Goal: Information Seeking & Learning: Learn about a topic

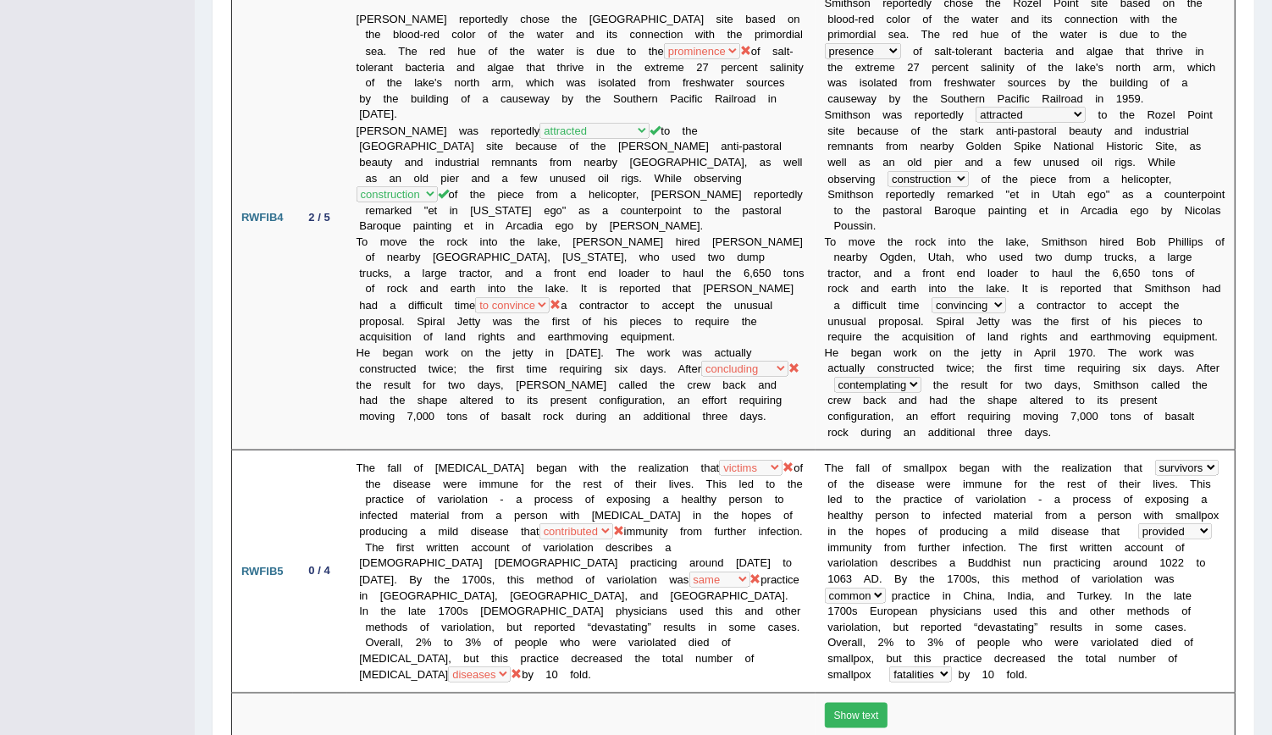
scroll to position [1392, 0]
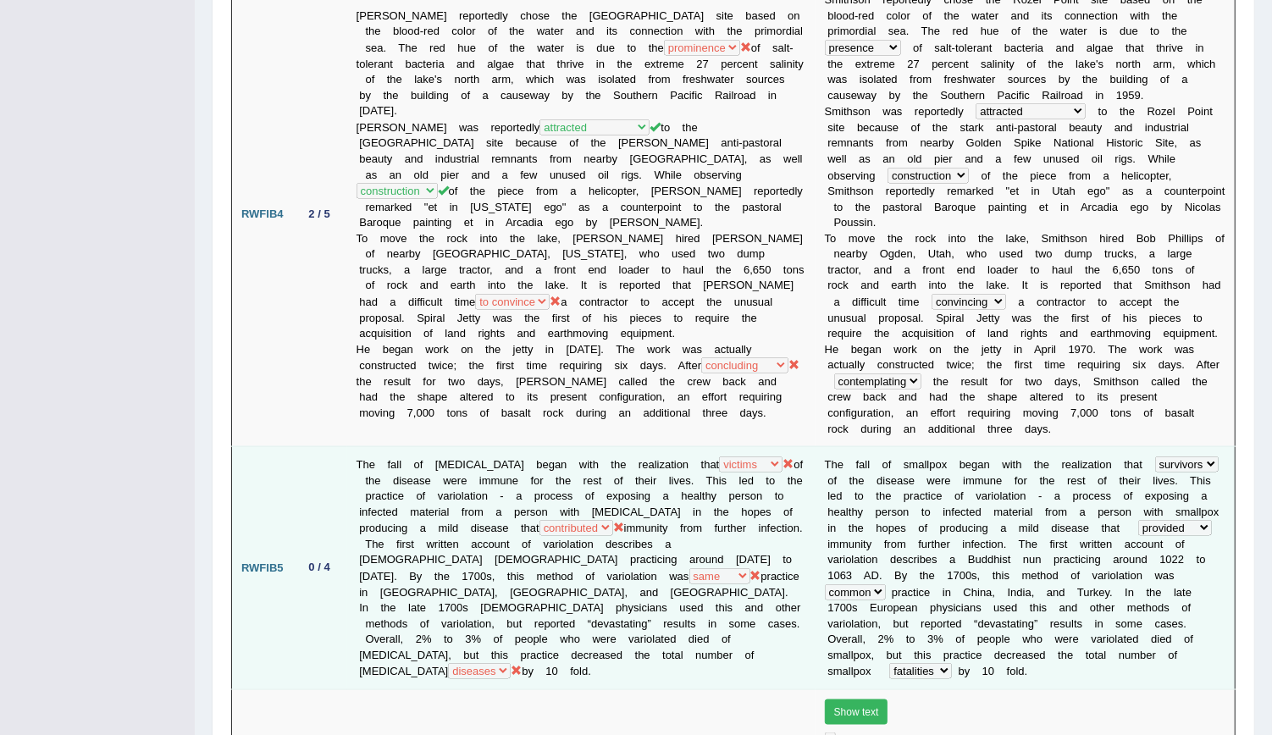
drag, startPoint x: 352, startPoint y: 315, endPoint x: 468, endPoint y: 514, distance: 230.4
click at [468, 514] on td "The fall of smallpox began with the realization that people victims survivors p…" at bounding box center [581, 568] width 468 height 243
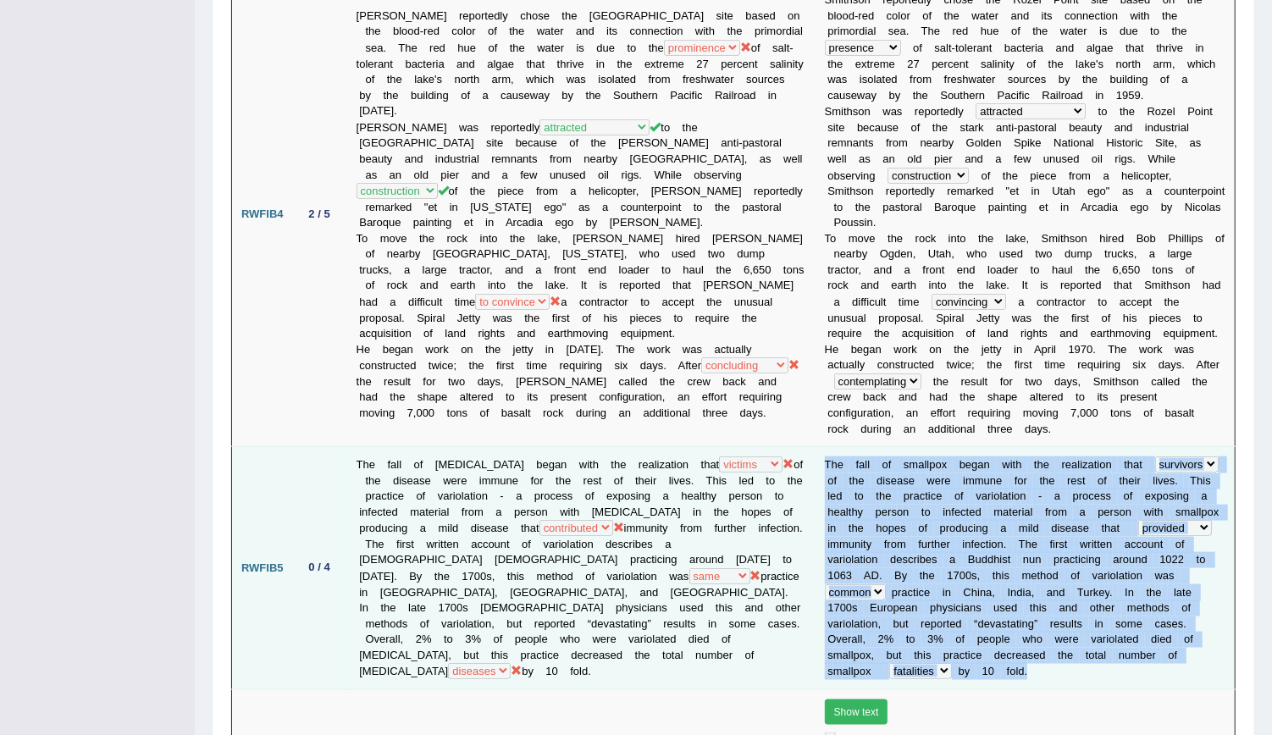
drag, startPoint x: 468, startPoint y: 514, endPoint x: 908, endPoint y: 505, distance: 439.6
click at [908, 505] on td "T h e f a l l o f s m a l l p o x b e g a n w i t h t h e r e a l i z a t i o n…" at bounding box center [1026, 568] width 420 height 243
copy td "T h e f a l l o f s m a l l p o x b e g a n w i t h t h e r e a l i z a t i o n…"
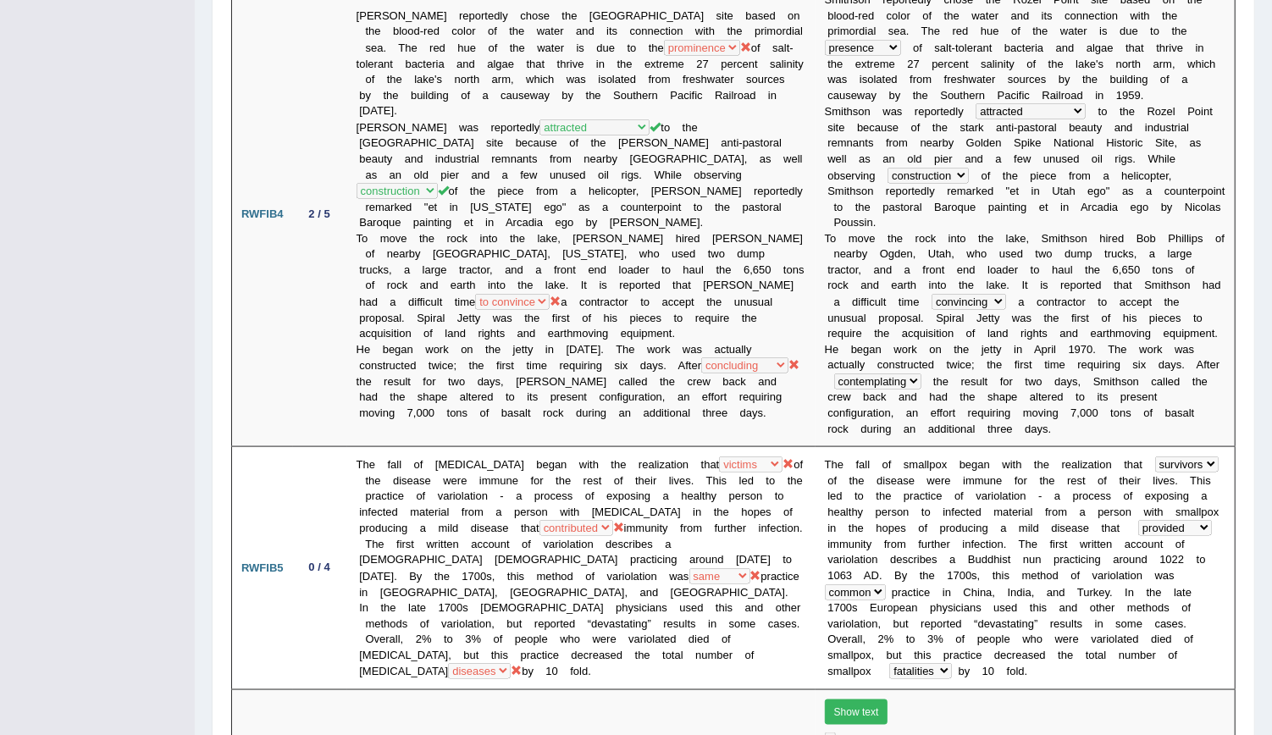
click at [1267, 461] on div "Home History Answer Key Answer Key for EW29 Scores Introduction: Speaking Writi…" at bounding box center [733, 657] width 1077 height 4099
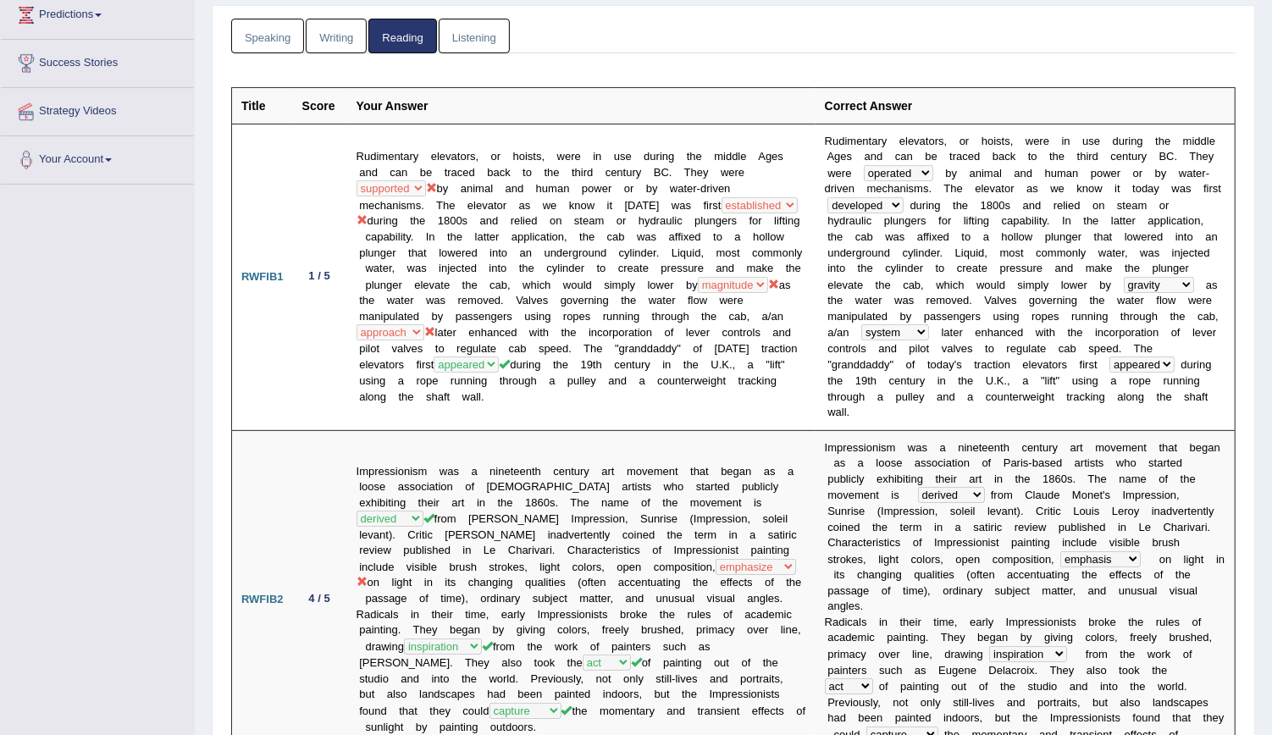
scroll to position [0, 0]
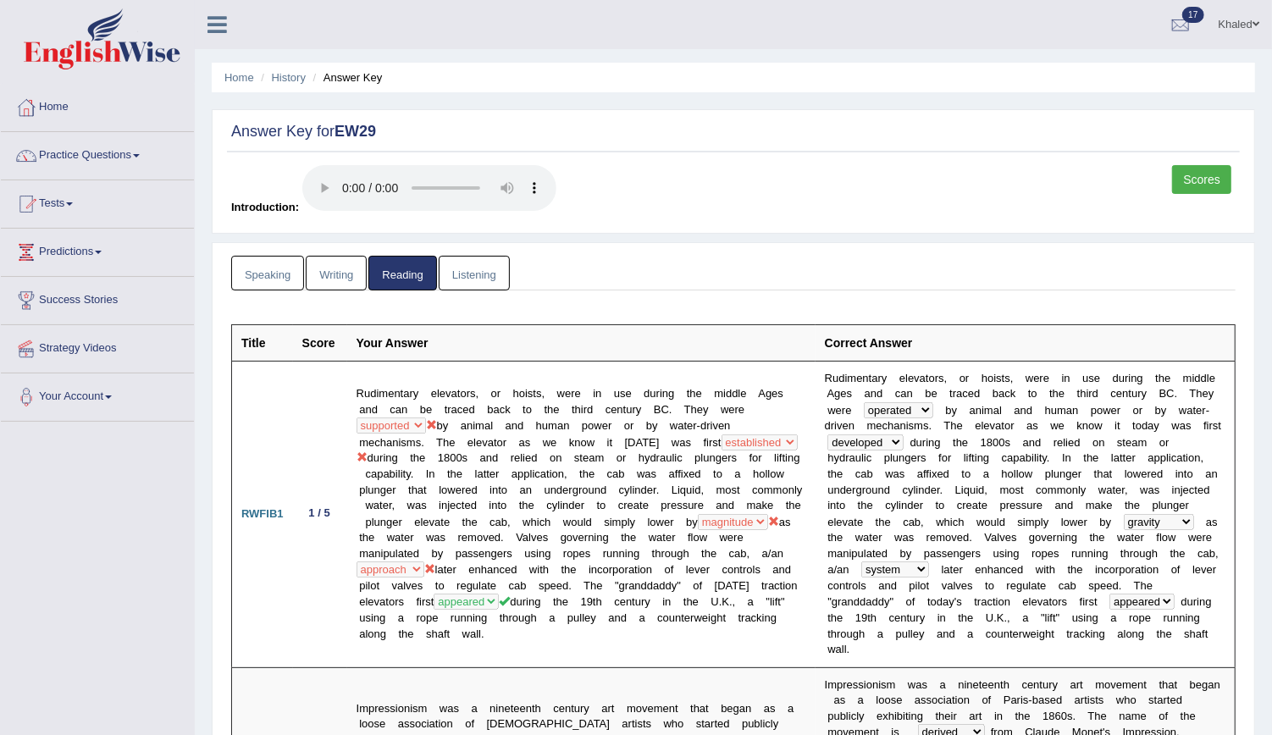
click at [61, 160] on link "Practice Questions" at bounding box center [97, 153] width 193 height 42
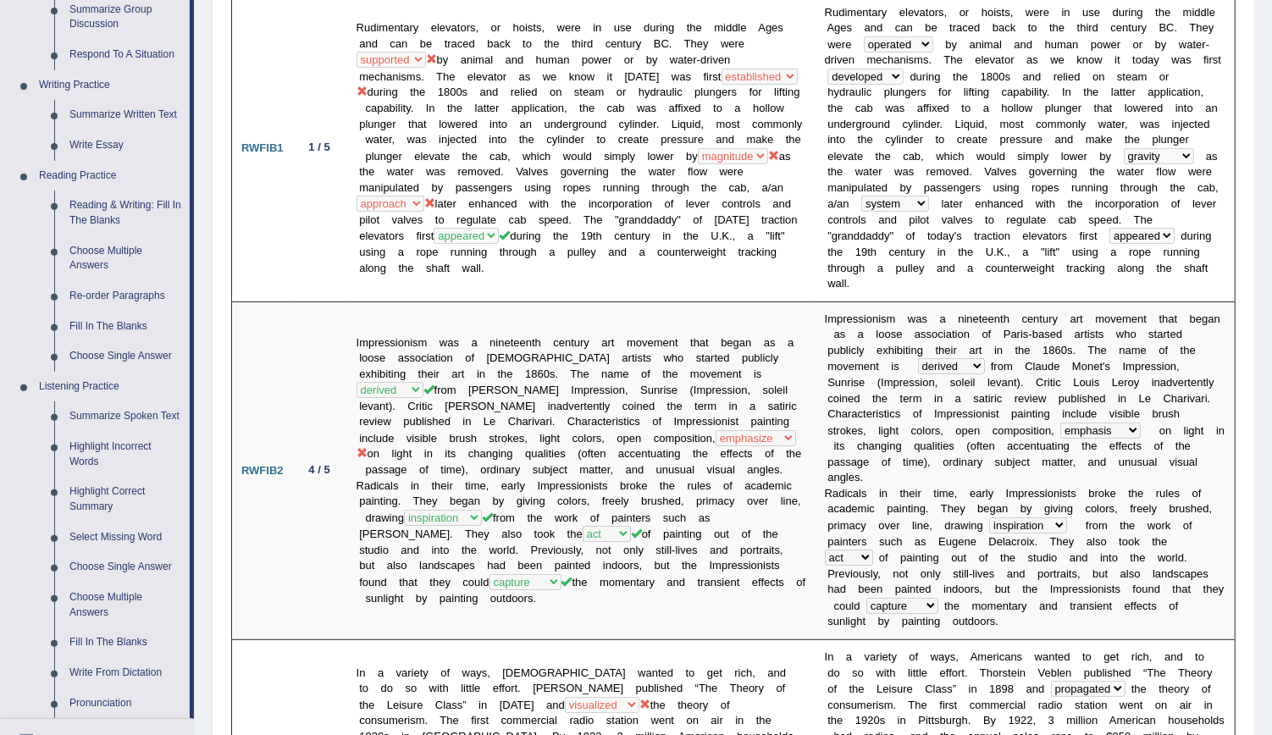
scroll to position [105, 0]
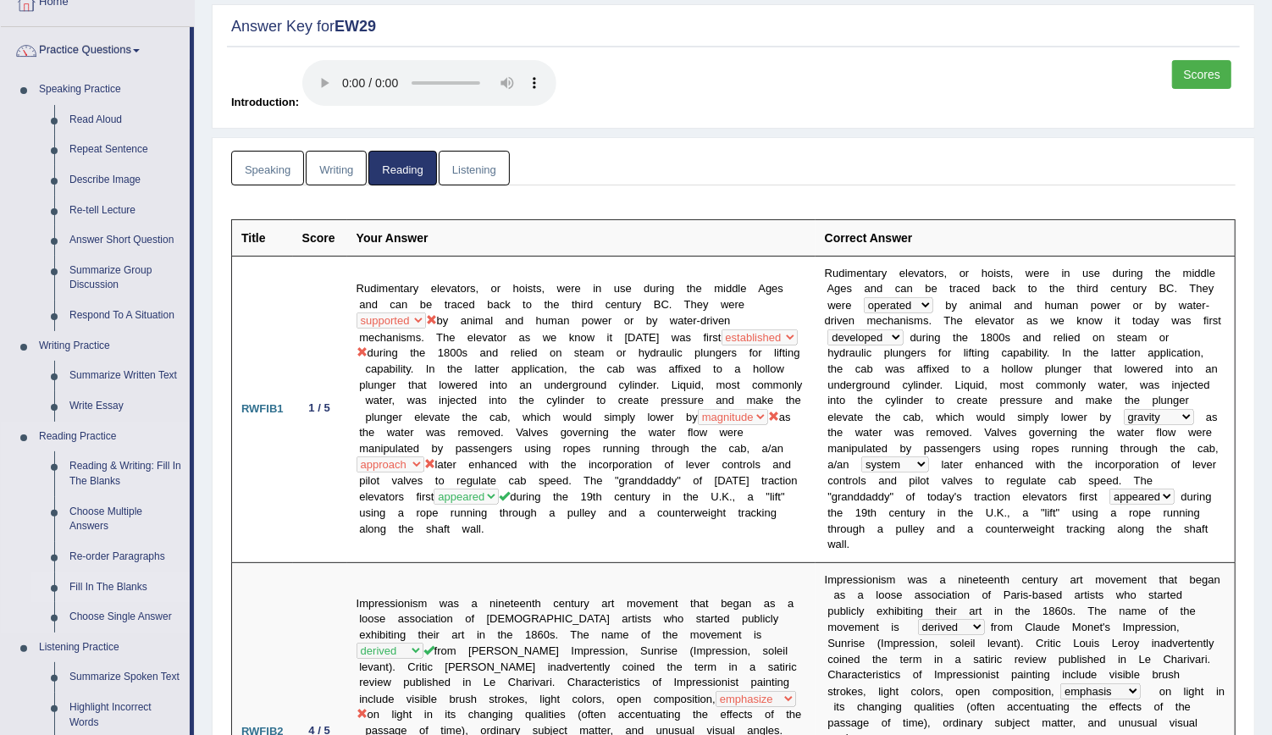
click at [108, 575] on link "Fill In The Blanks" at bounding box center [126, 587] width 128 height 30
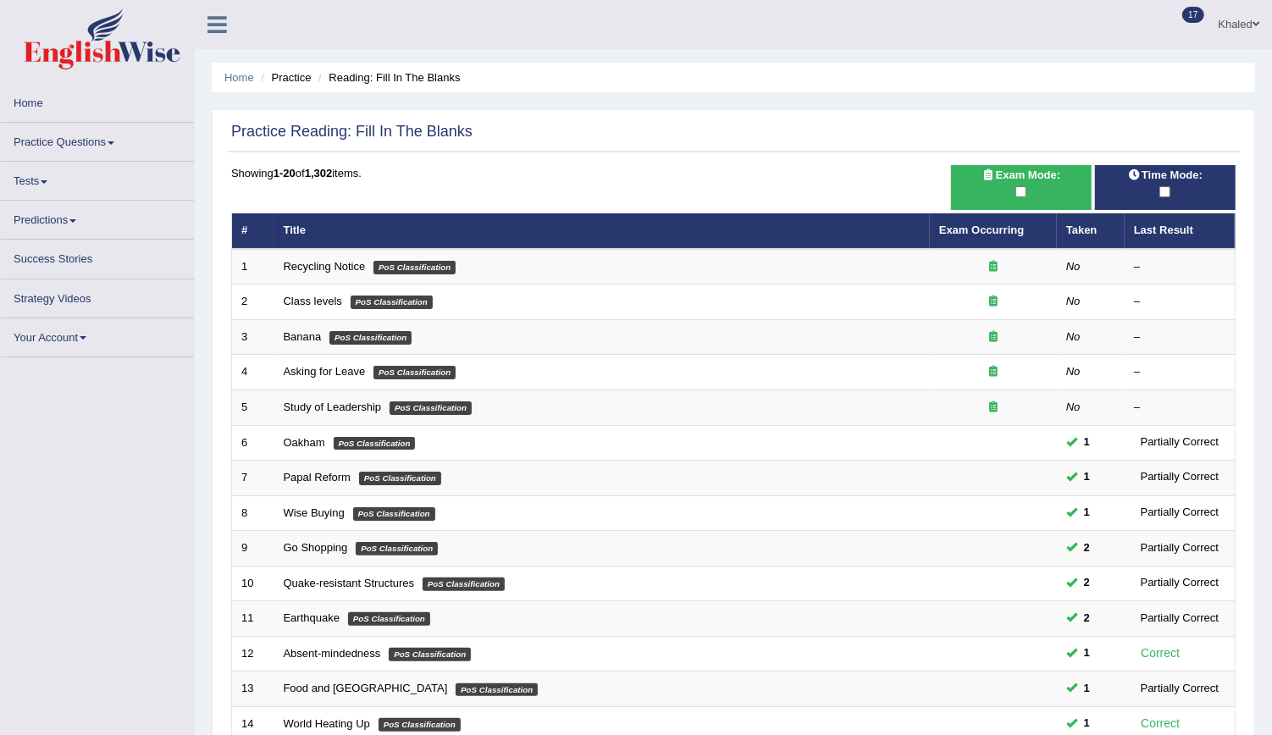
scroll to position [377, 0]
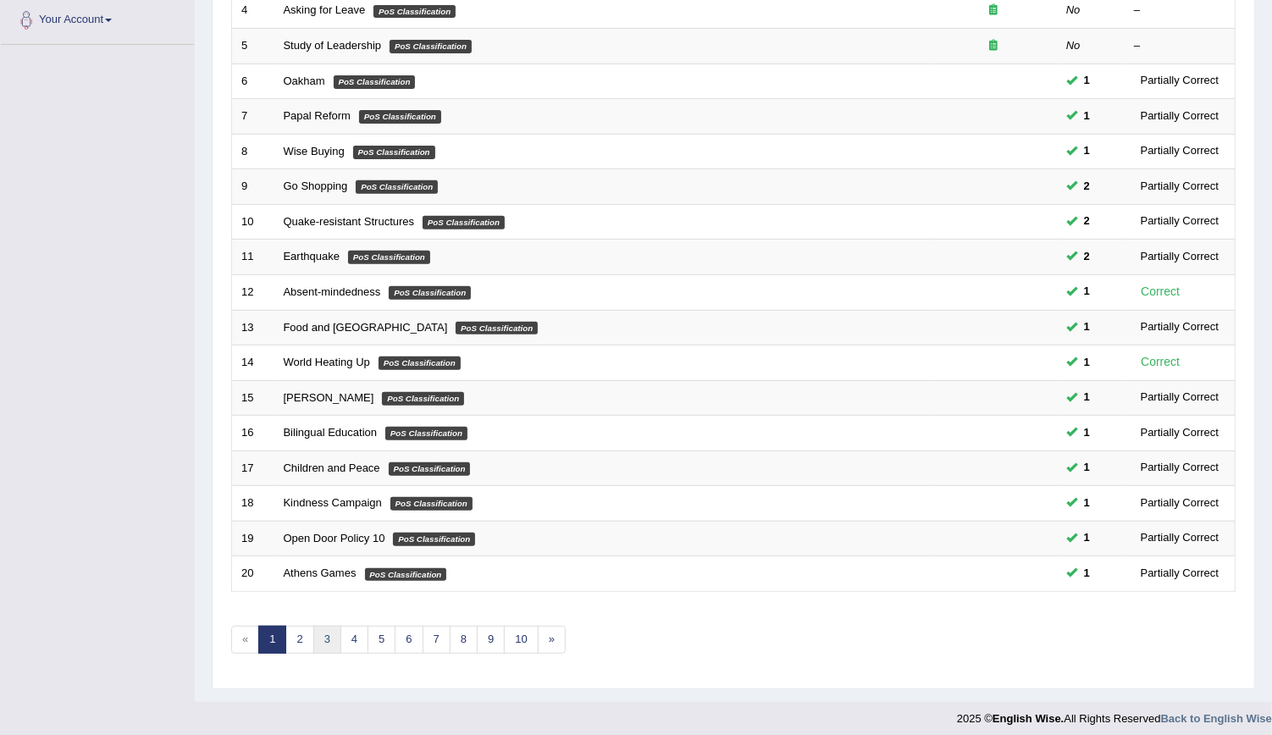
click at [314, 628] on link "3" at bounding box center [327, 640] width 28 height 28
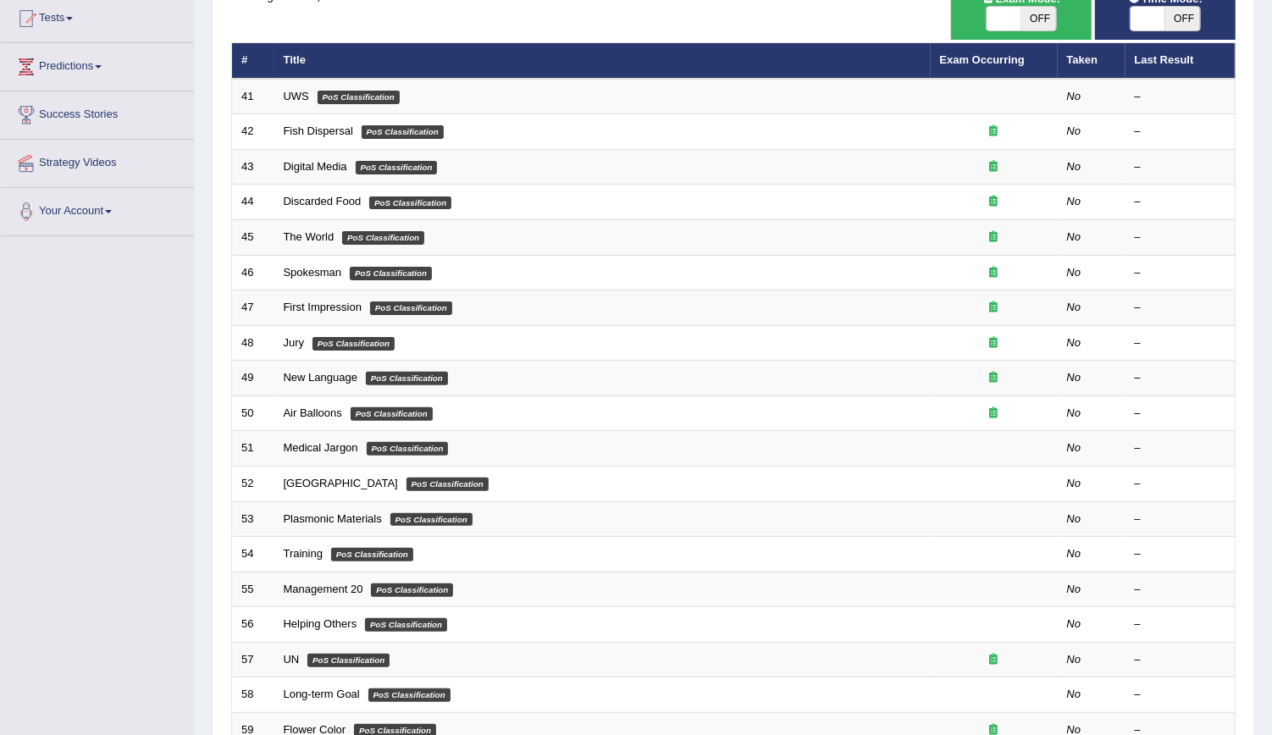
scroll to position [193, 0]
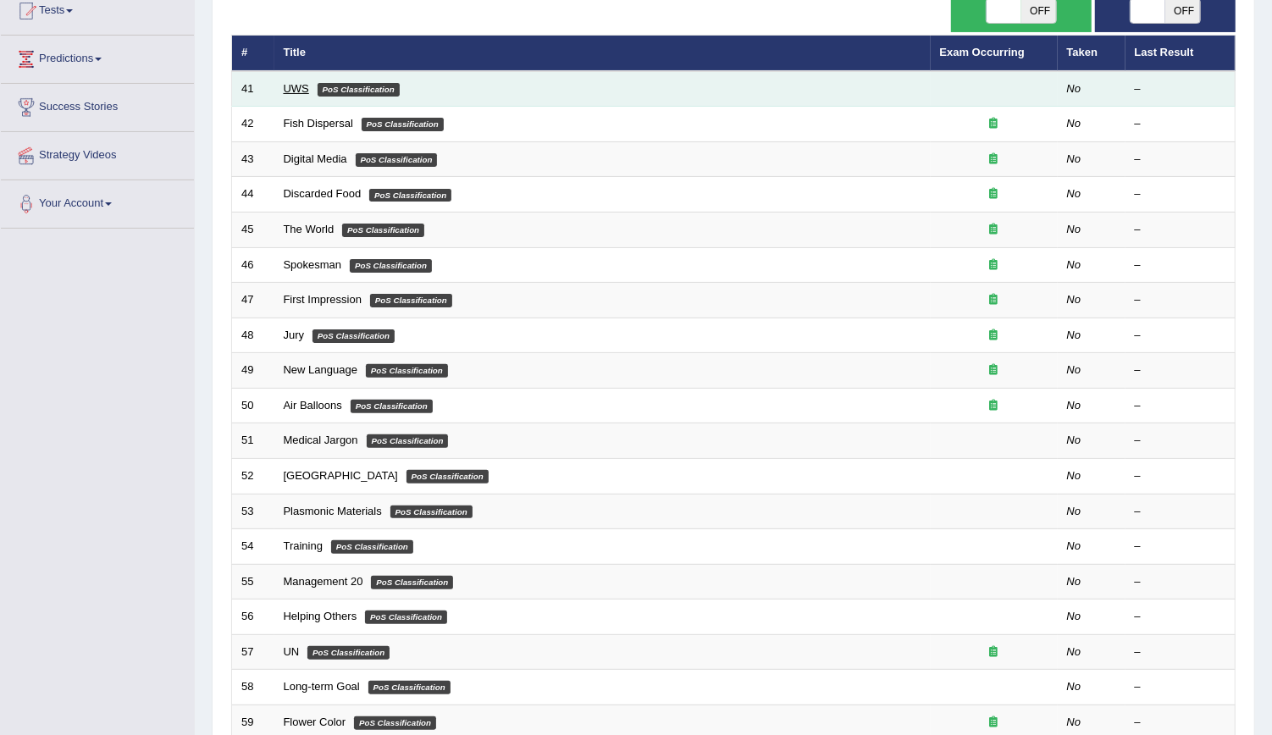
click at [288, 90] on link "UWS" at bounding box center [296, 88] width 25 height 13
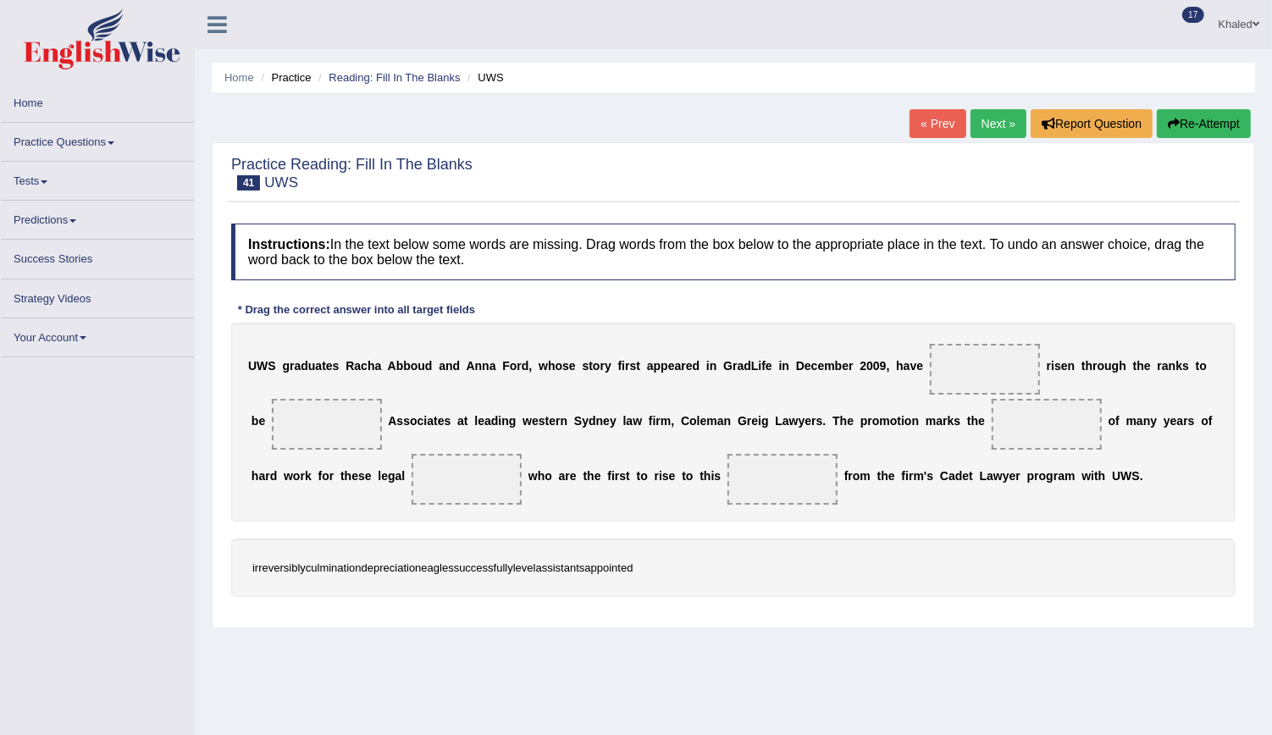
click at [276, 564] on span "irreversibly" at bounding box center [278, 567] width 53 height 13
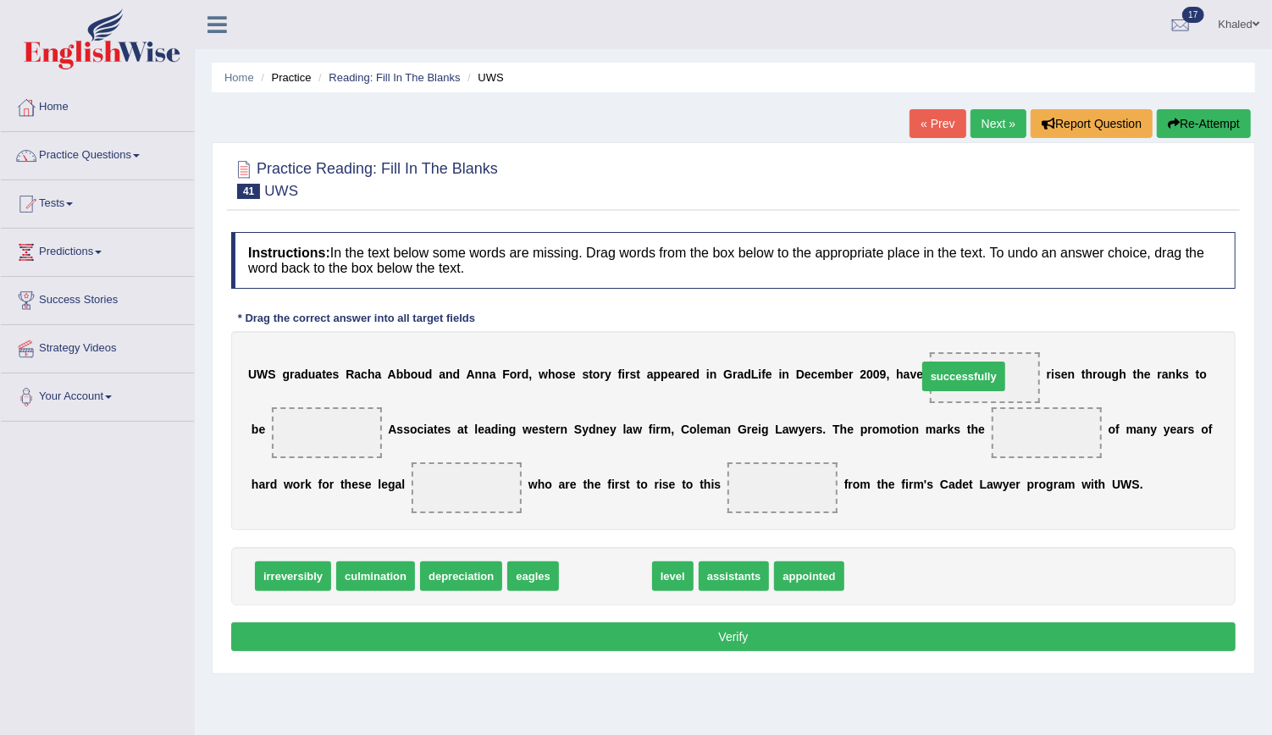
drag, startPoint x: 594, startPoint y: 583, endPoint x: 948, endPoint y: 383, distance: 406.5
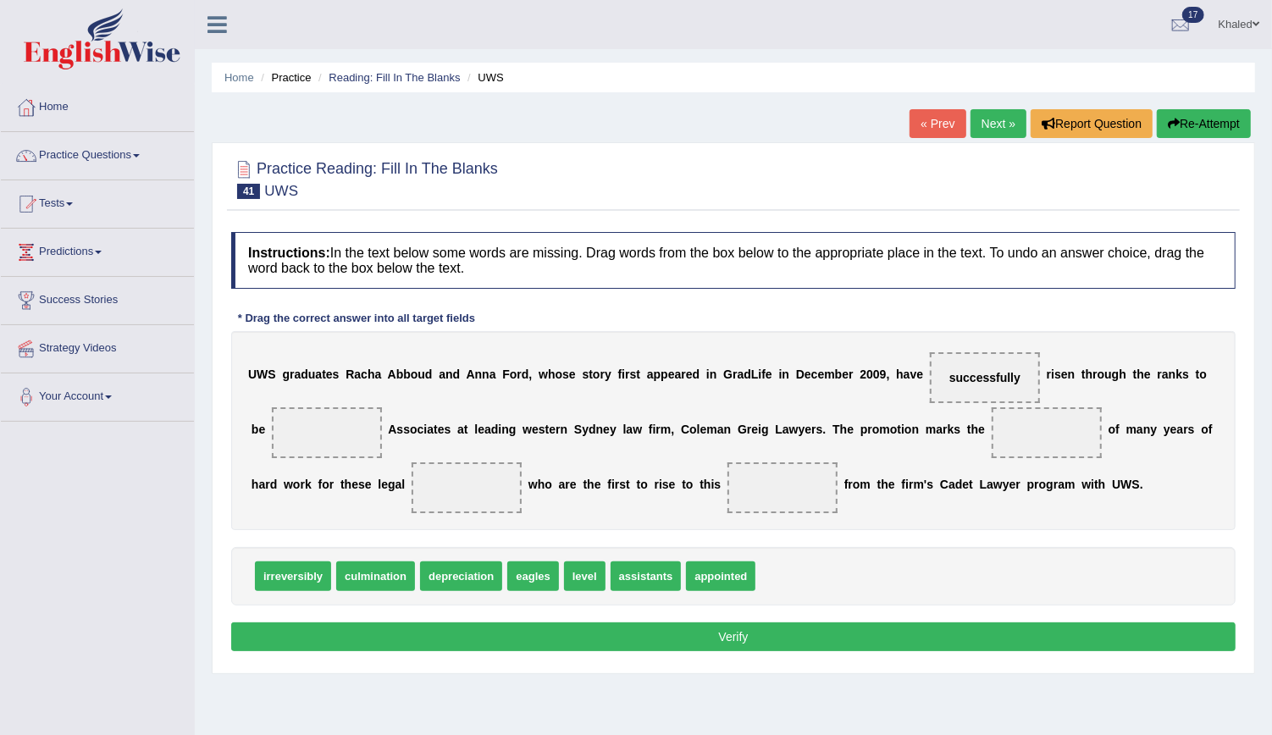
click at [296, 580] on span "irreversibly" at bounding box center [293, 576] width 76 height 30
drag, startPoint x: 695, startPoint y: 567, endPoint x: 293, endPoint y: 432, distance: 424.5
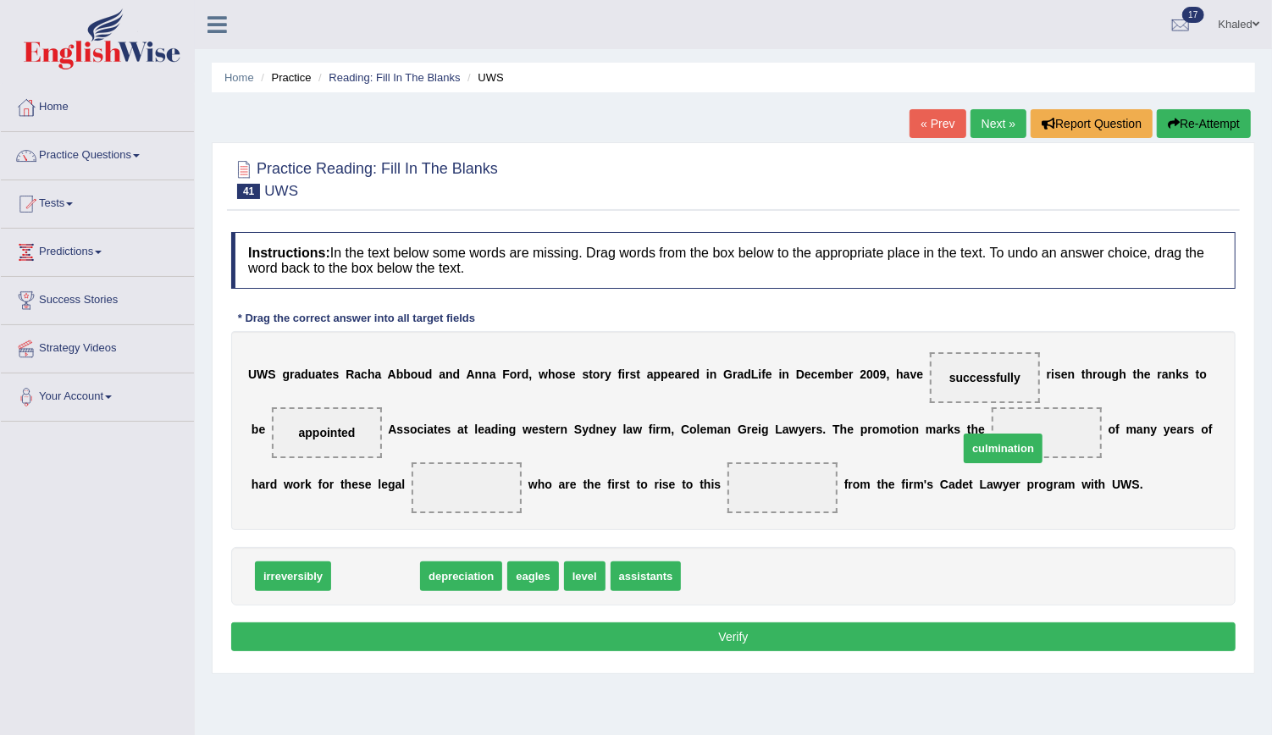
drag, startPoint x: 346, startPoint y: 572, endPoint x: 972, endPoint y: 440, distance: 640.3
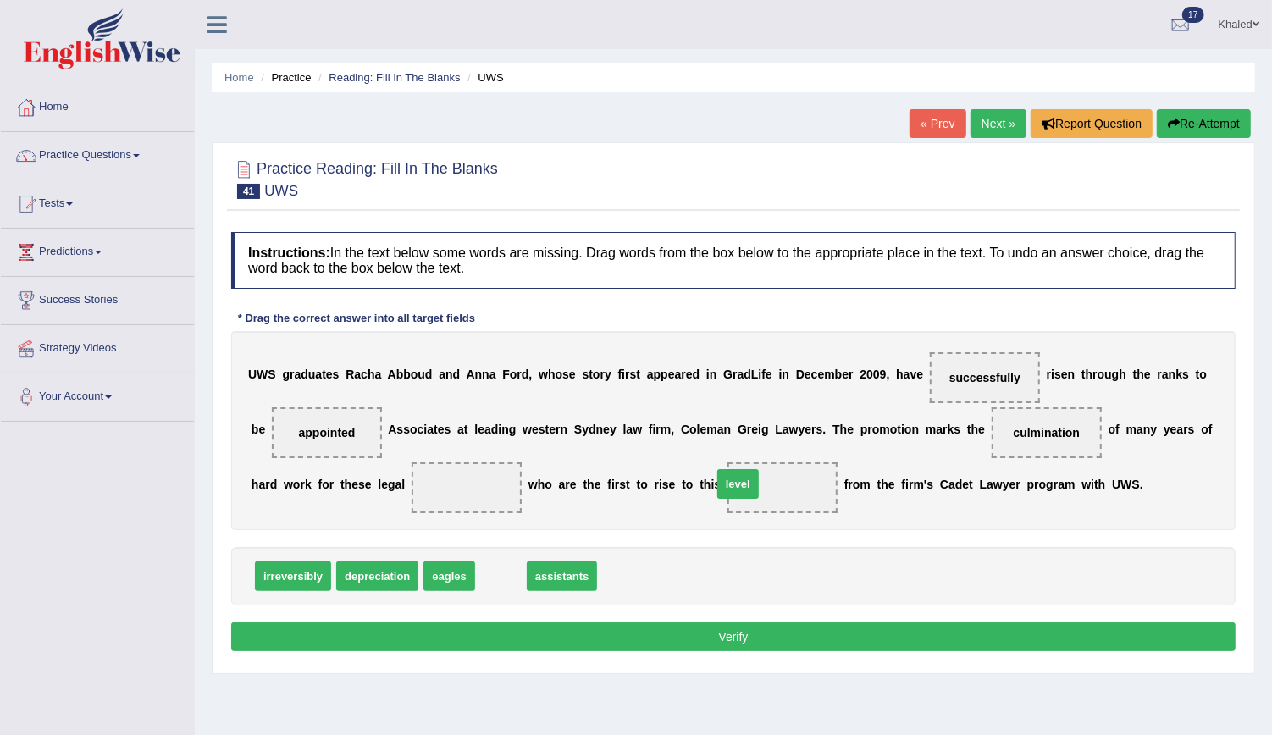
drag, startPoint x: 483, startPoint y: 581, endPoint x: 702, endPoint y: 489, distance: 238.0
drag, startPoint x: 523, startPoint y: 573, endPoint x: 418, endPoint y: 482, distance: 139.3
click at [506, 638] on button "Verify" at bounding box center [733, 636] width 1004 height 29
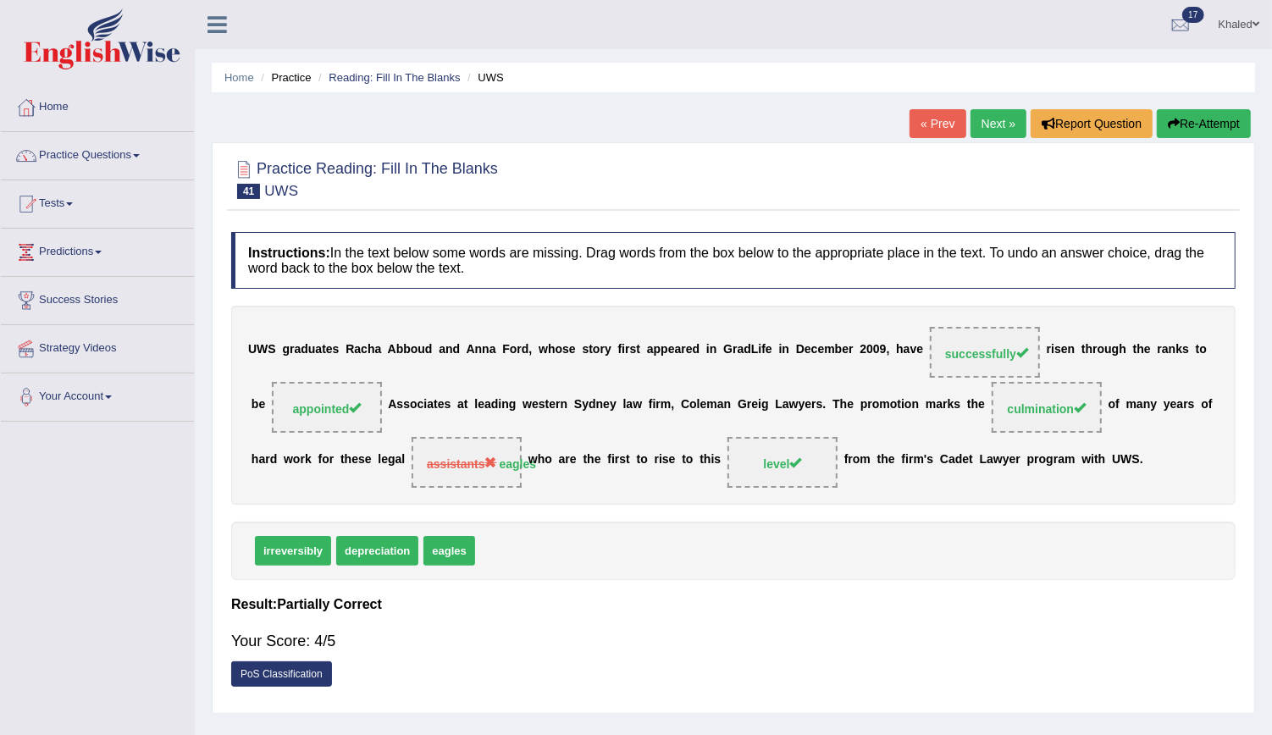
click at [1006, 120] on link "Next »" at bounding box center [999, 123] width 56 height 29
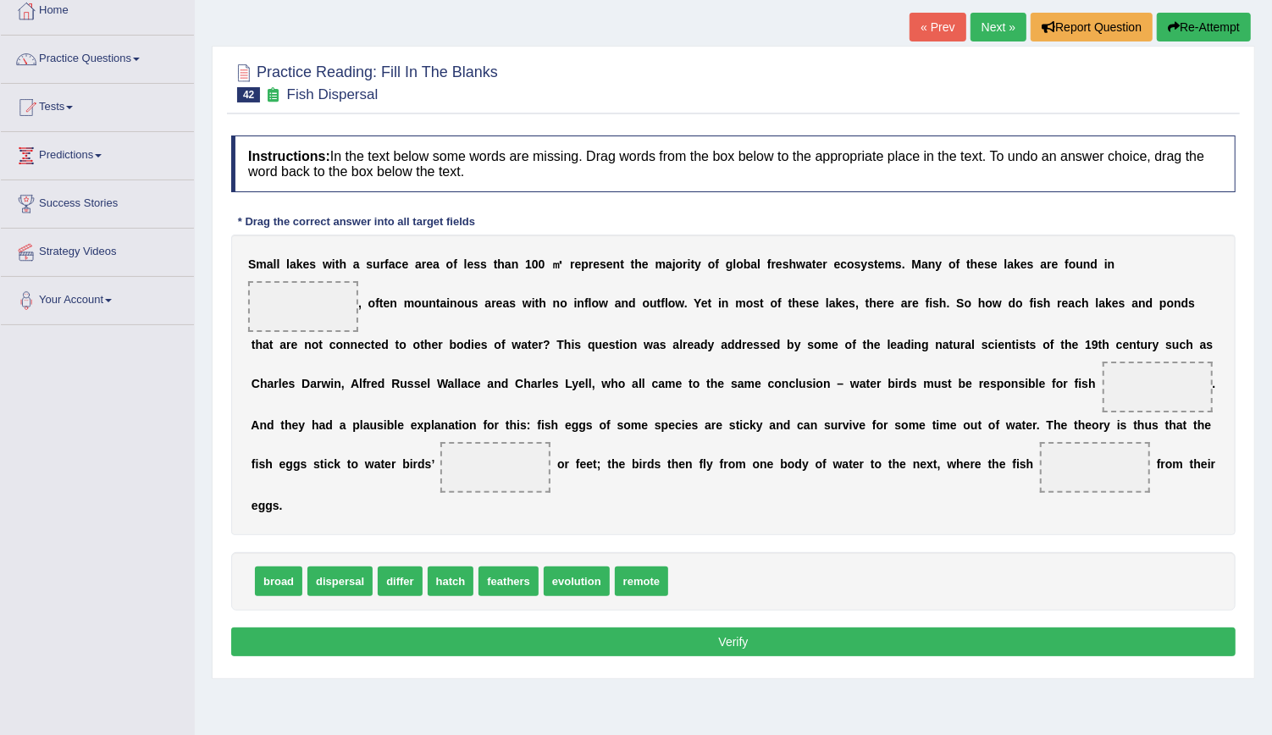
scroll to position [100, 0]
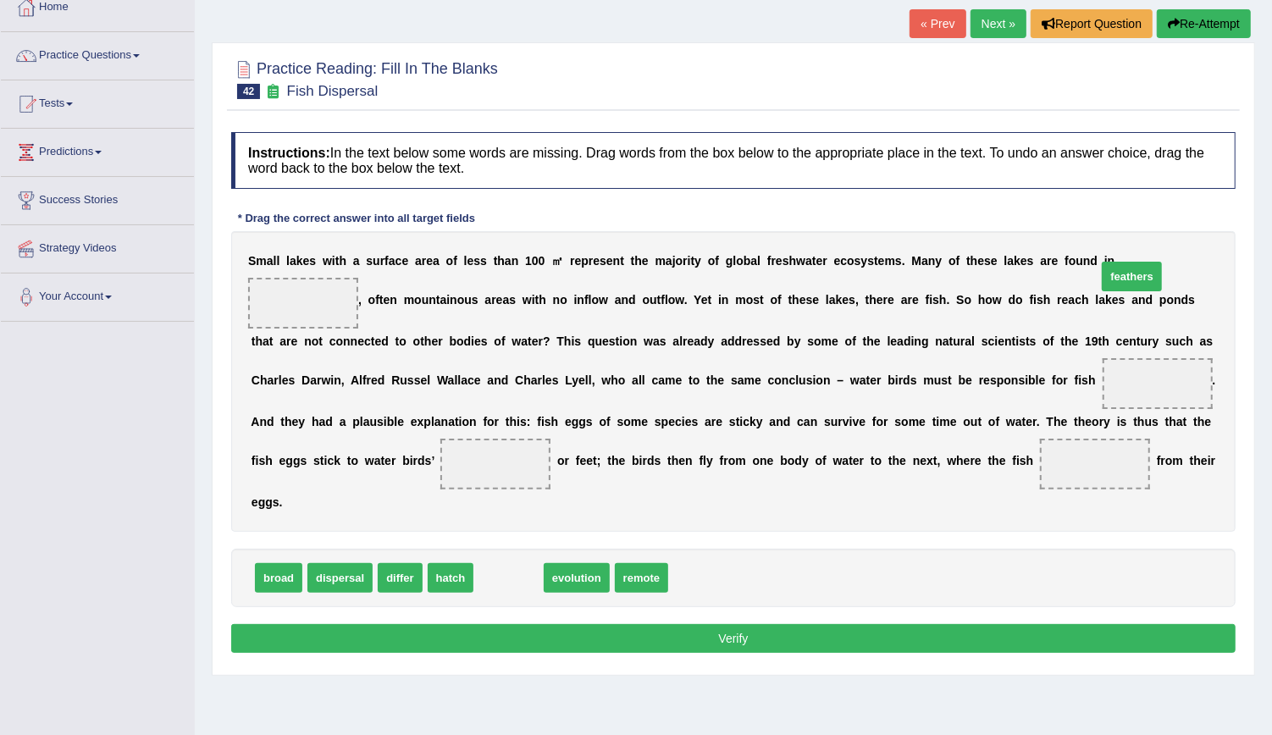
drag, startPoint x: 504, startPoint y: 580, endPoint x: 1127, endPoint y: 279, distance: 692.4
click at [291, 587] on span "broad" at bounding box center [278, 578] width 47 height 30
drag, startPoint x: 1109, startPoint y: 273, endPoint x: 1024, endPoint y: 435, distance: 183.7
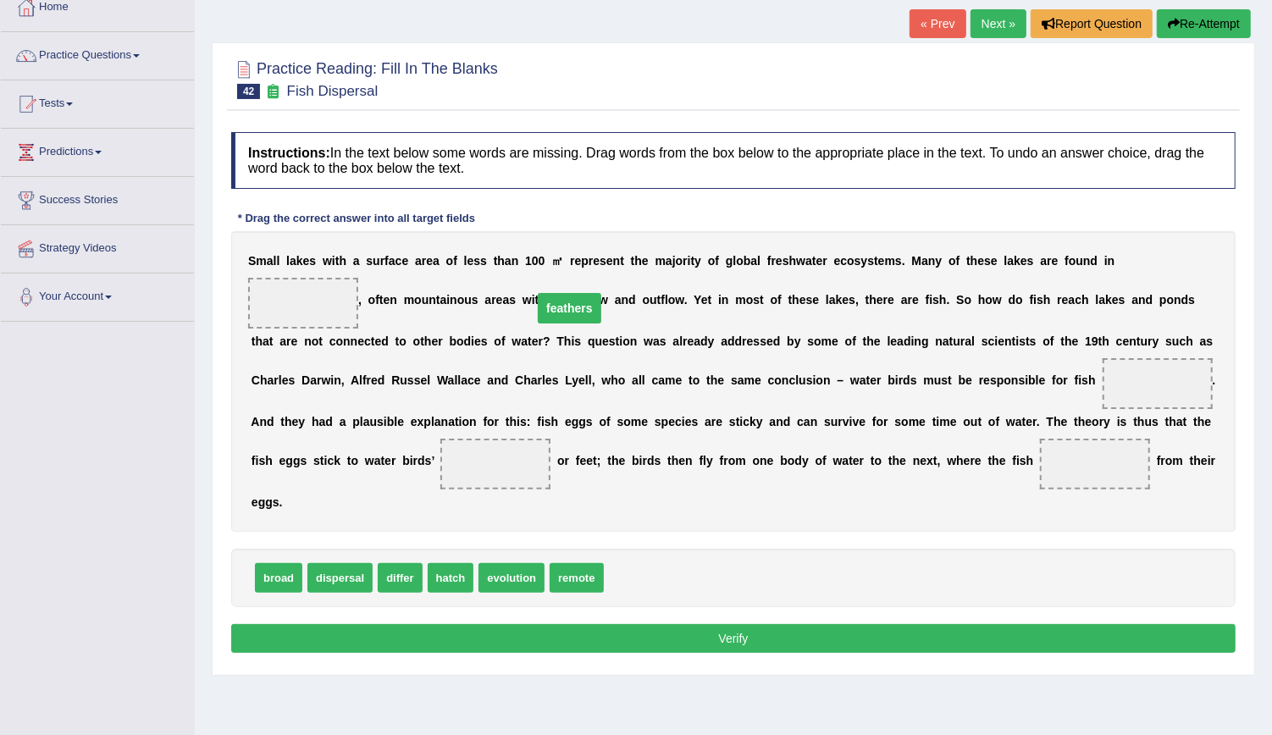
drag, startPoint x: 1024, startPoint y: 435, endPoint x: 1098, endPoint y: 279, distance: 172.4
click at [438, 581] on span "hatch" at bounding box center [451, 578] width 47 height 30
drag, startPoint x: 340, startPoint y: 582, endPoint x: 656, endPoint y: 487, distance: 330.6
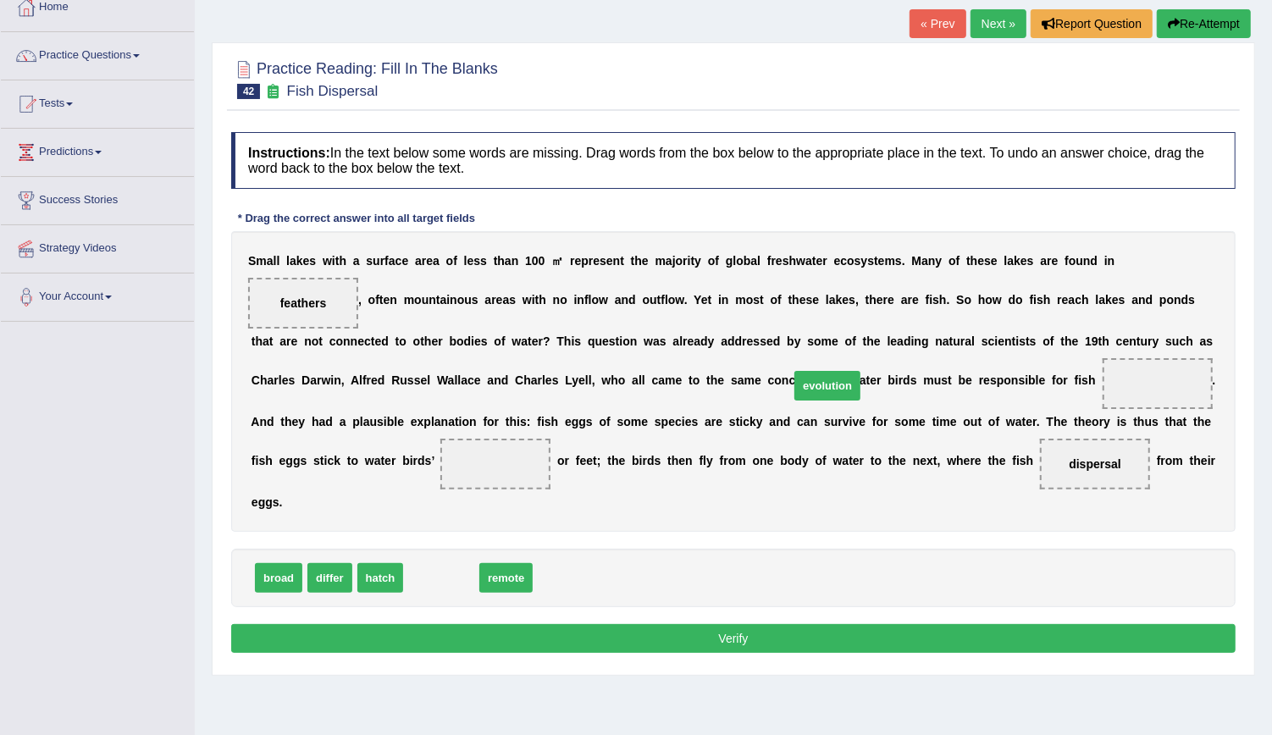
drag, startPoint x: 437, startPoint y: 580, endPoint x: 838, endPoint y: 388, distance: 445.1
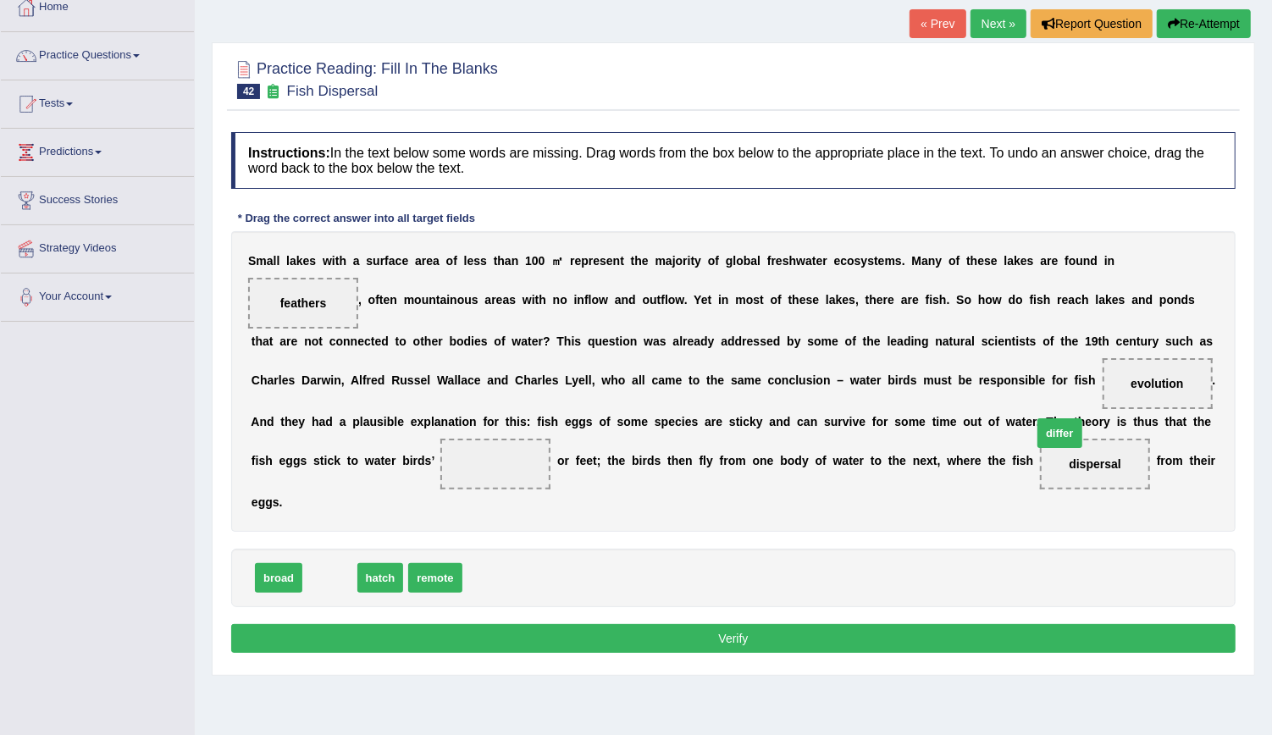
drag, startPoint x: 320, startPoint y: 583, endPoint x: 1037, endPoint y: 439, distance: 731.8
click at [825, 643] on button "Verify" at bounding box center [733, 638] width 1004 height 29
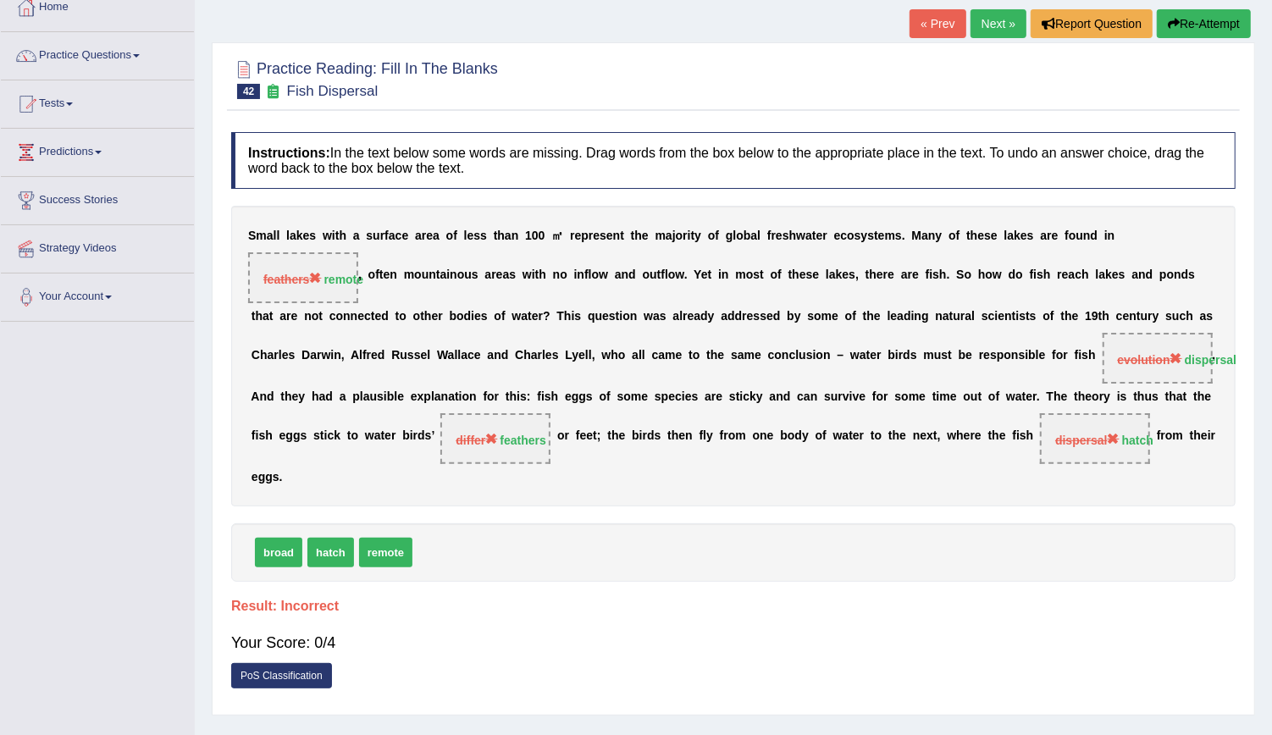
click at [998, 24] on link "Next »" at bounding box center [999, 23] width 56 height 29
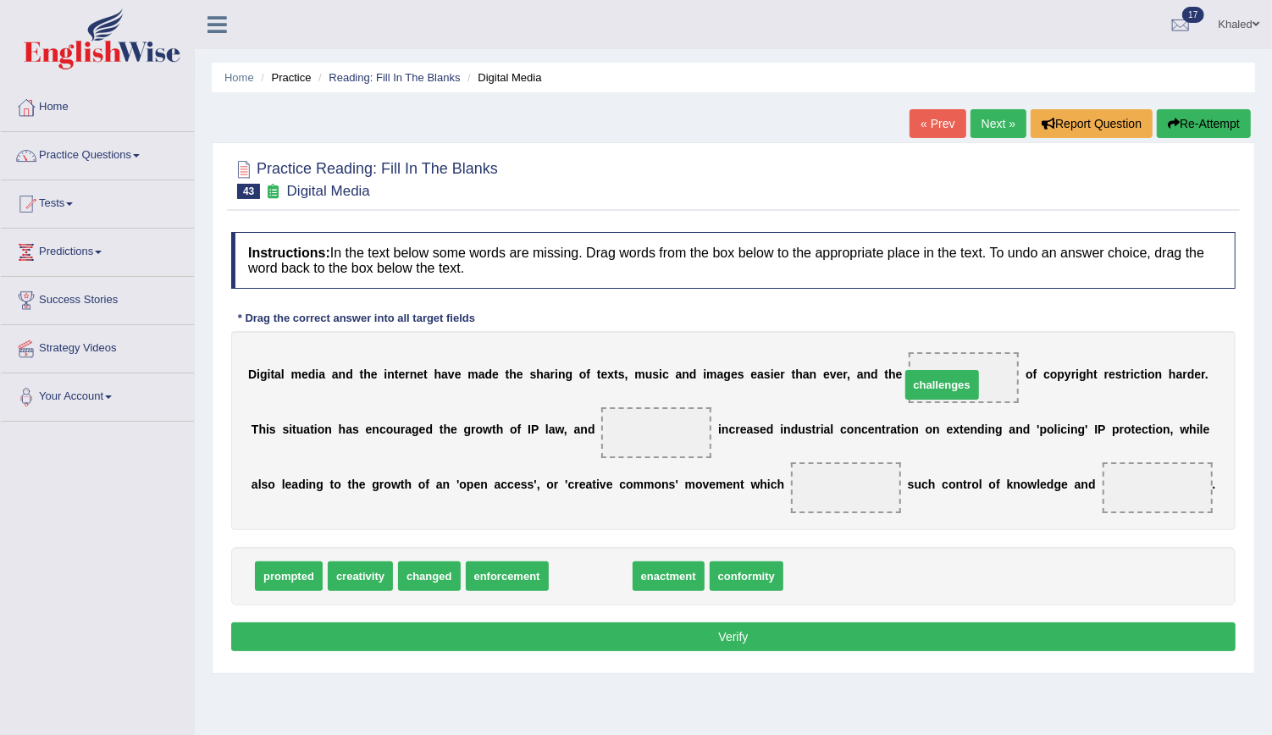
drag, startPoint x: 562, startPoint y: 567, endPoint x: 914, endPoint y: 375, distance: 400.2
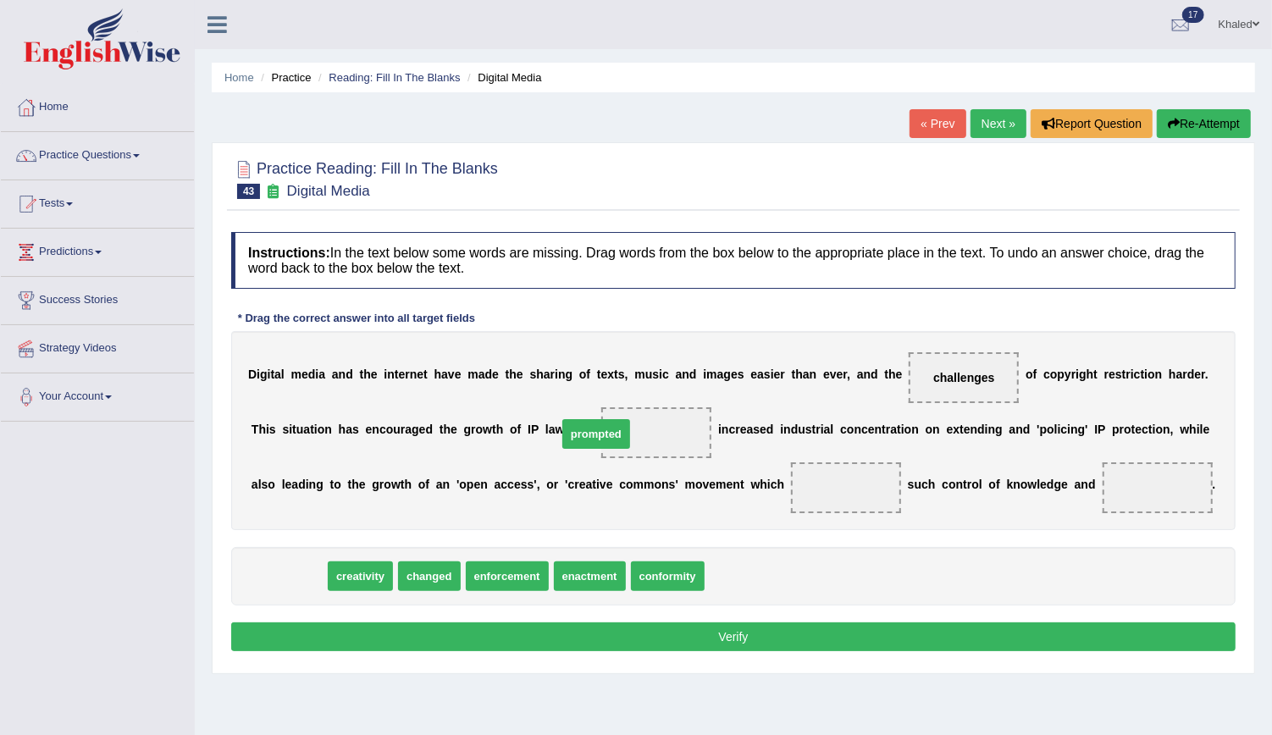
drag, startPoint x: 290, startPoint y: 578, endPoint x: 597, endPoint y: 434, distance: 338.3
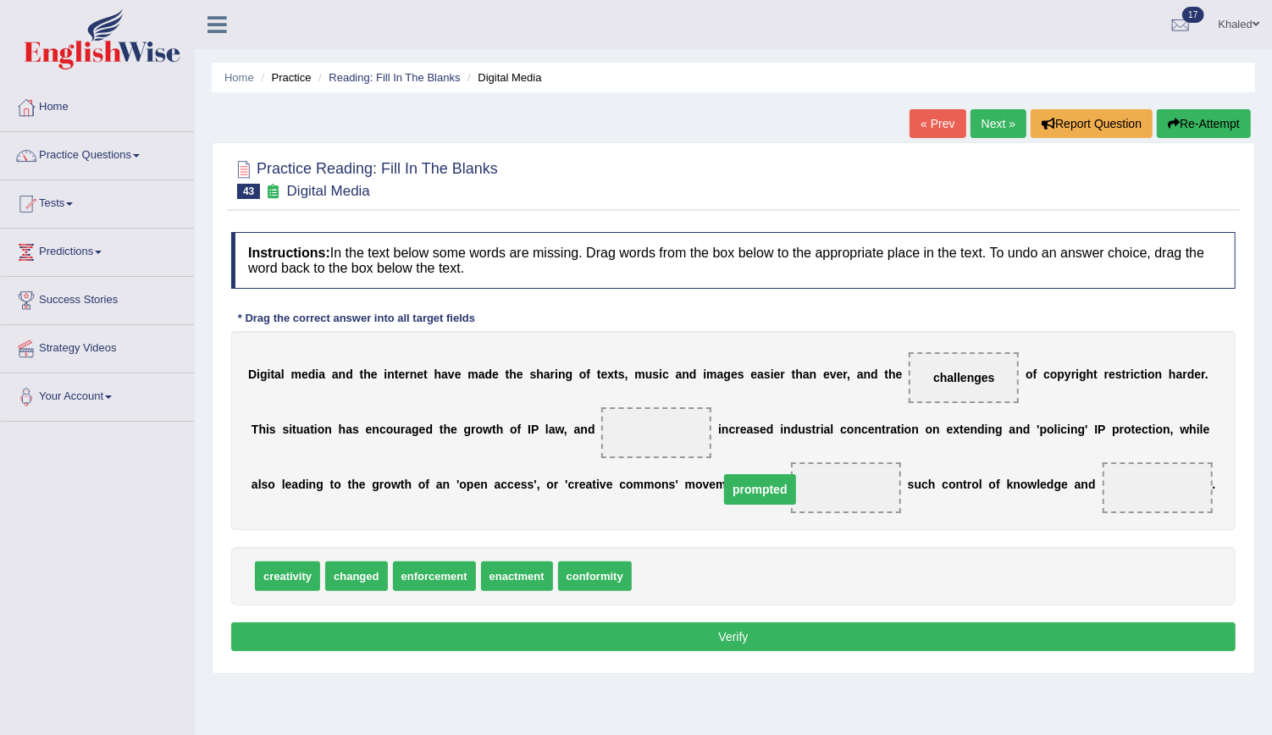
drag, startPoint x: 597, startPoint y: 434, endPoint x: 700, endPoint y: 491, distance: 117.9
drag, startPoint x: 502, startPoint y: 579, endPoint x: 1037, endPoint y: 495, distance: 541.7
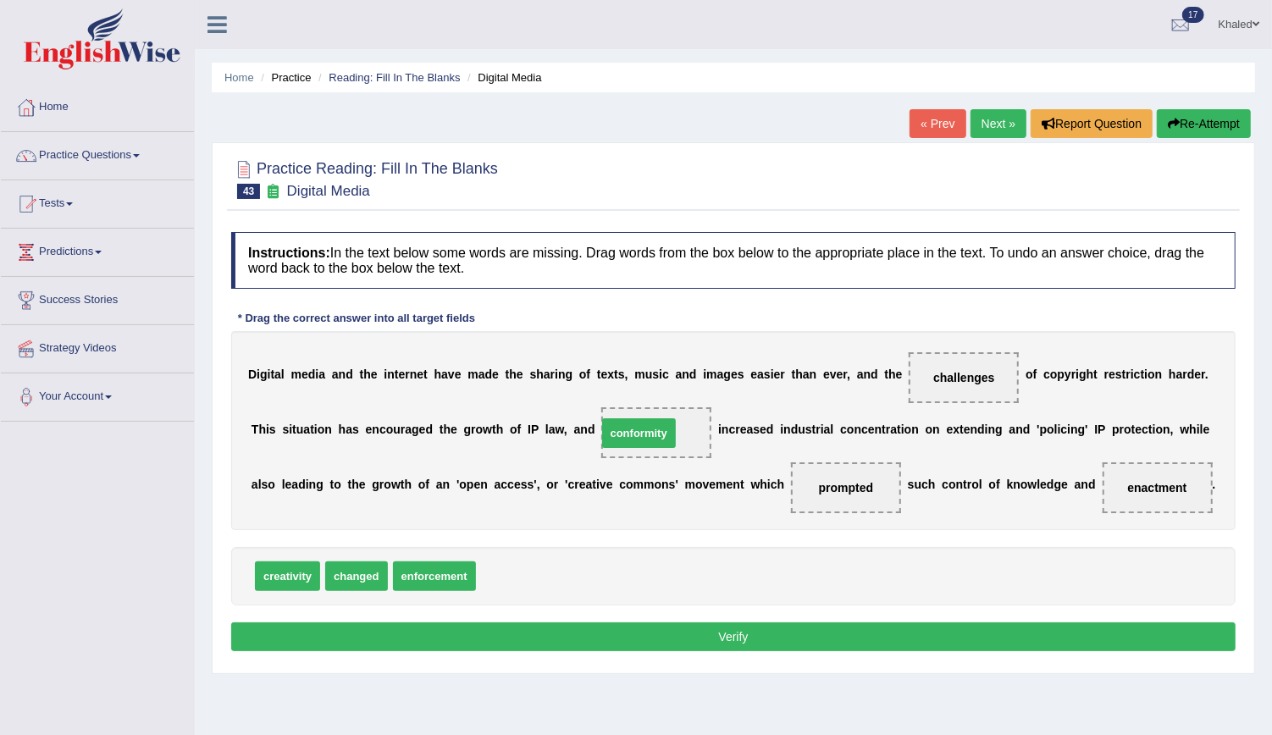
drag, startPoint x: 513, startPoint y: 572, endPoint x: 624, endPoint y: 425, distance: 184.4
click at [611, 634] on button "Verify" at bounding box center [733, 636] width 1004 height 29
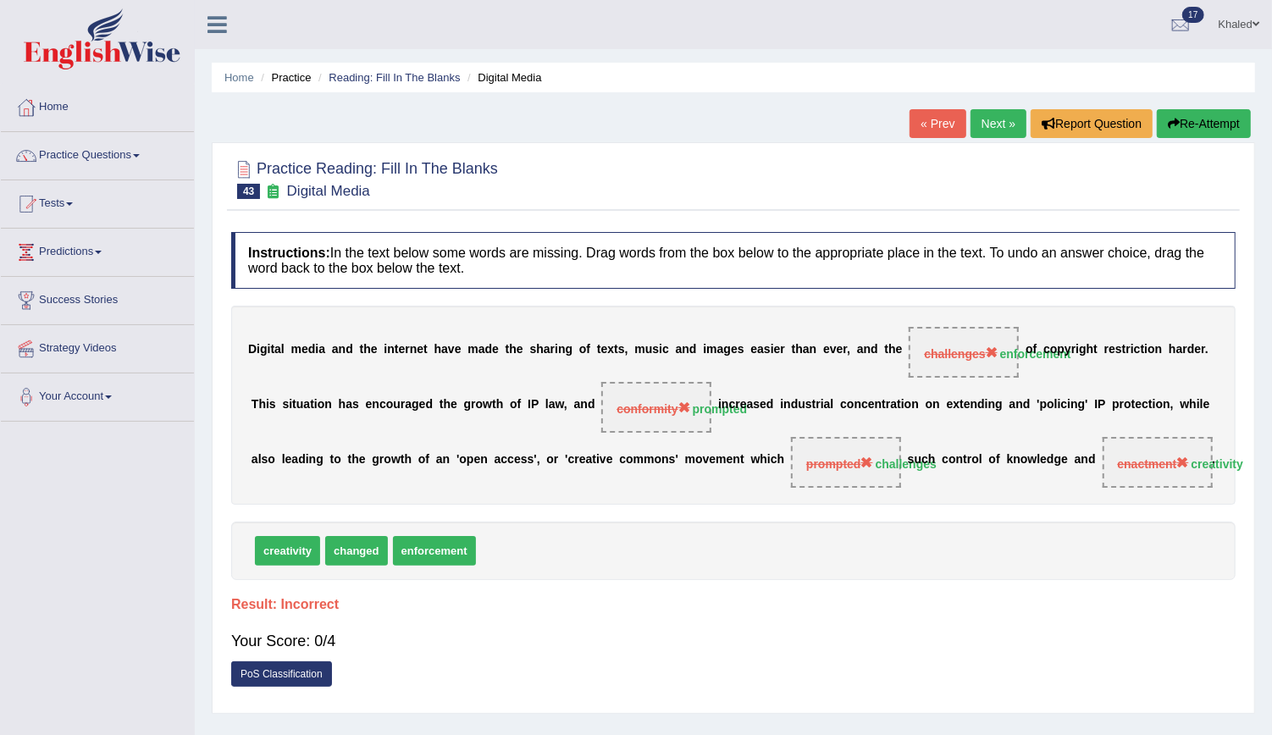
click at [1009, 124] on link "Next »" at bounding box center [999, 123] width 56 height 29
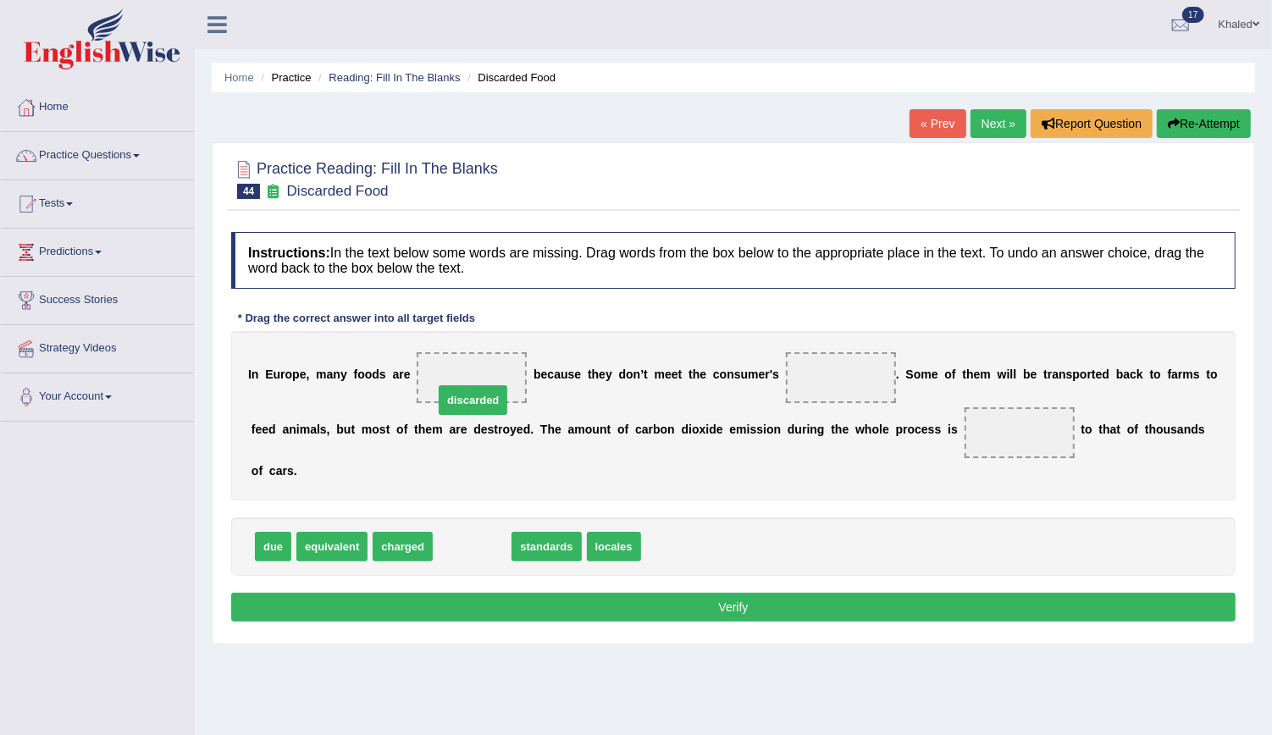
drag, startPoint x: 445, startPoint y: 524, endPoint x: 445, endPoint y: 378, distance: 146.5
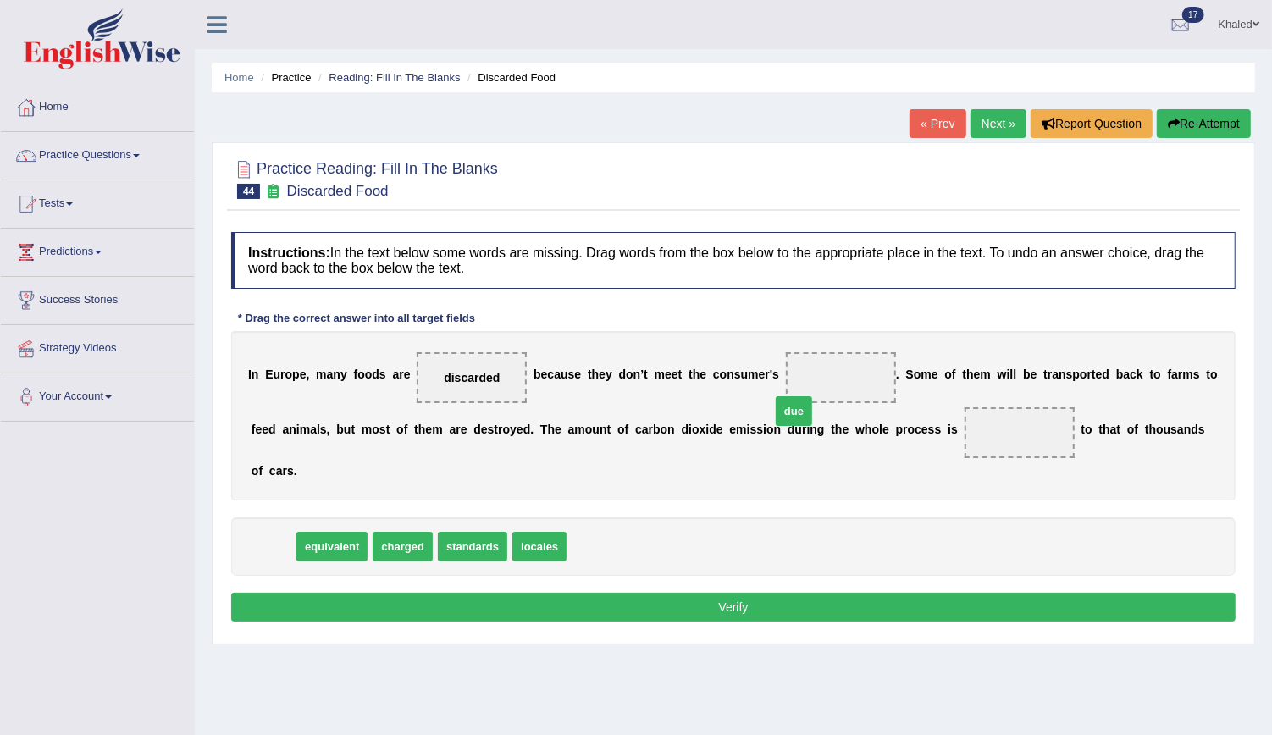
drag, startPoint x: 274, startPoint y: 512, endPoint x: 794, endPoint y: 376, distance: 538.2
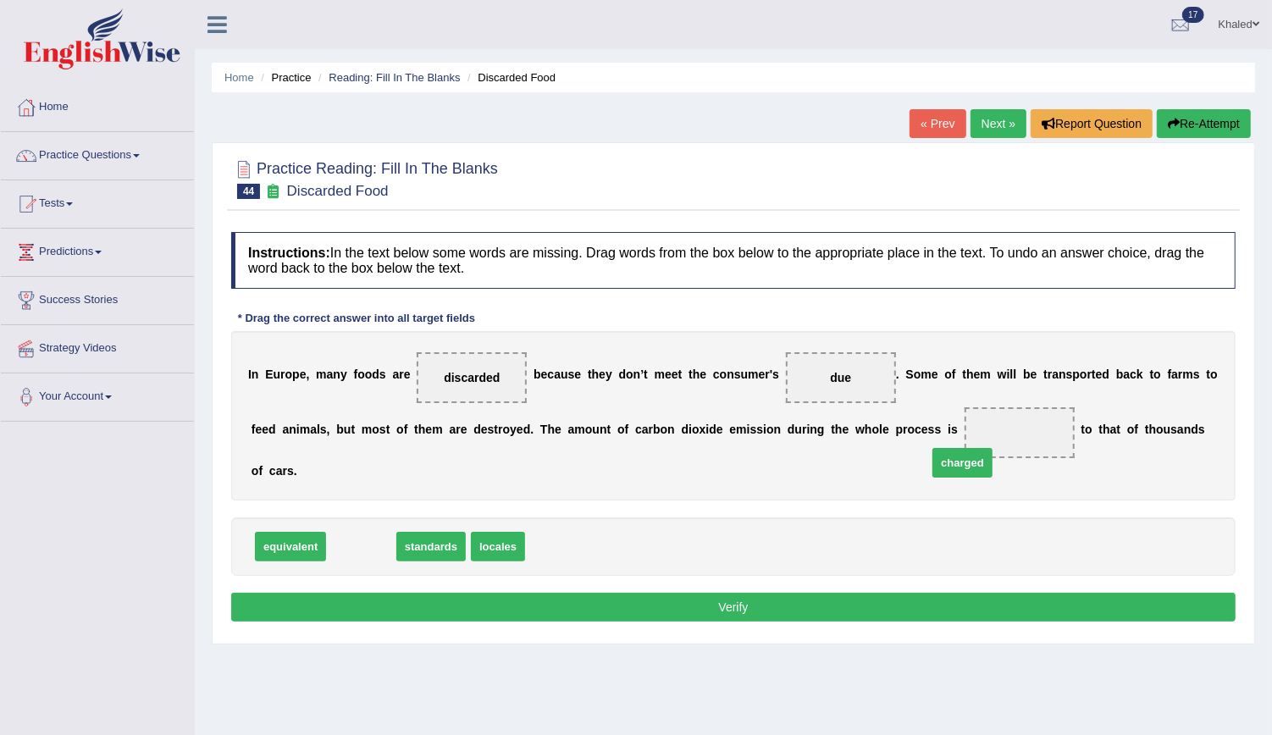
drag, startPoint x: 346, startPoint y: 526, endPoint x: 973, endPoint y: 442, distance: 632.3
click at [825, 593] on button "Verify" at bounding box center [733, 607] width 1004 height 29
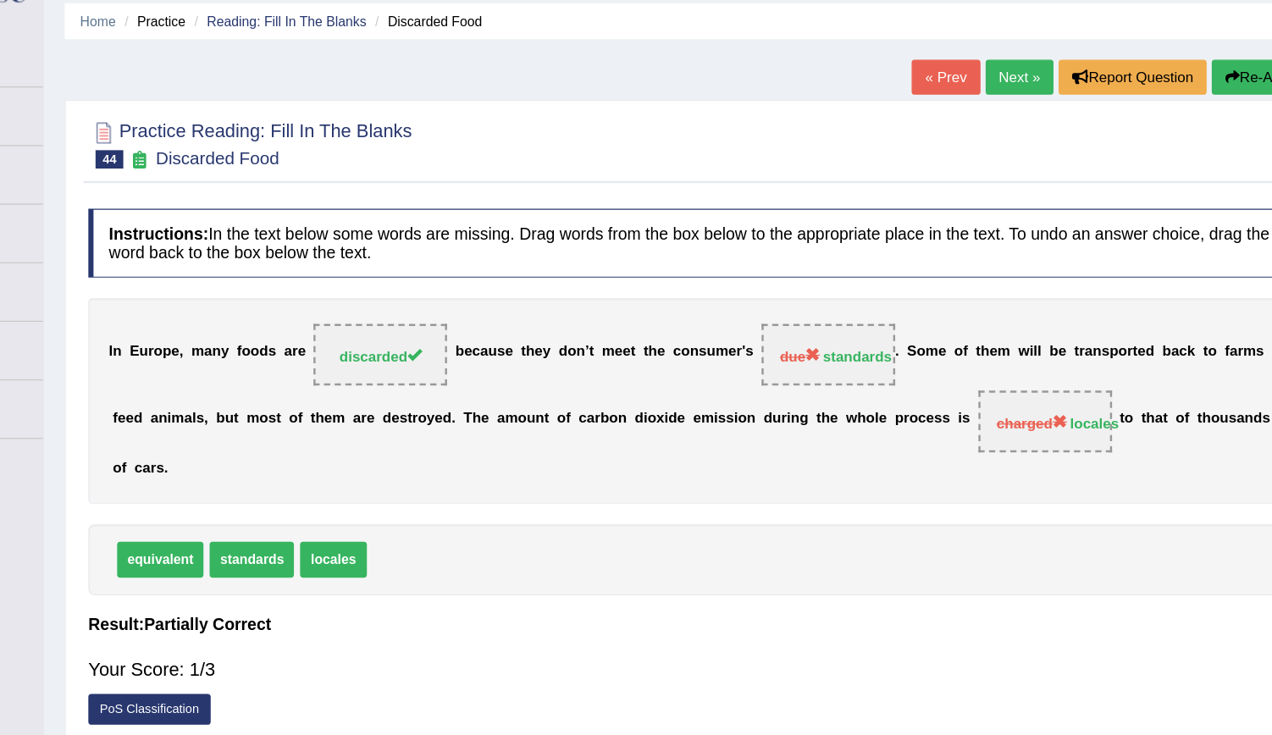
scroll to position [3, 0]
click at [1003, 114] on link "Next »" at bounding box center [999, 120] width 56 height 29
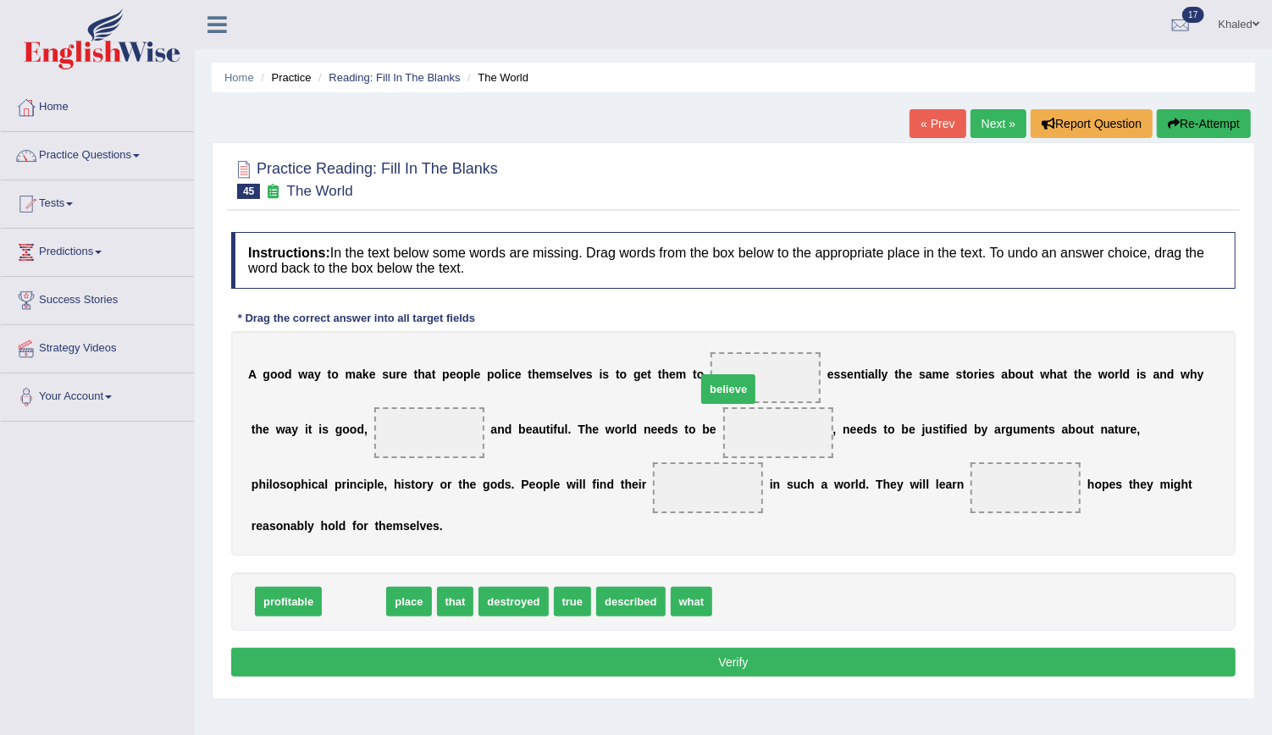
drag, startPoint x: 345, startPoint y: 576, endPoint x: 721, endPoint y: 365, distance: 431.1
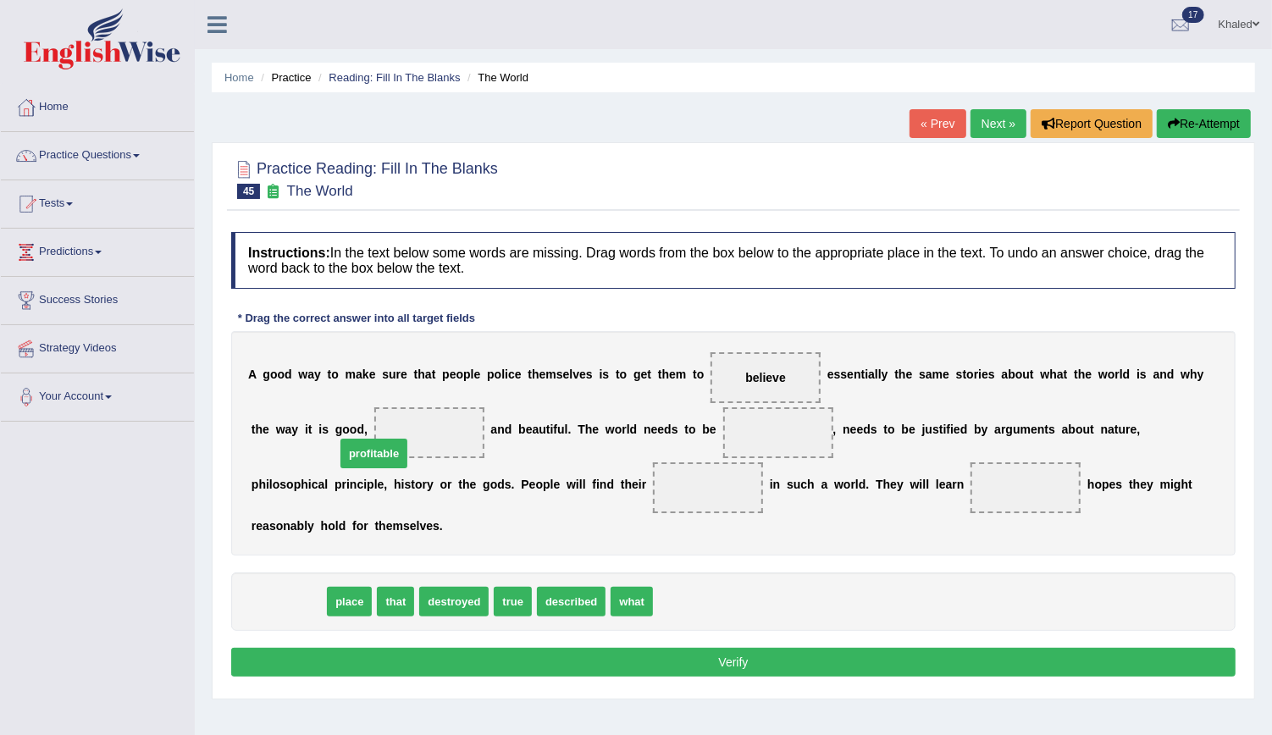
drag, startPoint x: 282, startPoint y: 572, endPoint x: 368, endPoint y: 424, distance: 171.5
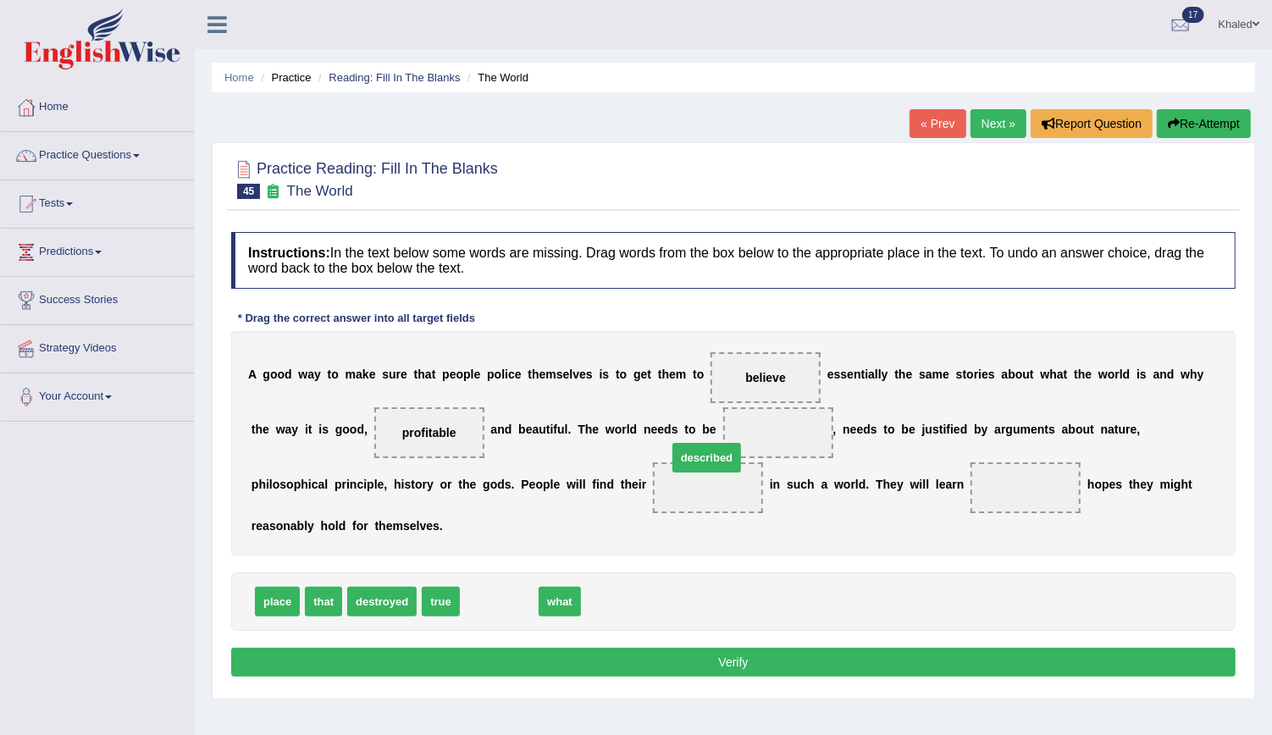
drag, startPoint x: 490, startPoint y: 576, endPoint x: 697, endPoint y: 432, distance: 251.8
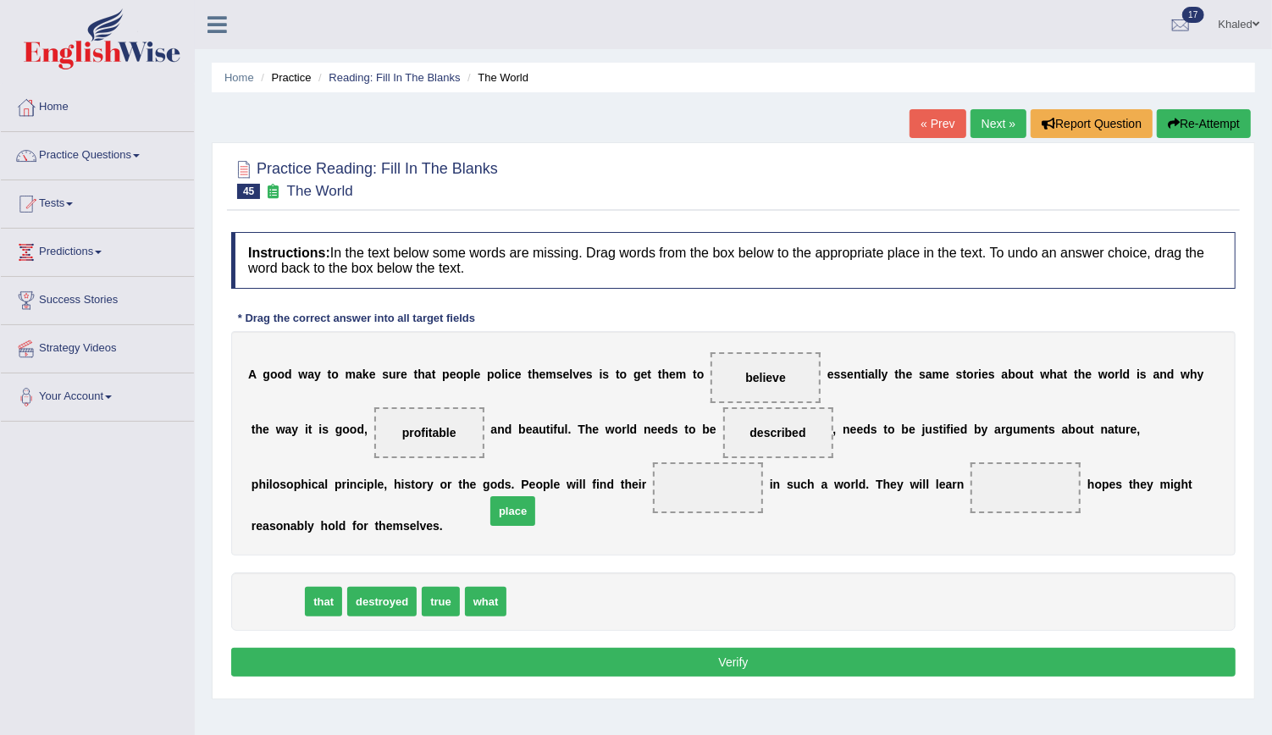
drag, startPoint x: 270, startPoint y: 569, endPoint x: 510, endPoint y: 478, distance: 256.2
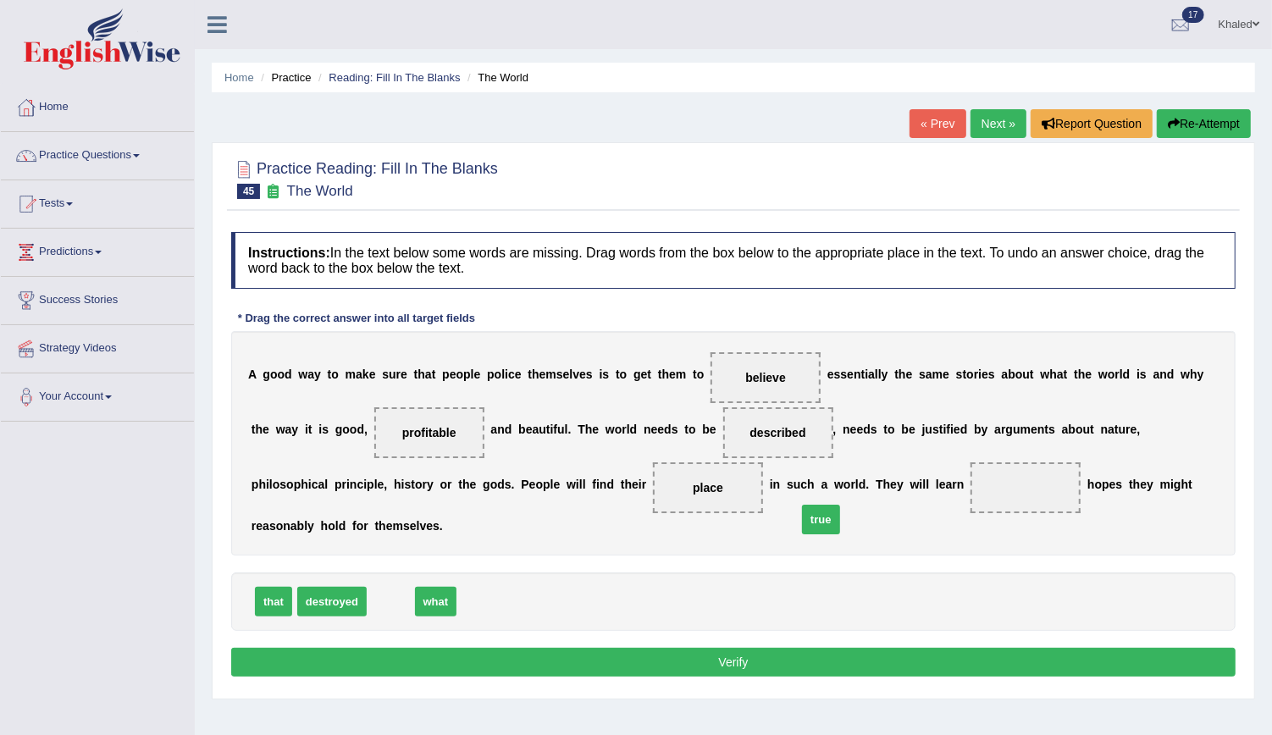
drag, startPoint x: 383, startPoint y: 575, endPoint x: 822, endPoint y: 493, distance: 447.1
click at [720, 648] on button "Verify" at bounding box center [733, 662] width 1004 height 29
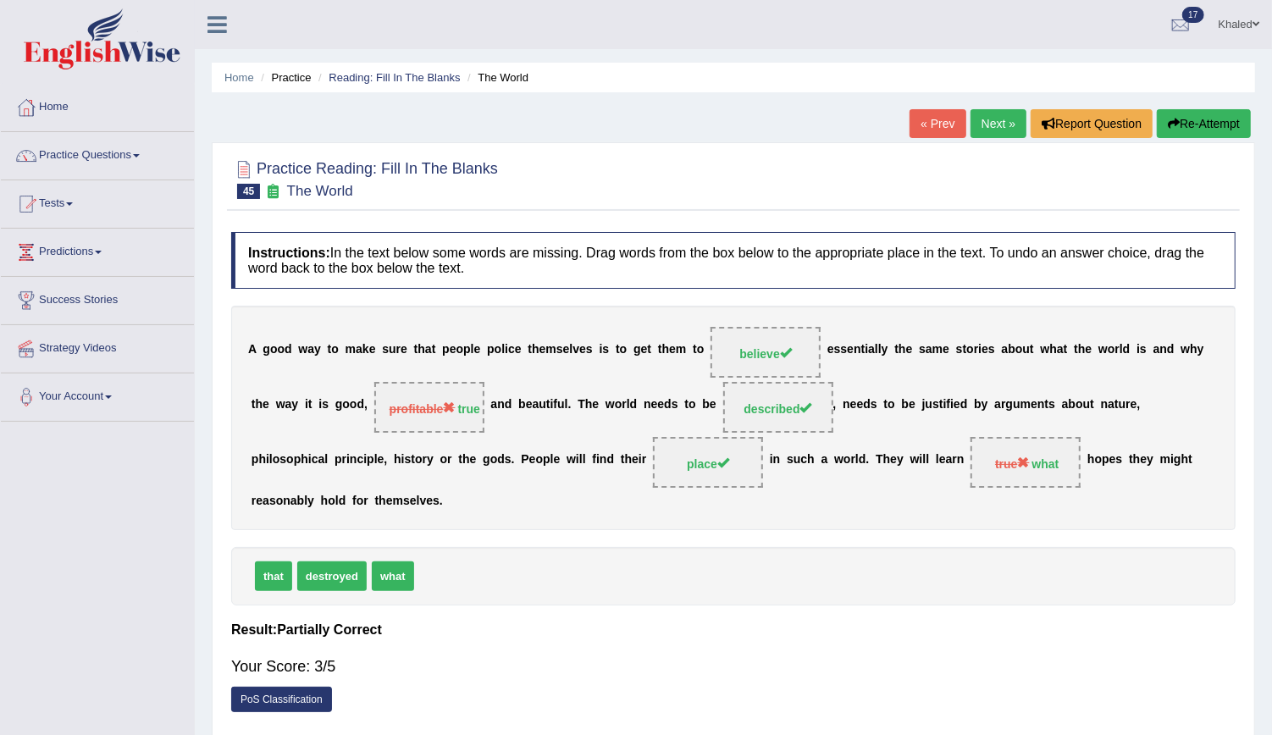
click at [994, 119] on link "Next »" at bounding box center [999, 123] width 56 height 29
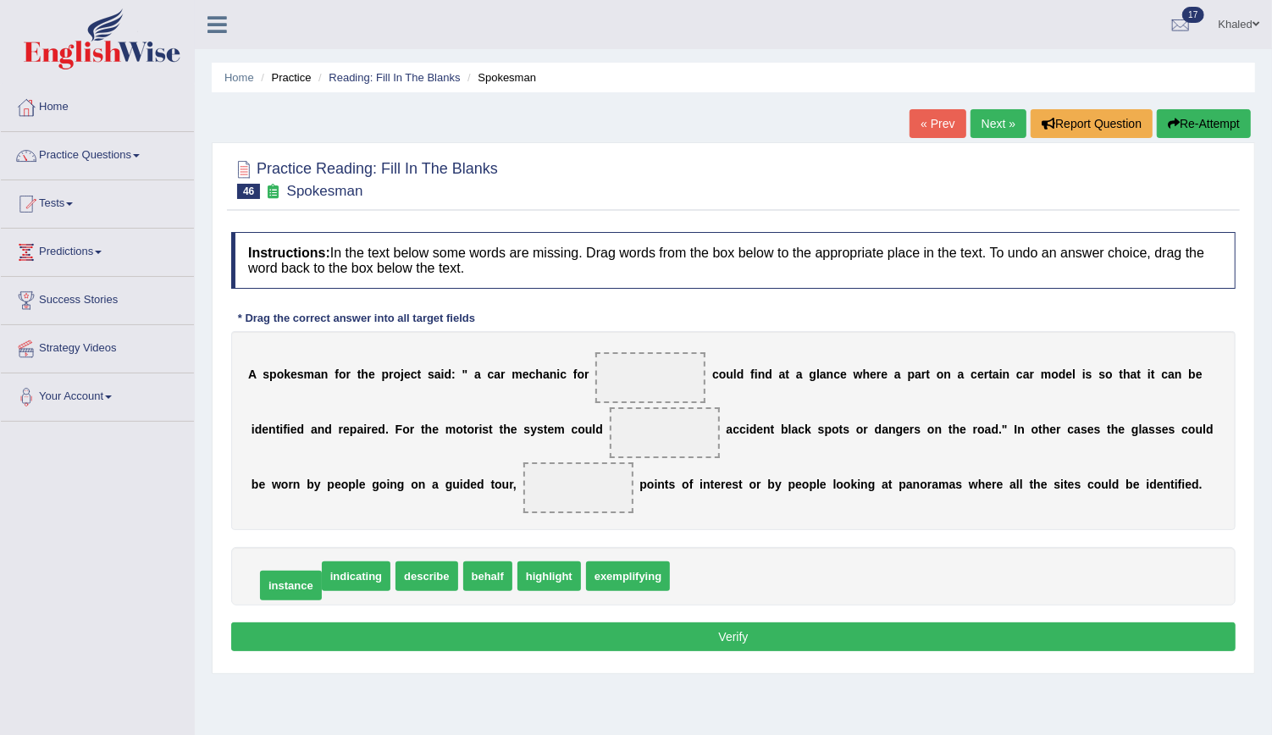
drag, startPoint x: 288, startPoint y: 573, endPoint x: 293, endPoint y: 583, distance: 11.4
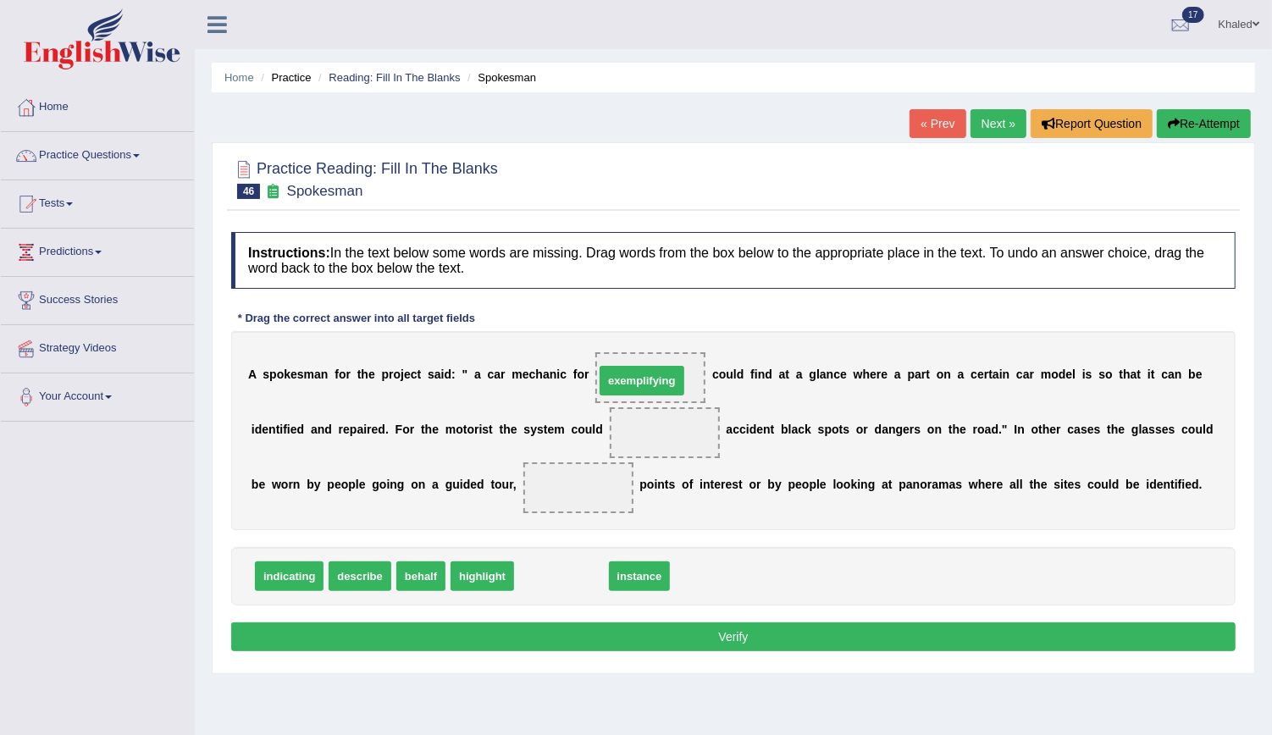
drag, startPoint x: 554, startPoint y: 577, endPoint x: 634, endPoint y: 384, distance: 209.2
click at [467, 573] on span "highlight" at bounding box center [483, 576] width 64 height 30
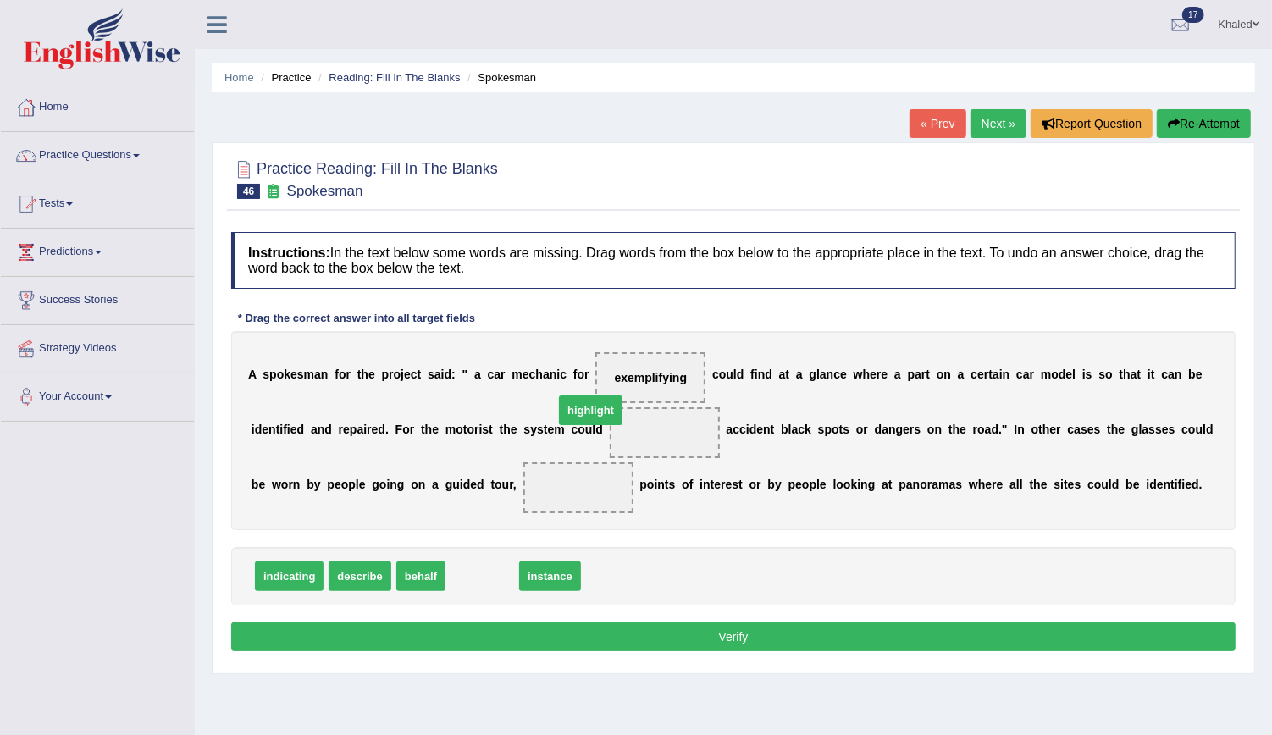
drag, startPoint x: 467, startPoint y: 573, endPoint x: 586, endPoint y: 423, distance: 191.6
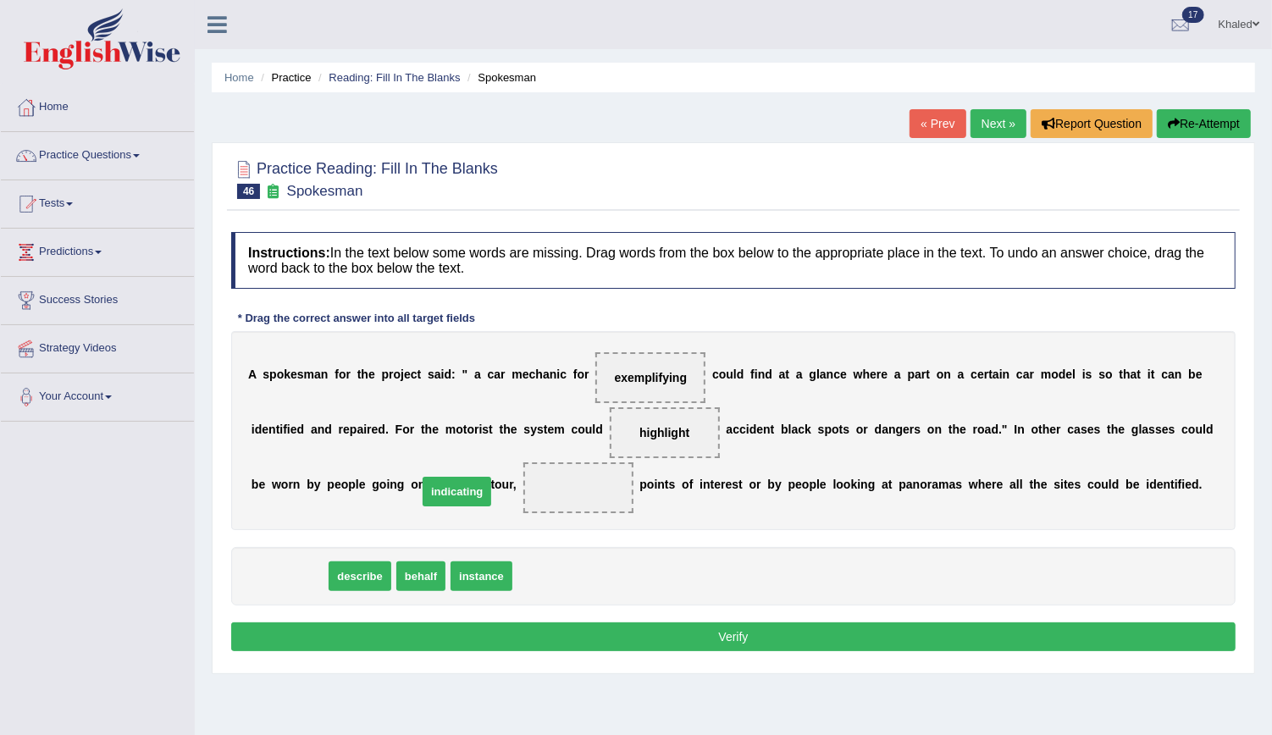
drag, startPoint x: 280, startPoint y: 581, endPoint x: 448, endPoint y: 497, distance: 187.5
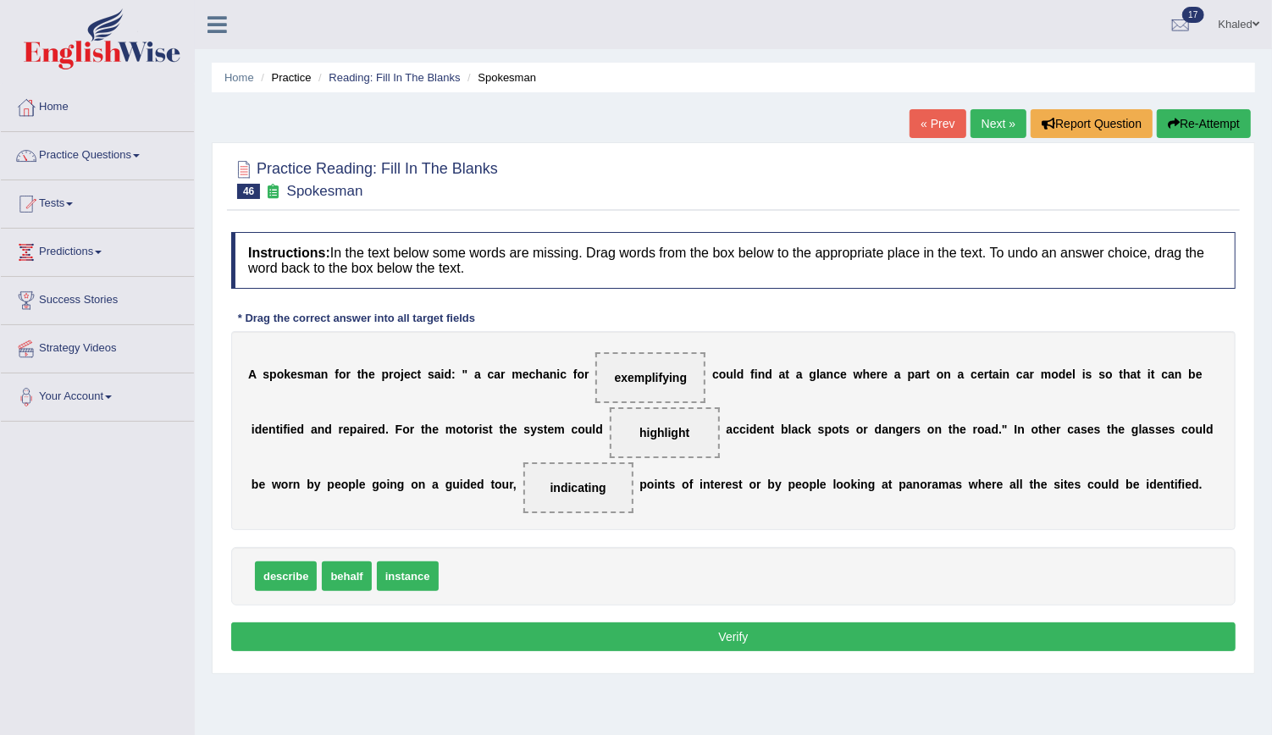
click at [449, 645] on button "Verify" at bounding box center [733, 636] width 1004 height 29
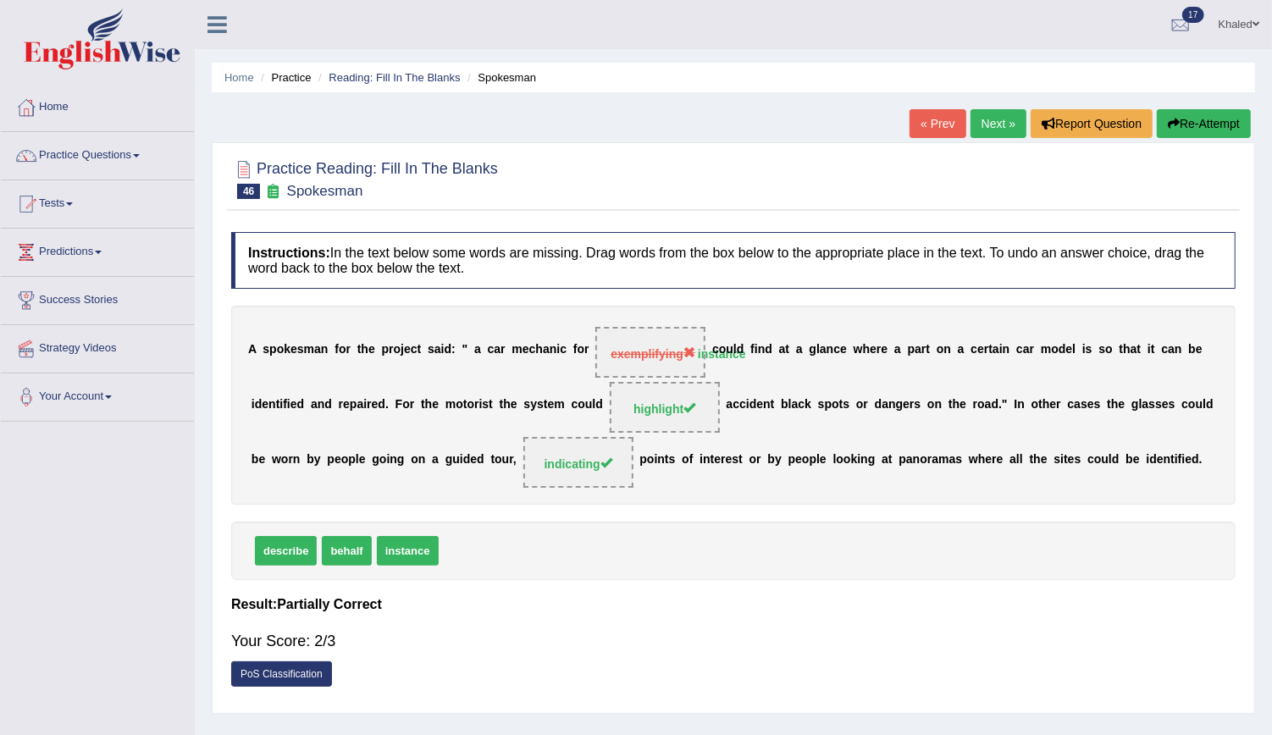
click at [983, 136] on link "Next »" at bounding box center [999, 123] width 56 height 29
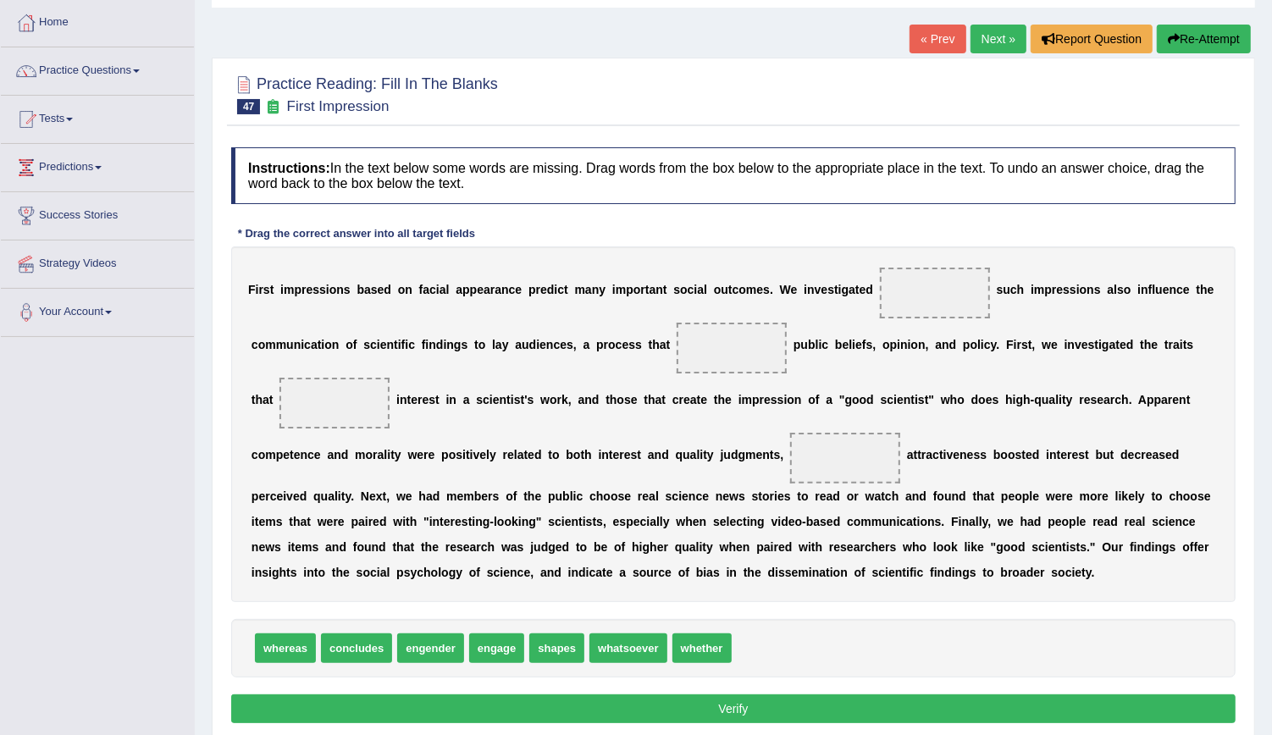
scroll to position [87, 0]
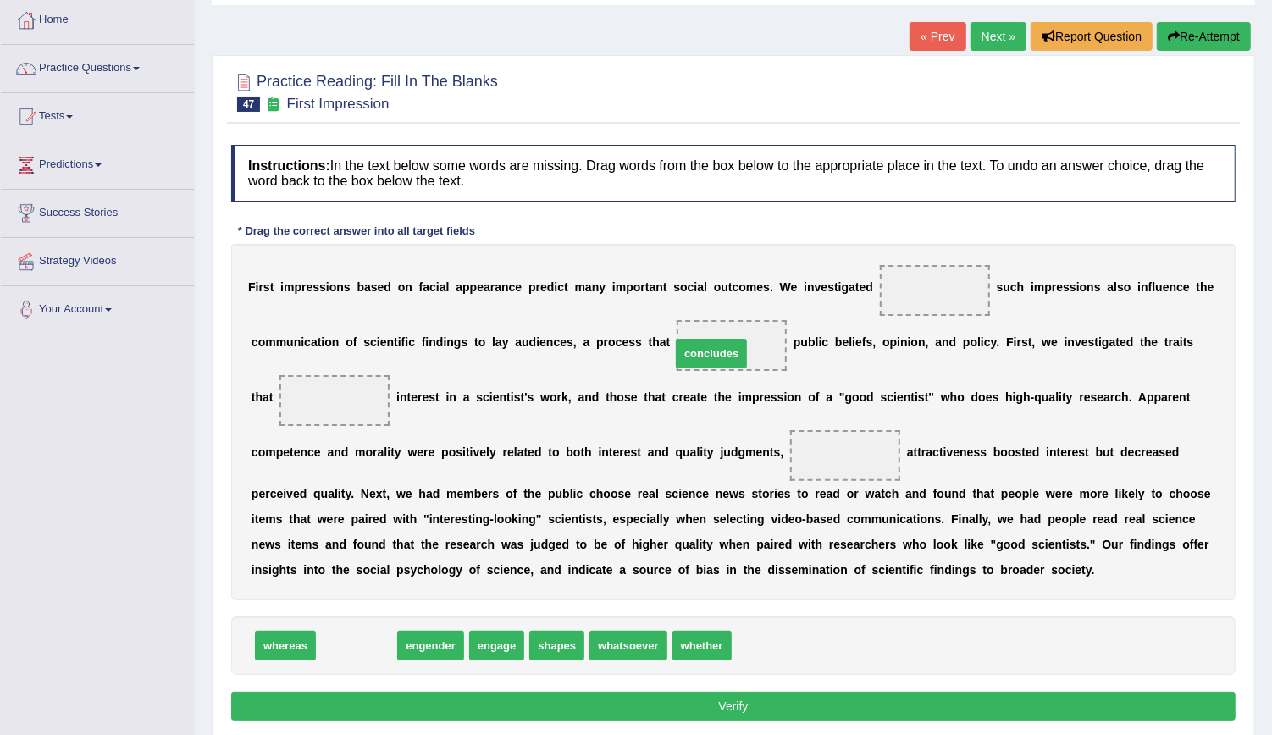
drag, startPoint x: 346, startPoint y: 646, endPoint x: 700, endPoint y: 354, distance: 459.6
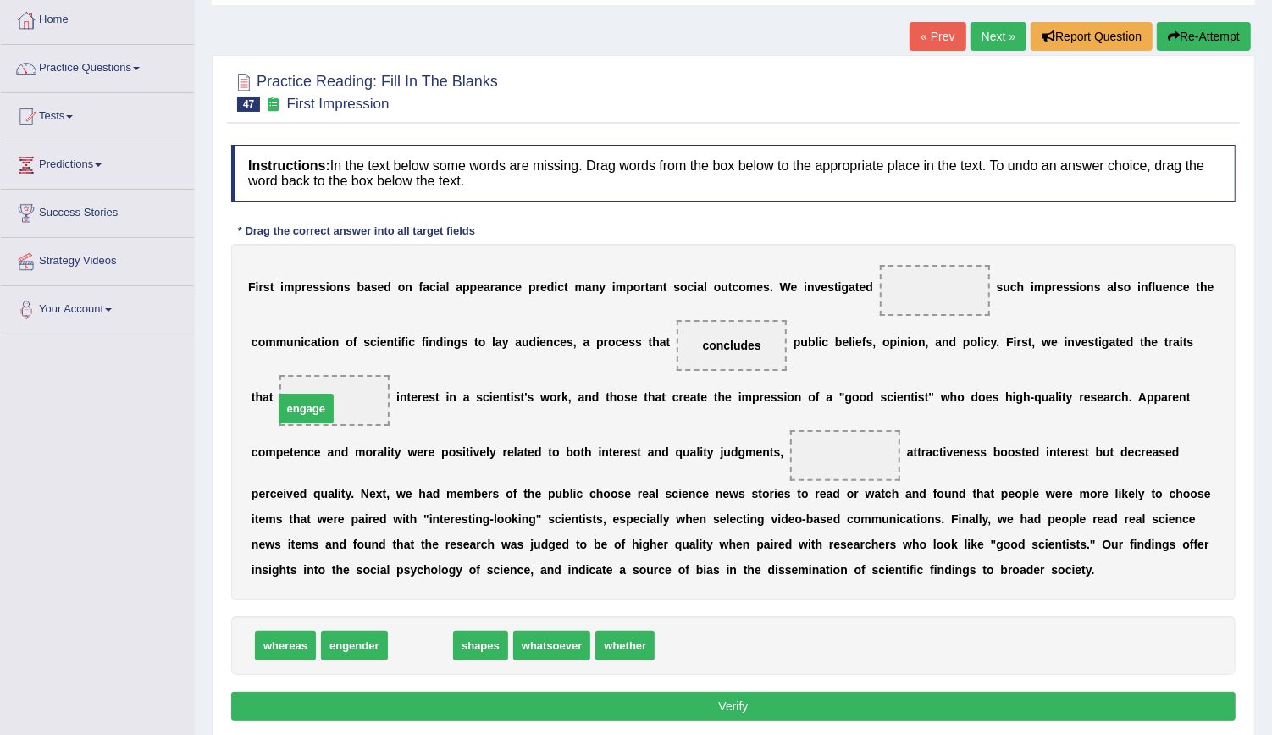
drag, startPoint x: 418, startPoint y: 645, endPoint x: 305, endPoint y: 409, distance: 261.7
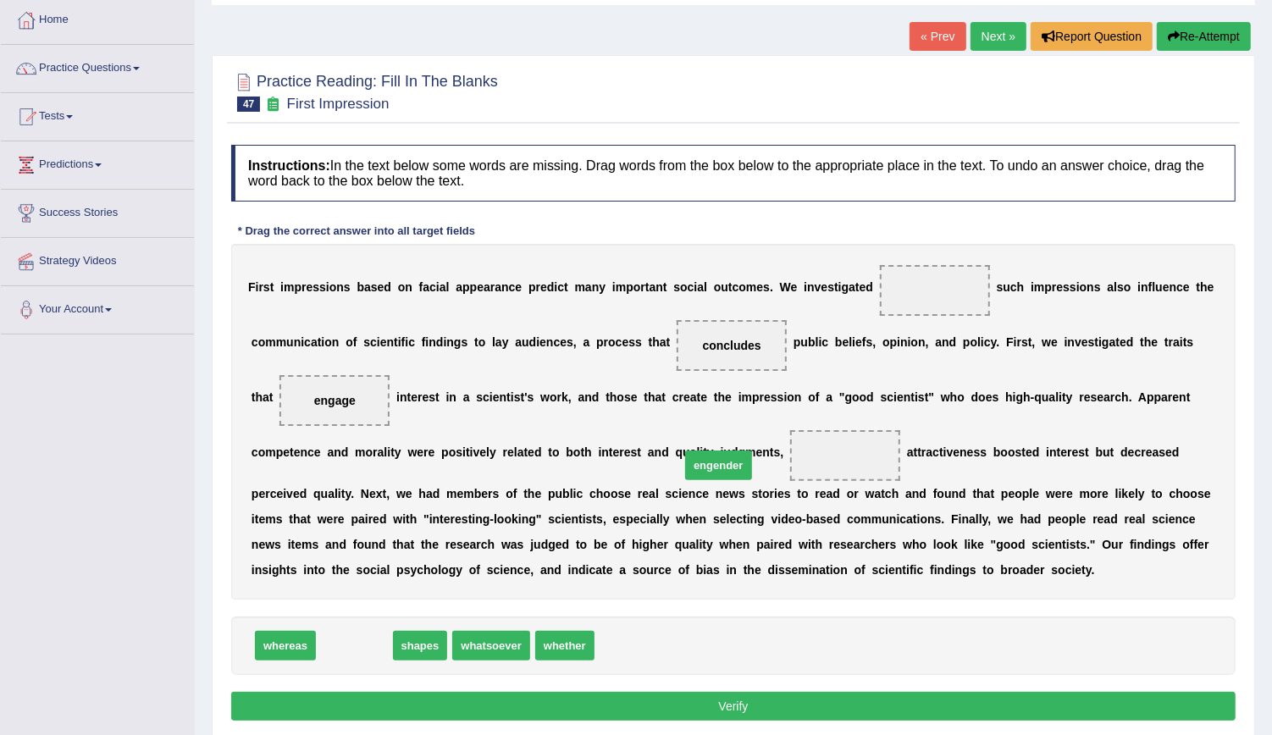
drag, startPoint x: 351, startPoint y: 654, endPoint x: 715, endPoint y: 474, distance: 406.0
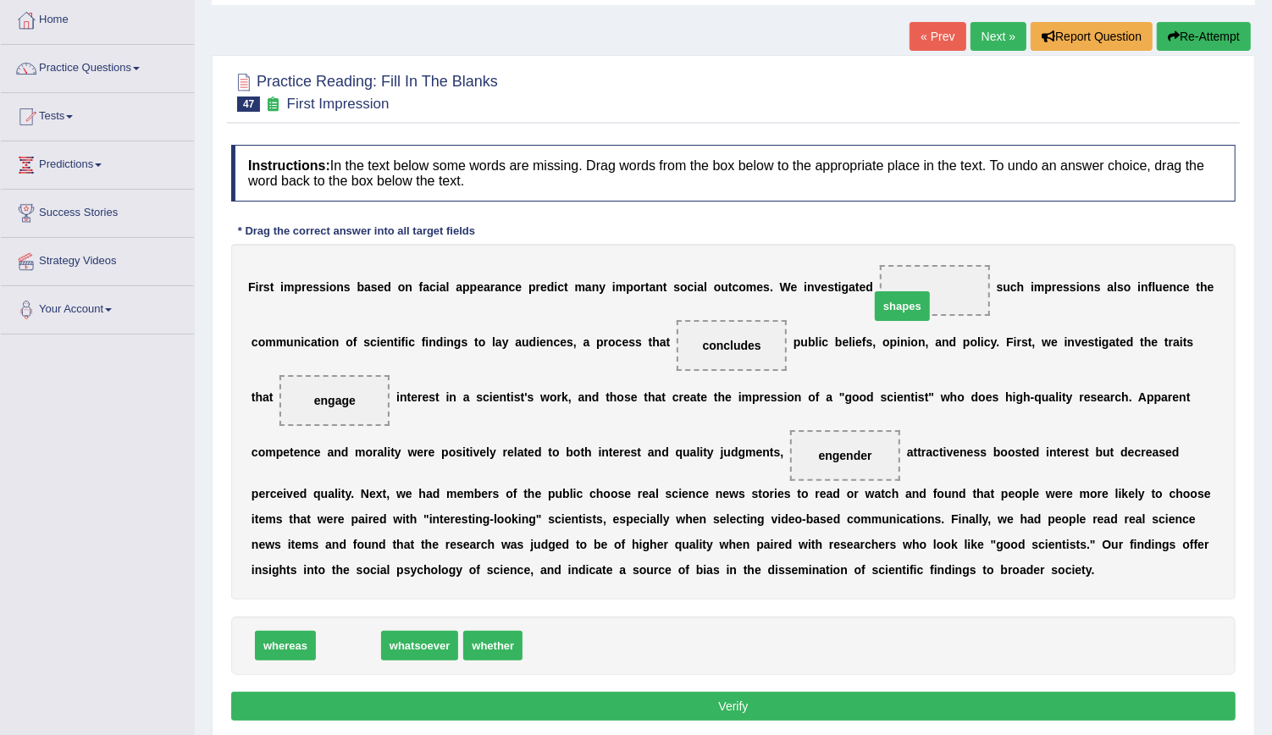
drag, startPoint x: 346, startPoint y: 644, endPoint x: 900, endPoint y: 305, distance: 649.7
click at [632, 703] on button "Verify" at bounding box center [733, 706] width 1004 height 29
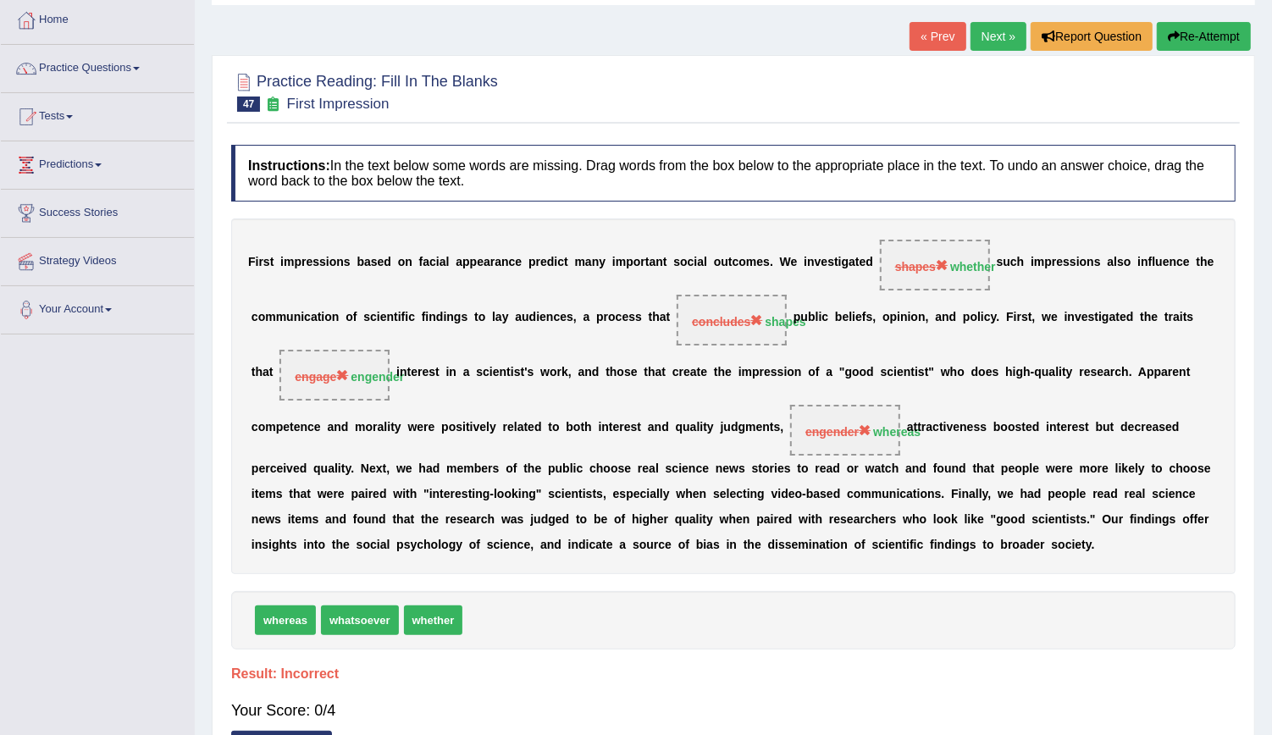
click at [992, 45] on link "Next »" at bounding box center [999, 36] width 56 height 29
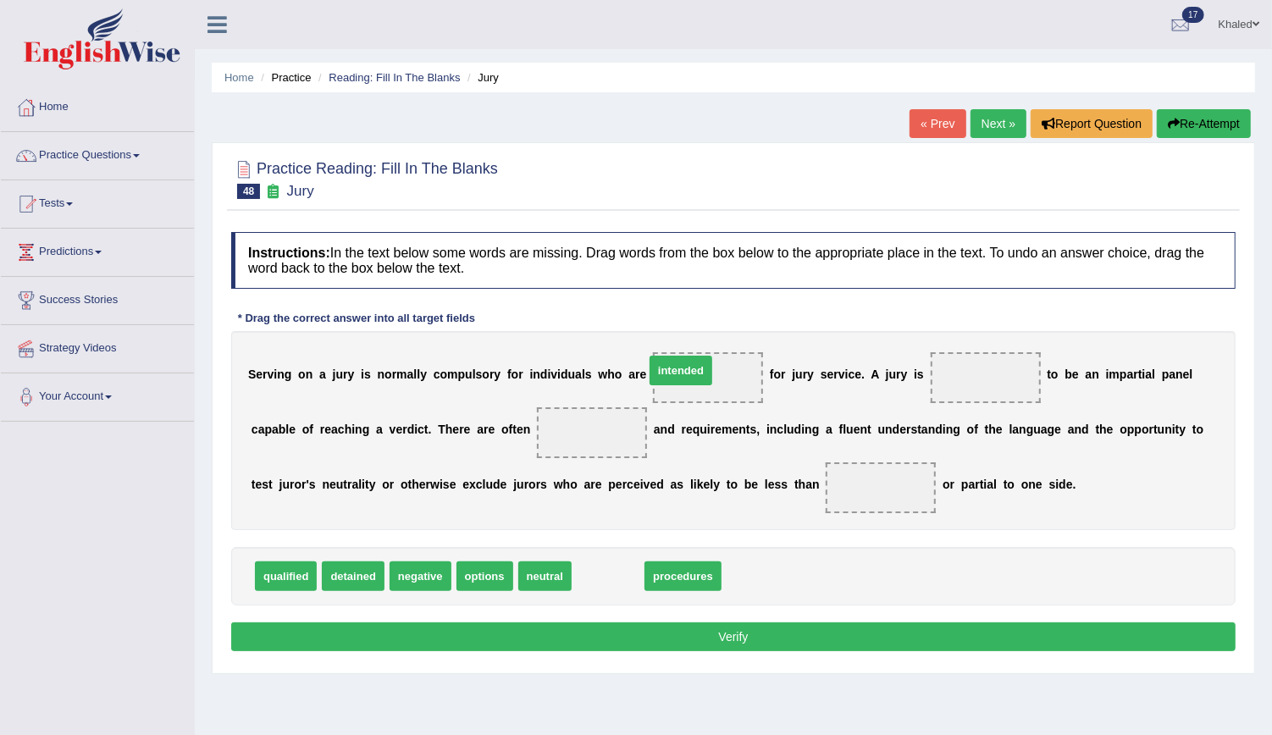
drag, startPoint x: 583, startPoint y: 569, endPoint x: 650, endPoint y: 373, distance: 207.6
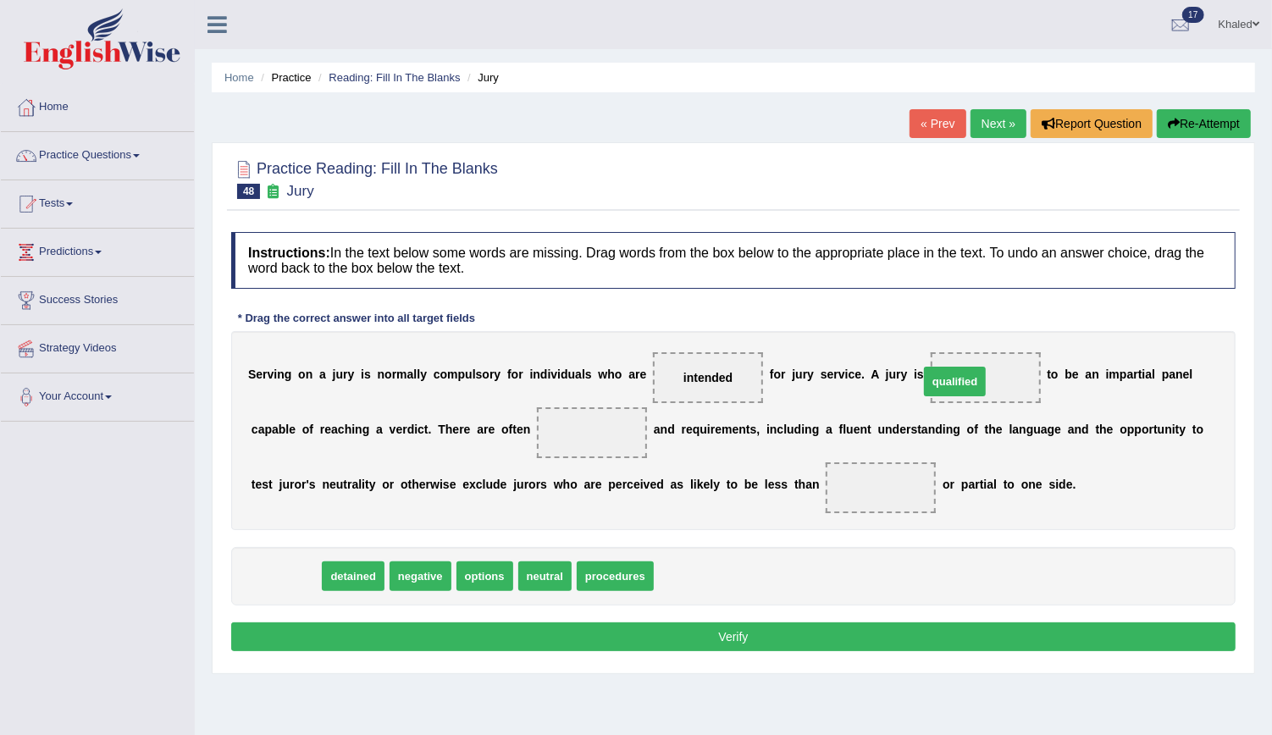
drag, startPoint x: 290, startPoint y: 571, endPoint x: 958, endPoint y: 376, distance: 696.0
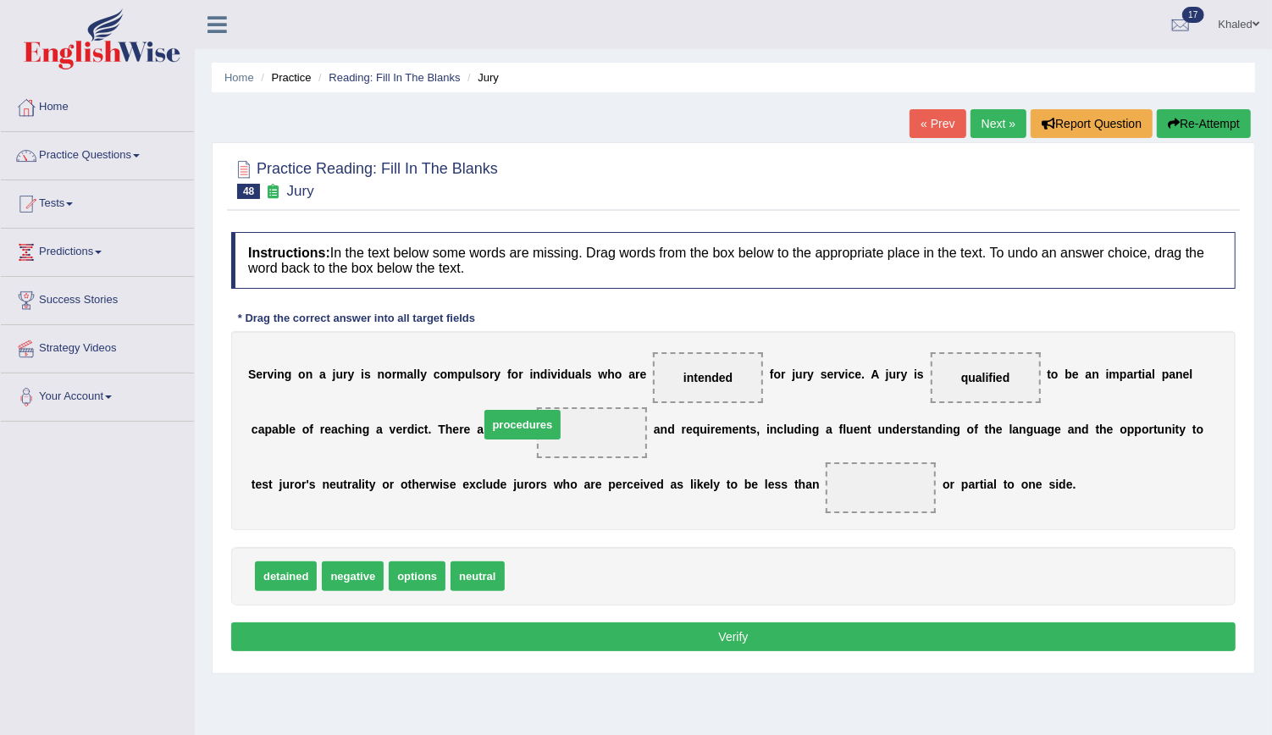
drag, startPoint x: 523, startPoint y: 573, endPoint x: 494, endPoint y: 427, distance: 149.3
drag, startPoint x: 471, startPoint y: 571, endPoint x: 727, endPoint y: 467, distance: 276.2
click at [655, 636] on button "Verify" at bounding box center [733, 636] width 1004 height 29
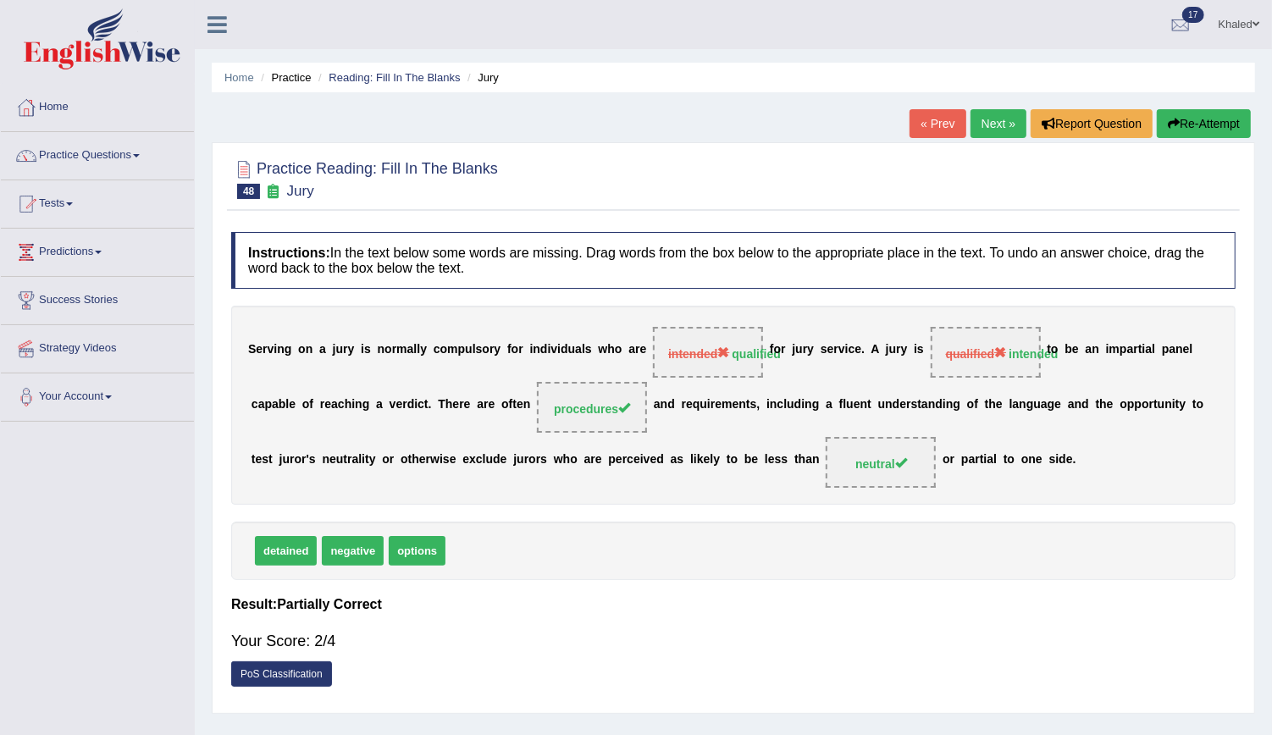
click at [1001, 135] on link "Next »" at bounding box center [999, 123] width 56 height 29
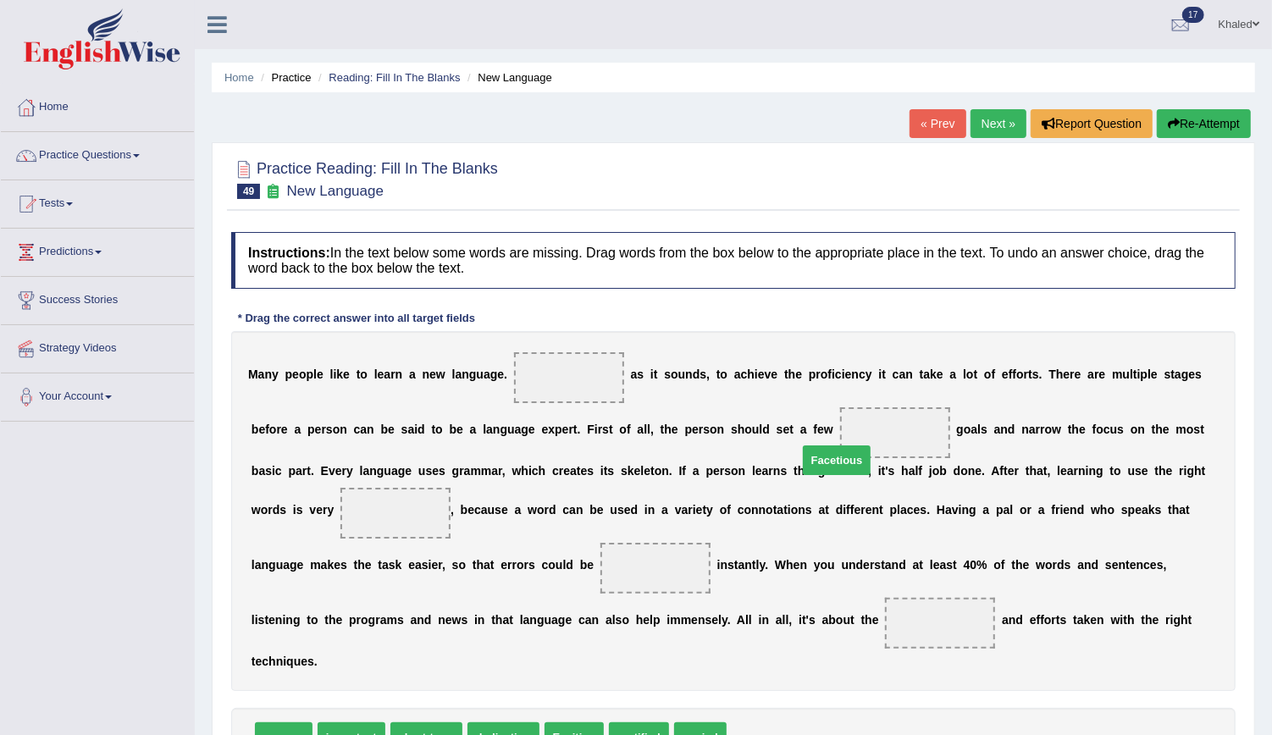
drag, startPoint x: 738, startPoint y: 703, endPoint x: 809, endPoint y: 426, distance: 285.7
drag, startPoint x: 354, startPoint y: 709, endPoint x: 309, endPoint y: 514, distance: 199.9
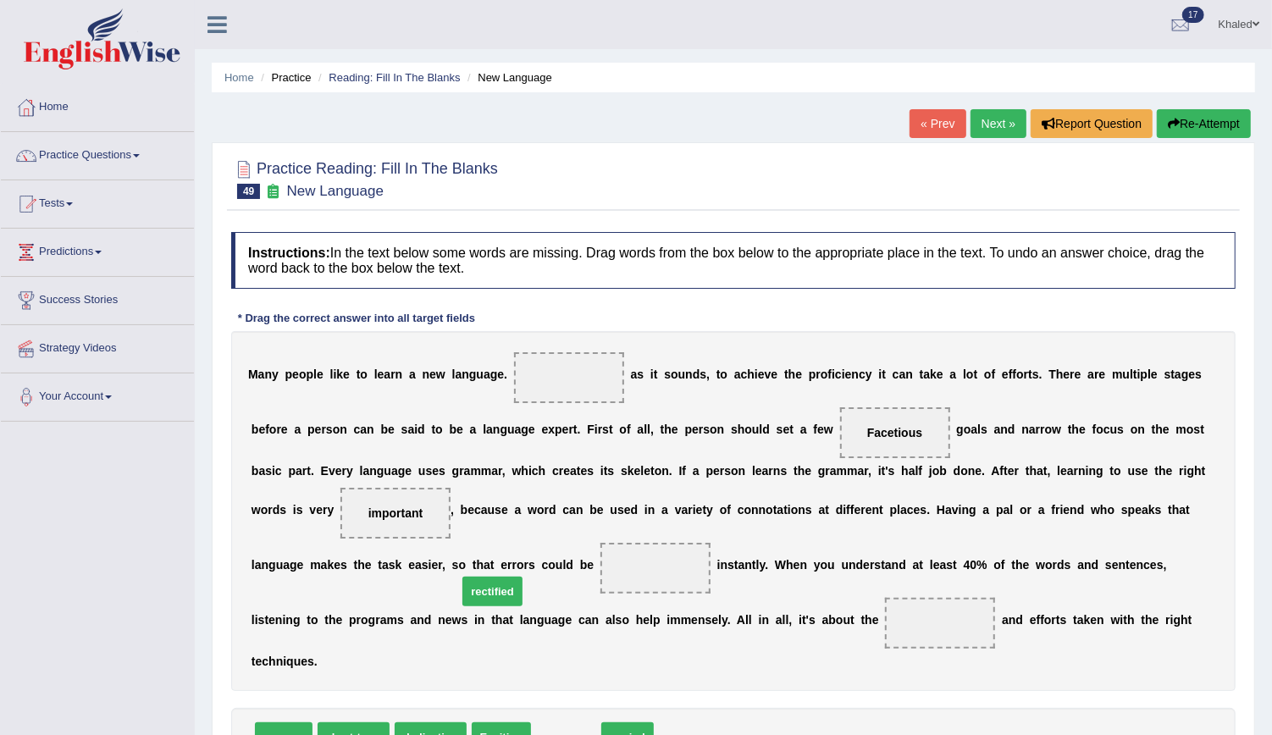
drag, startPoint x: 560, startPoint y: 712, endPoint x: 492, endPoint y: 579, distance: 149.2
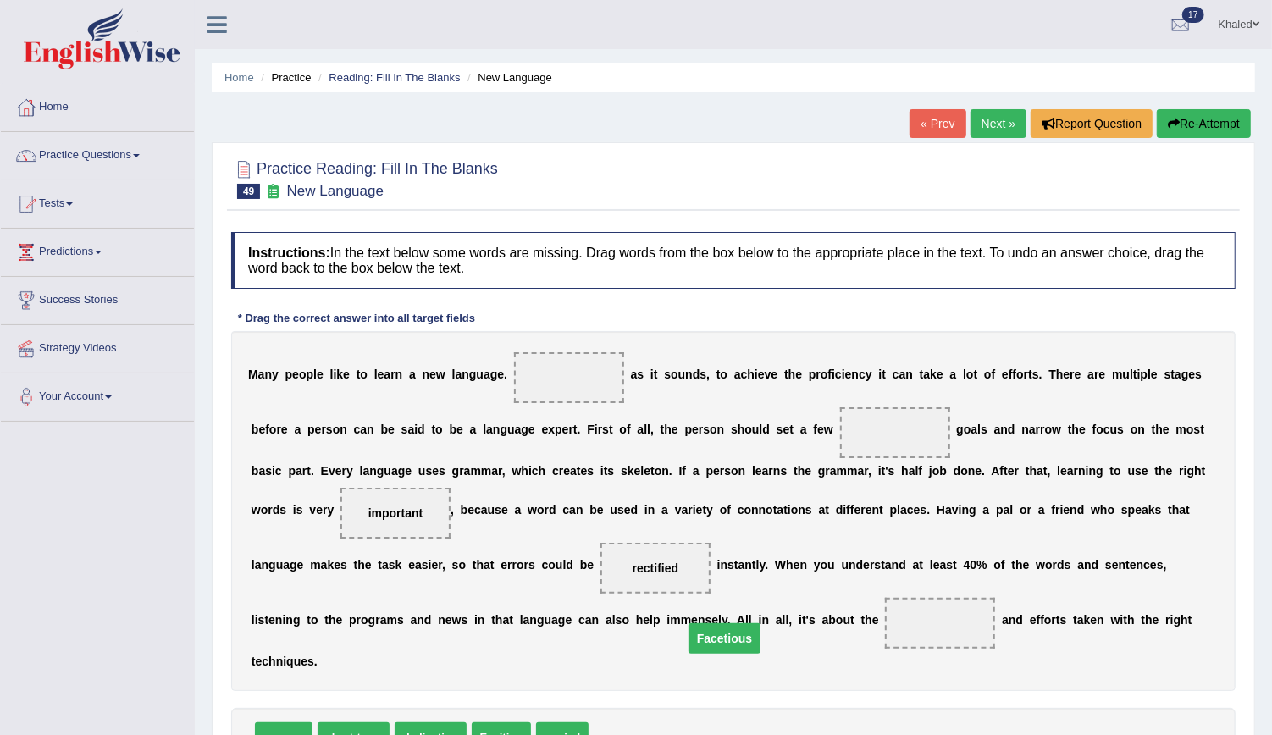
drag, startPoint x: 809, startPoint y: 431, endPoint x: 648, endPoint y: 625, distance: 252.0
drag, startPoint x: 361, startPoint y: 707, endPoint x: 817, endPoint y: 440, distance: 529.1
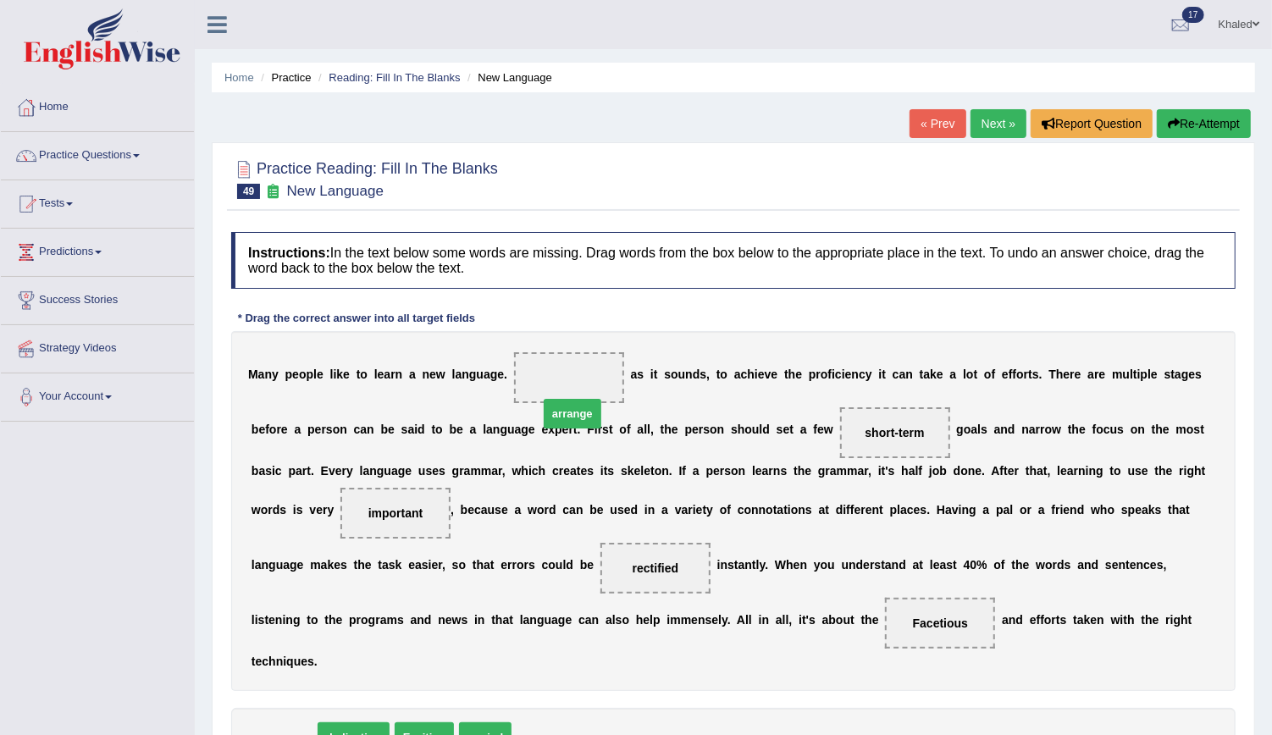
drag, startPoint x: 284, startPoint y: 718, endPoint x: 571, endPoint y: 395, distance: 432.5
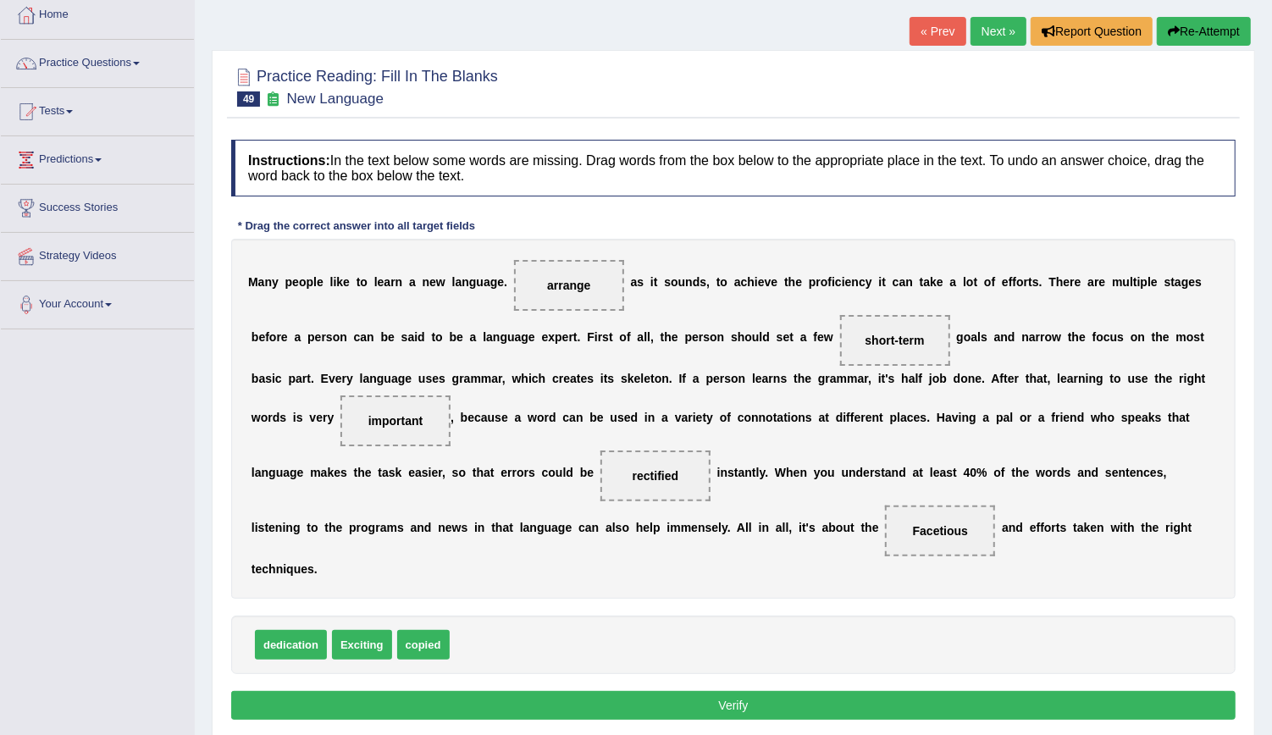
click at [765, 691] on button "Verify" at bounding box center [733, 705] width 1004 height 29
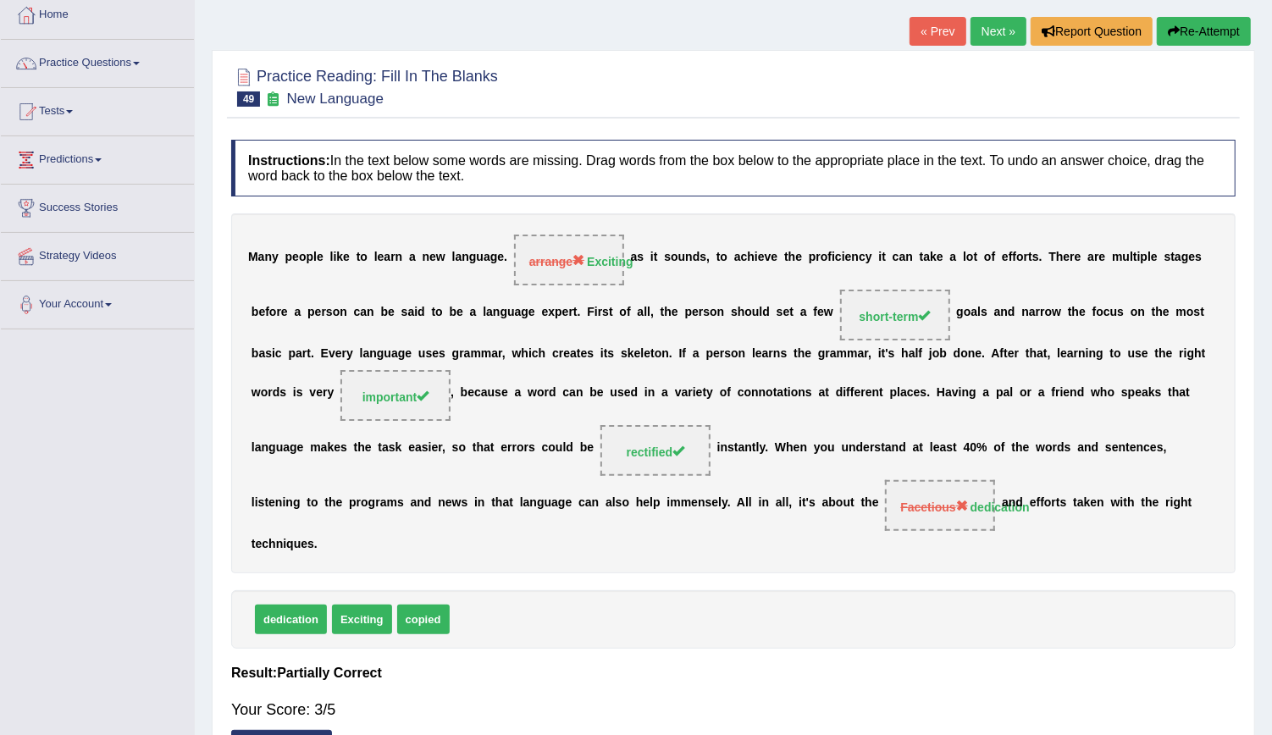
click at [993, 39] on link "Next »" at bounding box center [999, 31] width 56 height 29
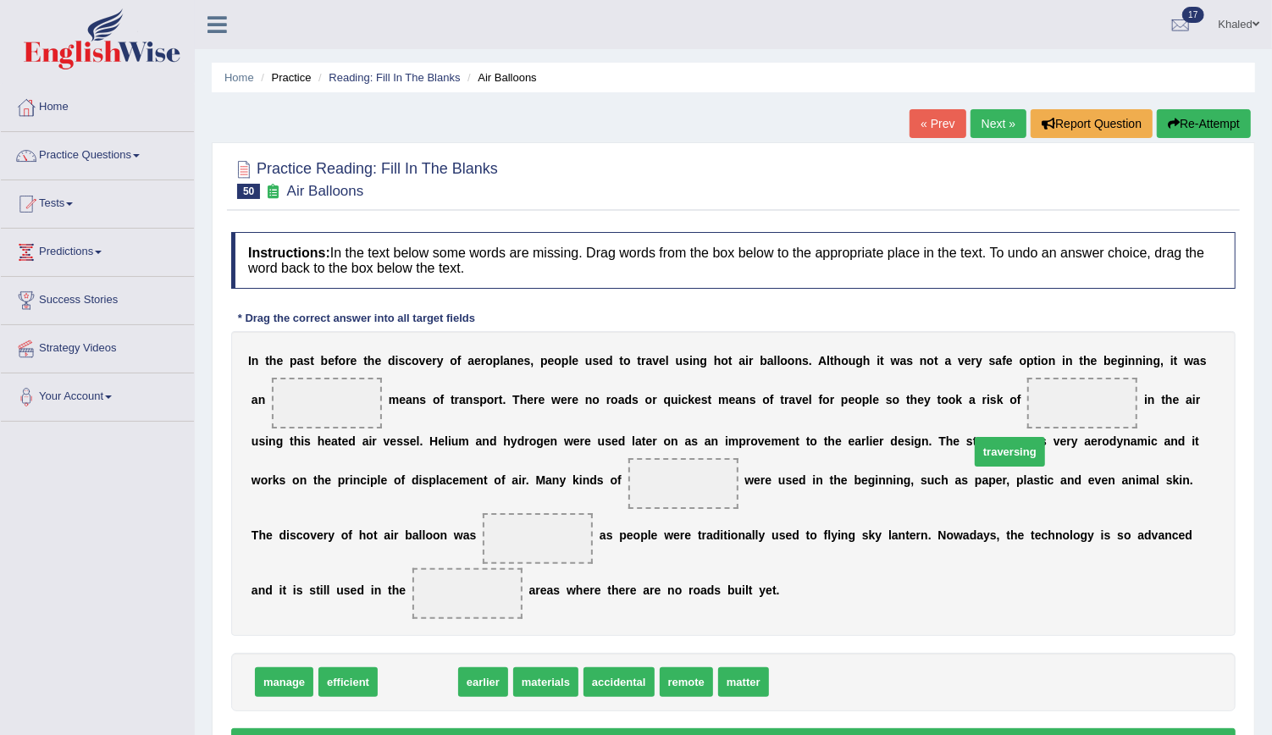
drag, startPoint x: 420, startPoint y: 653, endPoint x: 1019, endPoint y: 409, distance: 646.5
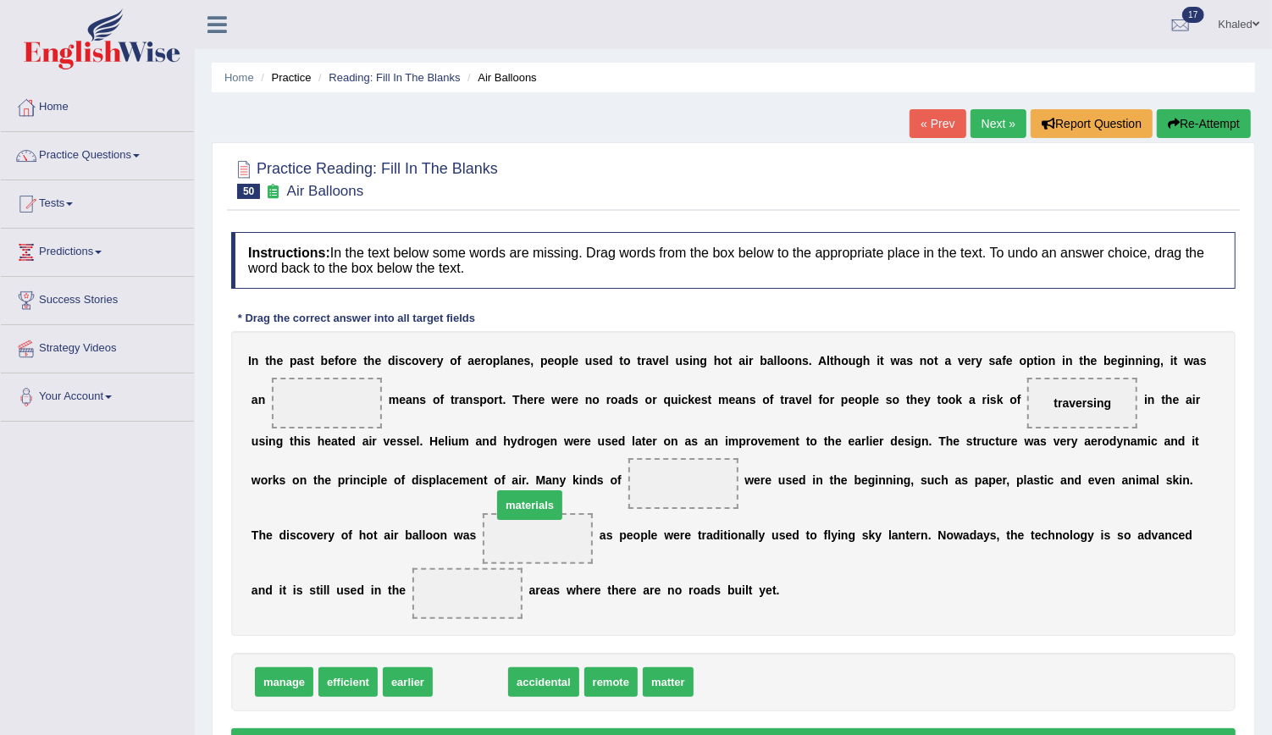
drag, startPoint x: 454, startPoint y: 650, endPoint x: 513, endPoint y: 473, distance: 186.7
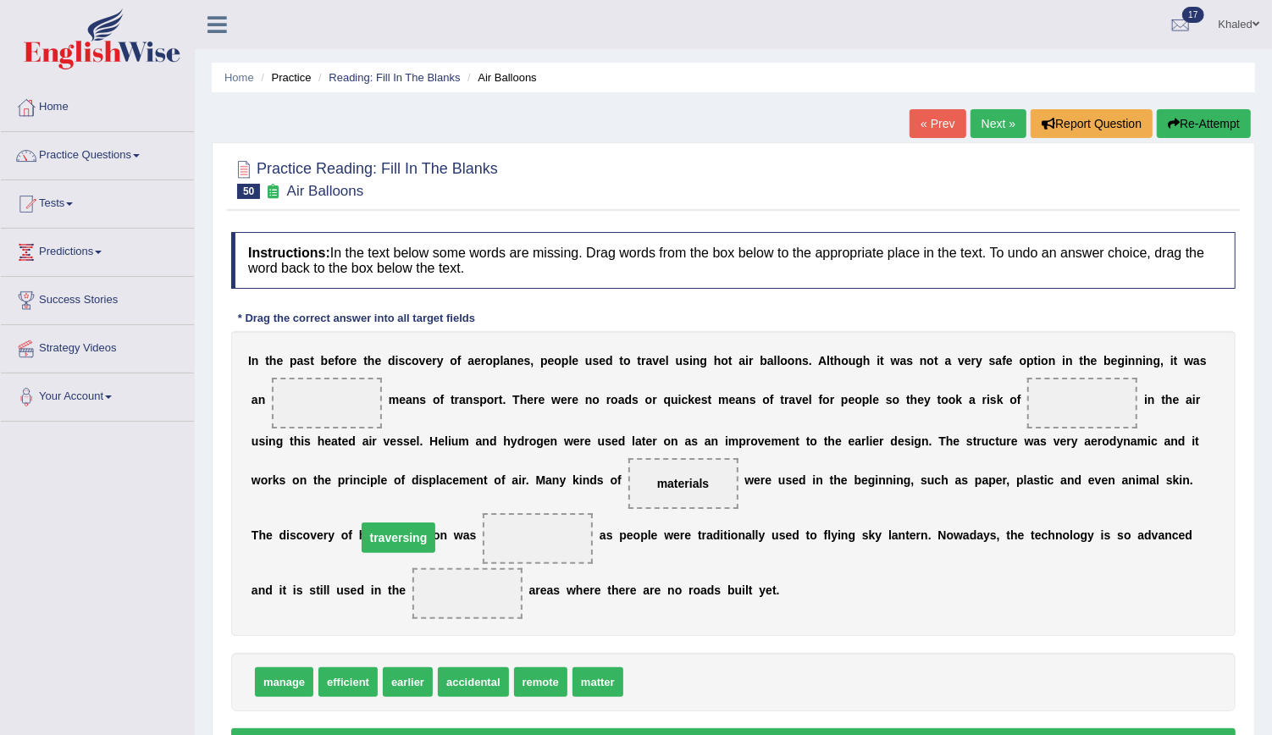
drag, startPoint x: 1013, startPoint y: 405, endPoint x: 329, endPoint y: 539, distance: 697.4
drag, startPoint x: 390, startPoint y: 653, endPoint x: 1131, endPoint y: 540, distance: 750.4
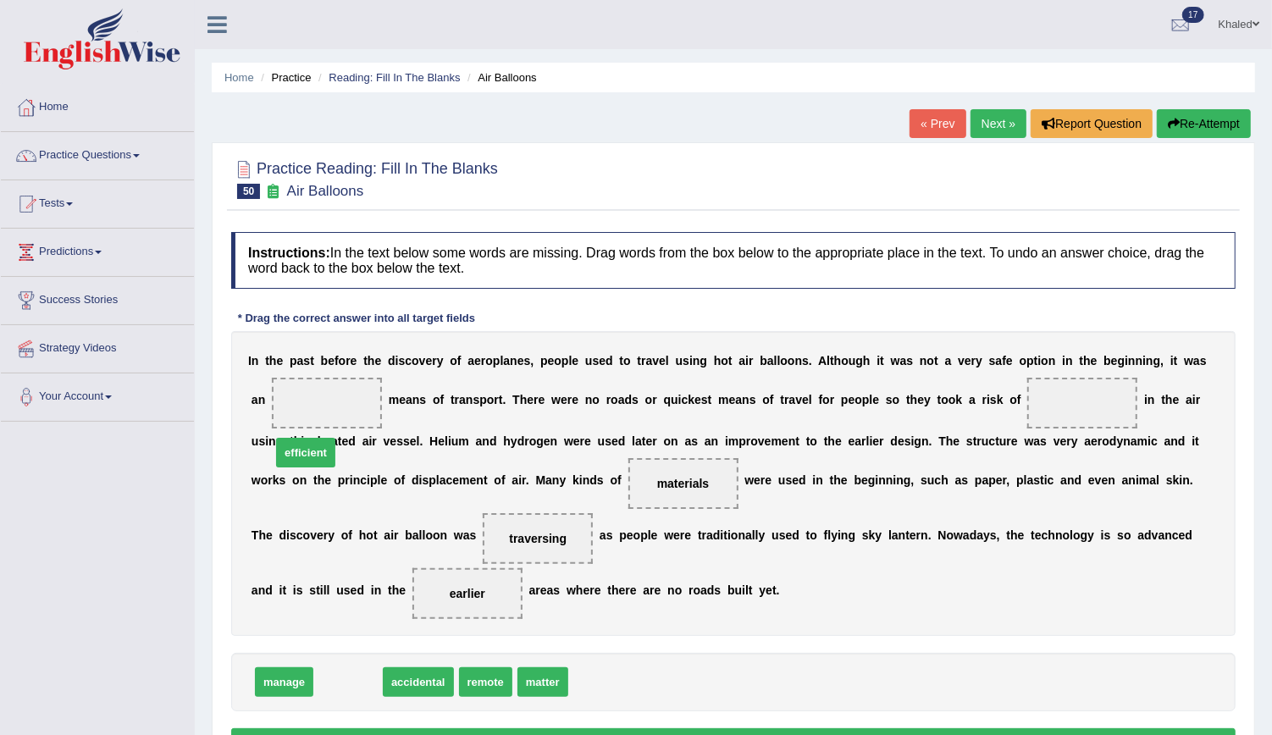
drag, startPoint x: 346, startPoint y: 649, endPoint x: 304, endPoint y: 410, distance: 242.4
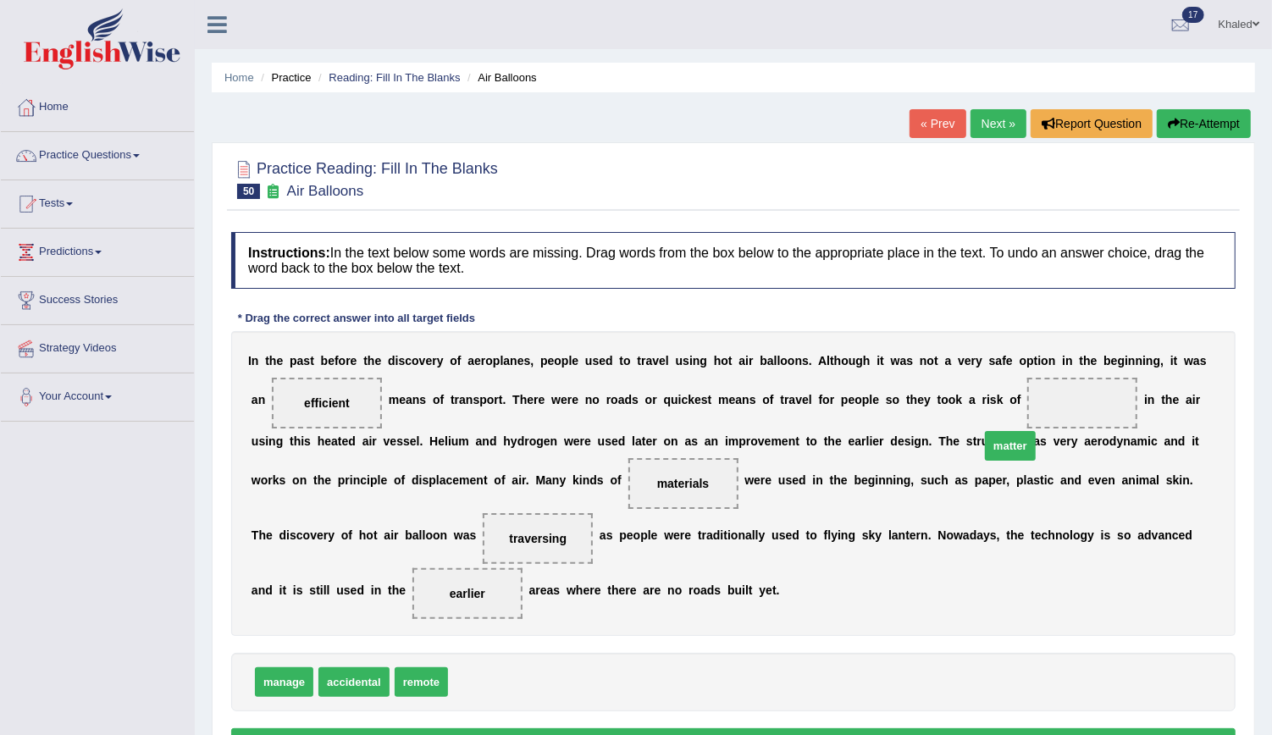
drag, startPoint x: 471, startPoint y: 657, endPoint x: 1005, endPoint y: 414, distance: 587.0
click at [622, 728] on button "Verify" at bounding box center [733, 742] width 1004 height 29
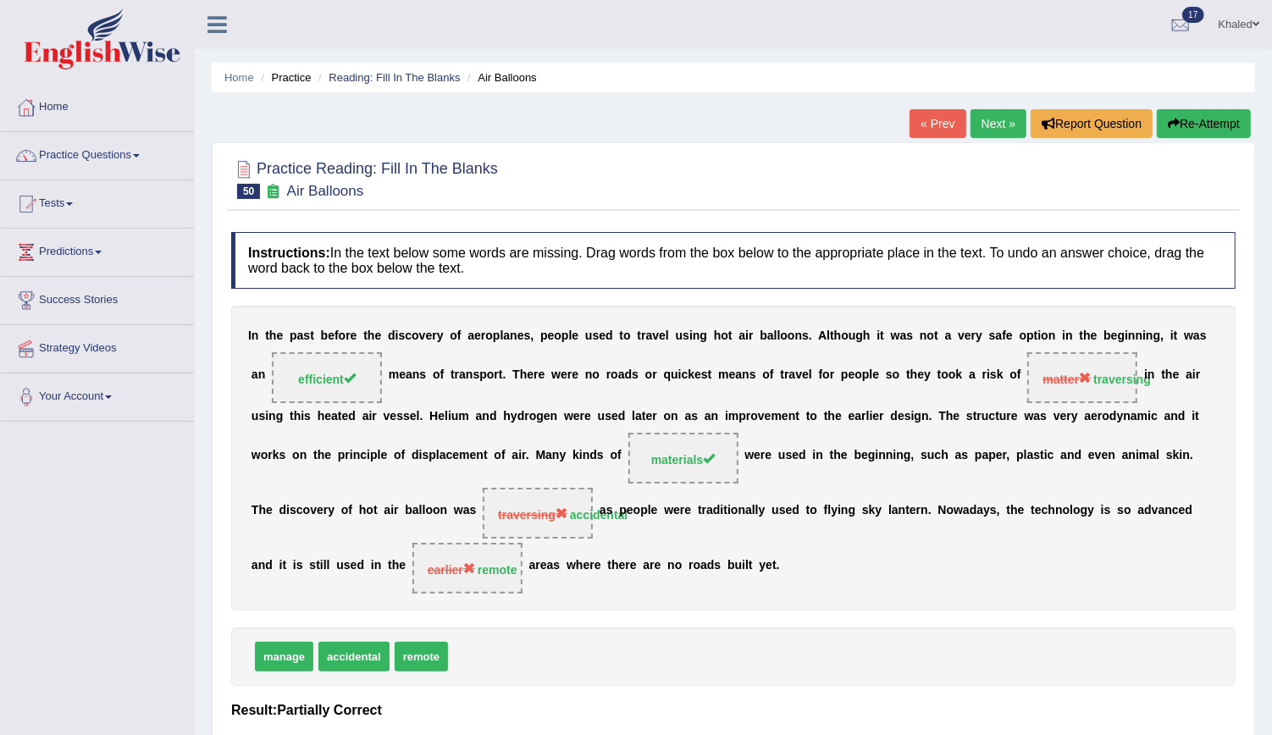
click at [989, 119] on link "Next »" at bounding box center [999, 123] width 56 height 29
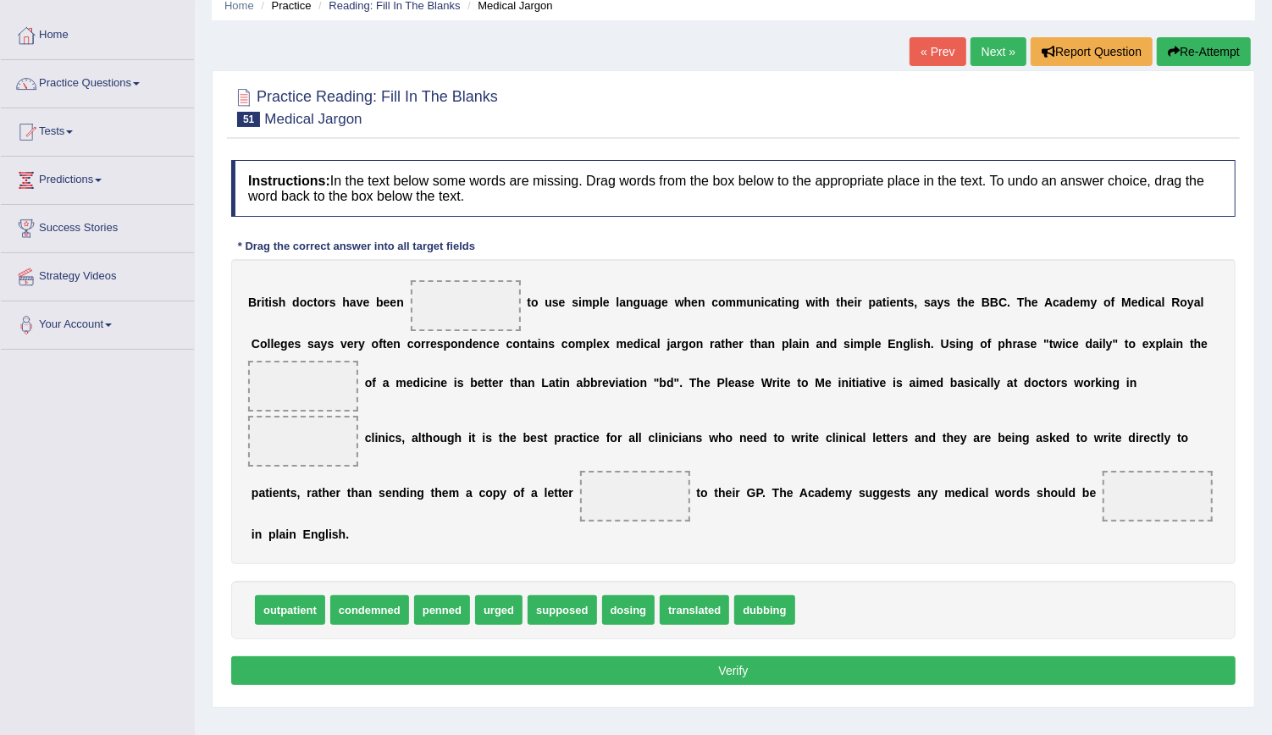
scroll to position [75, 0]
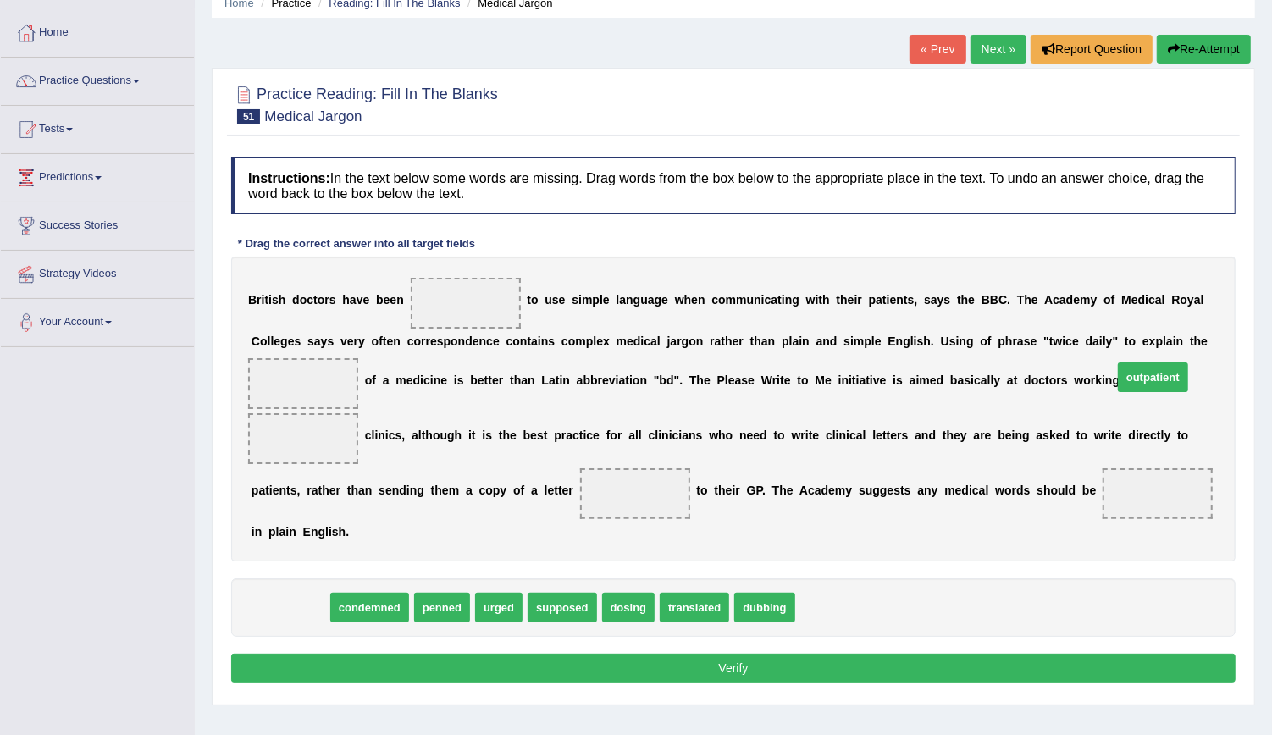
drag, startPoint x: 291, startPoint y: 581, endPoint x: 1154, endPoint y: 350, distance: 893.4
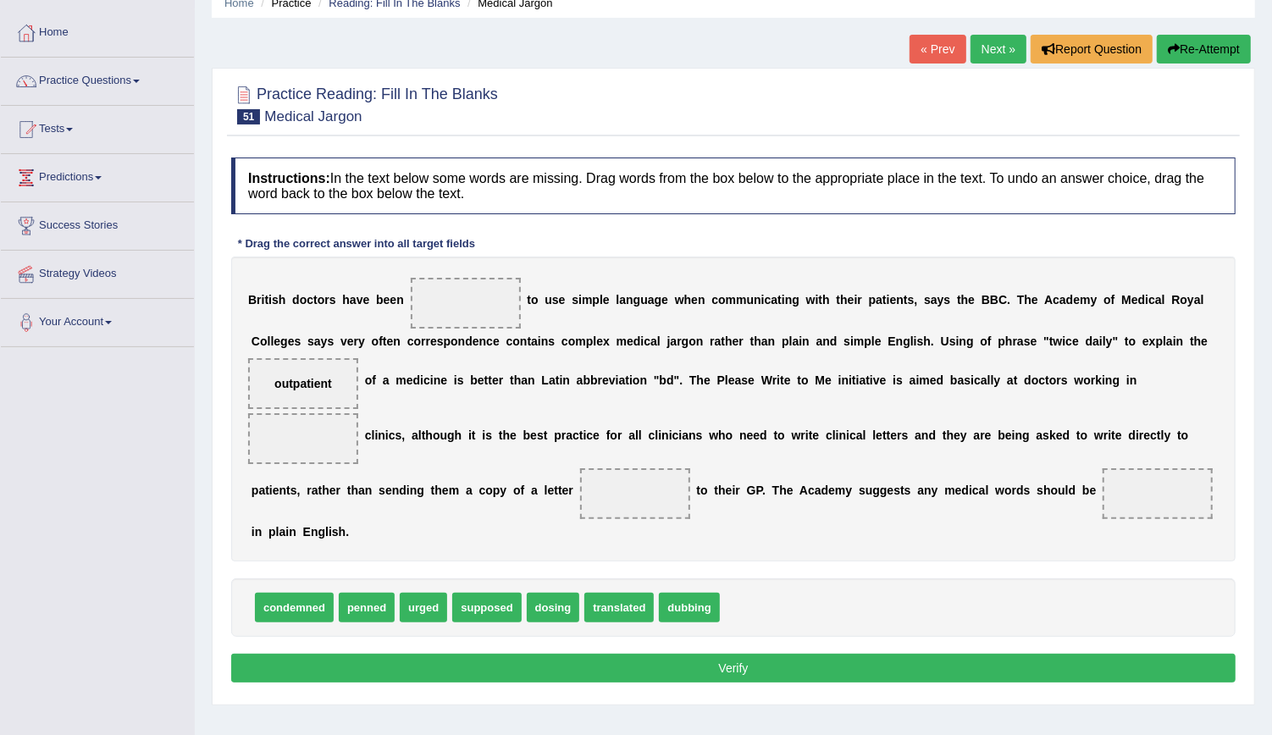
click at [591, 593] on span "translated" at bounding box center [618, 608] width 69 height 30
drag, startPoint x: 591, startPoint y: 582, endPoint x: 273, endPoint y: 490, distance: 331.3
drag, startPoint x: 544, startPoint y: 576, endPoint x: 807, endPoint y: 489, distance: 277.4
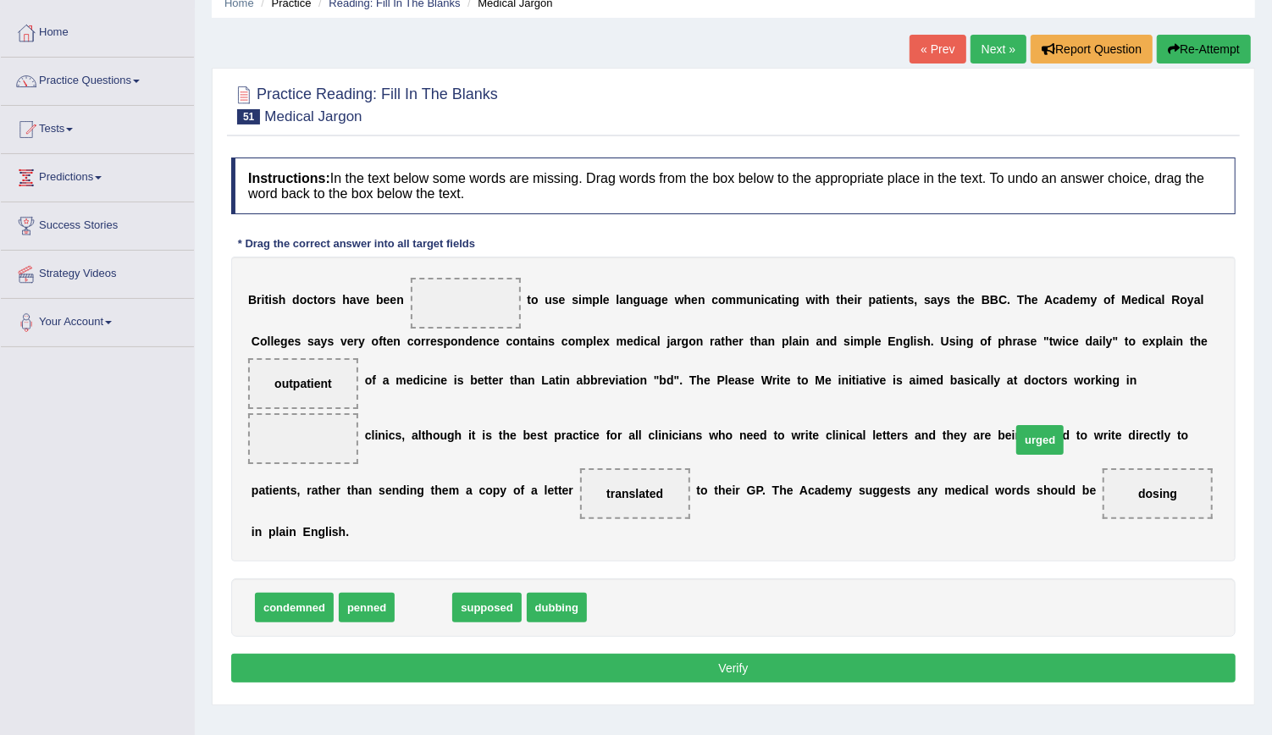
drag, startPoint x: 412, startPoint y: 581, endPoint x: 1029, endPoint y: 413, distance: 638.9
drag, startPoint x: 412, startPoint y: 584, endPoint x: 449, endPoint y: 306, distance: 281.1
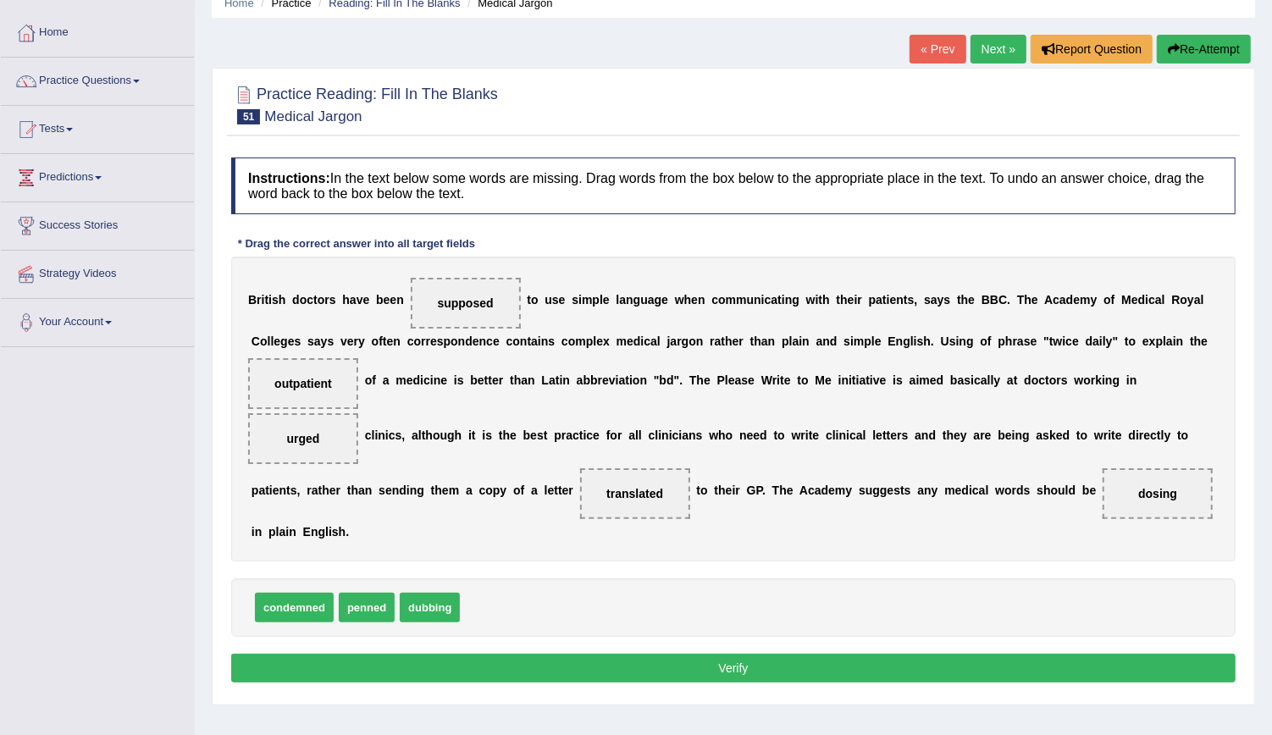
click at [412, 654] on button "Verify" at bounding box center [733, 668] width 1004 height 29
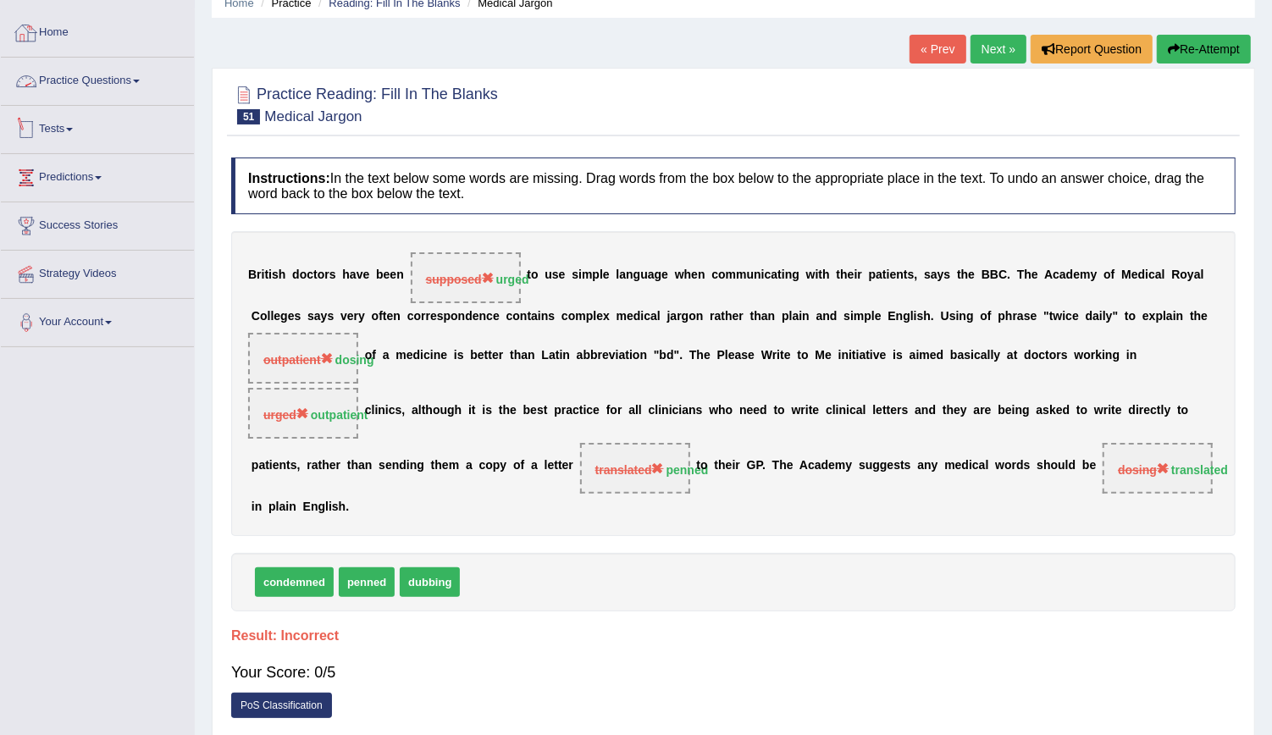
click at [57, 138] on link "Tests" at bounding box center [97, 127] width 193 height 42
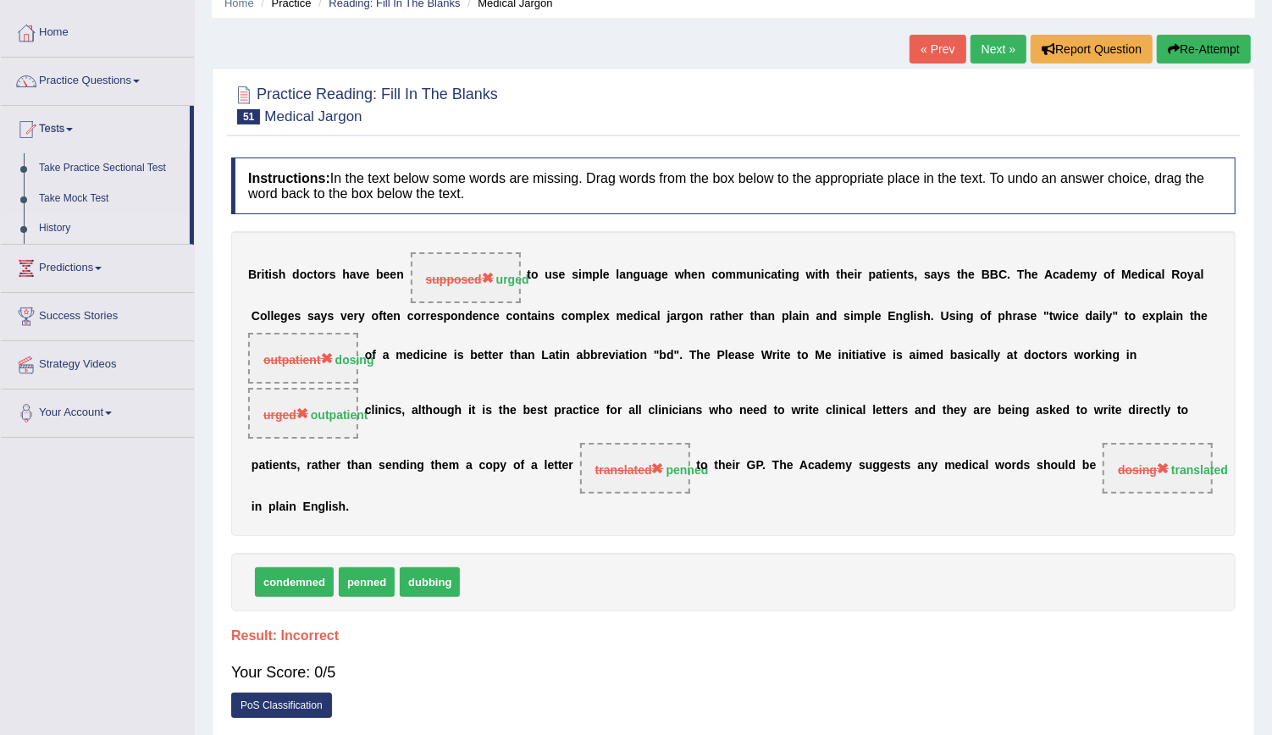
click at [50, 224] on link "History" at bounding box center [110, 228] width 158 height 30
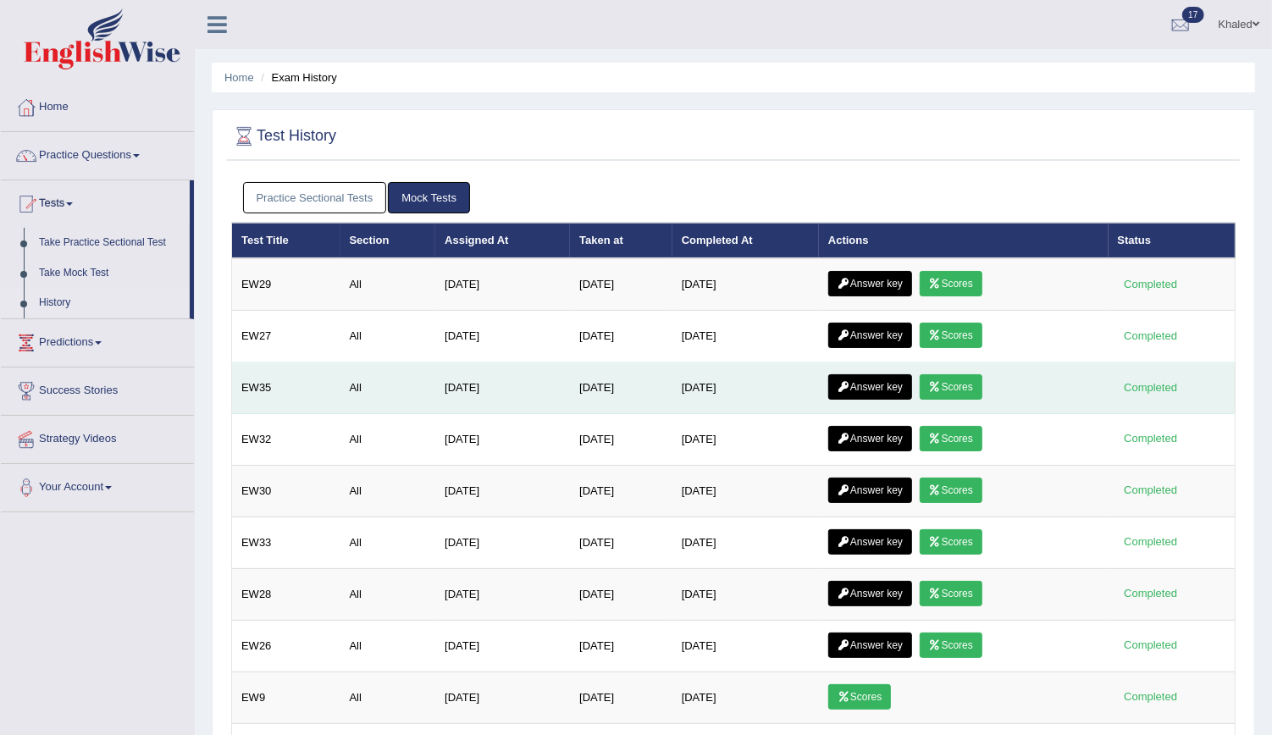
click at [958, 379] on link "Scores" at bounding box center [951, 386] width 63 height 25
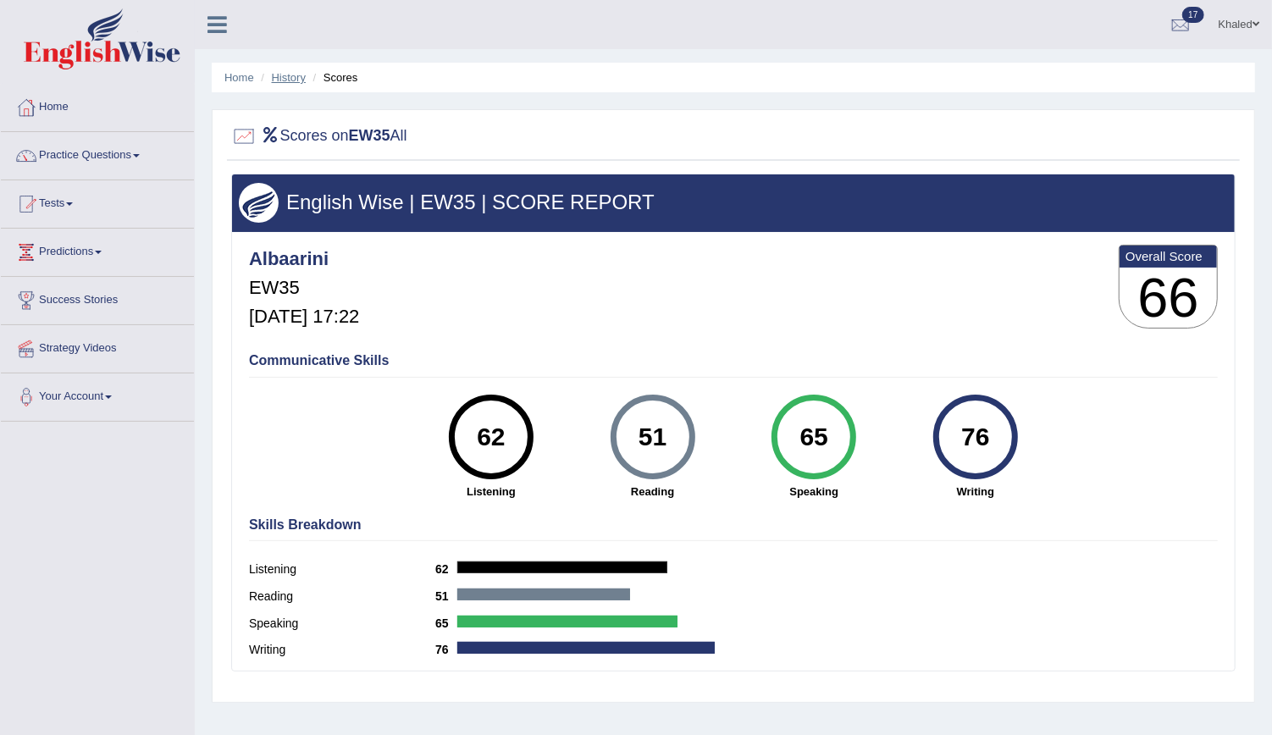
click at [291, 81] on link "History" at bounding box center [289, 77] width 34 height 13
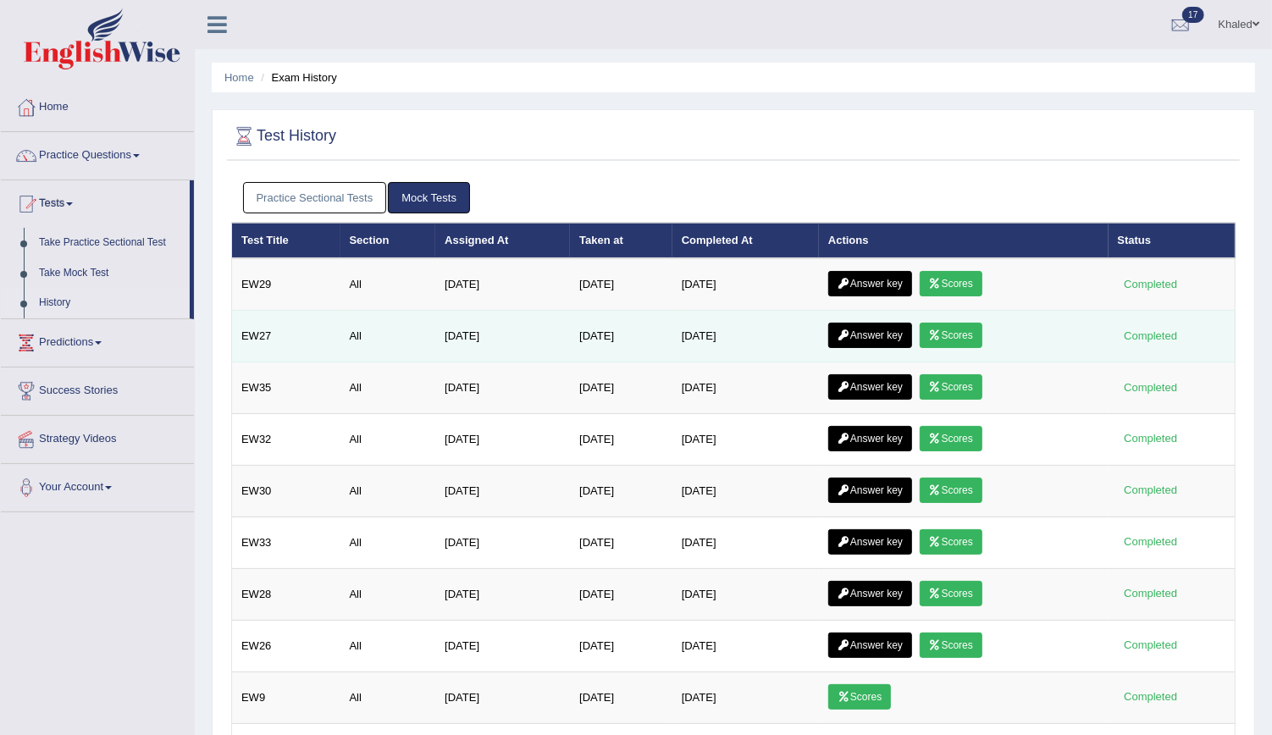
click at [951, 329] on link "Scores" at bounding box center [951, 335] width 63 height 25
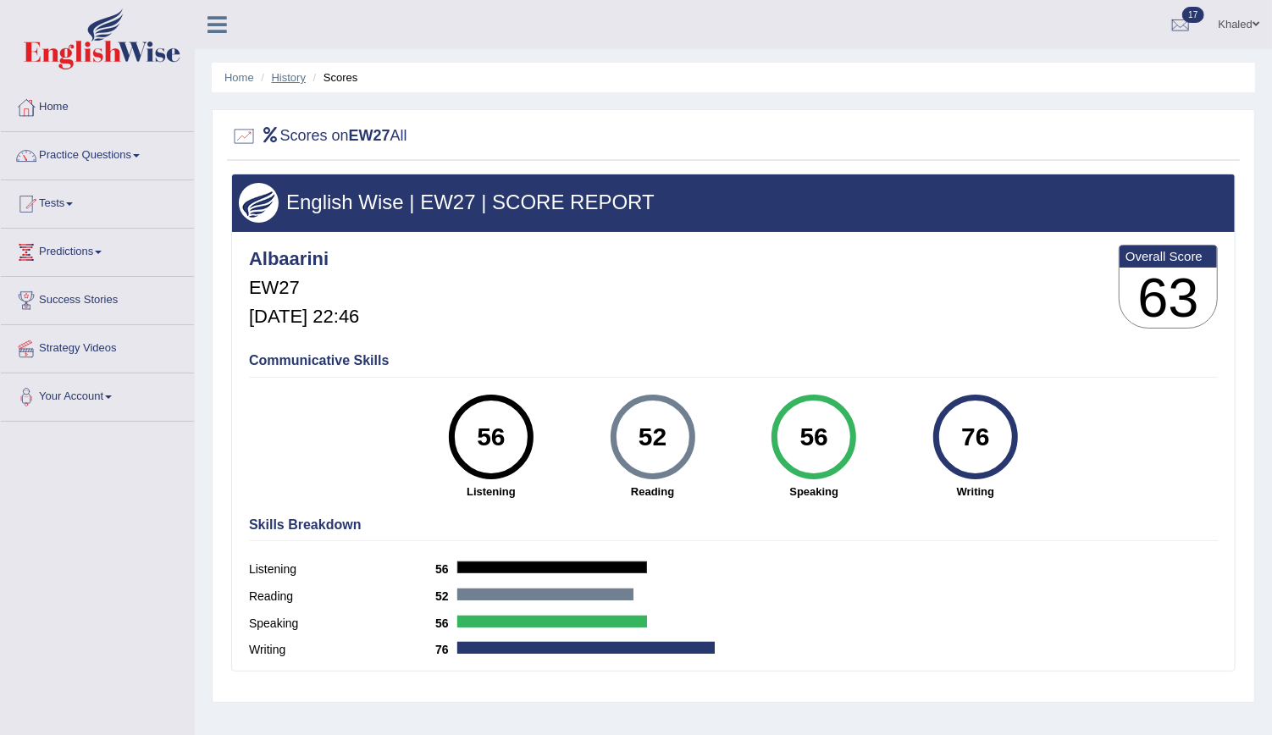
click at [290, 80] on link "History" at bounding box center [289, 77] width 34 height 13
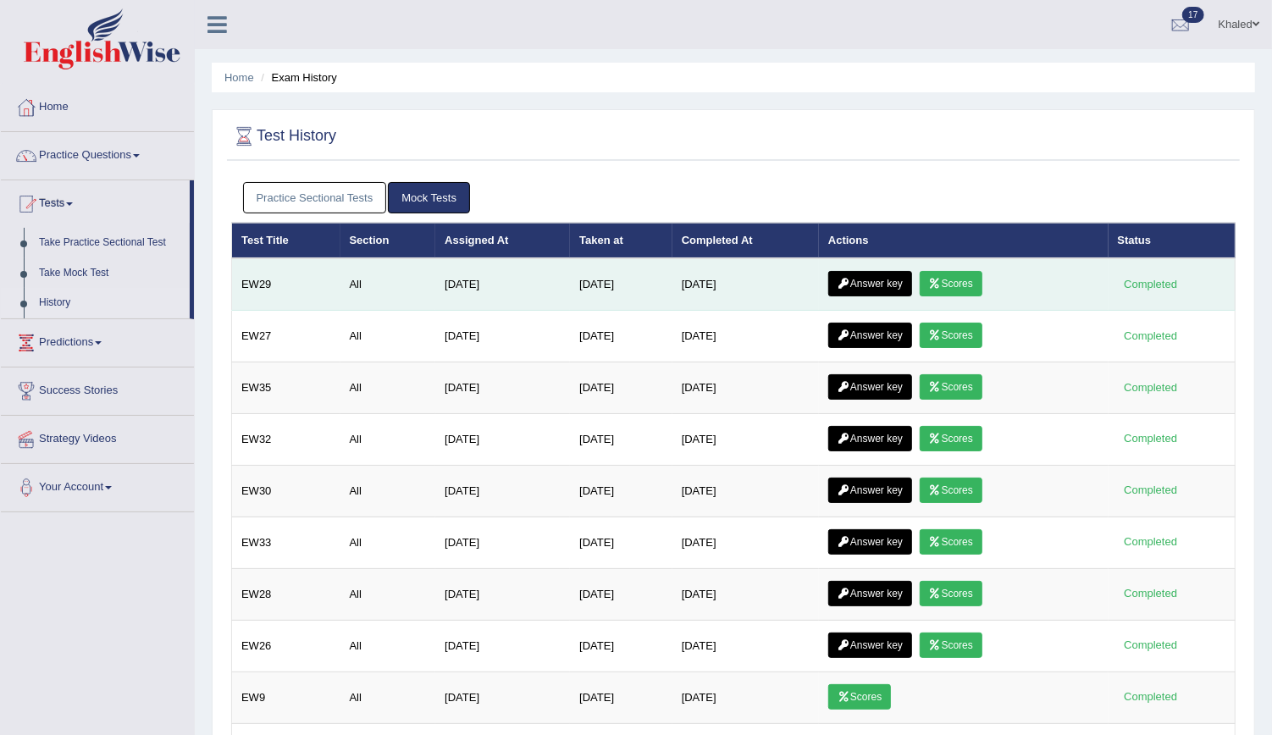
click at [953, 288] on link "Scores" at bounding box center [951, 283] width 63 height 25
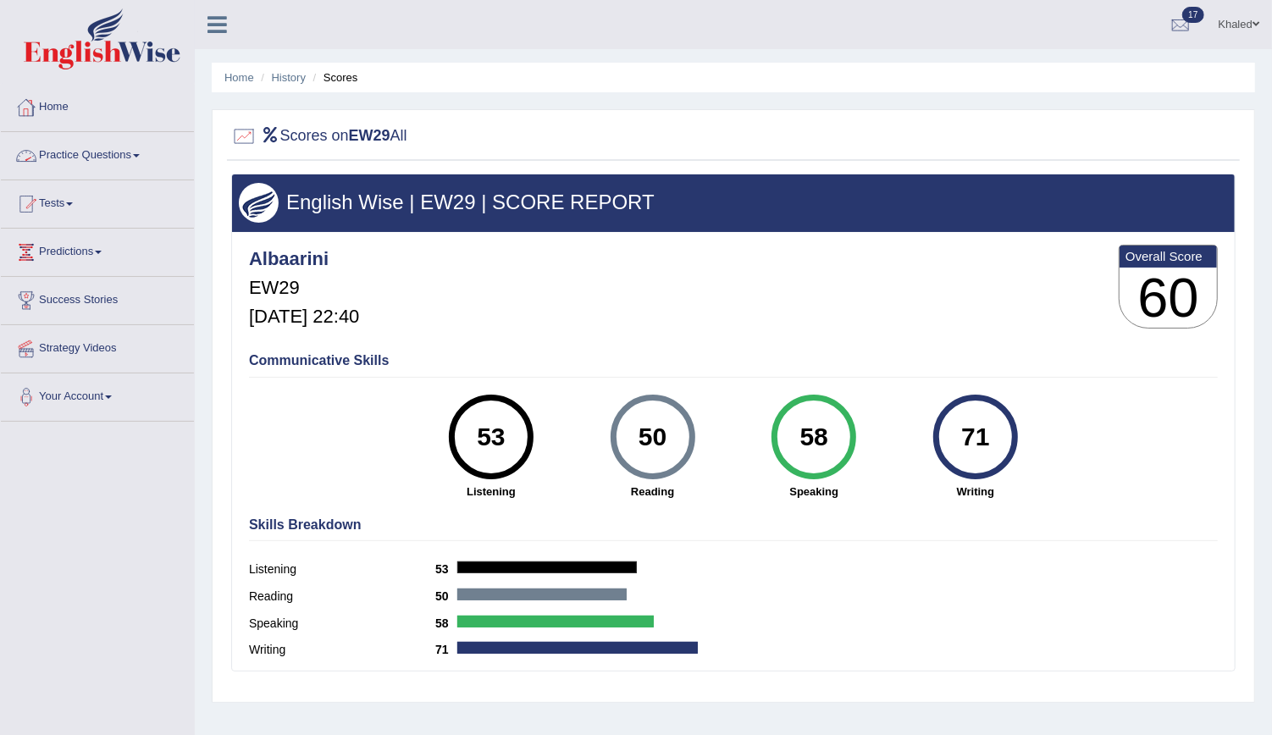
click at [52, 149] on link "Practice Questions" at bounding box center [97, 153] width 193 height 42
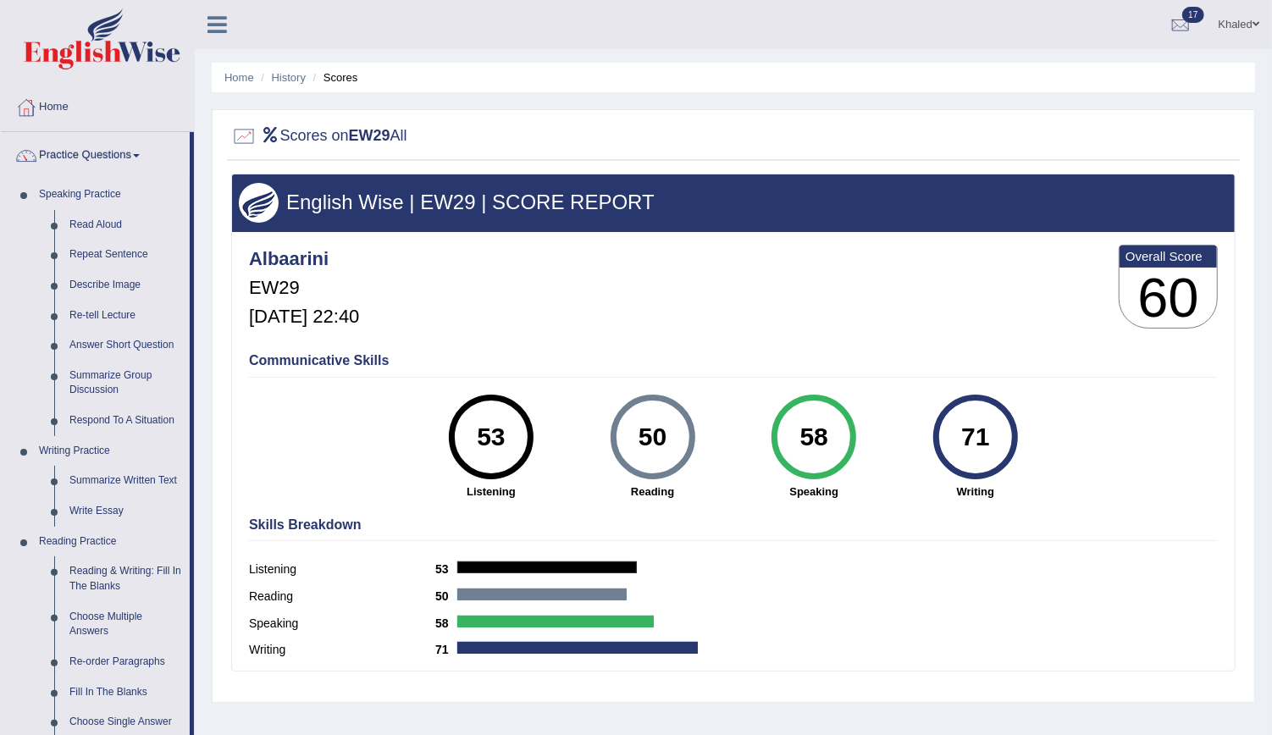
click at [52, 149] on link "Practice Questions" at bounding box center [95, 153] width 189 height 42
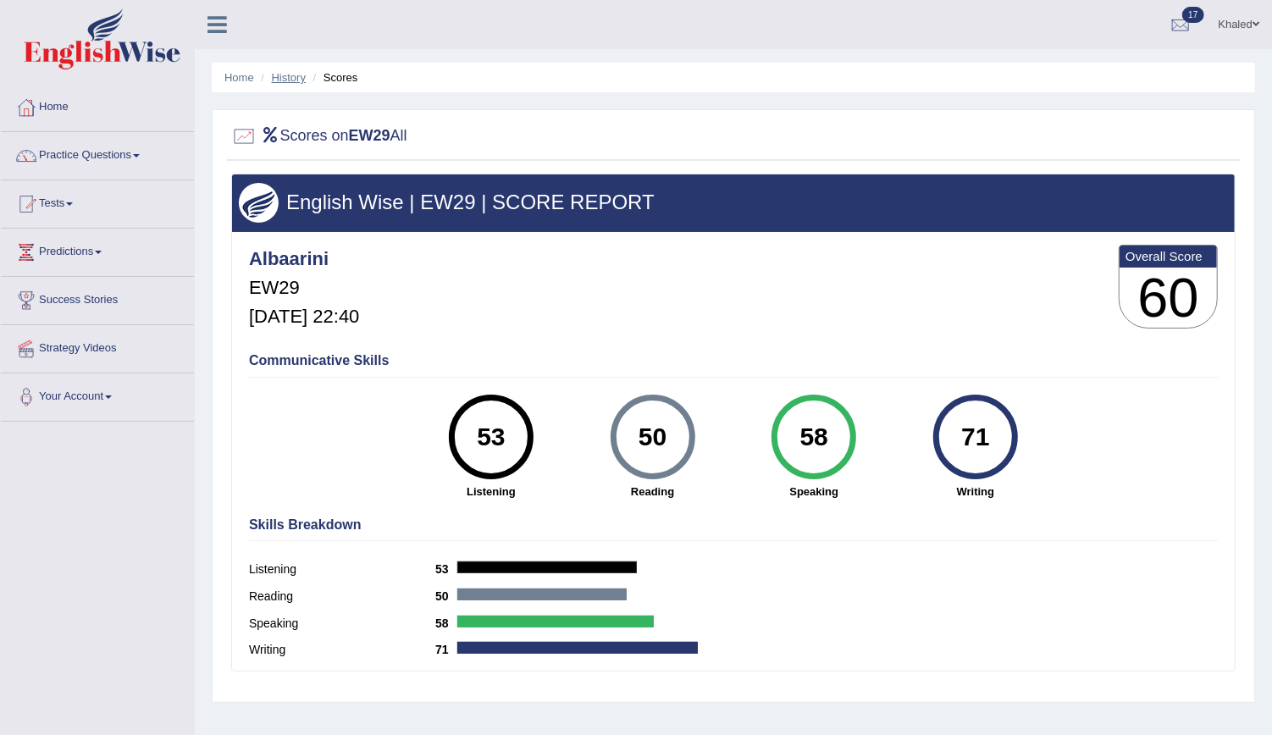
click at [290, 74] on link "History" at bounding box center [289, 77] width 34 height 13
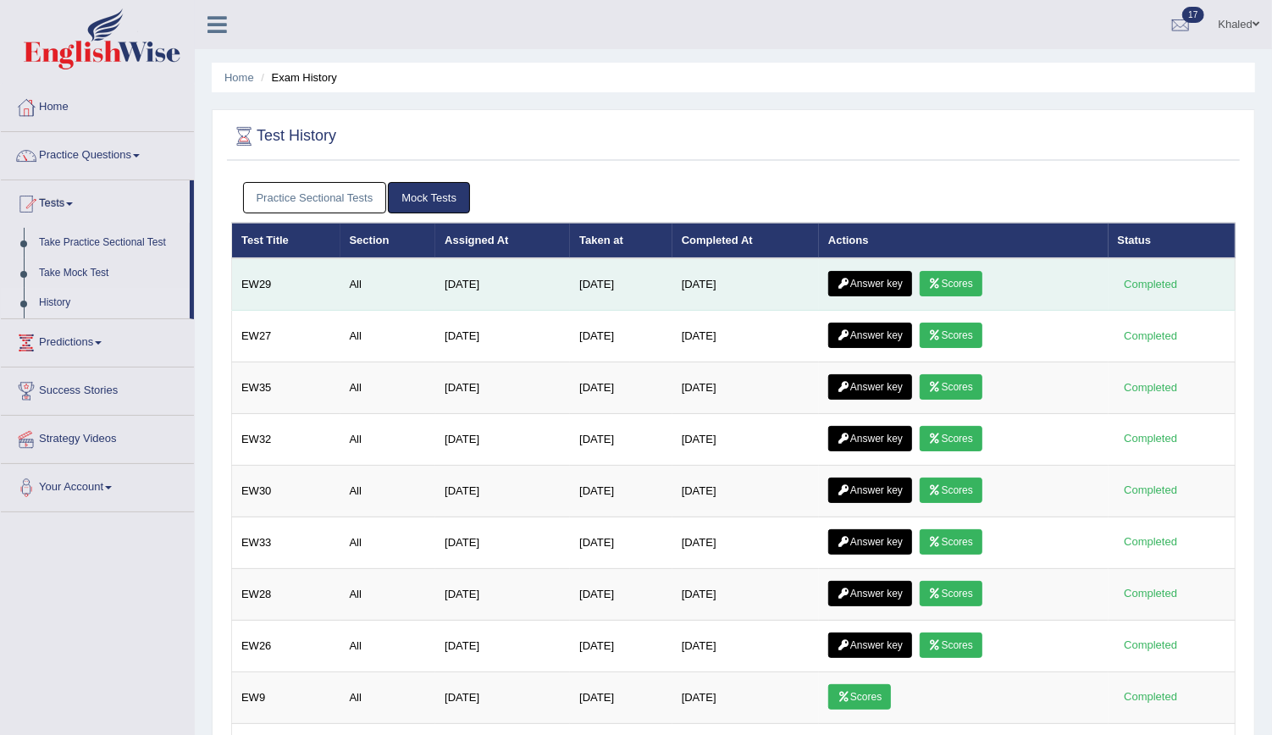
click at [885, 281] on link "Answer key" at bounding box center [870, 283] width 84 height 25
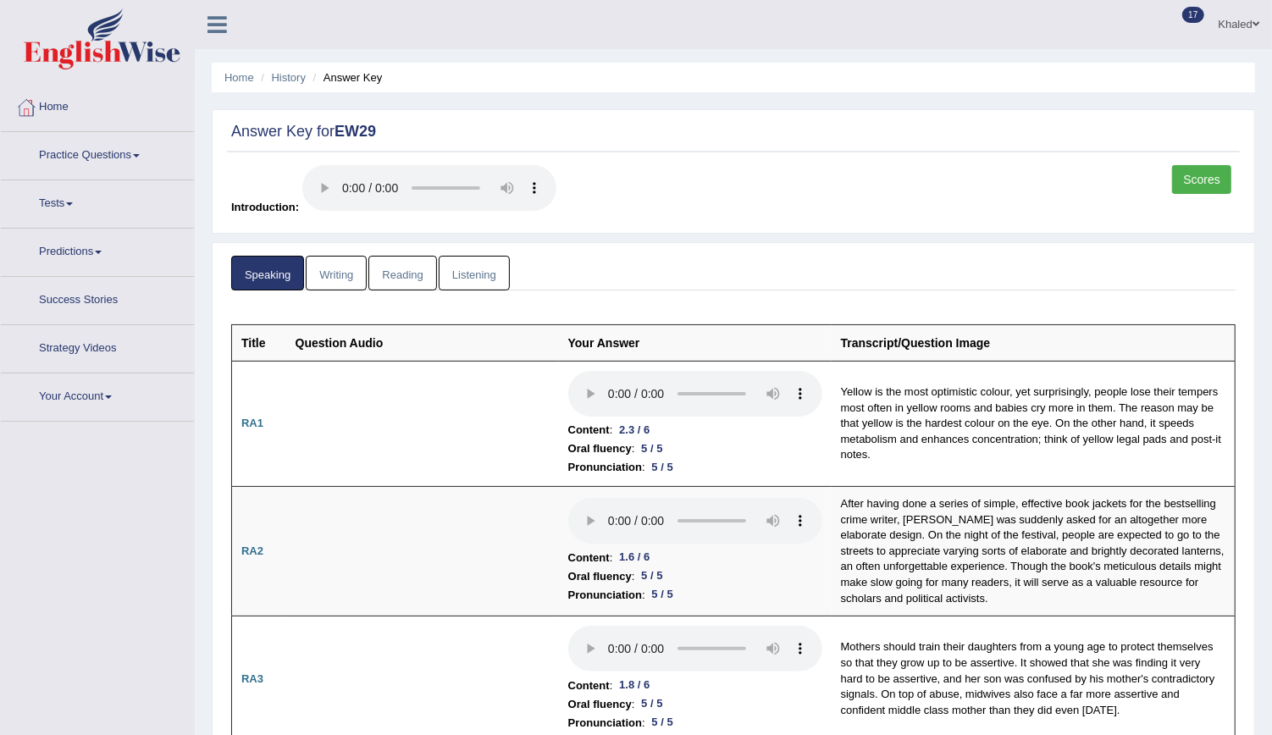
click at [467, 278] on link "Listening" at bounding box center [474, 273] width 71 height 35
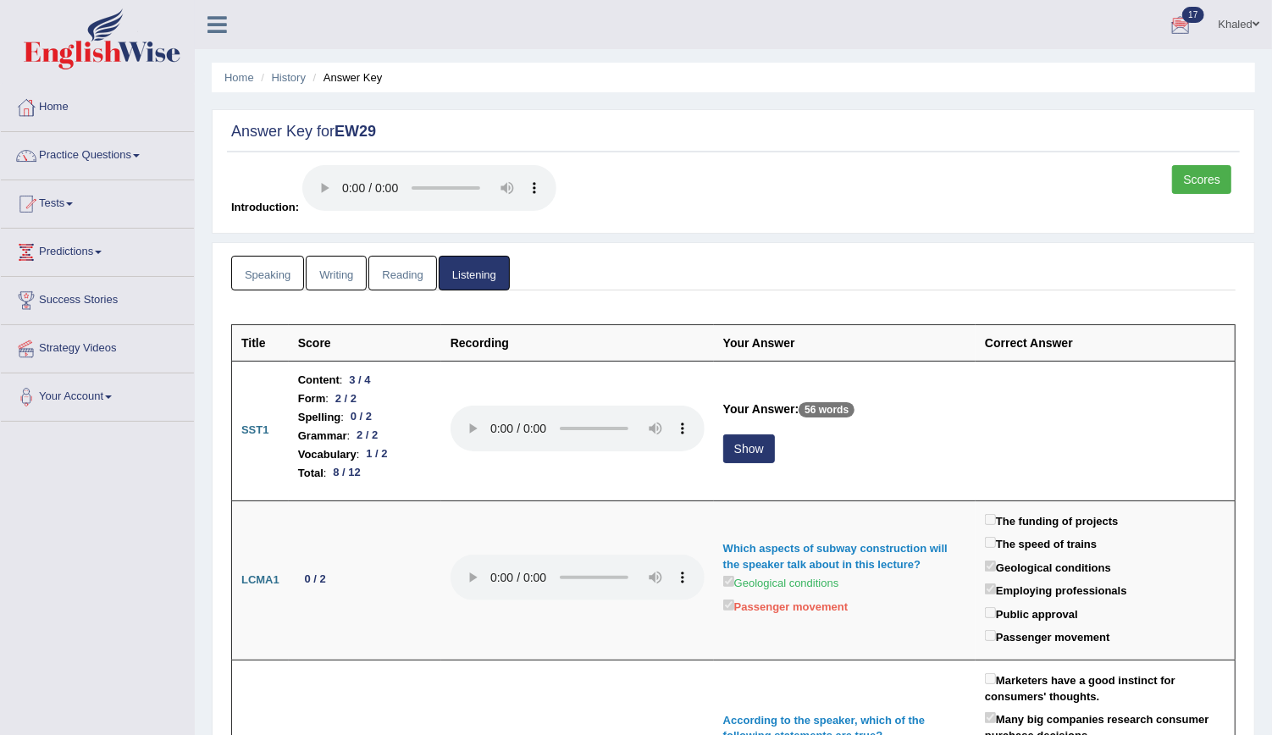
click at [400, 271] on link "Reading" at bounding box center [402, 273] width 68 height 35
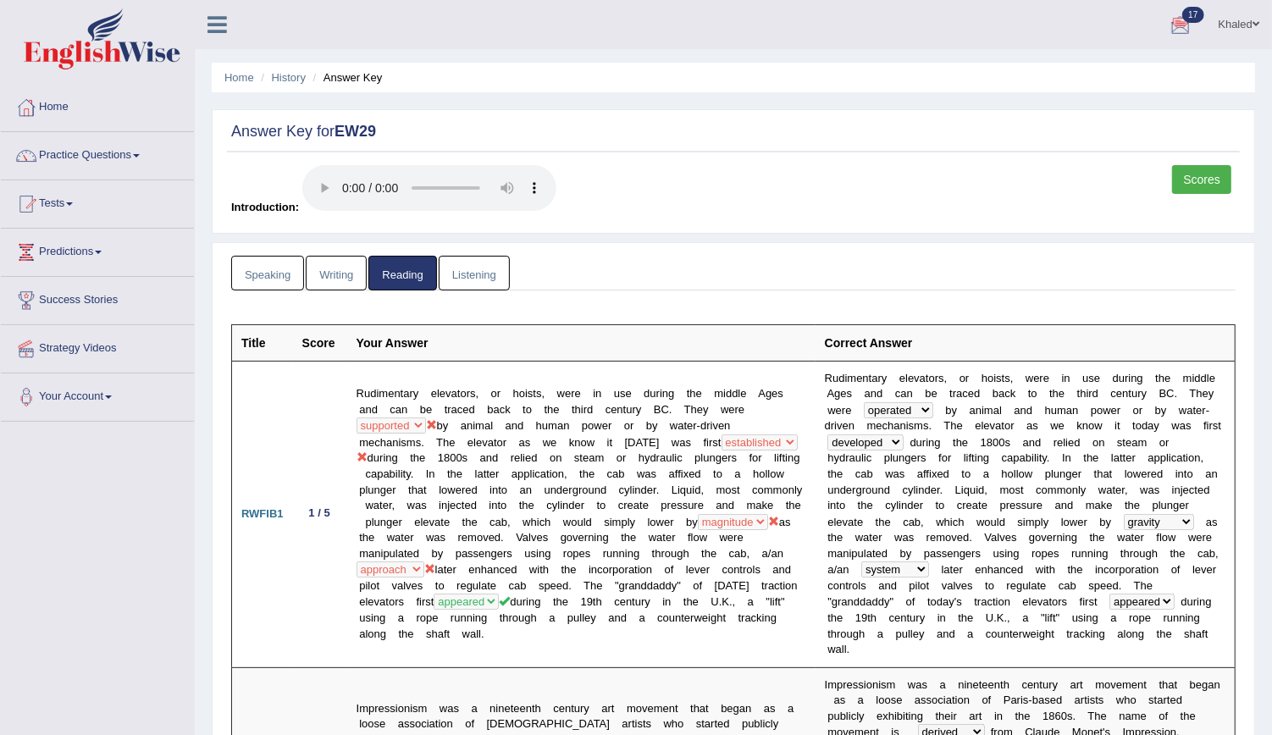
click at [332, 279] on link "Writing" at bounding box center [336, 273] width 61 height 35
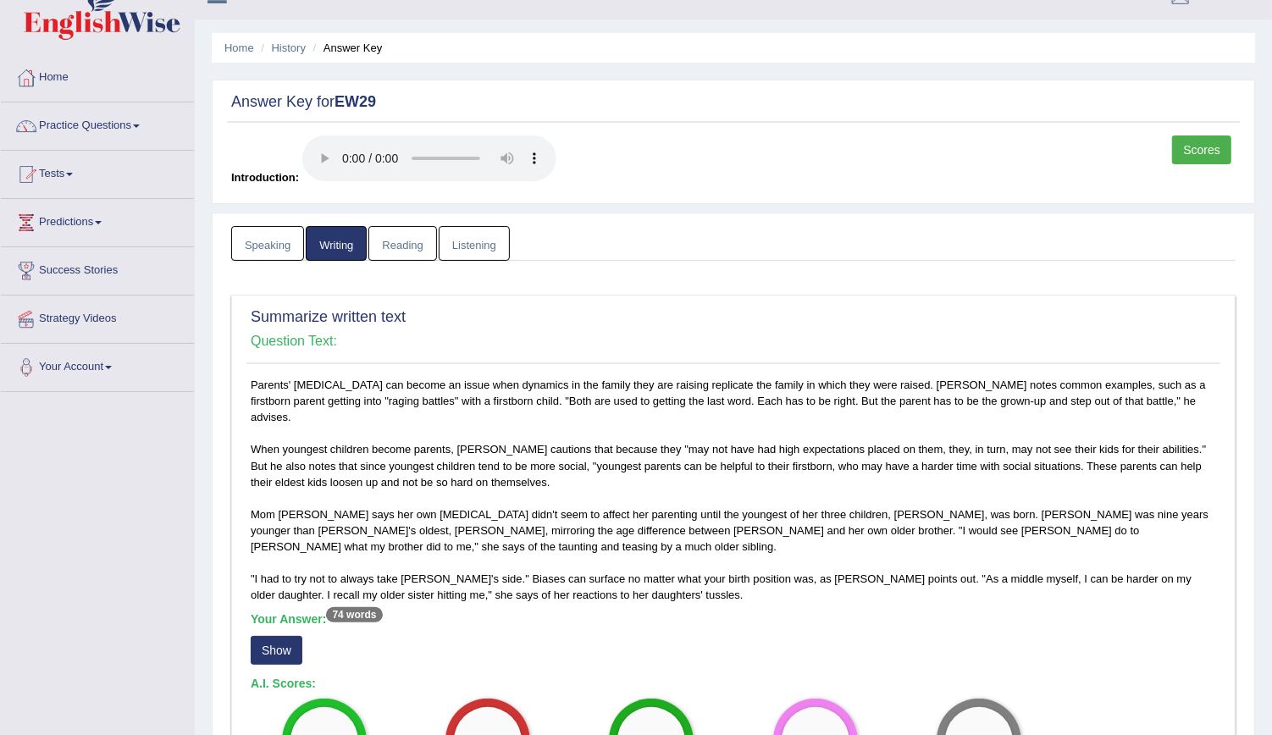
scroll to position [25, 0]
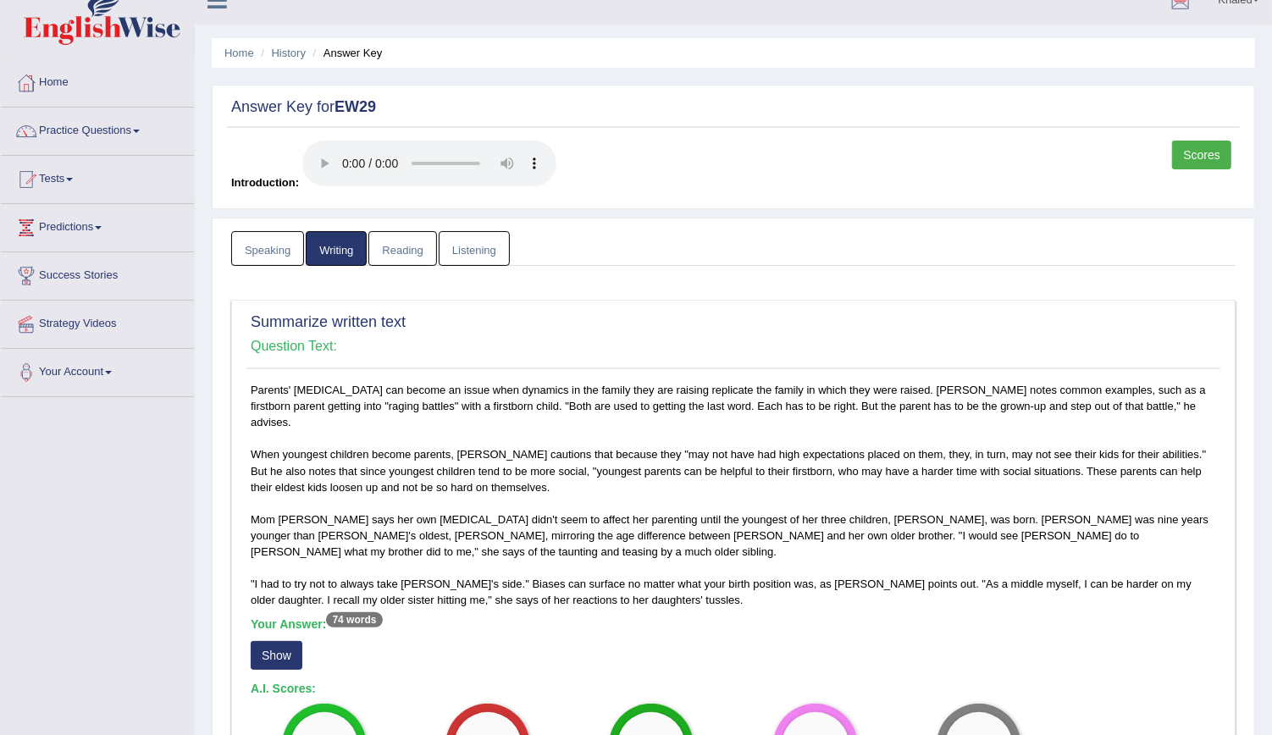
click at [457, 247] on link "Listening" at bounding box center [474, 248] width 71 height 35
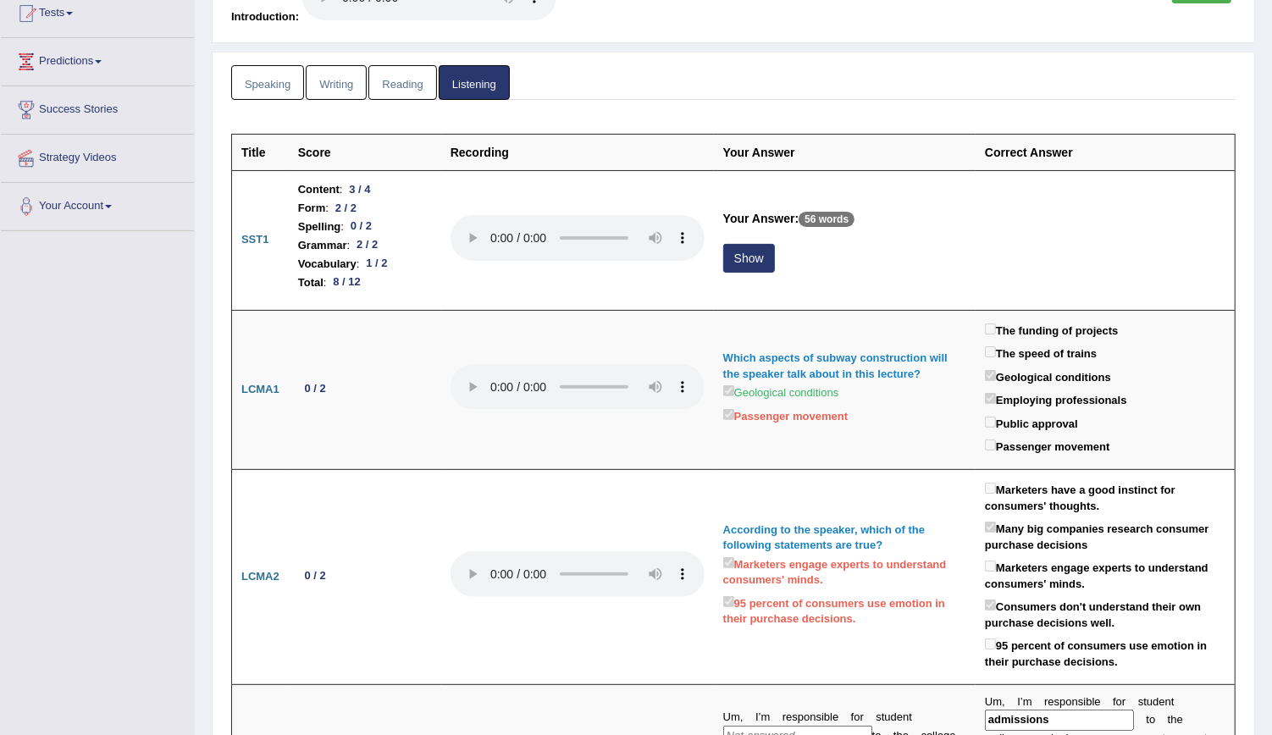
scroll to position [0, 0]
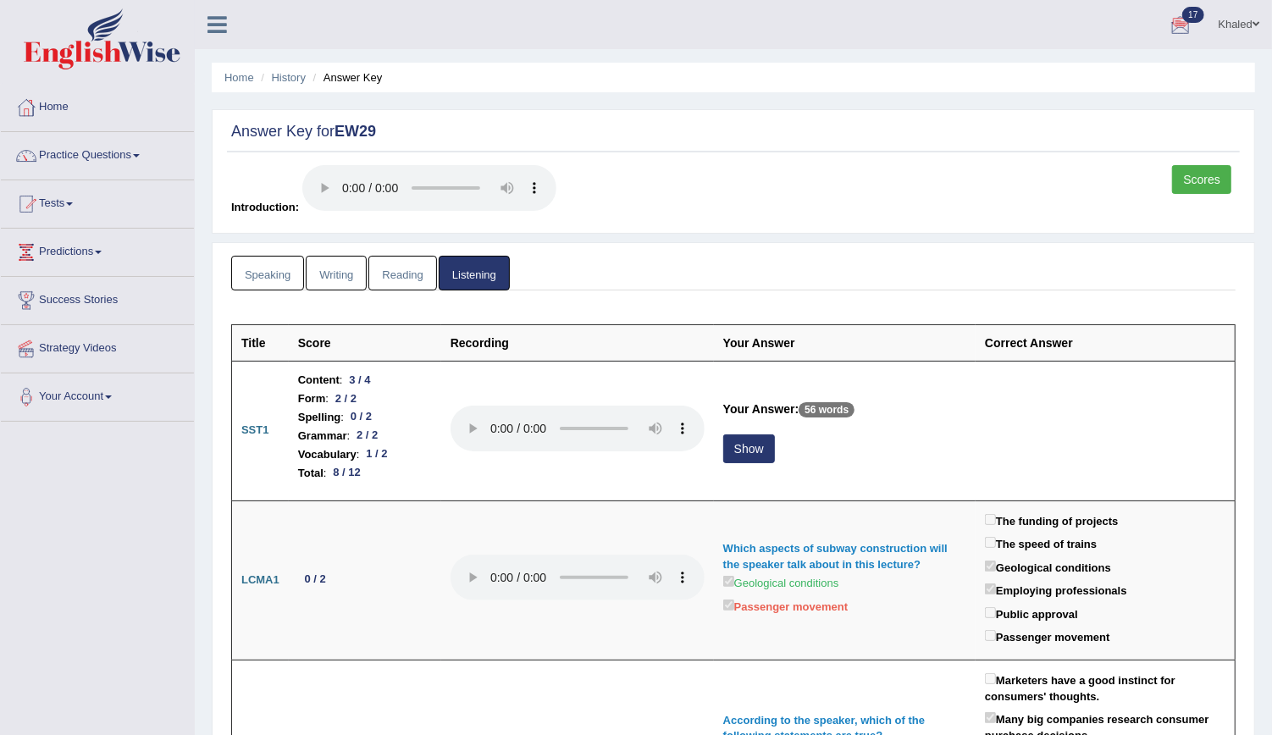
click at [279, 268] on link "Speaking" at bounding box center [267, 273] width 73 height 35
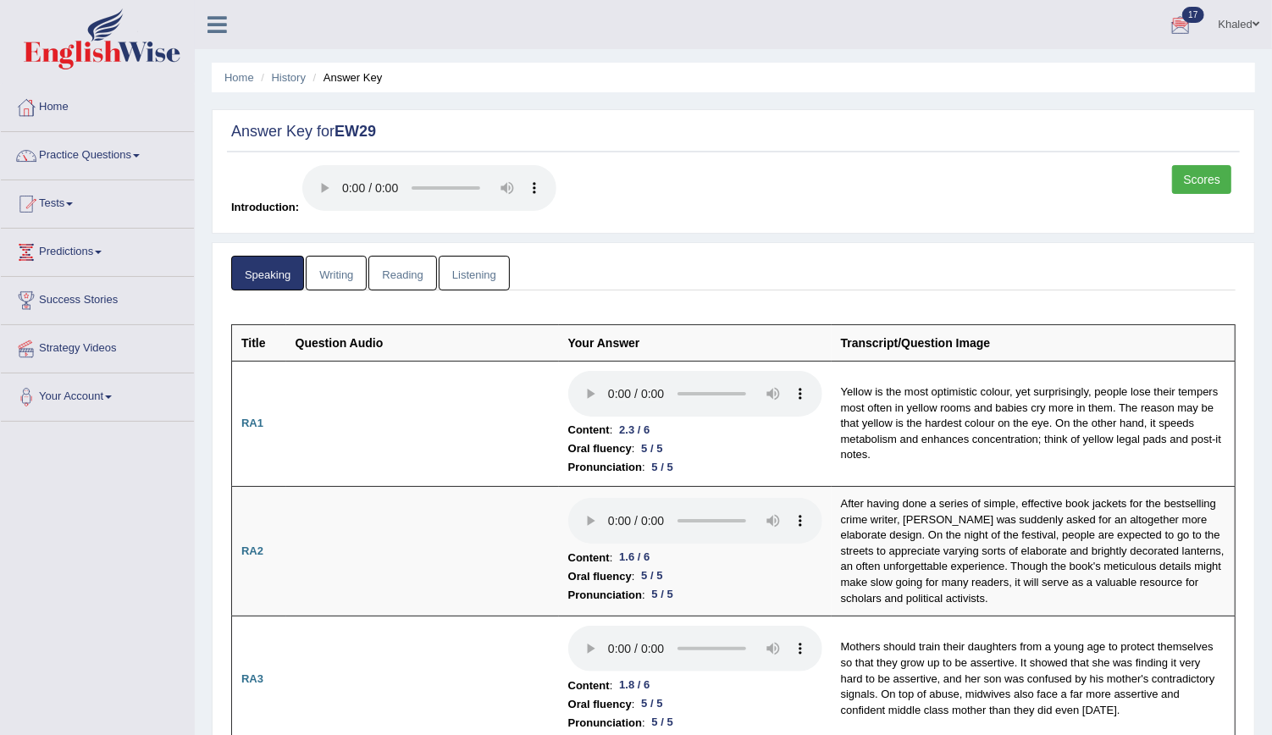
click at [471, 268] on link "Listening" at bounding box center [474, 273] width 71 height 35
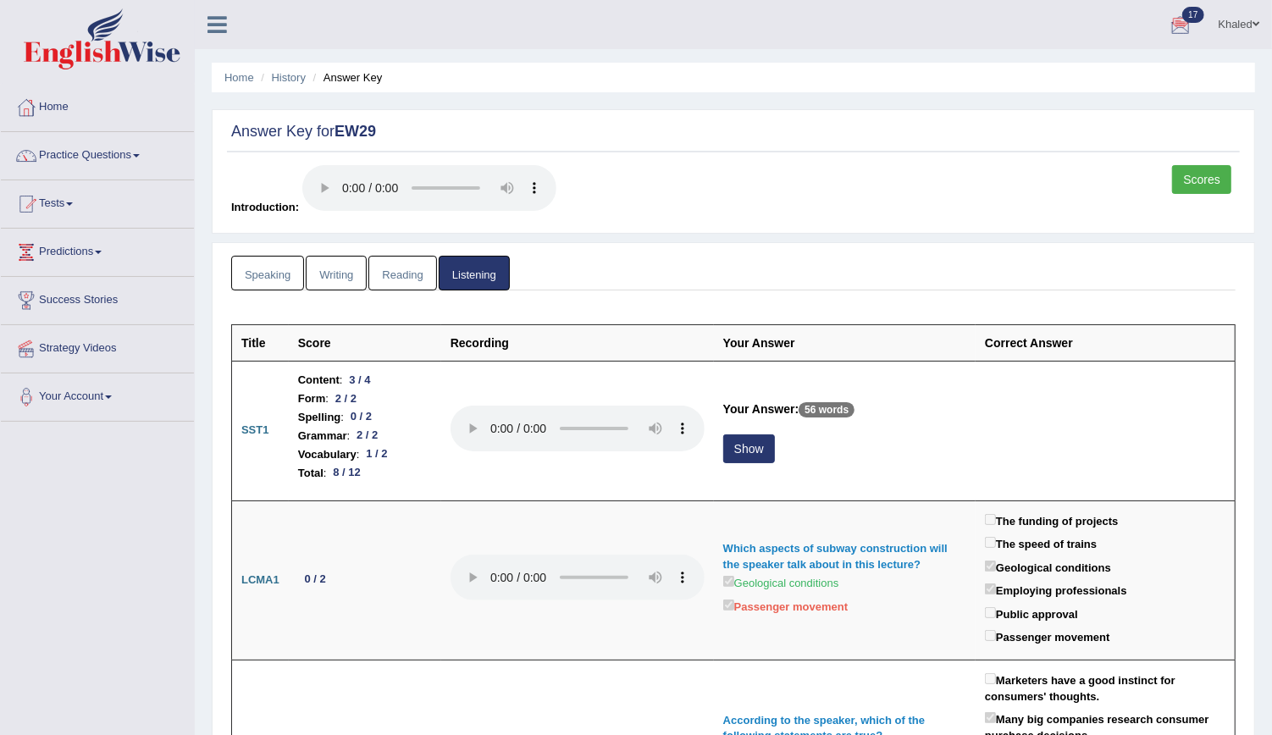
click at [318, 268] on link "Writing" at bounding box center [336, 273] width 61 height 35
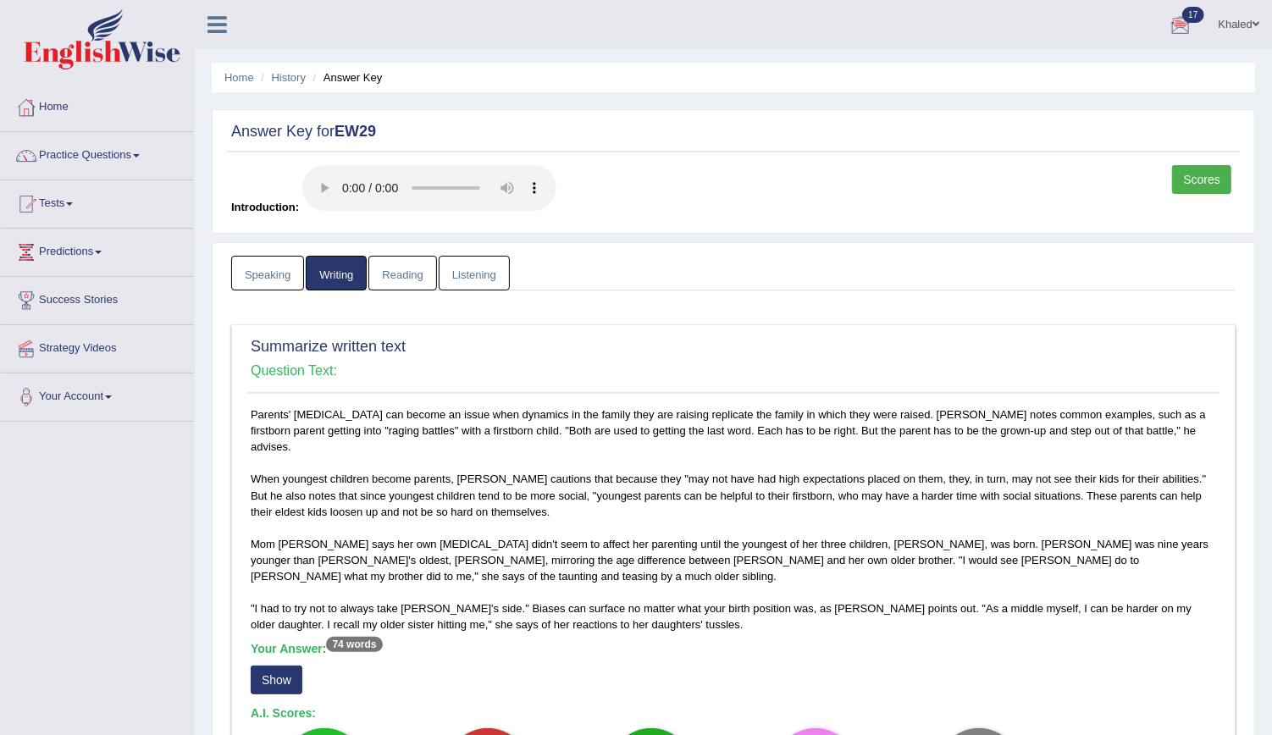
click at [484, 276] on link "Listening" at bounding box center [474, 273] width 71 height 35
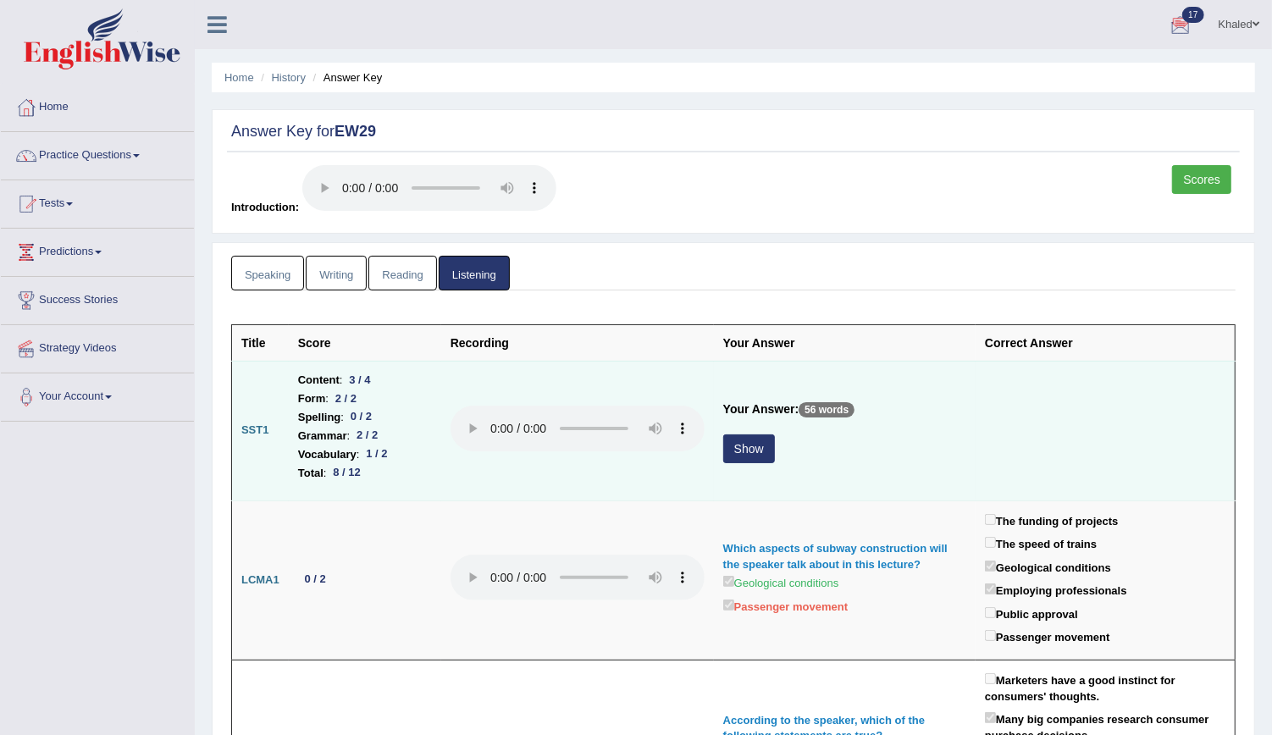
click at [745, 445] on button "Show" at bounding box center [749, 448] width 52 height 29
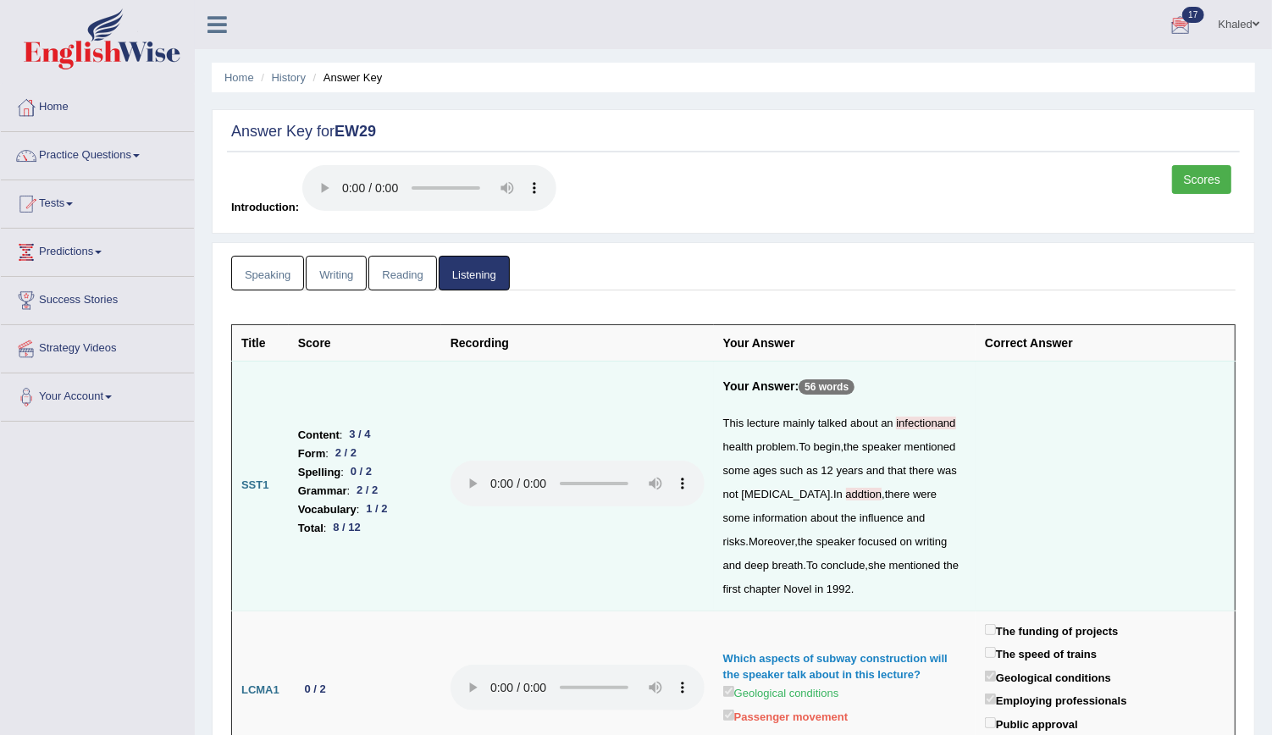
click at [289, 274] on link "Speaking" at bounding box center [267, 273] width 73 height 35
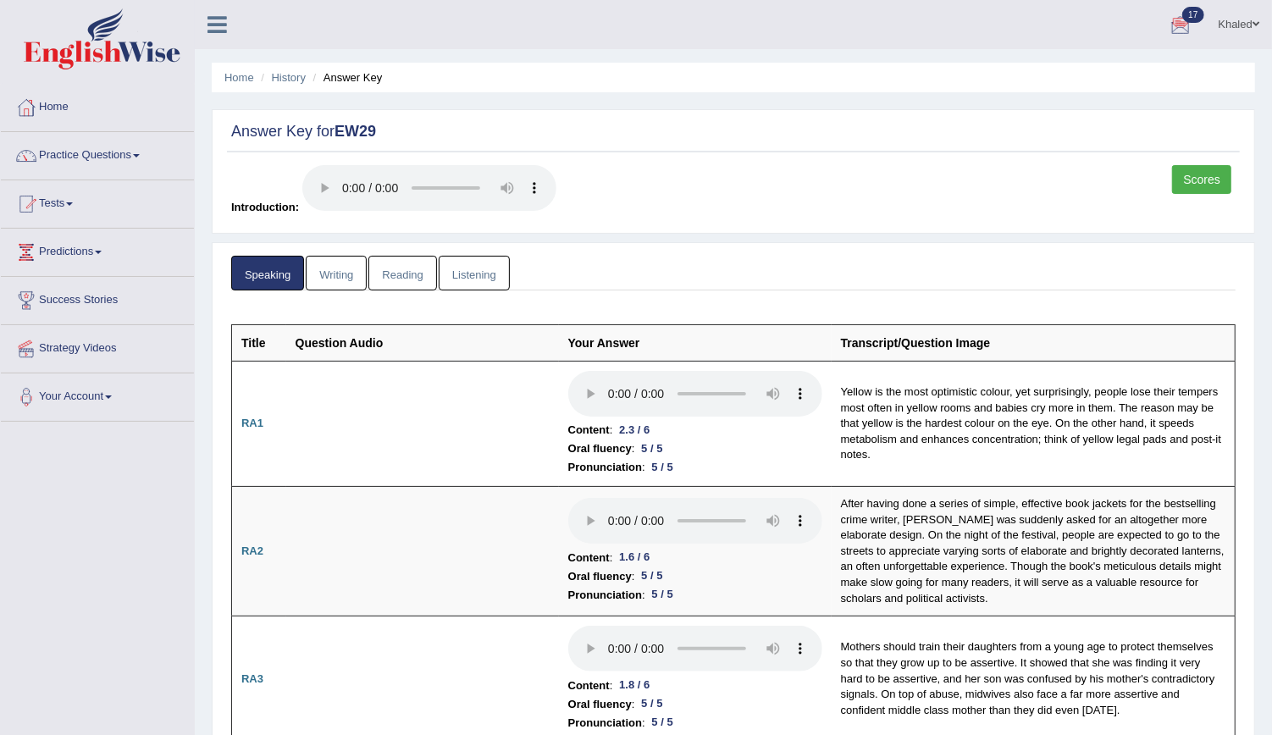
click at [340, 268] on link "Writing" at bounding box center [336, 273] width 61 height 35
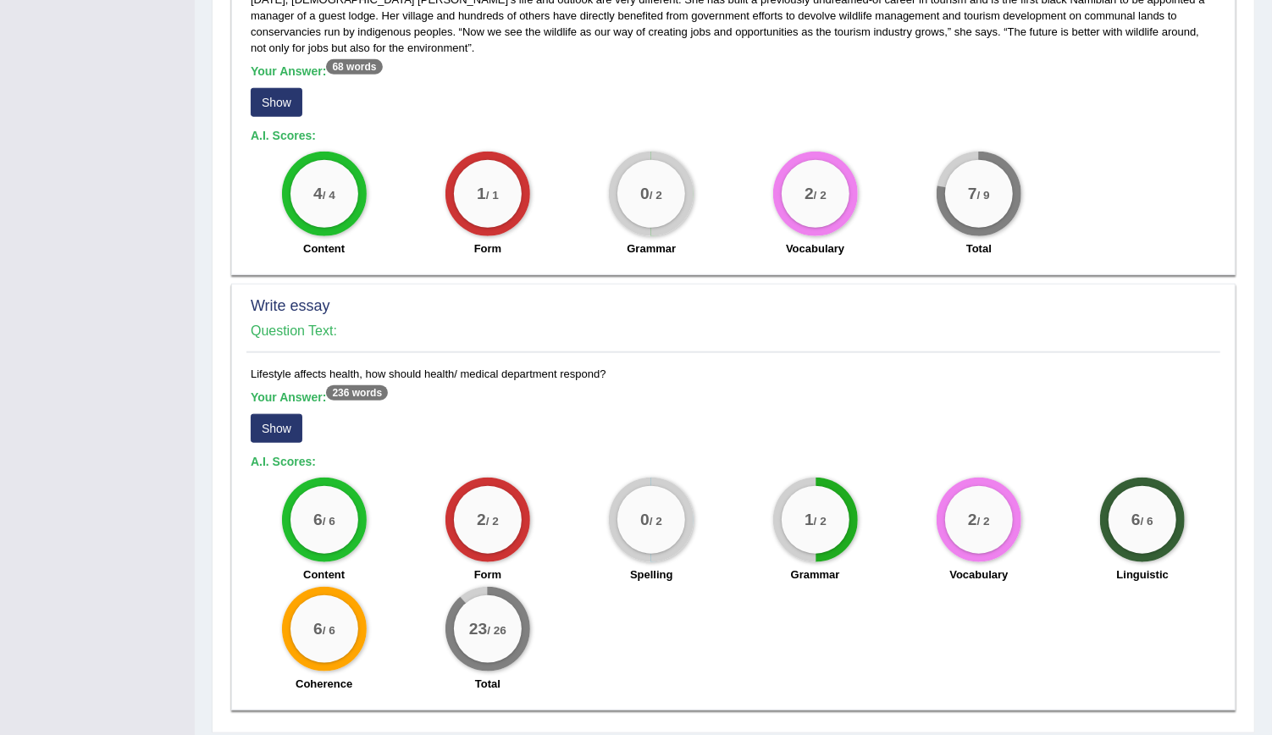
scroll to position [1031, 0]
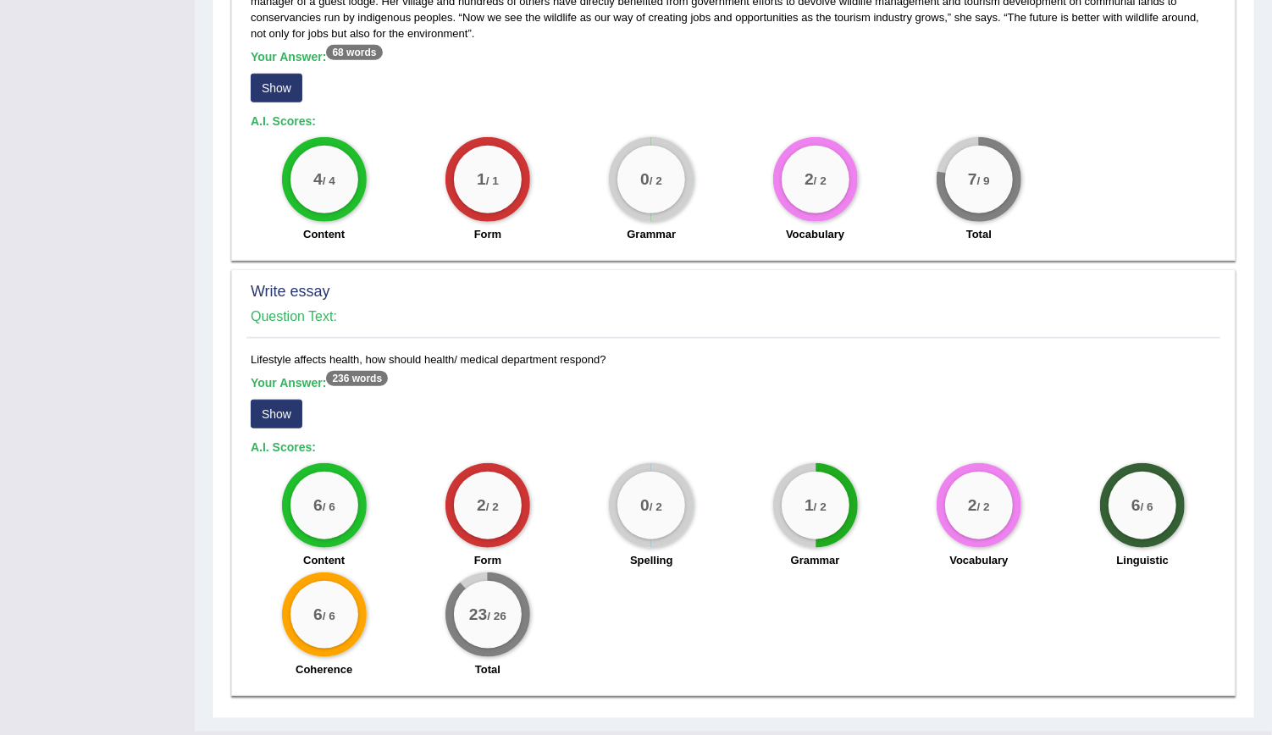
click at [269, 400] on button "Show" at bounding box center [277, 414] width 52 height 29
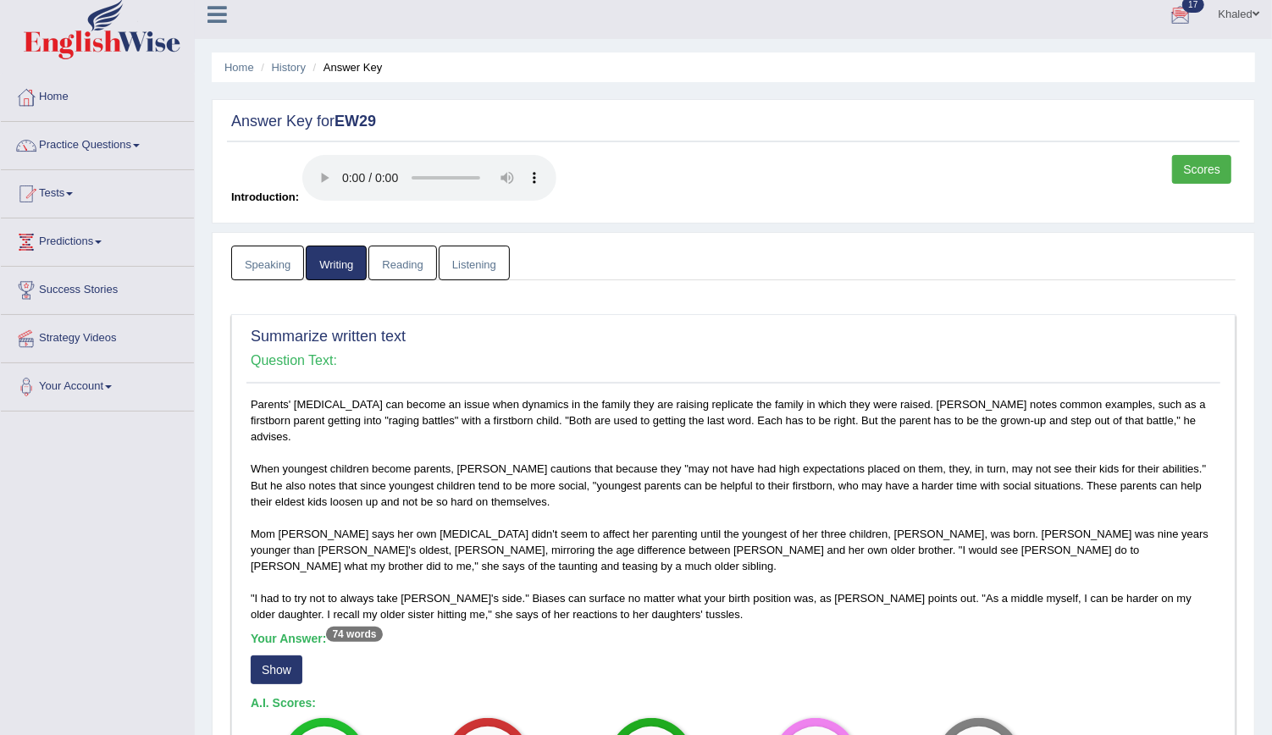
scroll to position [0, 0]
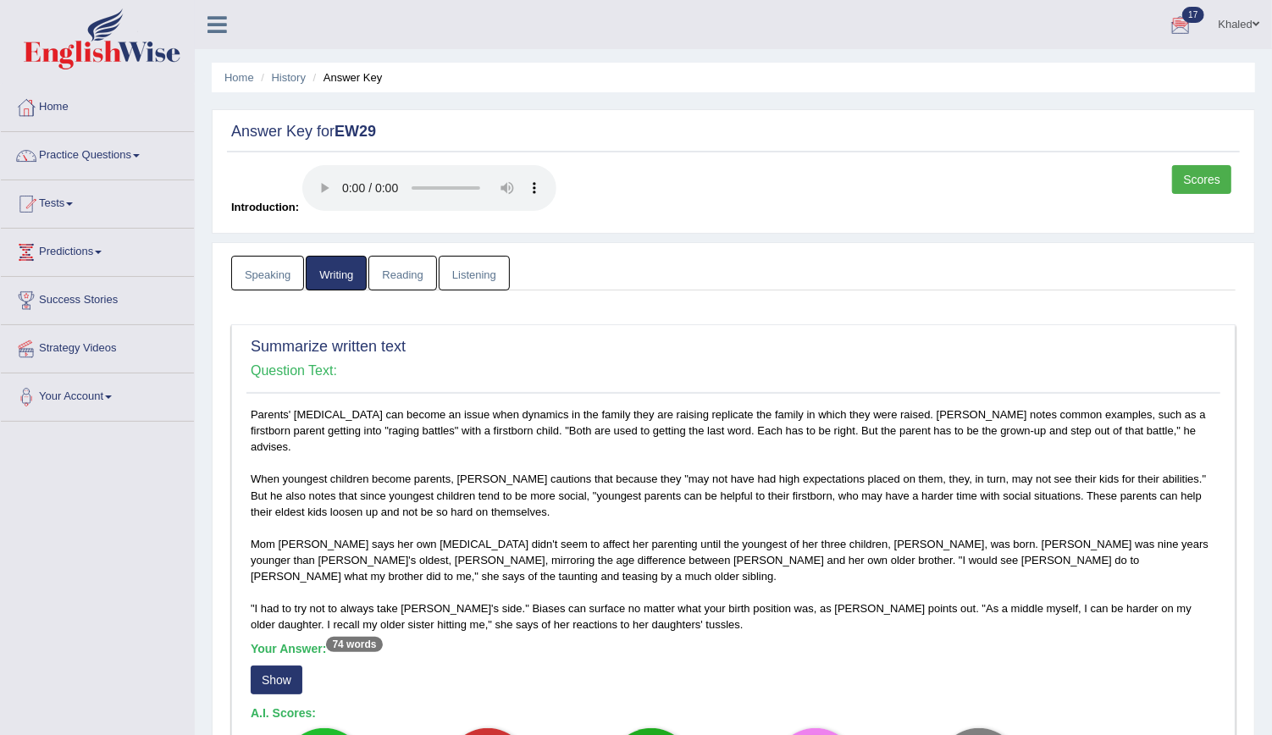
click at [384, 274] on link "Reading" at bounding box center [402, 273] width 68 height 35
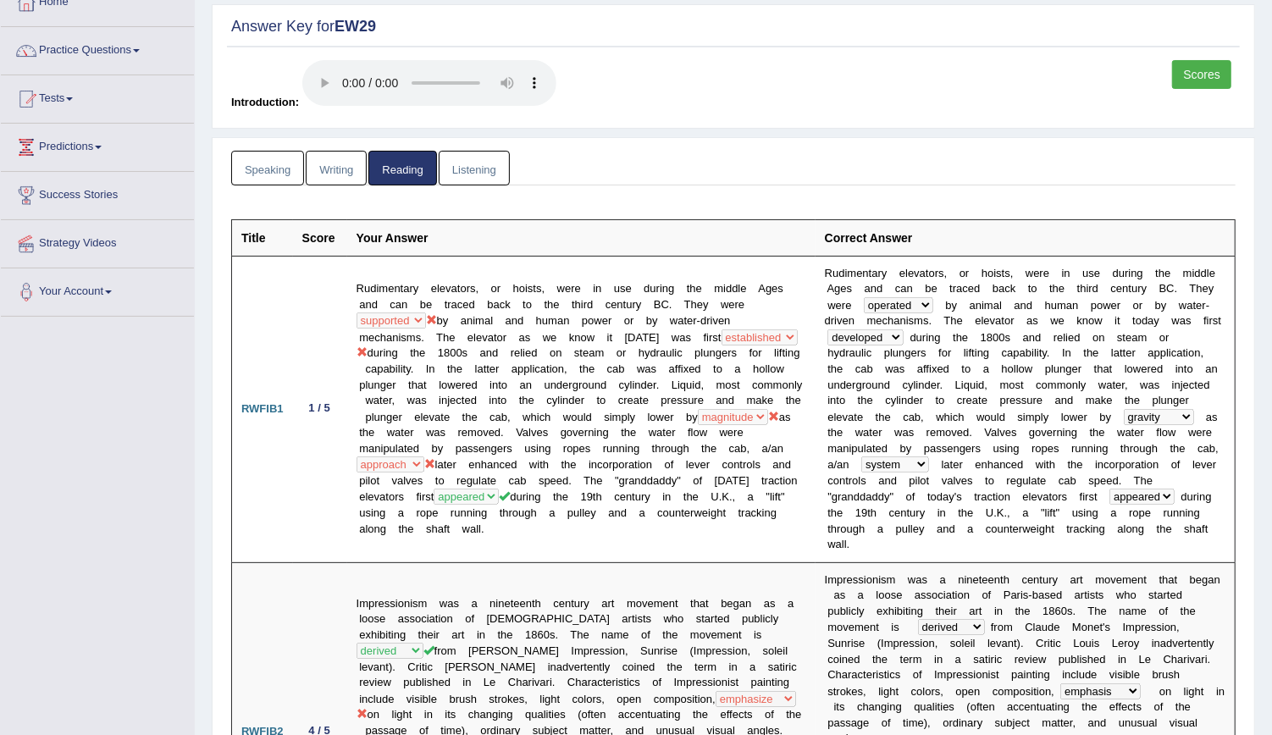
scroll to position [37, 0]
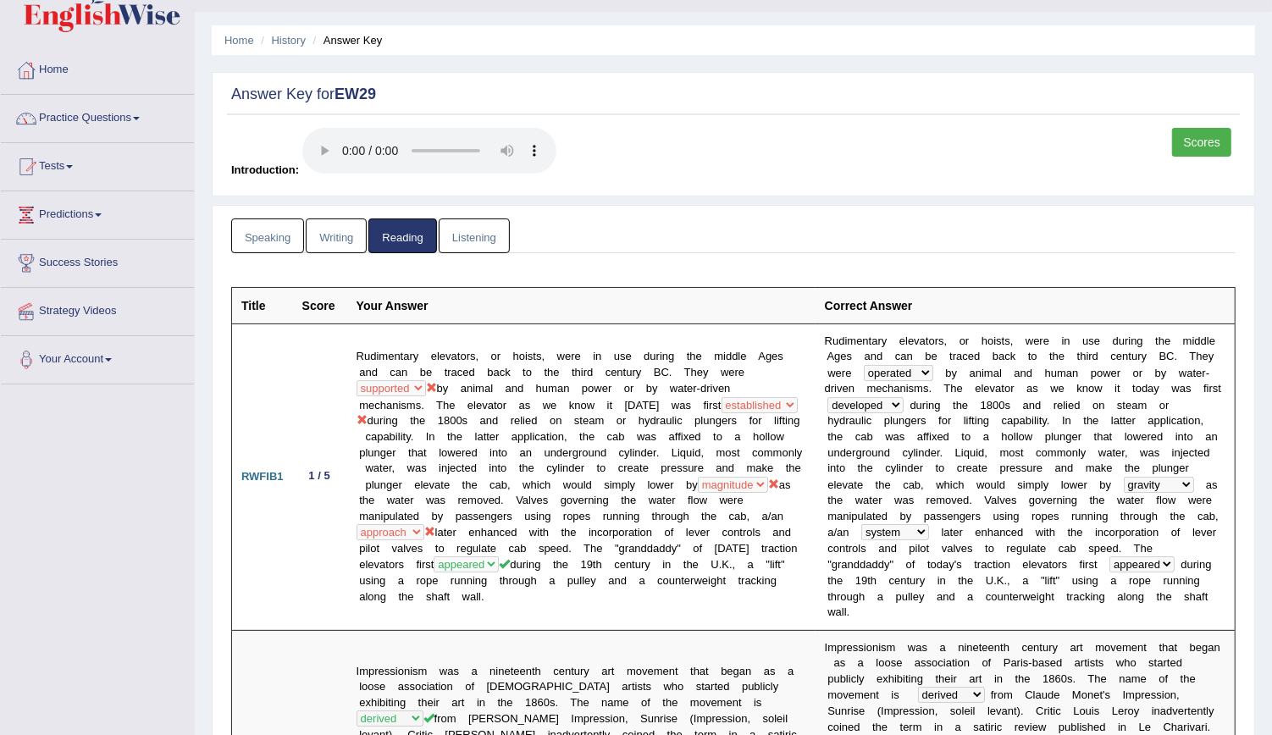
click at [450, 231] on link "Listening" at bounding box center [474, 235] width 71 height 35
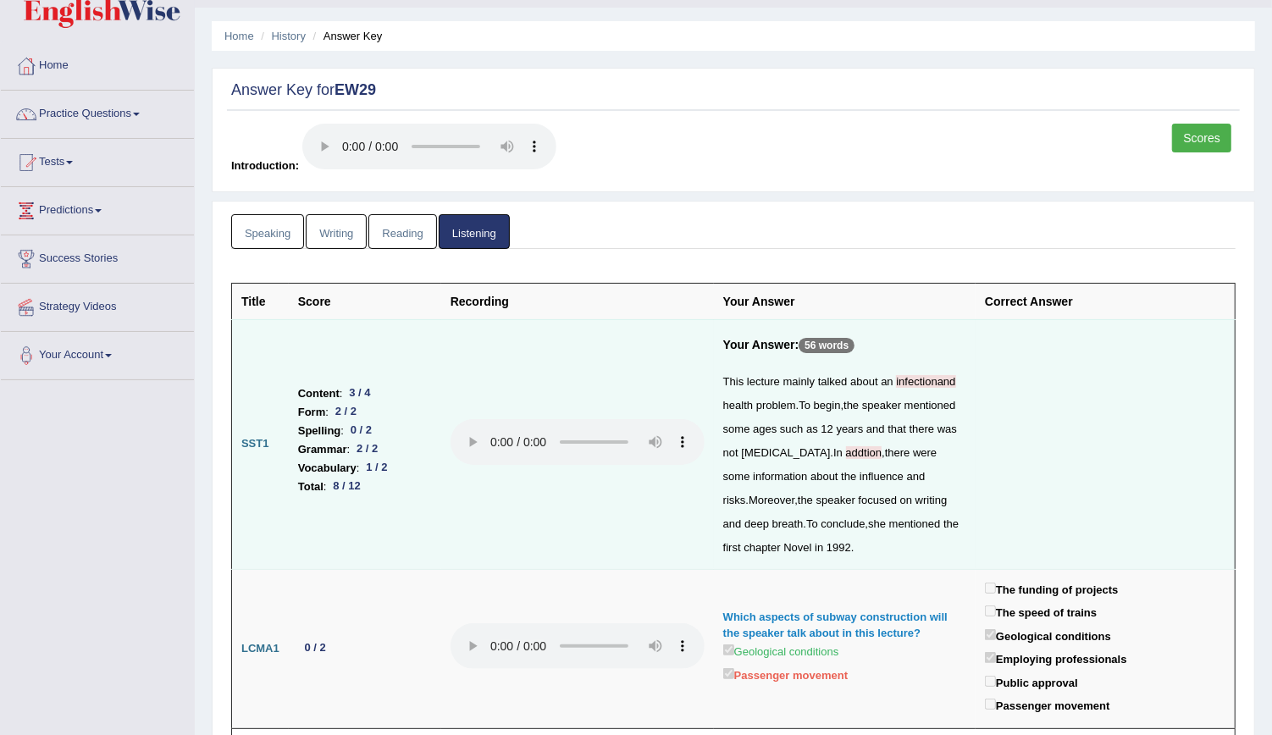
scroll to position [45, 0]
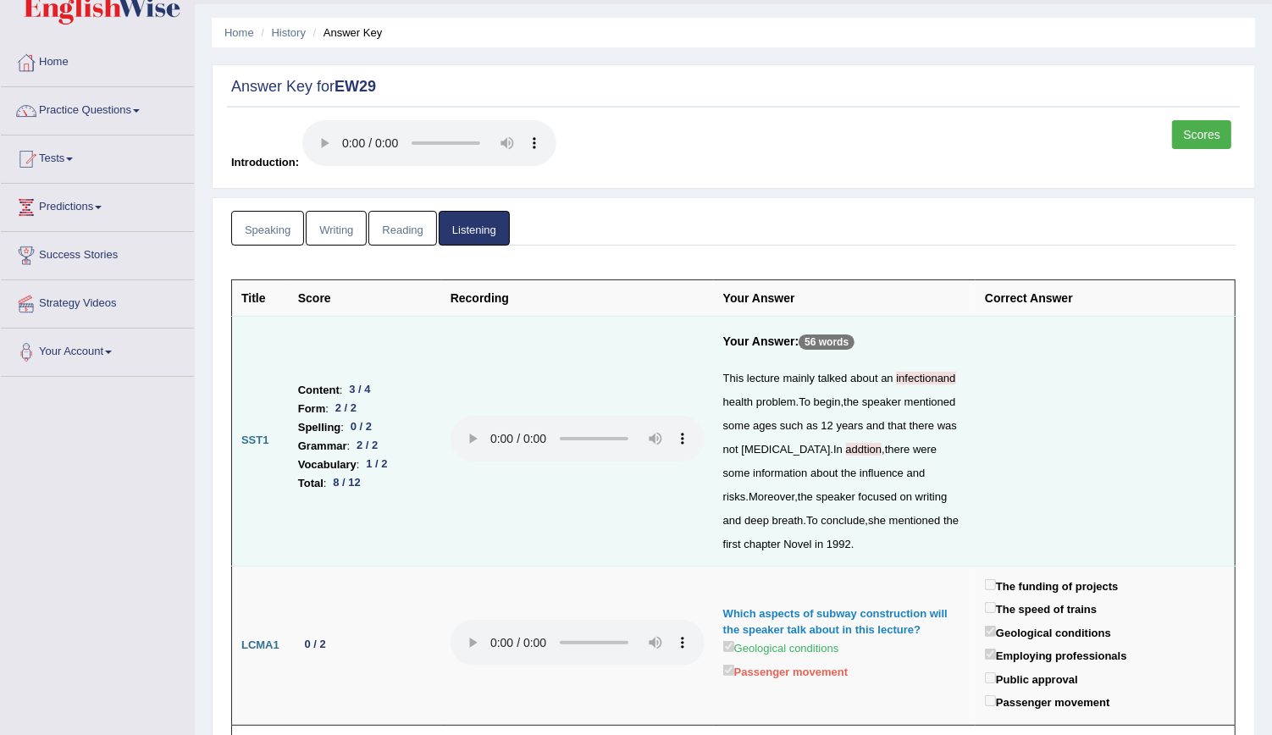
click at [405, 231] on link "Reading" at bounding box center [402, 228] width 68 height 35
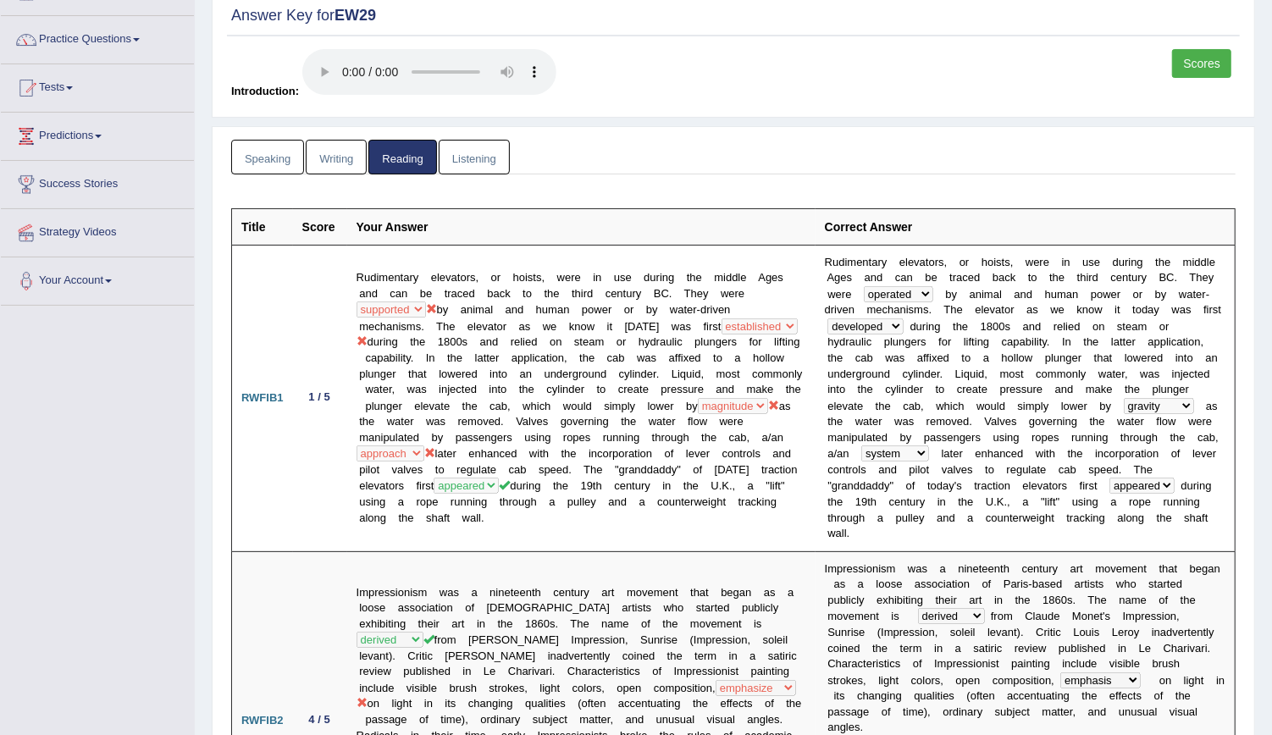
scroll to position [152, 0]
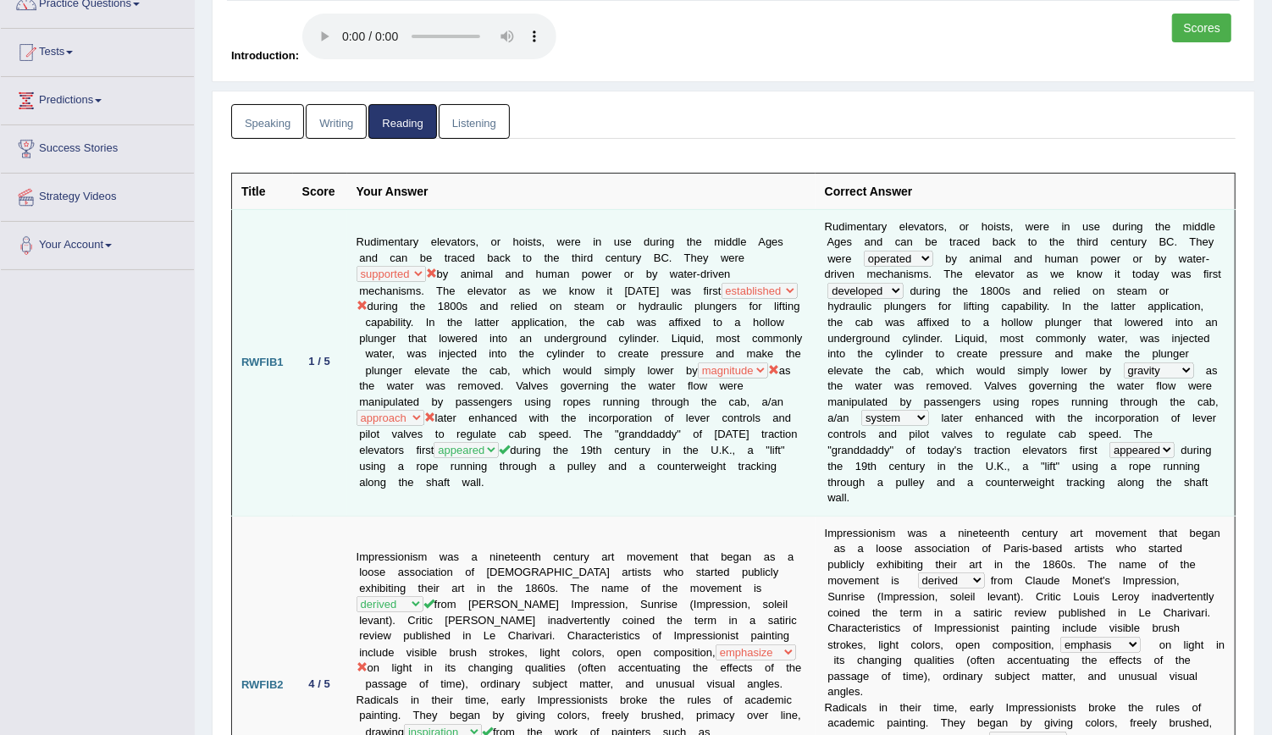
click at [483, 395] on td "Rudimentary elevators, or hoists, were in use during the middle Ages and can be…" at bounding box center [581, 362] width 468 height 307
click at [489, 401] on td "Rudimentary elevators, or hoists, were in use during the middle Ages and can be…" at bounding box center [581, 362] width 468 height 307
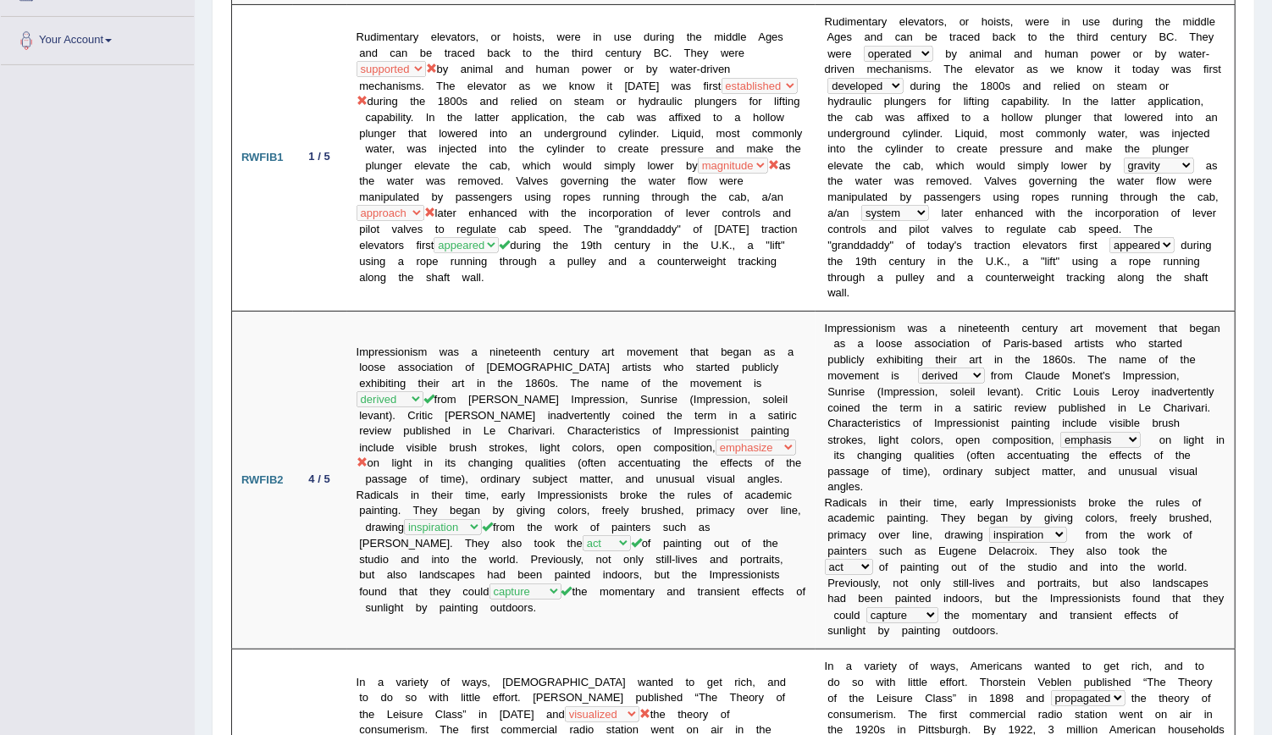
scroll to position [0, 0]
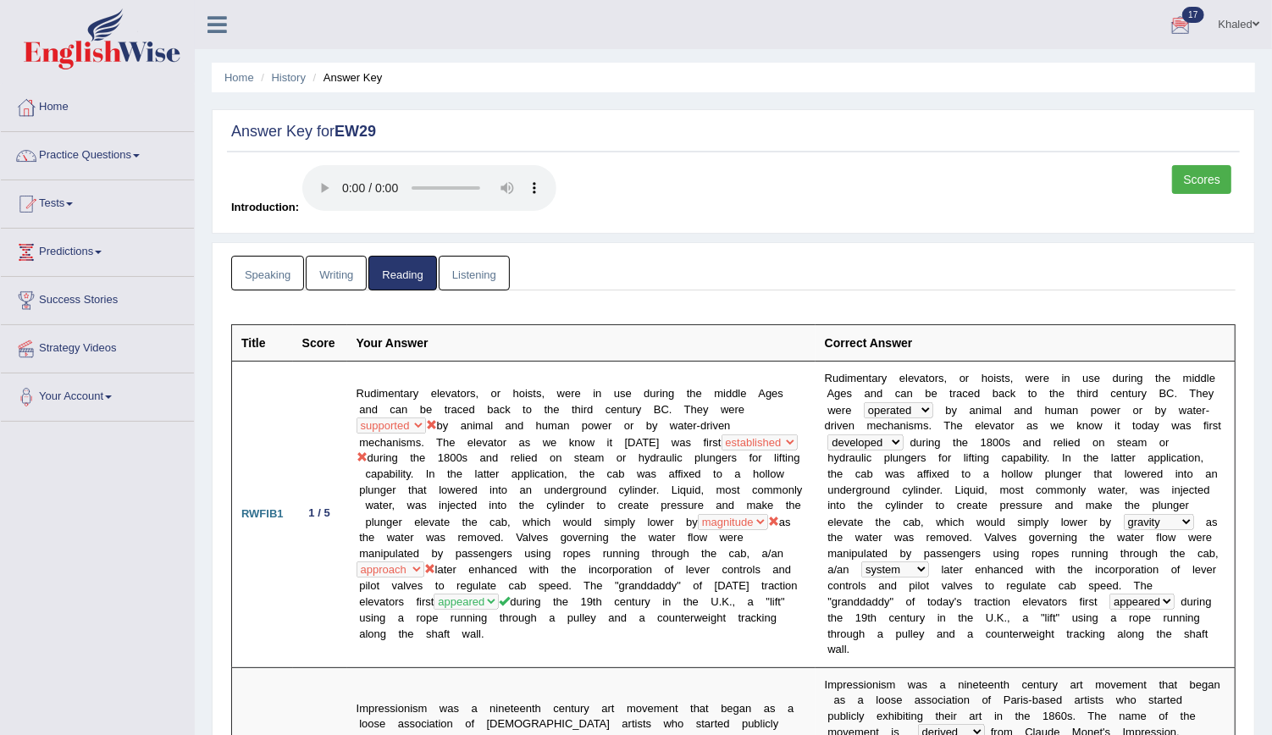
click at [468, 278] on link "Listening" at bounding box center [474, 273] width 71 height 35
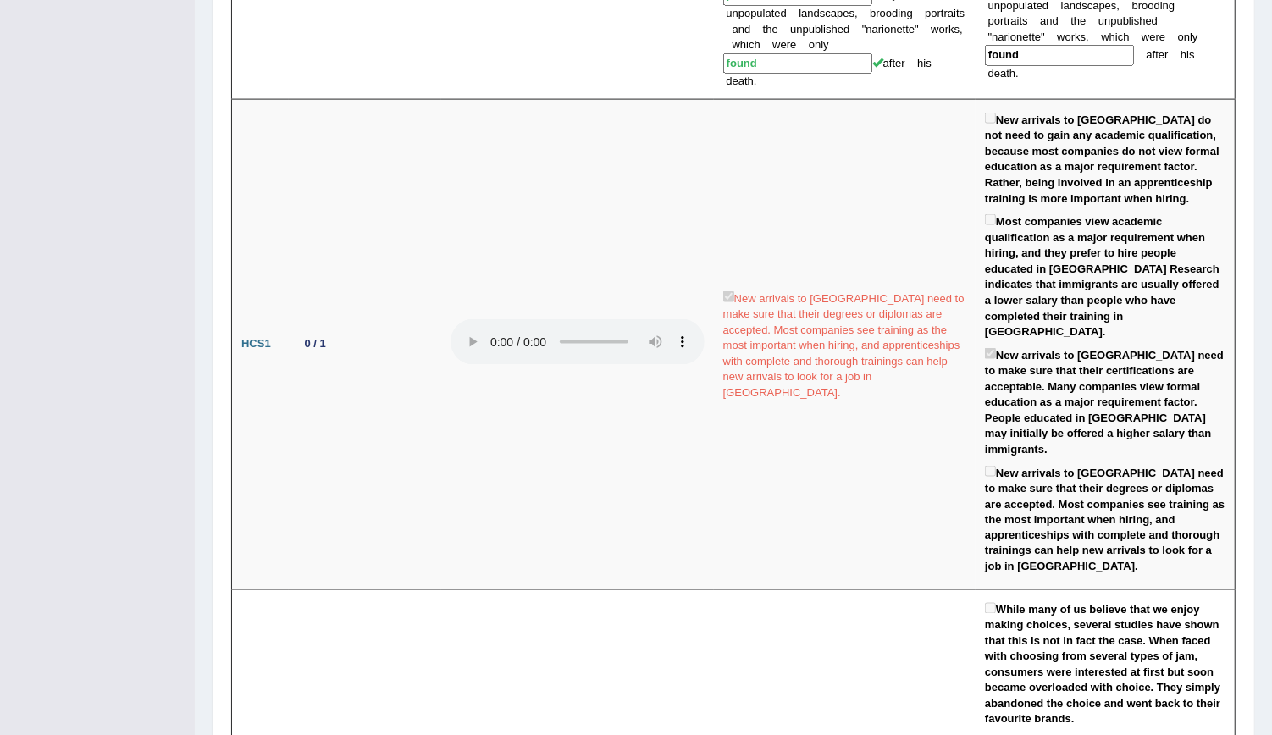
scroll to position [1674, 0]
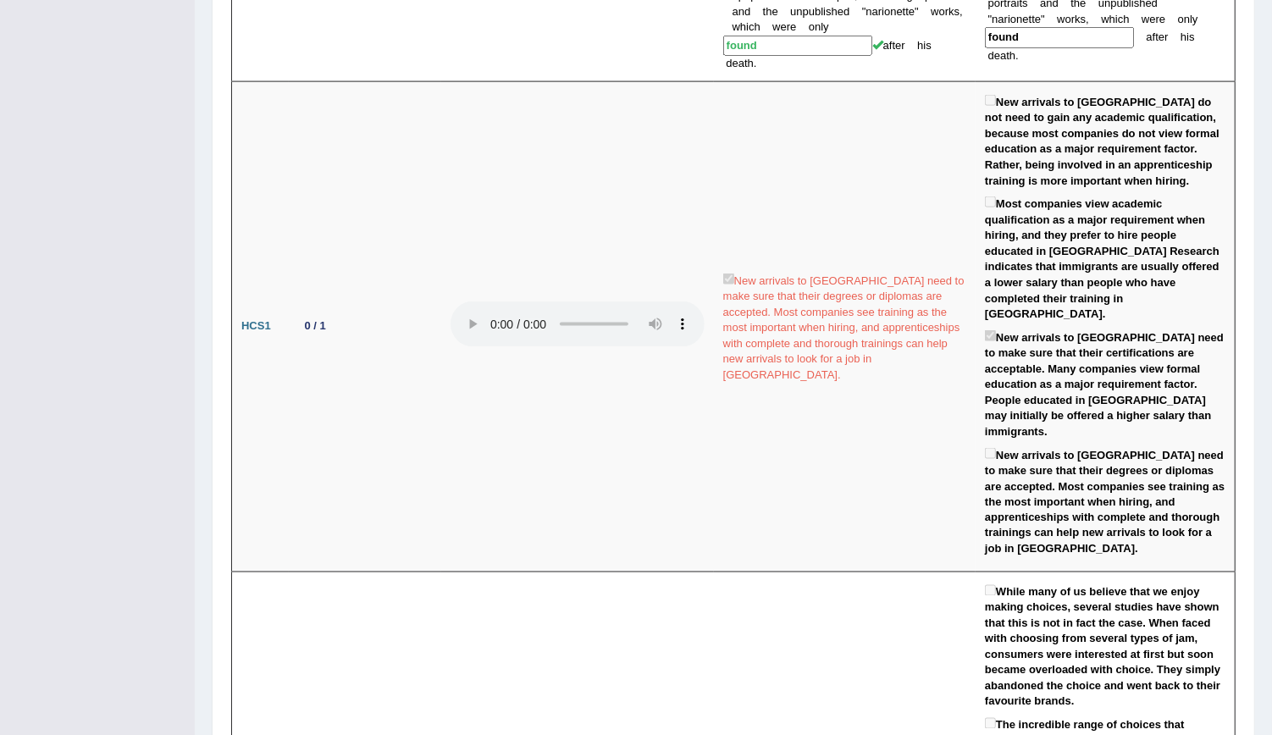
drag, startPoint x: 1270, startPoint y: 339, endPoint x: 1287, endPoint y: 378, distance: 42.5
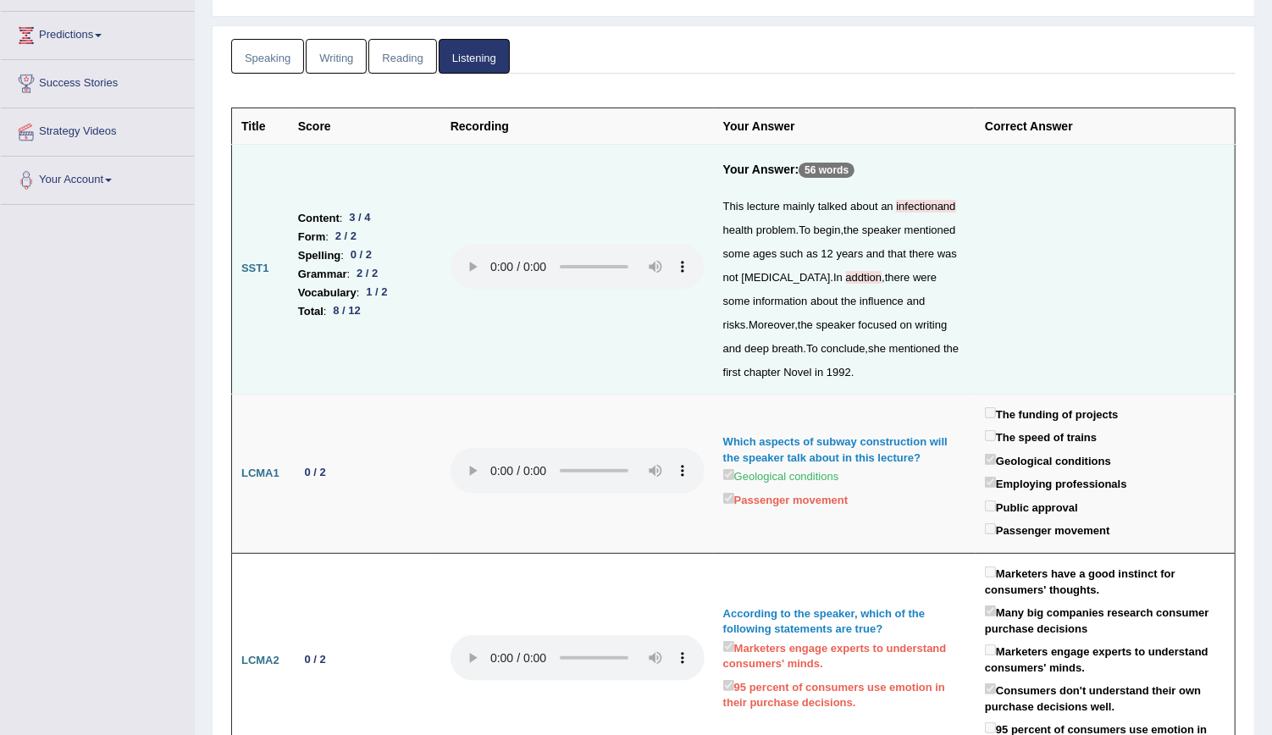
scroll to position [41, 0]
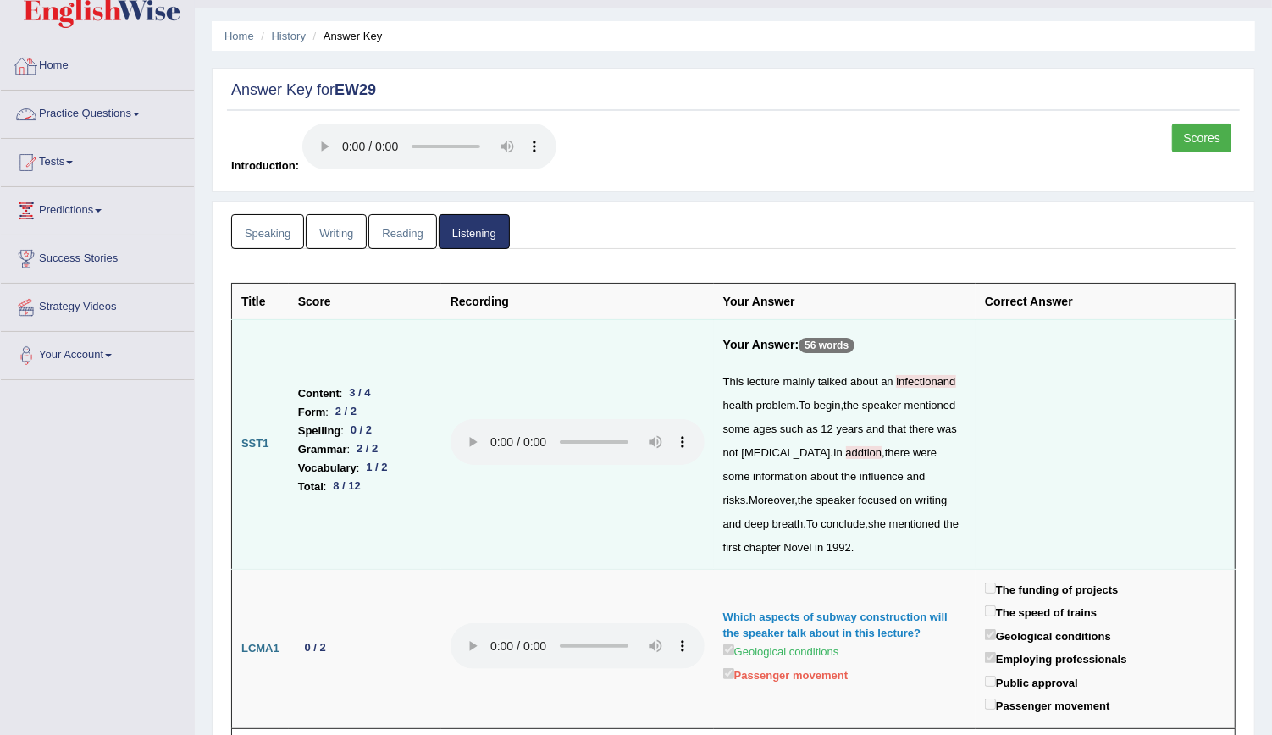
click at [66, 114] on link "Practice Questions" at bounding box center [97, 112] width 193 height 42
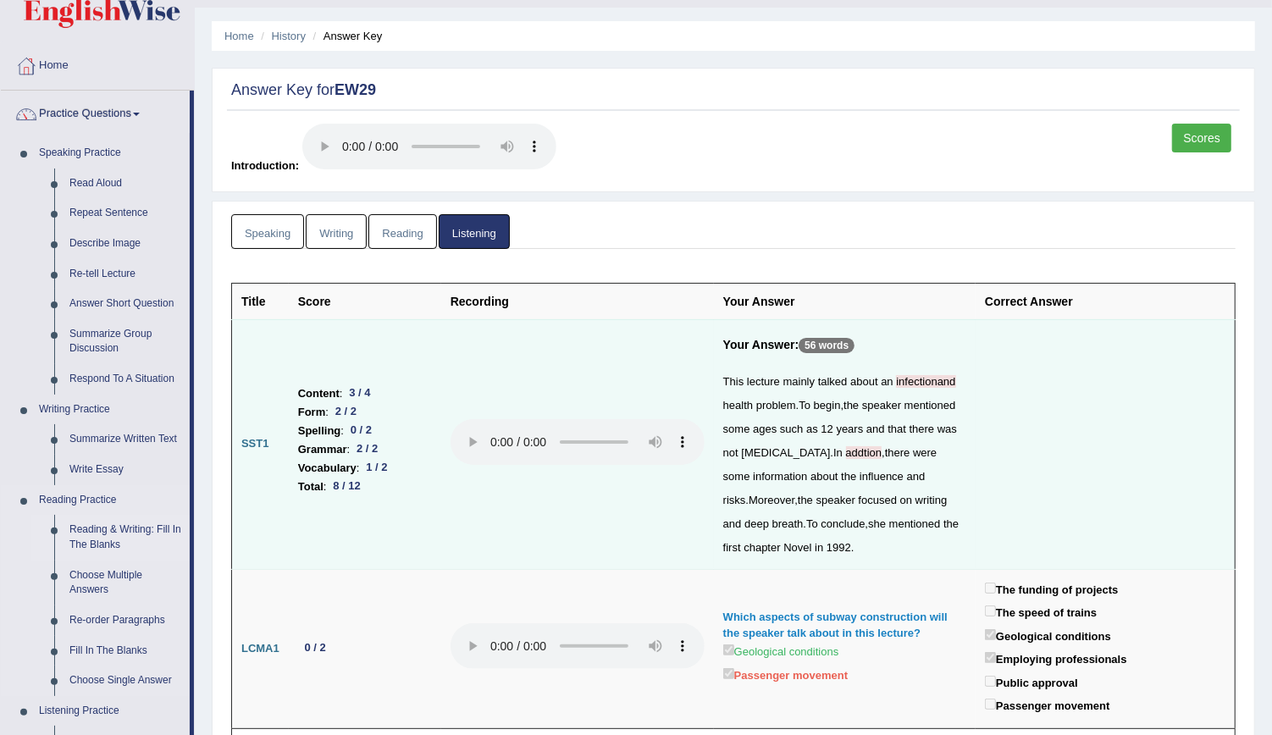
click at [91, 539] on link "Reading & Writing: Fill In The Blanks" at bounding box center [126, 537] width 128 height 45
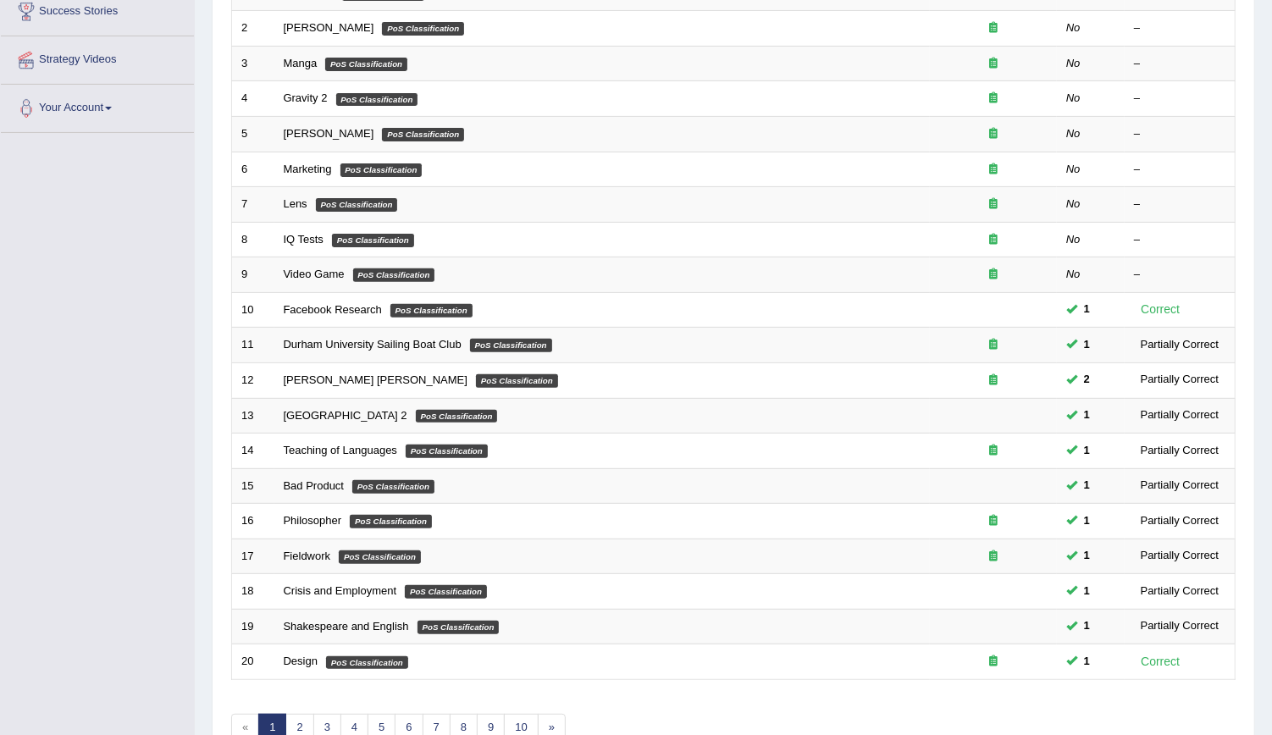
scroll to position [377, 0]
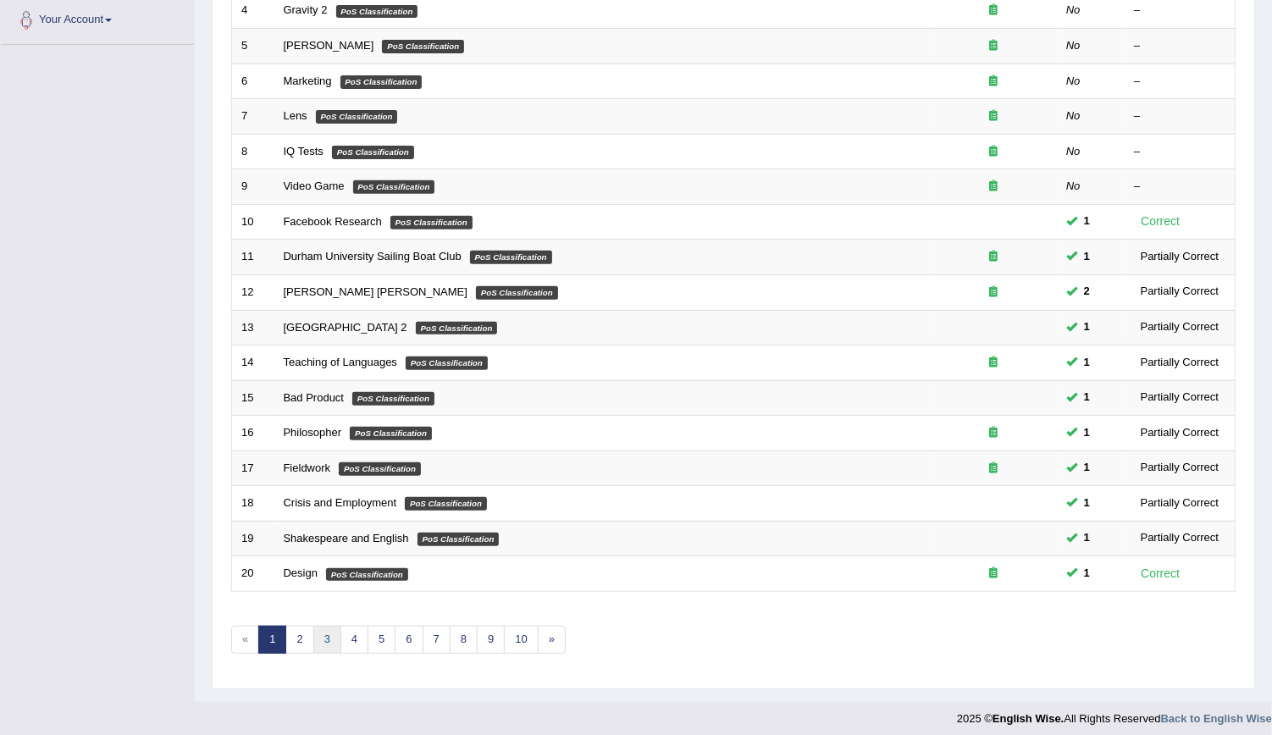
click at [329, 629] on link "3" at bounding box center [327, 640] width 28 height 28
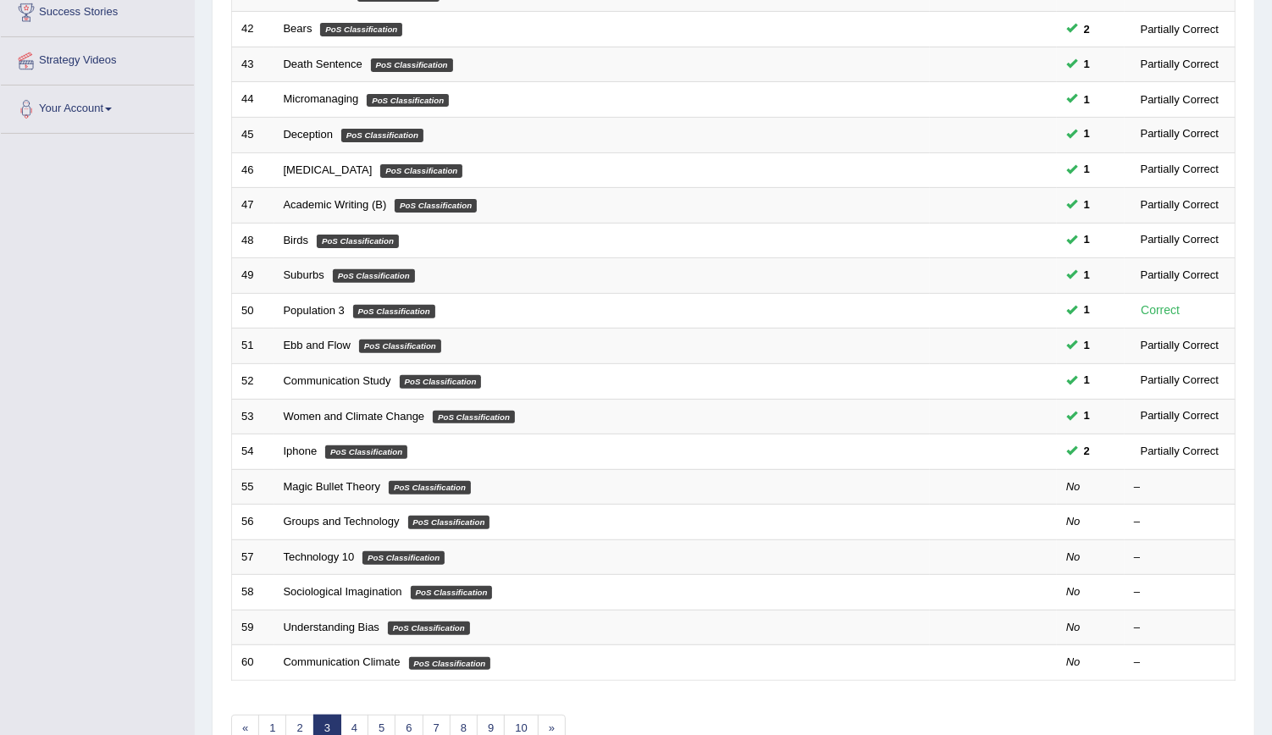
scroll to position [372, 0]
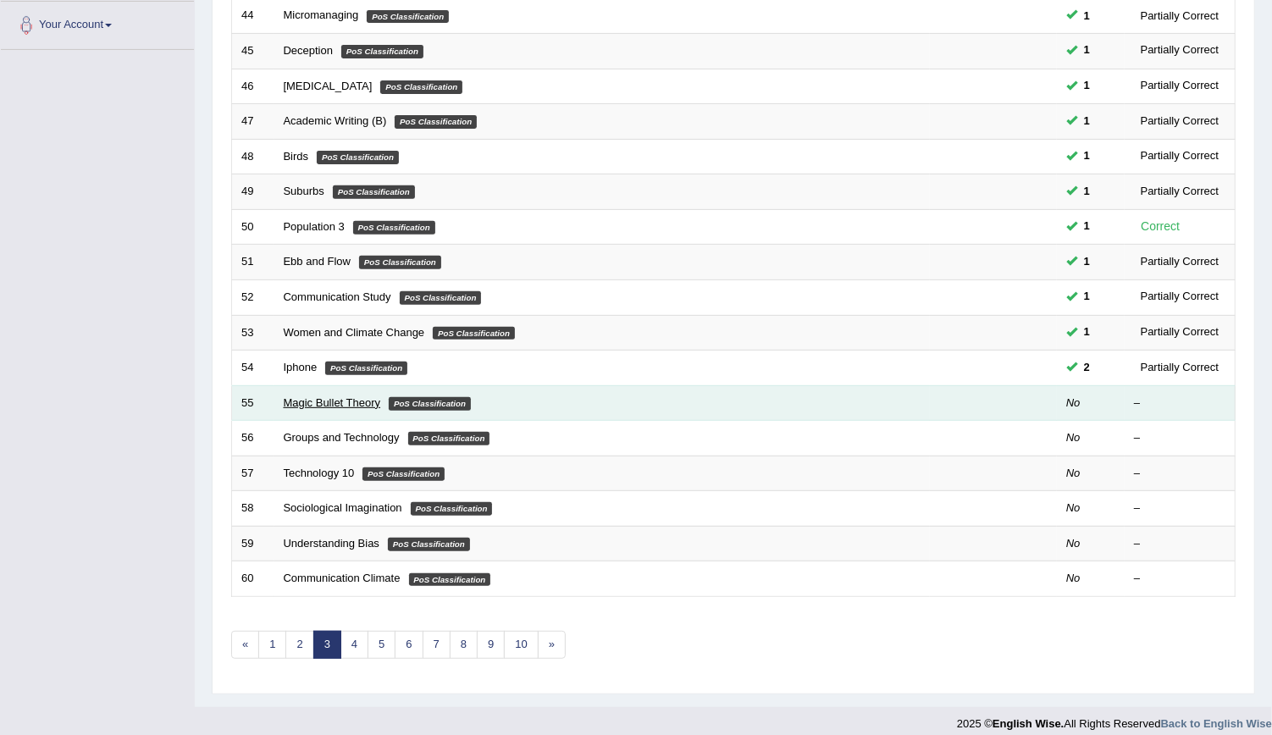
click at [300, 396] on link "Magic Bullet Theory" at bounding box center [332, 402] width 97 height 13
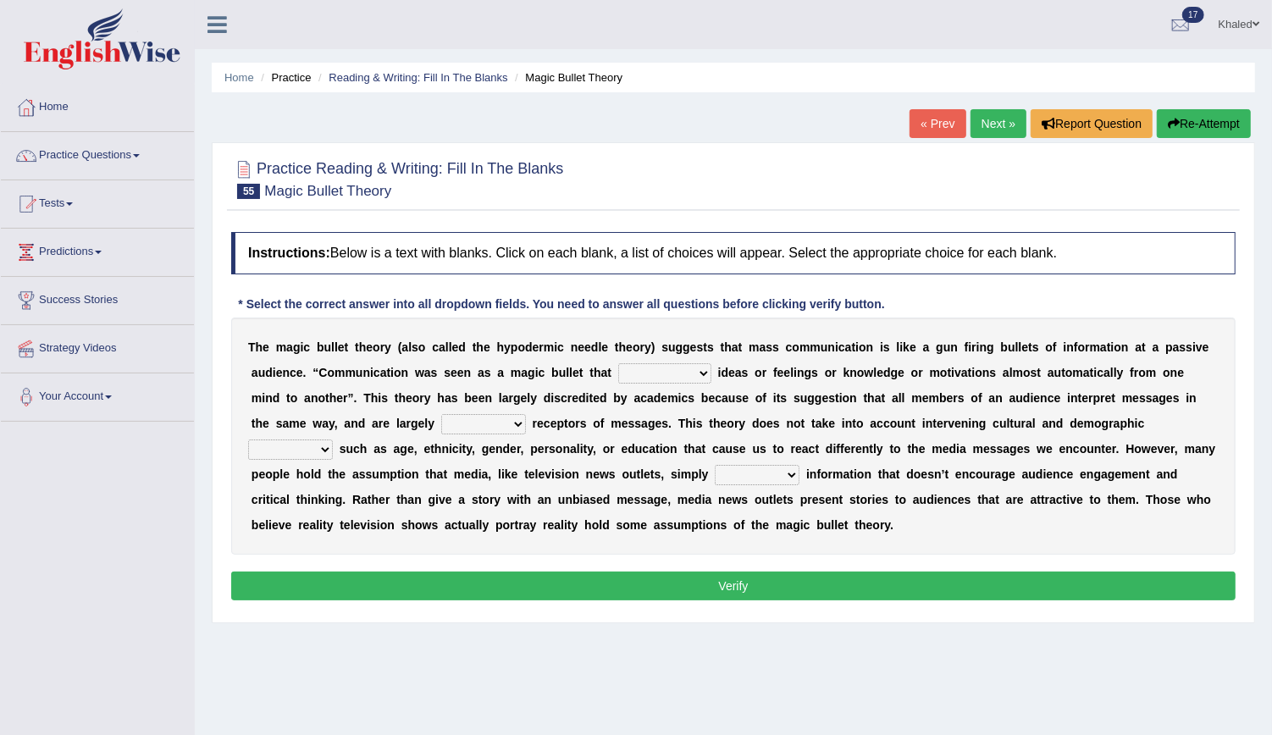
click at [618, 372] on select "transported translated transferred transformed" at bounding box center [664, 373] width 93 height 20
select select "transformed"
click at [618, 363] on select "transported translated transferred transformed" at bounding box center [664, 373] width 93 height 20
click at [441, 420] on select "negative active positive passive" at bounding box center [483, 424] width 85 height 20
select select "passive"
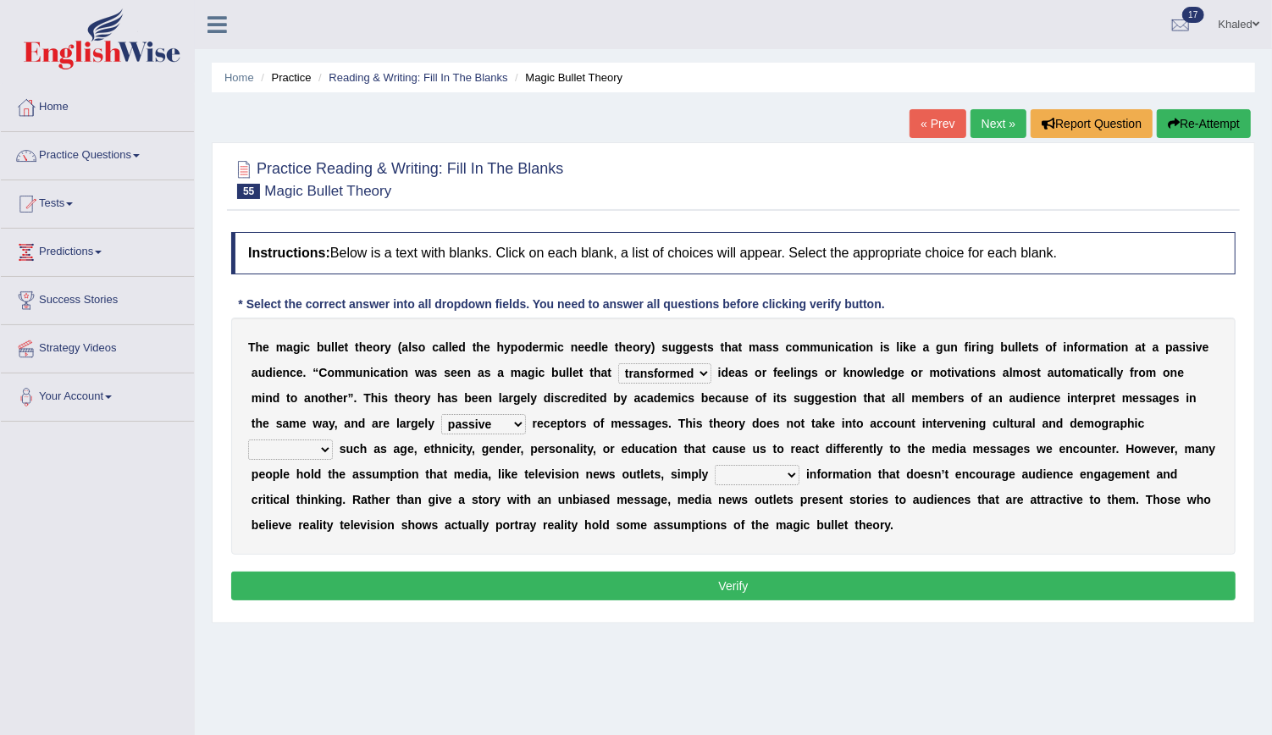
click at [441, 414] on select "negative active positive passive" at bounding box center [483, 424] width 85 height 20
click at [333, 440] on select "variables varies varieties variations" at bounding box center [290, 450] width 85 height 20
select select "varieties"
click at [333, 440] on select "variables varies varieties variations" at bounding box center [290, 450] width 85 height 20
click at [715, 474] on select "respond resume release request" at bounding box center [757, 475] width 85 height 20
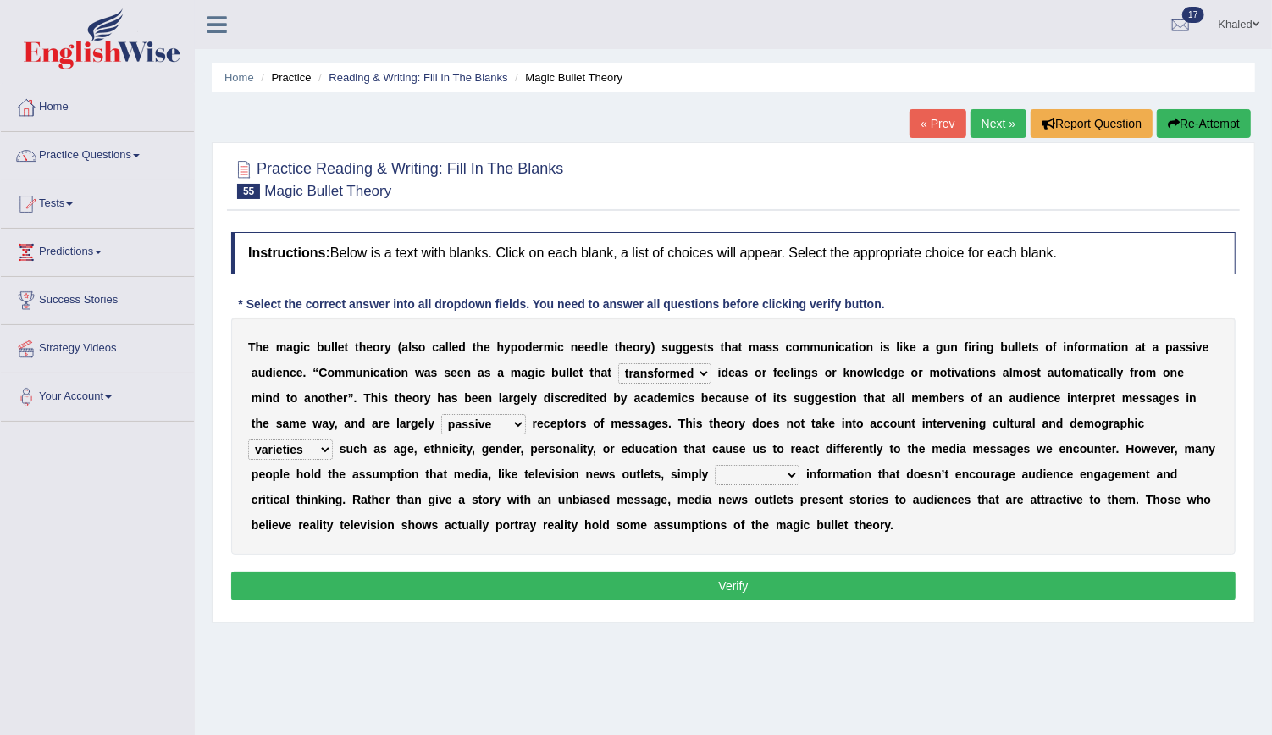
click at [715, 474] on select "respond resume release request" at bounding box center [757, 475] width 85 height 20
select select "release"
click at [715, 465] on select "respond resume release request" at bounding box center [757, 475] width 85 height 20
click at [457, 586] on button "Verify" at bounding box center [733, 586] width 1004 height 29
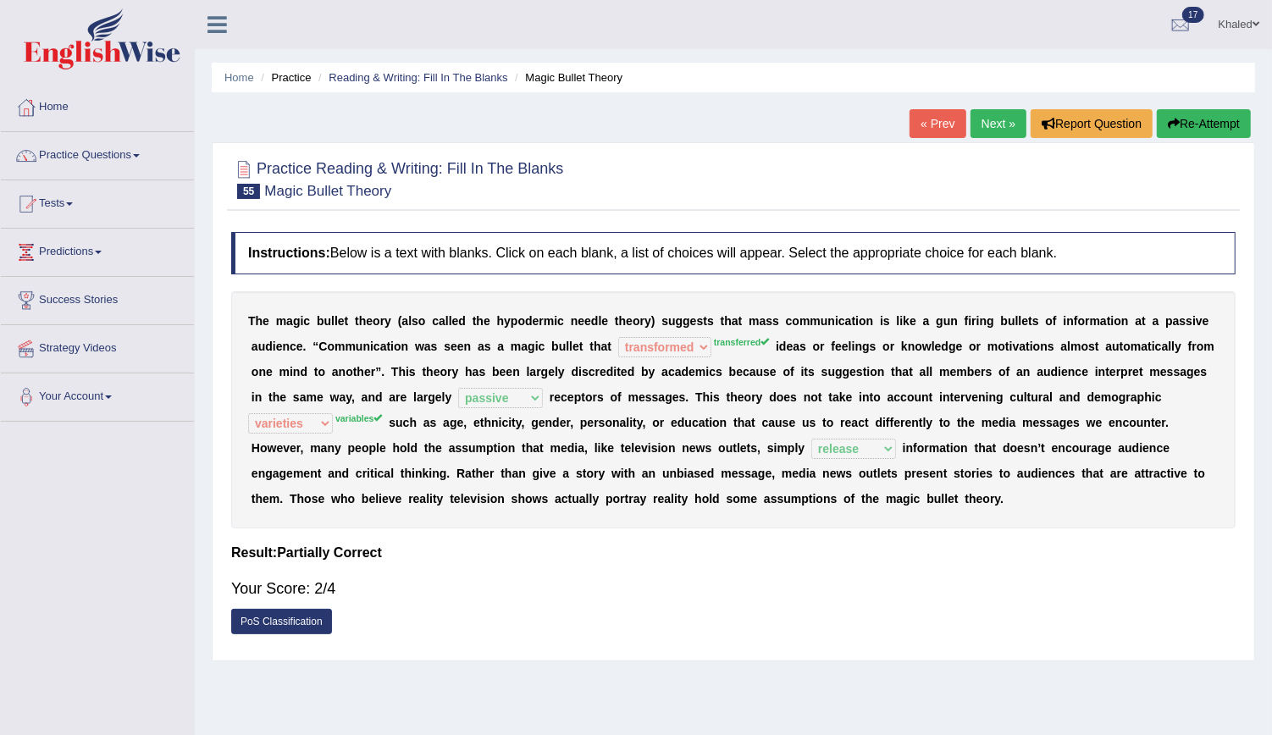
click at [988, 124] on link "Next »" at bounding box center [999, 123] width 56 height 29
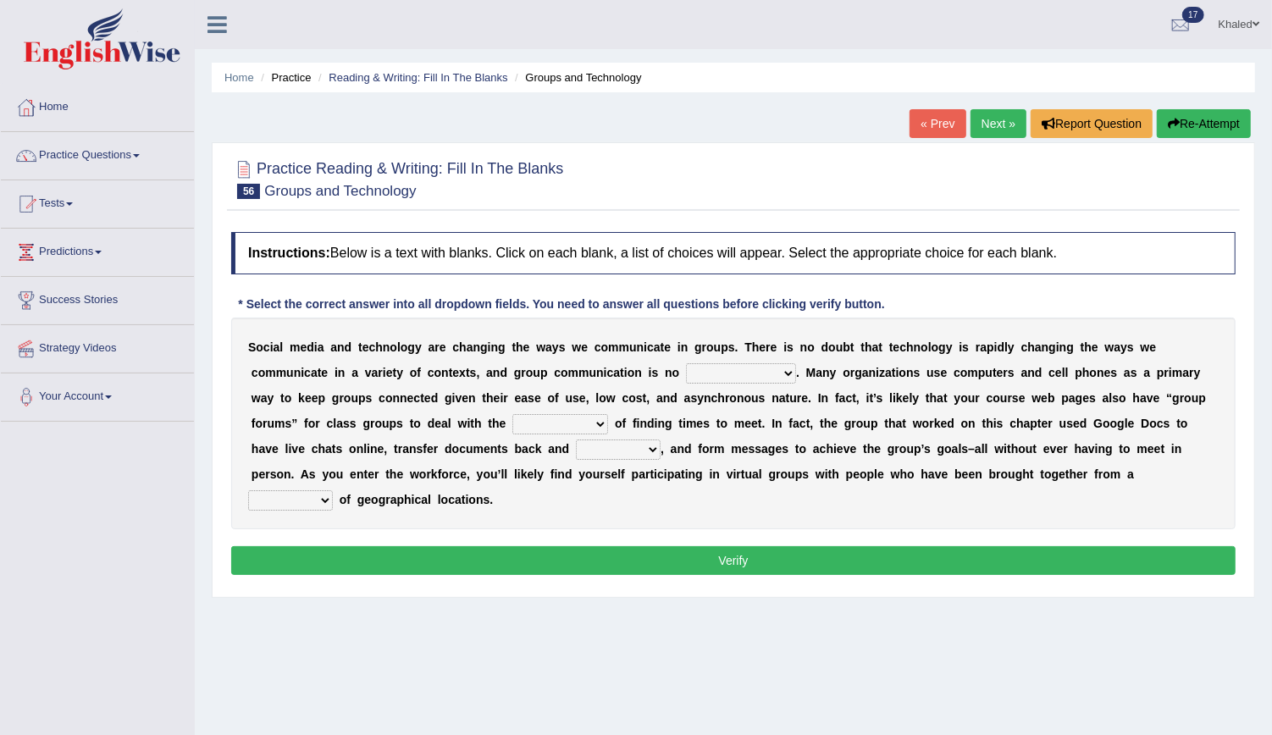
click at [686, 368] on select "exception exemplification extradition excursion" at bounding box center [741, 373] width 110 height 20
select select "exception"
click at [686, 363] on select "exception exemplification extradition excursion" at bounding box center [741, 373] width 110 height 20
click at [512, 424] on select "localities liabilities complexities causalities" at bounding box center [560, 424] width 96 height 20
select select "localities"
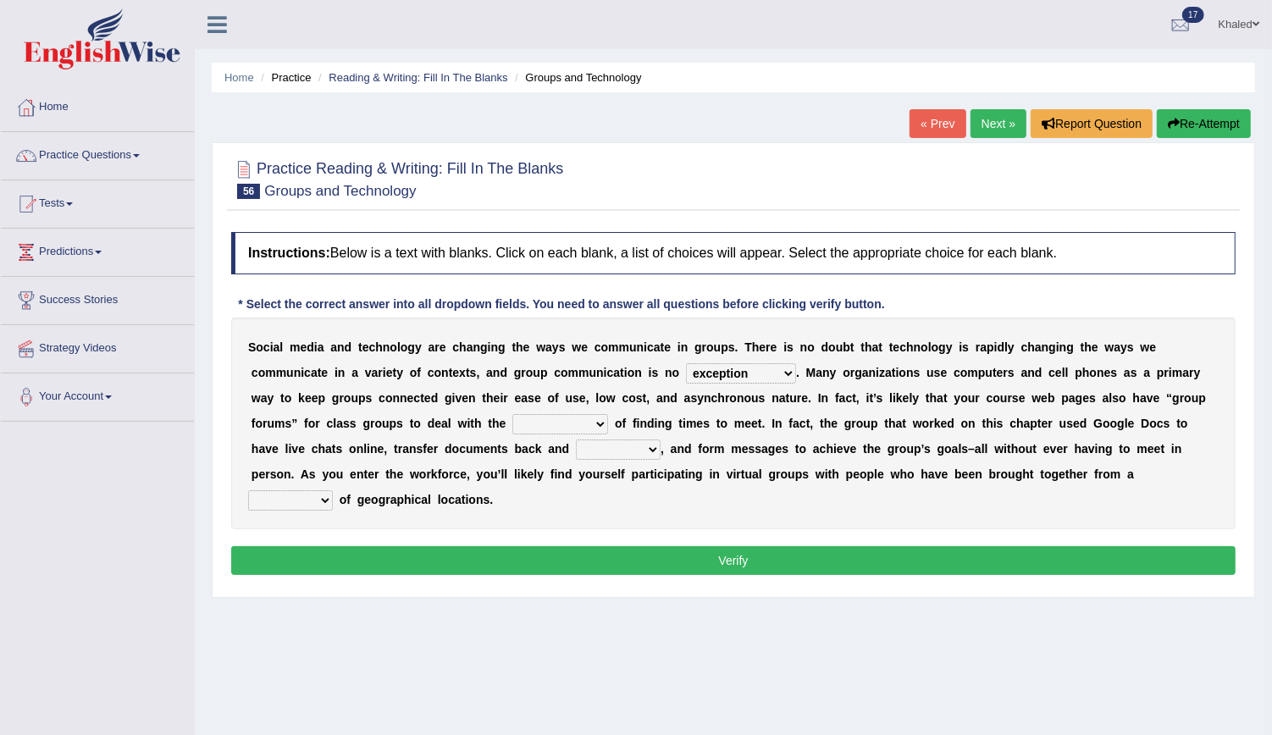
click at [512, 414] on select "localities liabilities complexities causalities" at bounding box center [560, 424] width 96 height 20
click at [576, 447] on select "fill forth toward beyond" at bounding box center [618, 450] width 85 height 20
select select "toward"
click at [576, 440] on select "fill forth toward beyond" at bounding box center [618, 450] width 85 height 20
click at [333, 490] on select "form variety kind variation" at bounding box center [290, 500] width 85 height 20
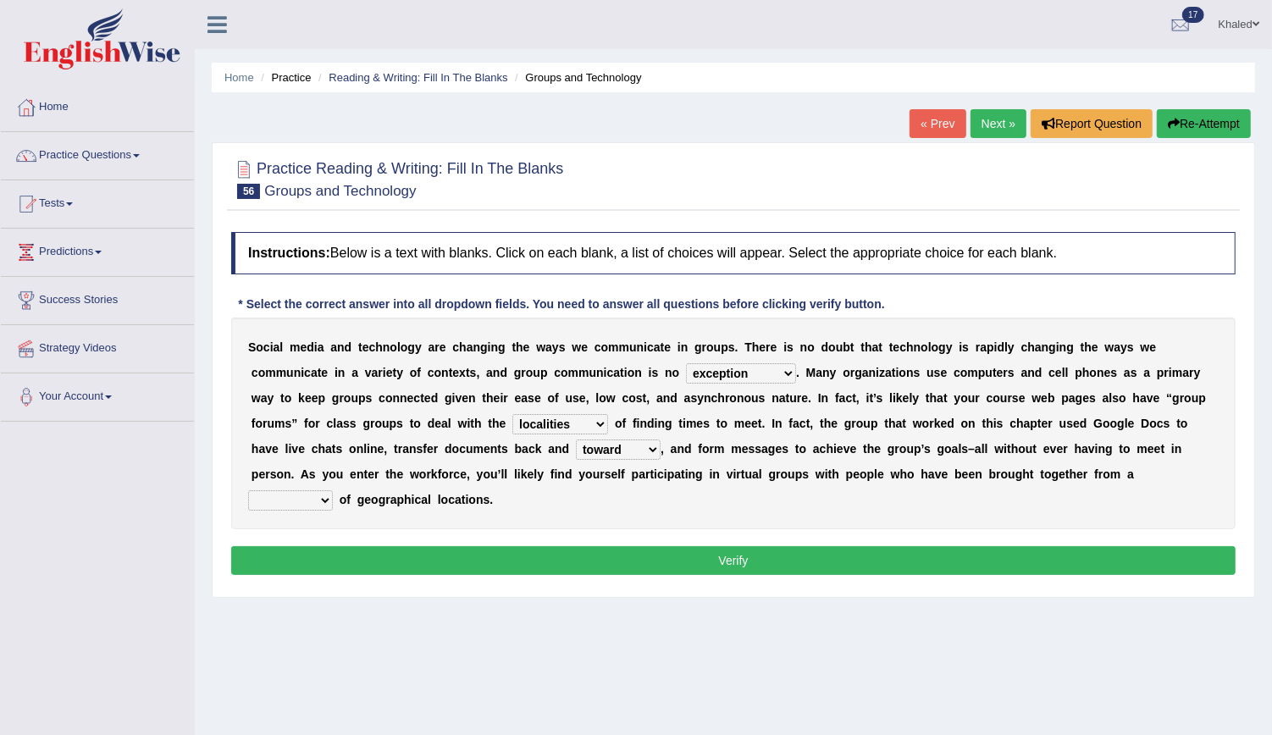
select select "variety"
click at [333, 490] on select "form variety kind variation" at bounding box center [290, 500] width 85 height 20
click at [730, 546] on button "Verify" at bounding box center [733, 560] width 1004 height 29
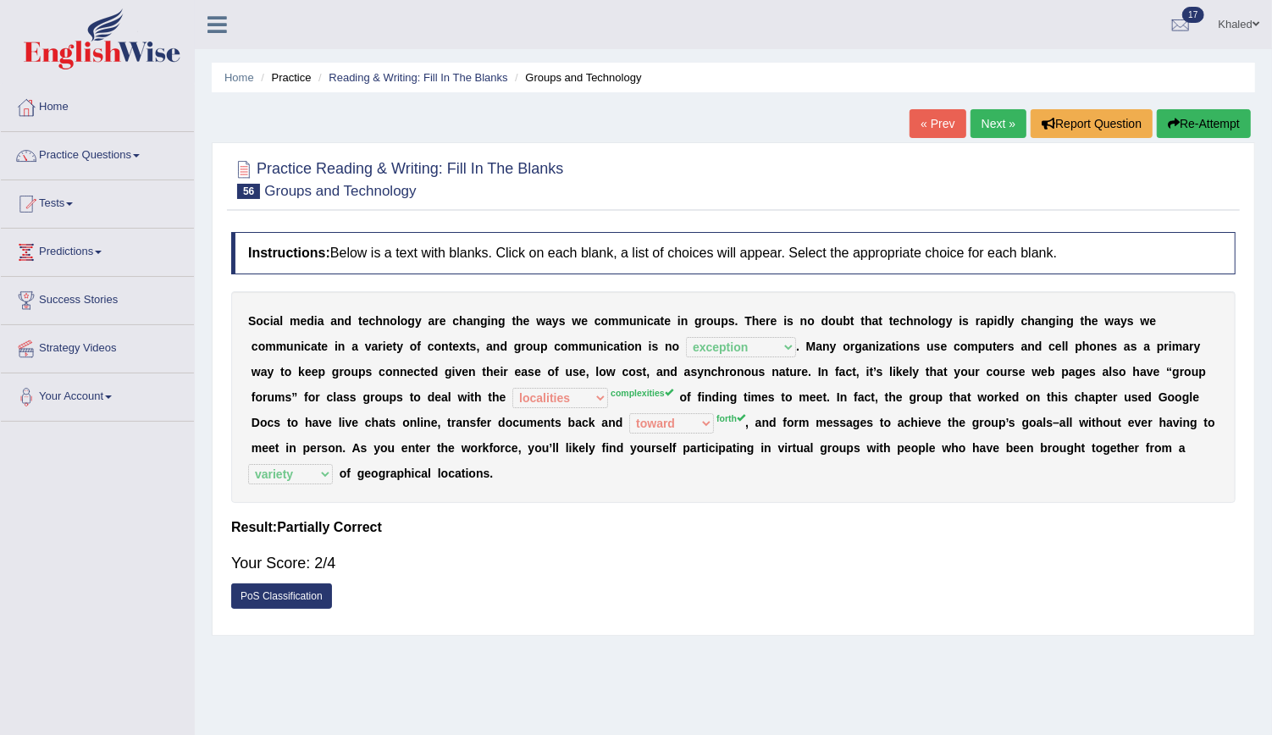
click at [985, 119] on link "Next »" at bounding box center [999, 123] width 56 height 29
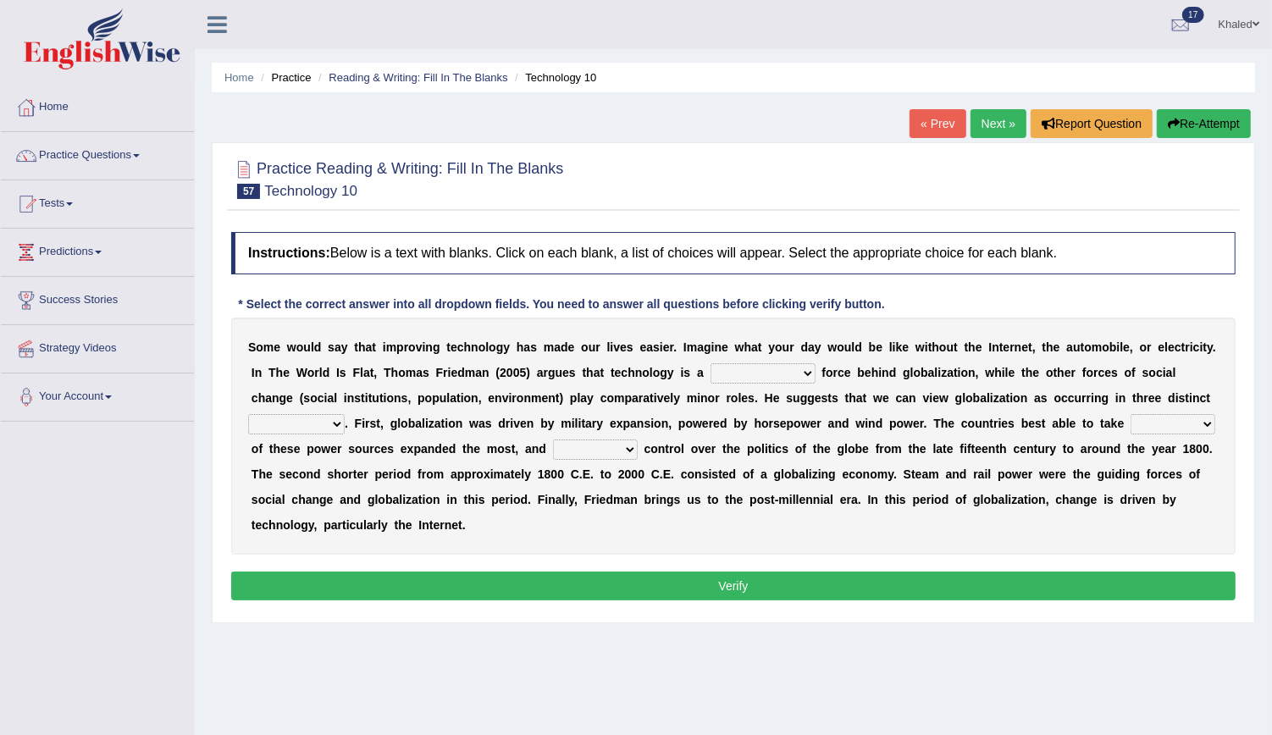
click at [711, 374] on select "driving demeaning distinguishing demanding" at bounding box center [763, 373] width 105 height 20
select select "driving"
click at [711, 363] on select "driving demeaning distinguishing demanding" at bounding box center [763, 373] width 105 height 20
click at [345, 414] on select "periods periodicals perspectives perceptions" at bounding box center [296, 424] width 97 height 20
select select "perspectives"
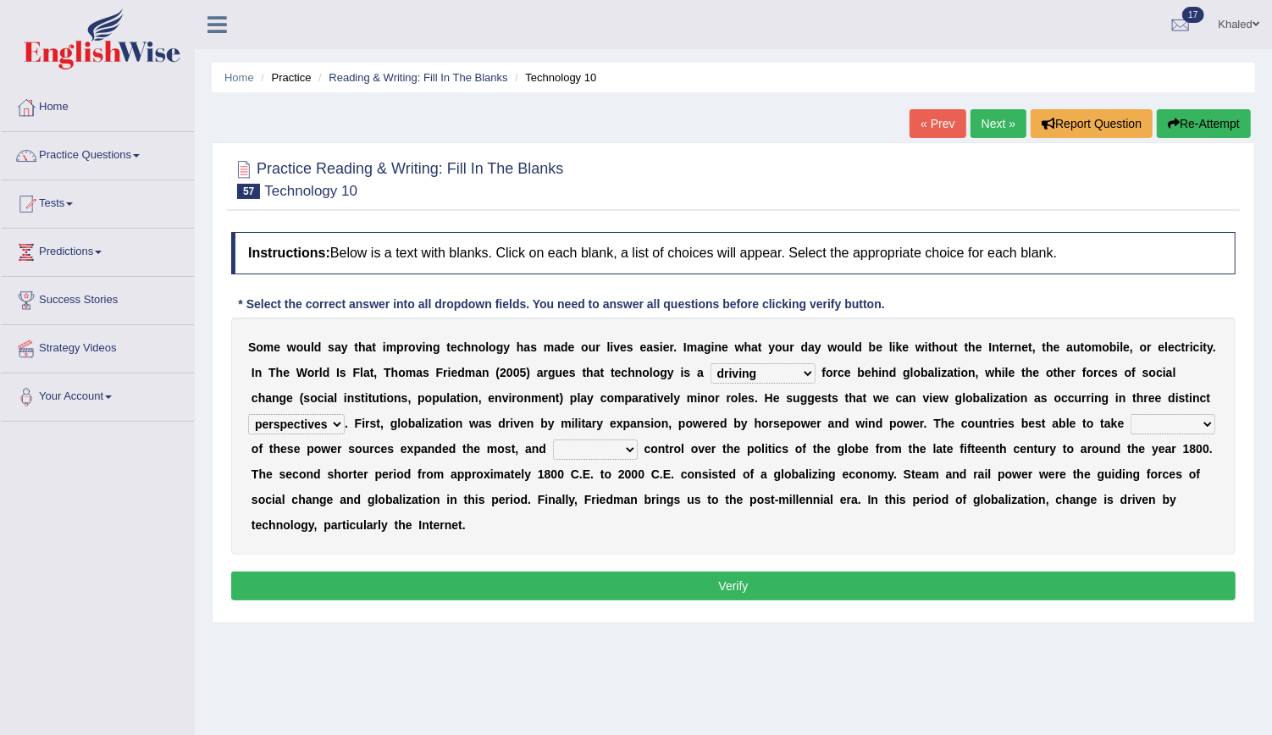
click at [345, 414] on select "periods periodicals perspectives perceptions" at bounding box center [296, 424] width 97 height 20
click at [1131, 421] on select "action advantage account care" at bounding box center [1173, 424] width 85 height 20
select select "action"
click at [1131, 414] on select "action advantage account care" at bounding box center [1173, 424] width 85 height 20
click at [553, 448] on select "exist extract exert expect" at bounding box center [595, 450] width 85 height 20
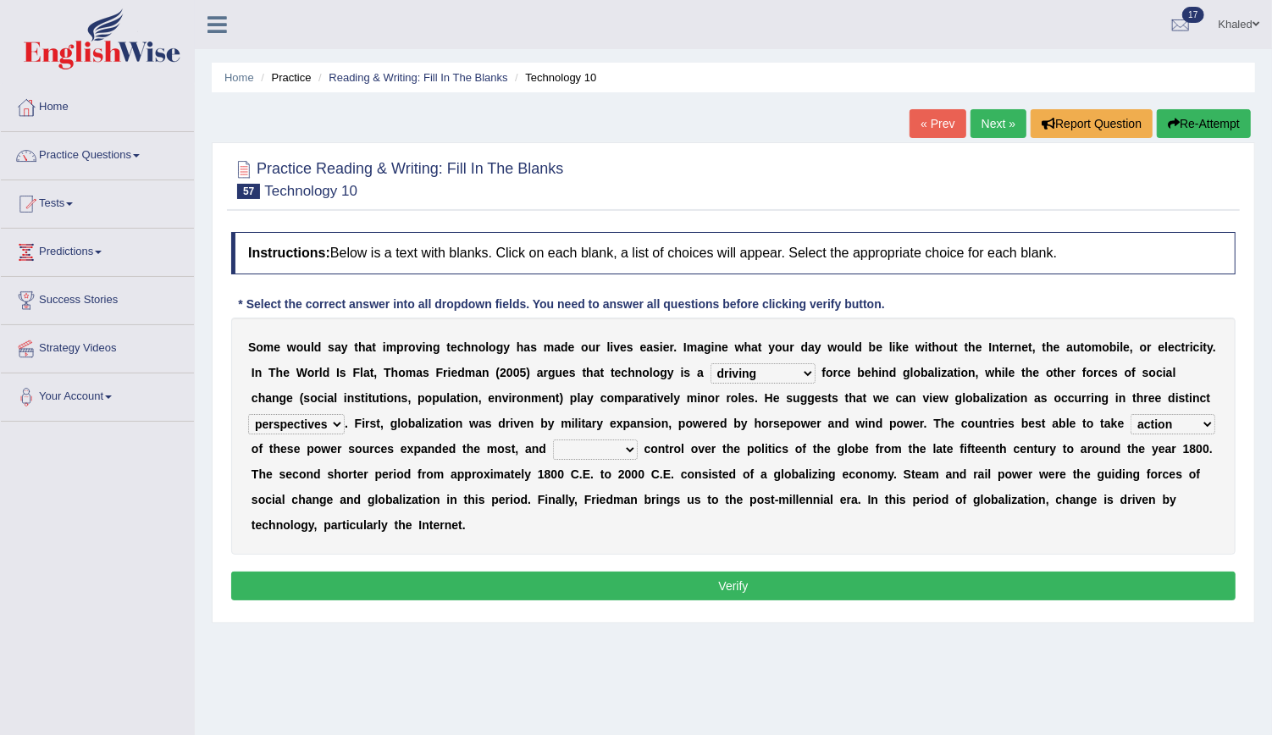
select select "extract"
click at [553, 440] on select "exist extract exert expect" at bounding box center [595, 450] width 85 height 20
click at [799, 572] on button "Verify" at bounding box center [733, 586] width 1004 height 29
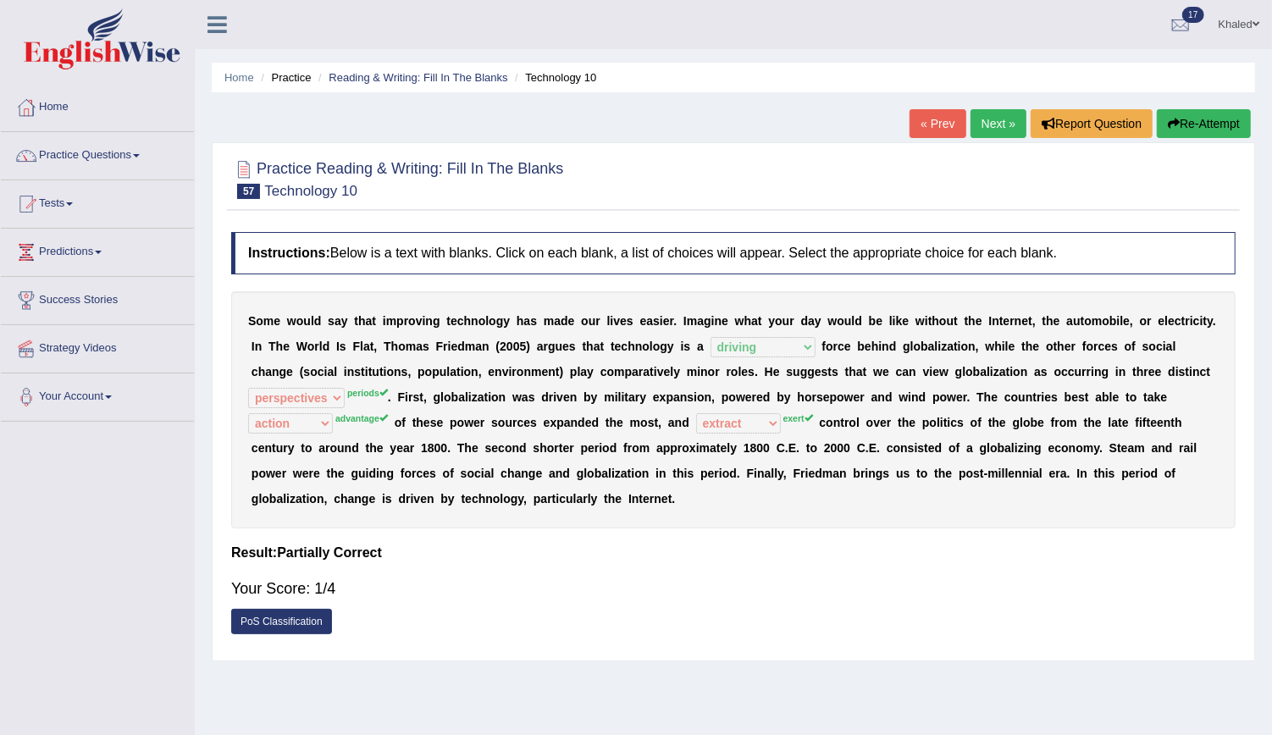
click at [1169, 133] on button "Re-Attempt" at bounding box center [1204, 123] width 94 height 29
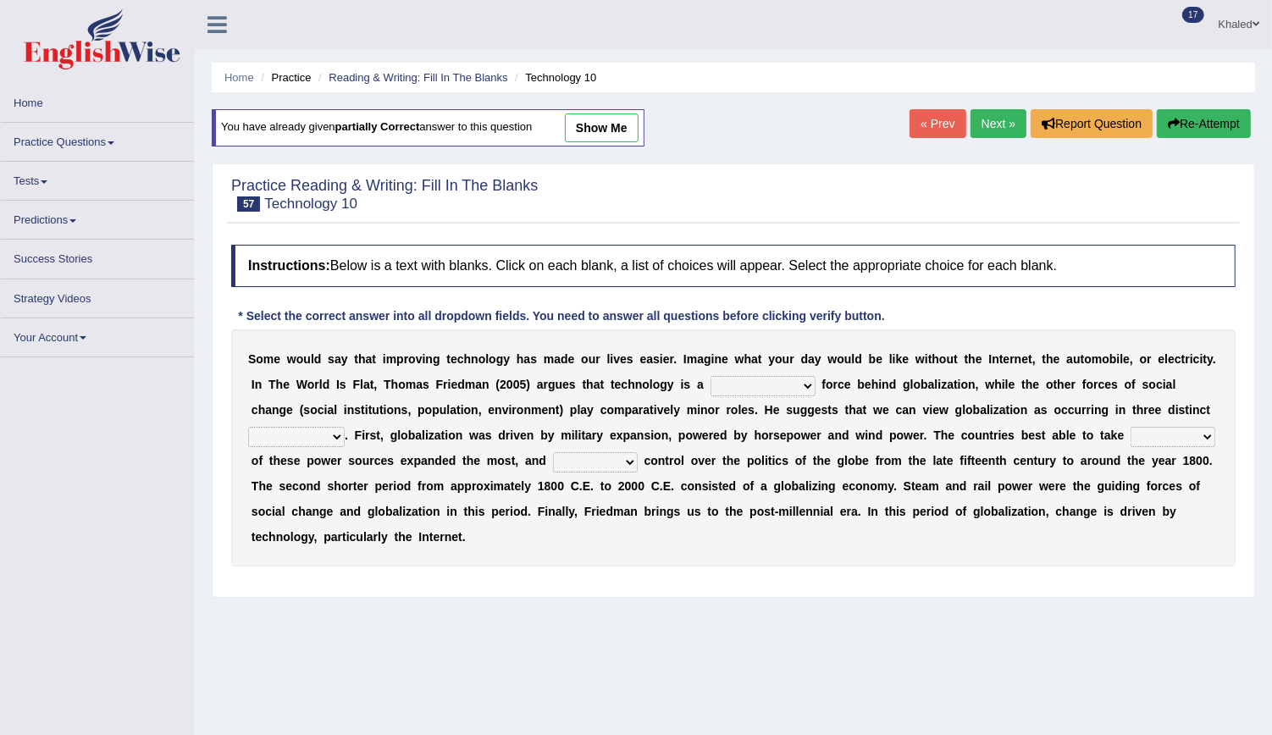
click at [1131, 442] on select "action advantage account care" at bounding box center [1173, 437] width 85 height 20
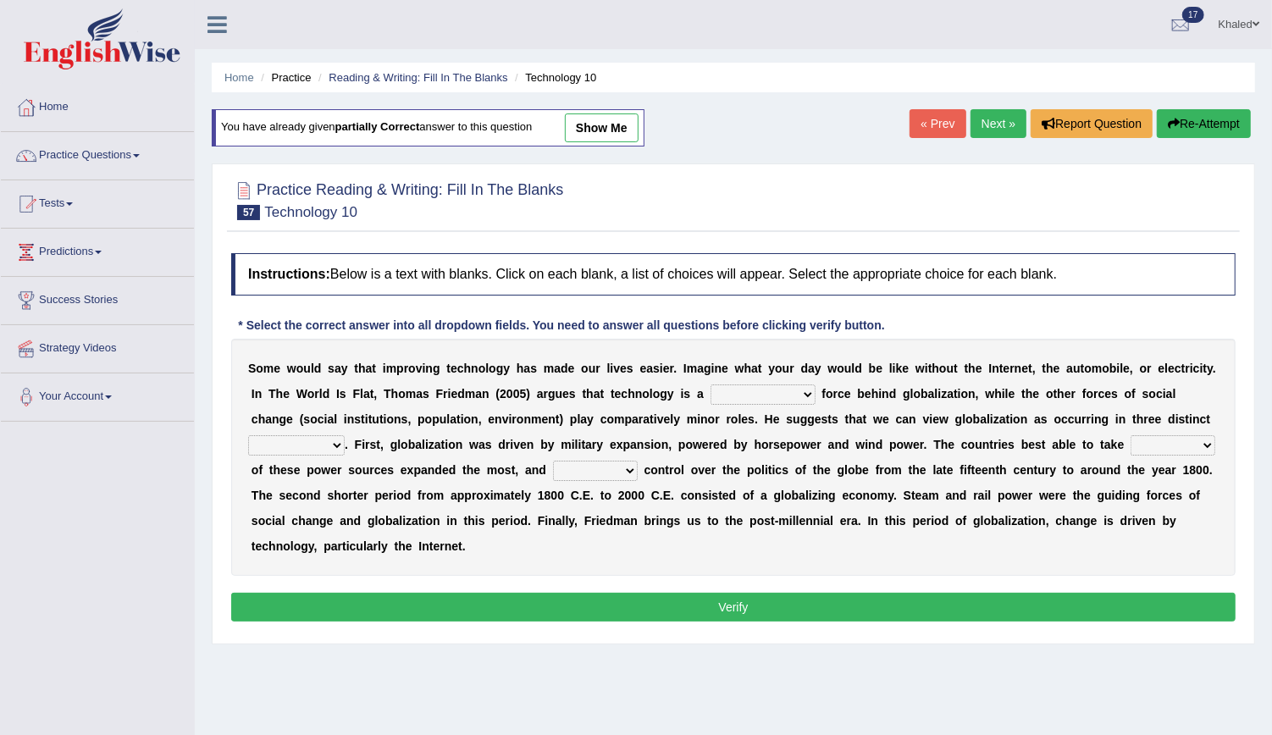
click at [982, 129] on link "Next »" at bounding box center [999, 123] width 56 height 29
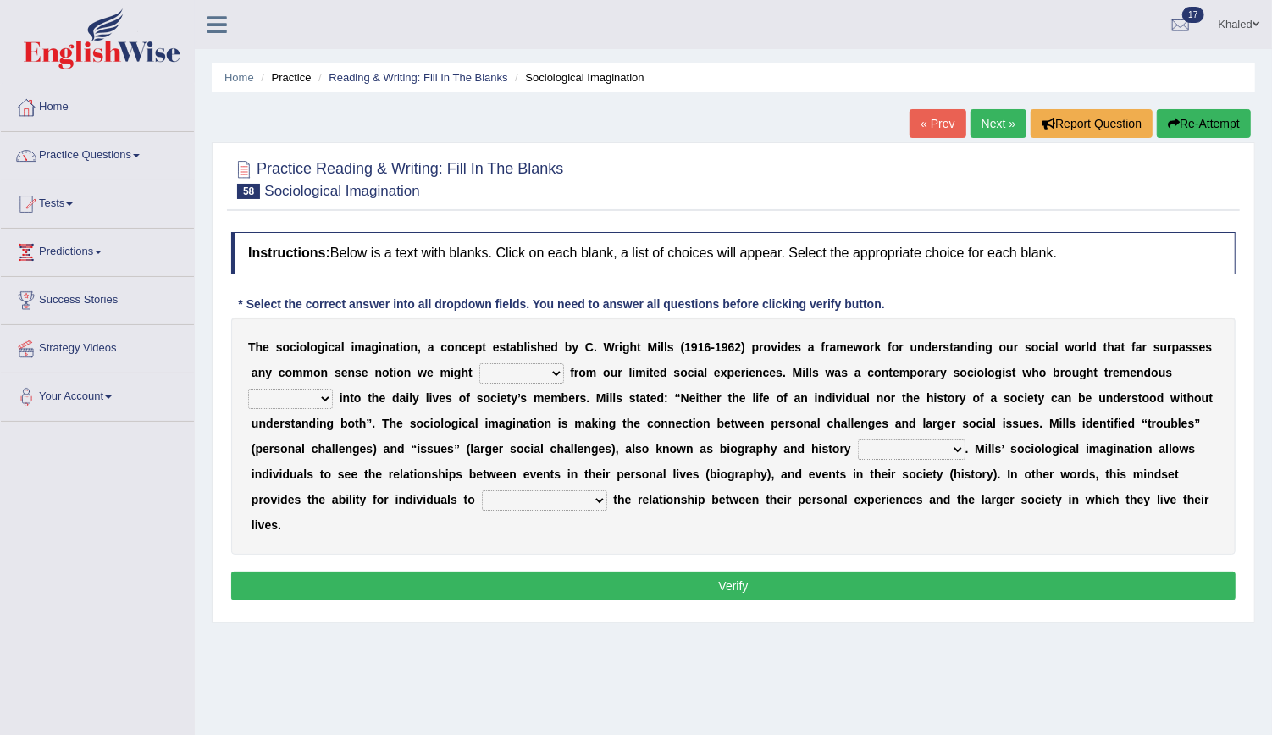
click at [488, 369] on select "depart derive describe deprive" at bounding box center [521, 373] width 85 height 20
select select "describe"
click at [479, 363] on select "depart derive describe deprive" at bounding box center [521, 373] width 85 height 20
click at [333, 389] on select "sight insight comment interaction" at bounding box center [290, 399] width 85 height 20
select select "comment"
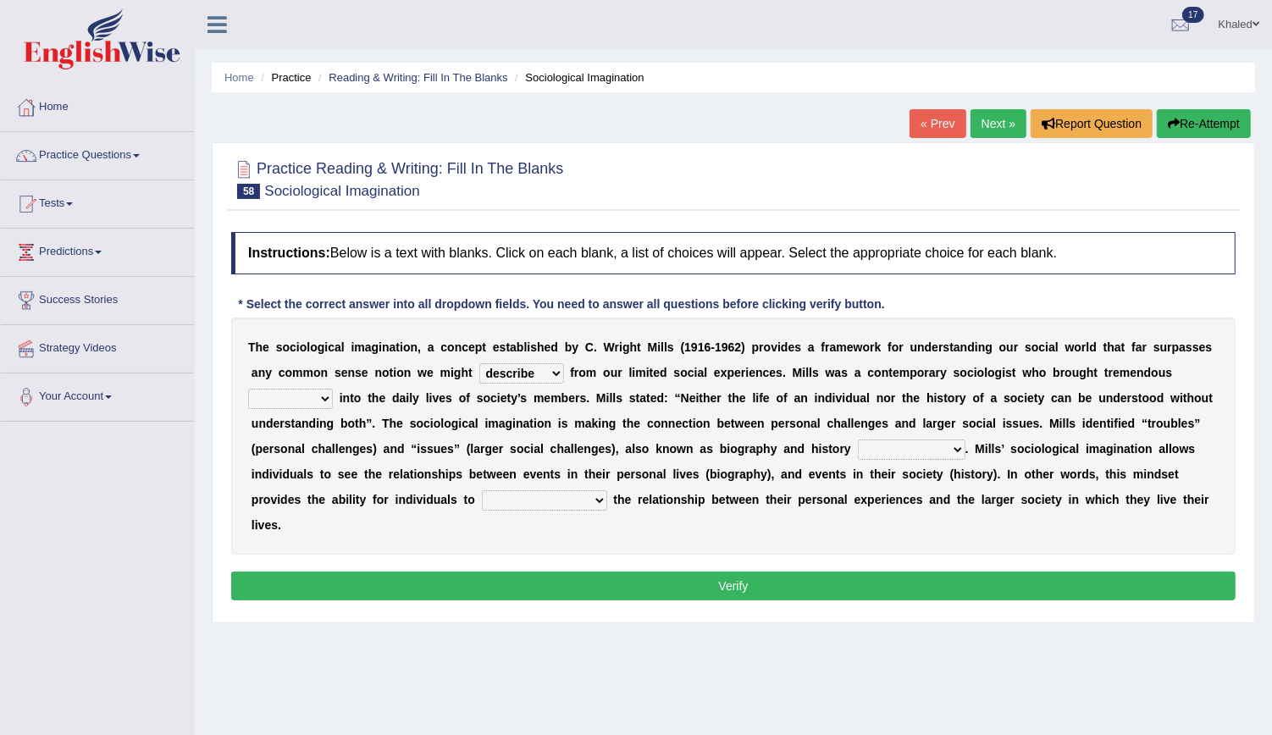
click at [333, 389] on select "sight insight comment interaction" at bounding box center [290, 399] width 85 height 20
click at [858, 453] on select "accordingly collectively respectively spontaneously" at bounding box center [912, 450] width 108 height 20
select select "accordingly"
click at [858, 440] on select "accordingly collectively respectively spontaneously" at bounding box center [912, 450] width 108 height 20
click at [607, 490] on select "commercialize capitalize realize compartmentalize" at bounding box center [544, 500] width 125 height 20
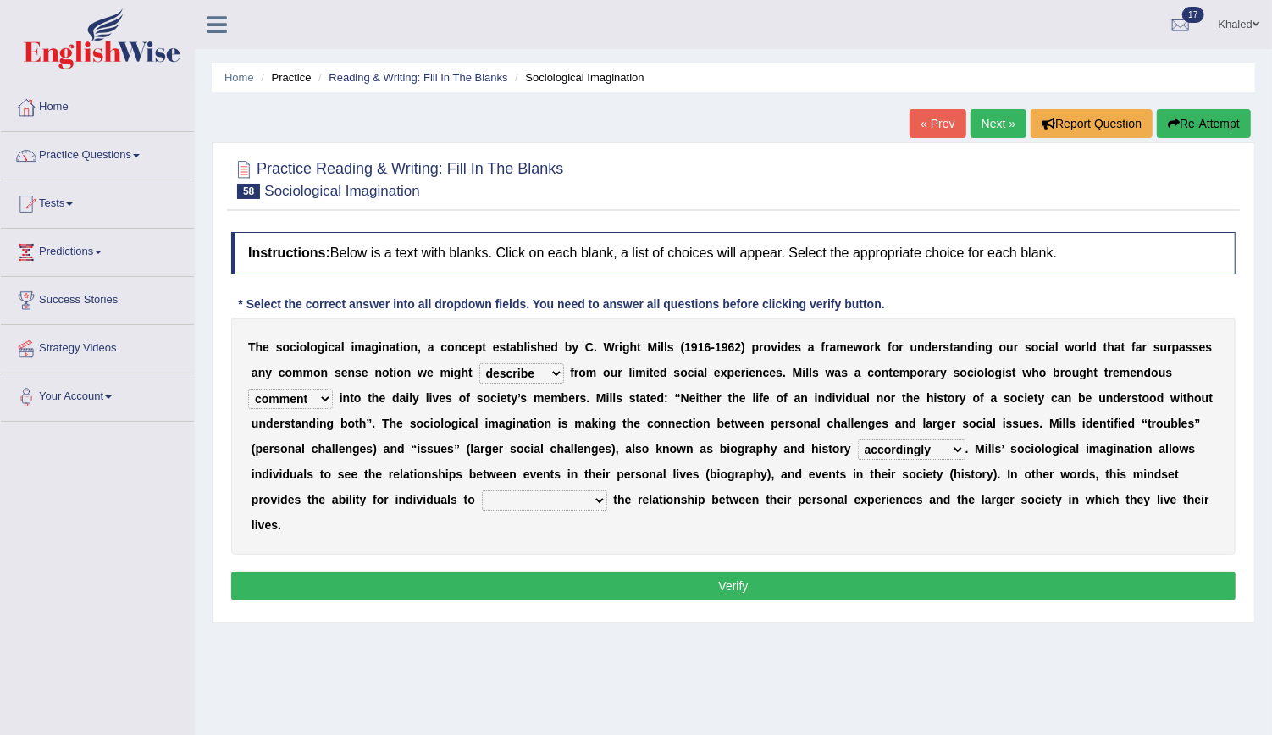
select select "commercialize"
click at [607, 490] on select "commercialize capitalize realize compartmentalize" at bounding box center [544, 500] width 125 height 20
drag, startPoint x: 1140, startPoint y: 471, endPoint x: 953, endPoint y: 553, distance: 204.4
click at [953, 553] on div "Instructions: Below is a text with blanks. Click on each blank, a list of choic…" at bounding box center [733, 419] width 1013 height 390
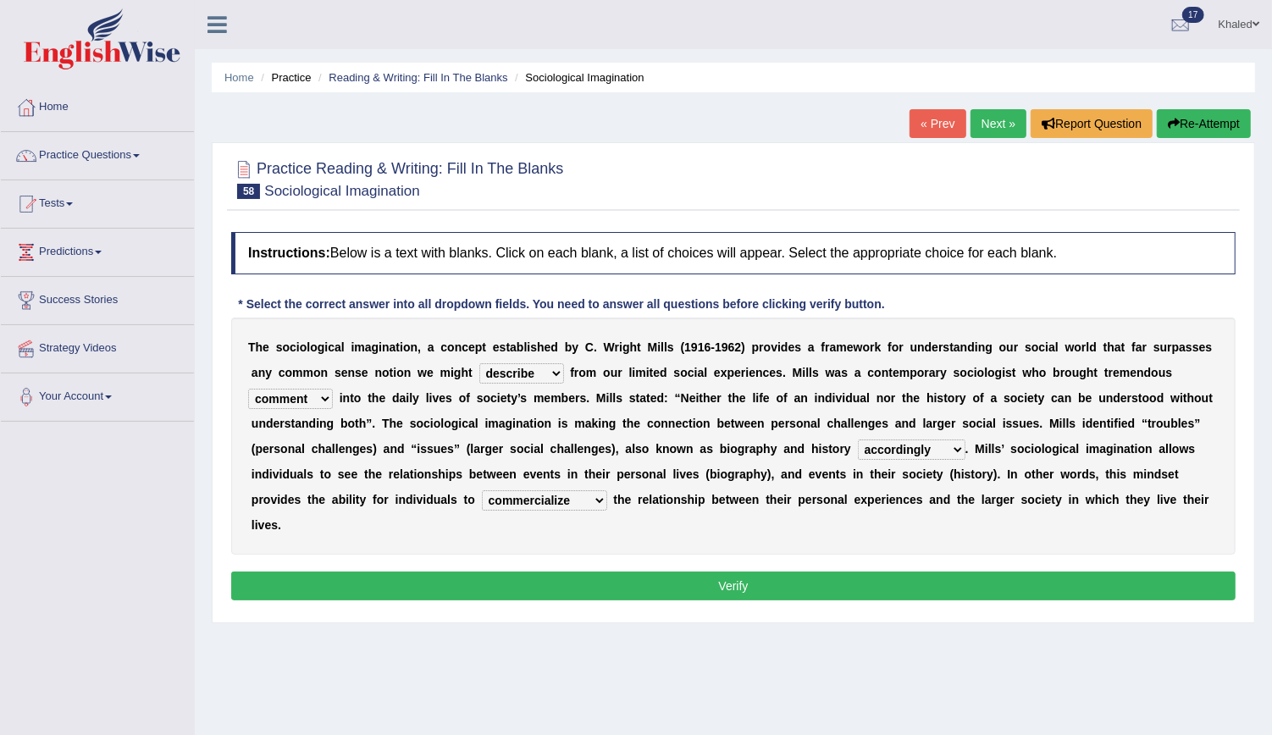
click at [953, 572] on button "Verify" at bounding box center [733, 586] width 1004 height 29
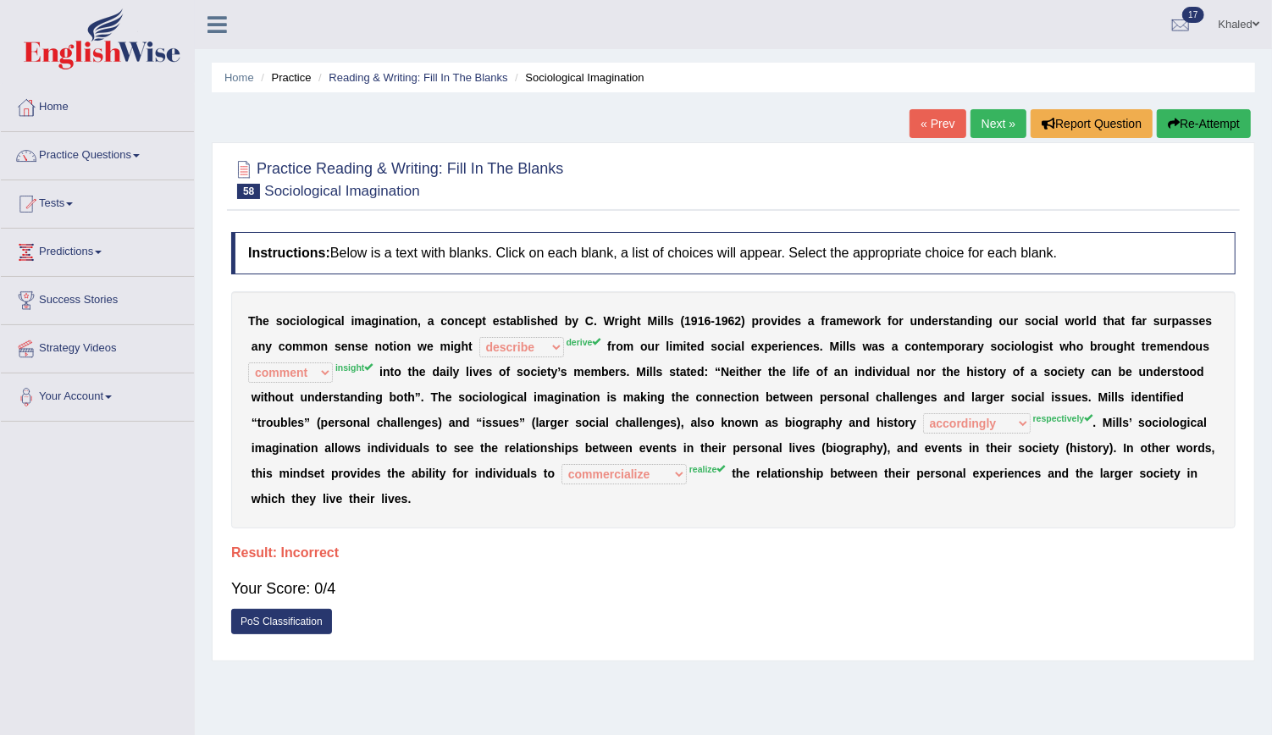
click at [989, 121] on link "Next »" at bounding box center [999, 123] width 56 height 29
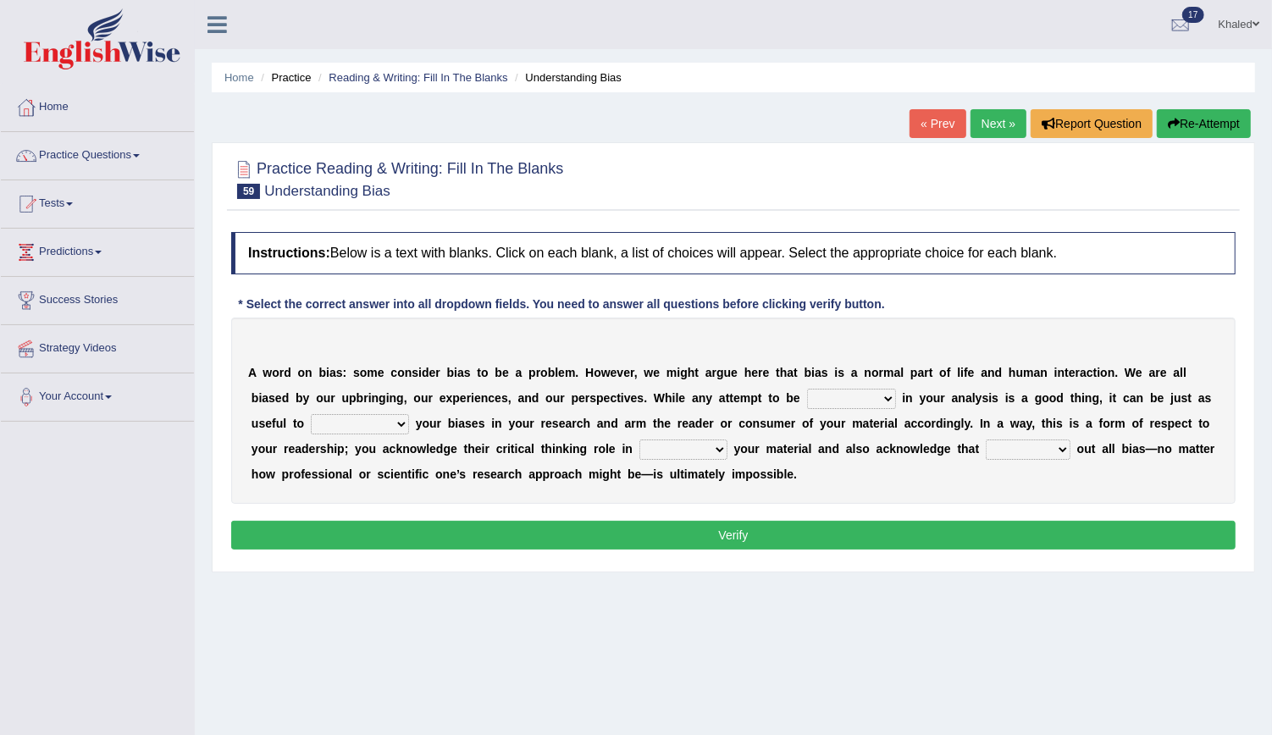
click at [807, 397] on select "objective optimistic subjective pessimistic" at bounding box center [851, 399] width 89 height 20
select select "optimistic"
click at [807, 389] on select "objective optimistic subjective pessimistic" at bounding box center [851, 399] width 89 height 20
click at [311, 424] on select "assume achieve acquire acknowledge" at bounding box center [360, 424] width 98 height 20
select select "achieve"
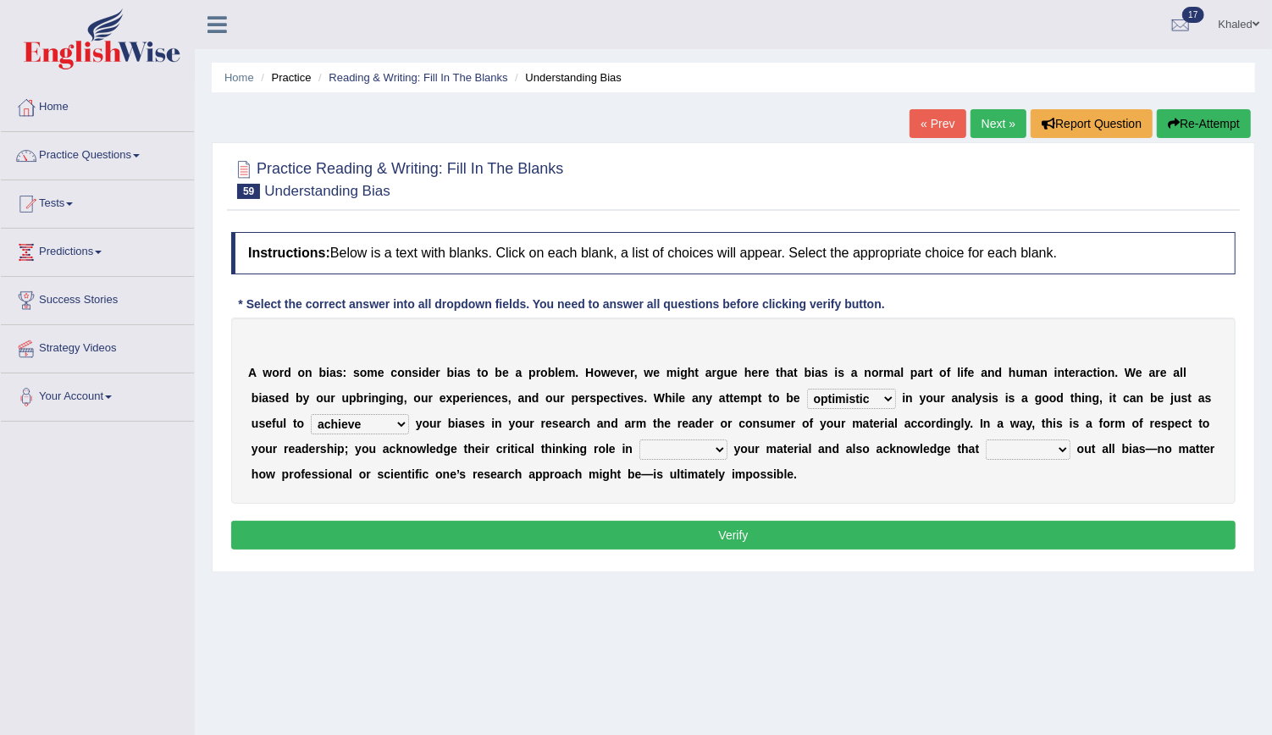
click at [311, 414] on select "assume achieve acquire acknowledge" at bounding box center [360, 424] width 98 height 20
click at [639, 451] on select "contacting consuming conducting confirming" at bounding box center [683, 450] width 88 height 20
select select "conducting"
click at [639, 440] on select "contacting consuming conducting confirming" at bounding box center [683, 450] width 88 height 20
click at [986, 442] on select "phasing building ruling pushing" at bounding box center [1028, 450] width 85 height 20
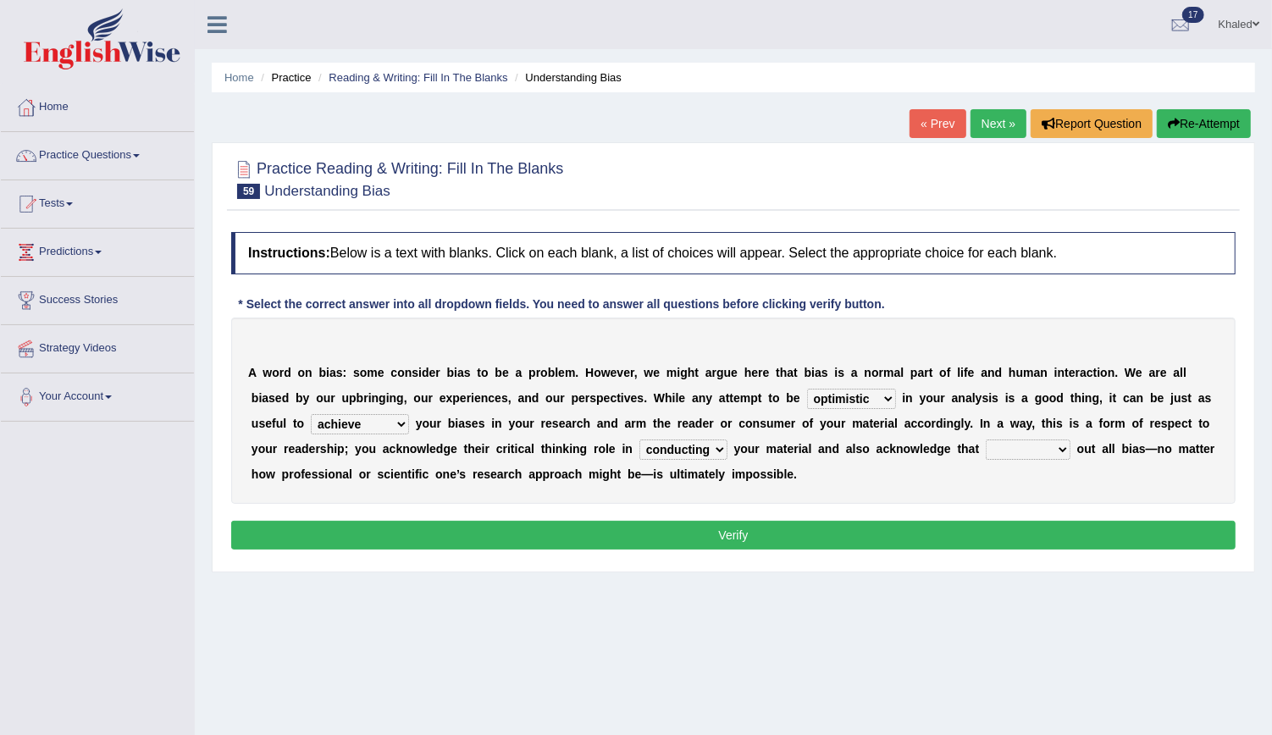
select select "pushing"
click at [986, 440] on select "phasing building ruling pushing" at bounding box center [1028, 450] width 85 height 20
click at [803, 531] on button "Verify" at bounding box center [733, 535] width 1004 height 29
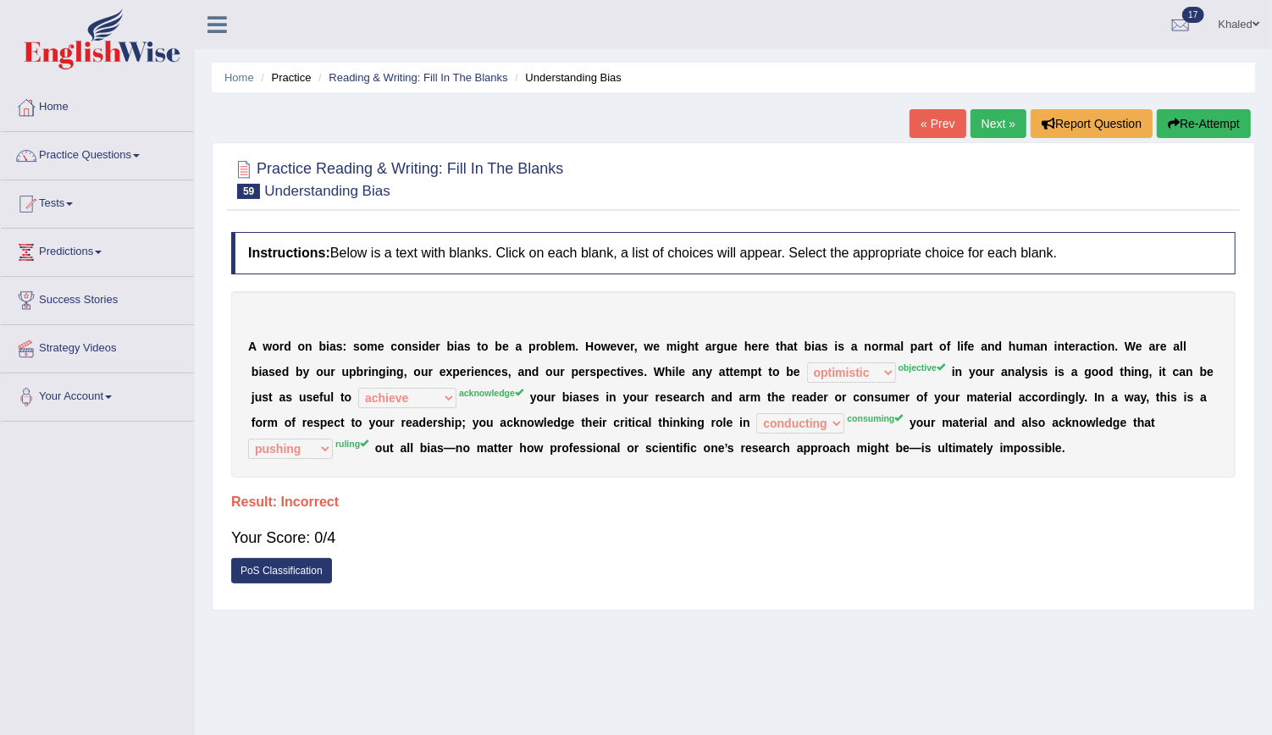
drag, startPoint x: 250, startPoint y: 340, endPoint x: 409, endPoint y: 446, distance: 191.2
click at [409, 446] on div "A w o r d o n b i a s : s o m e c o n s i d e r b i a s t o b e a p r o b l e m…" at bounding box center [733, 384] width 1004 height 186
click at [292, 574] on link "PoS Classification" at bounding box center [281, 570] width 101 height 25
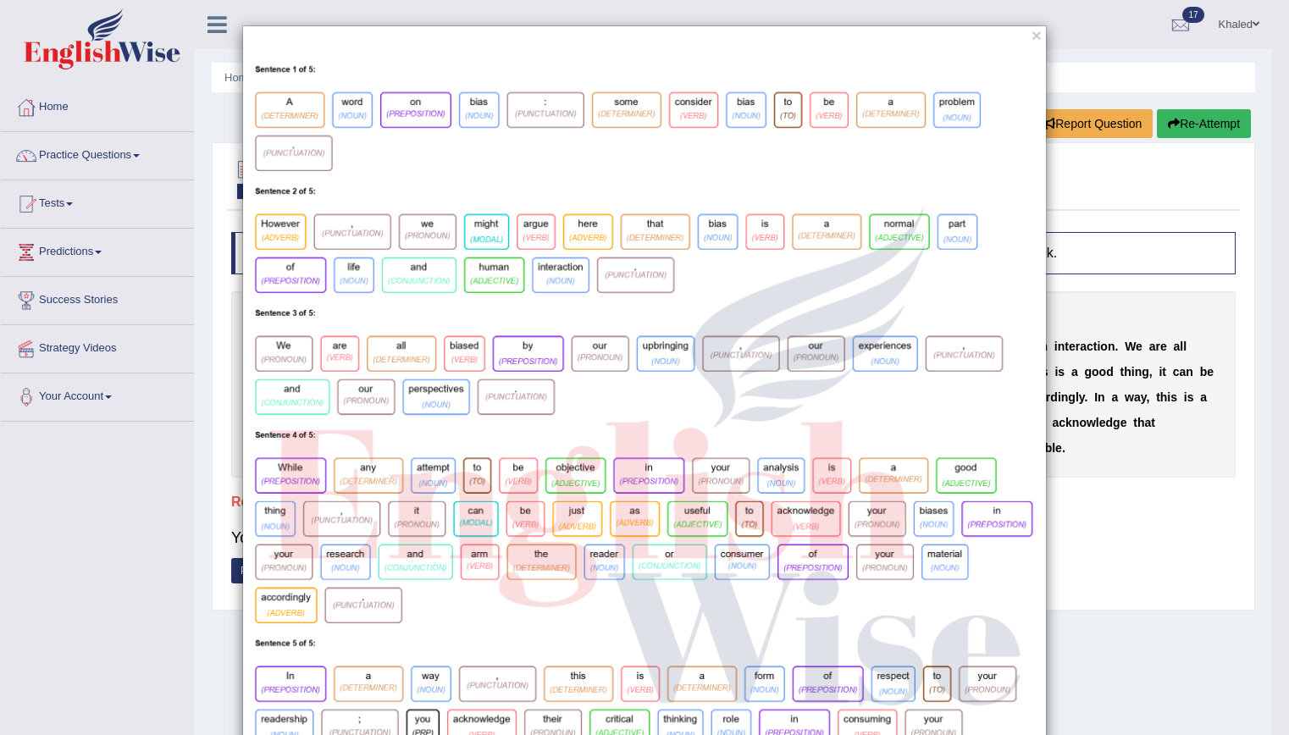
drag, startPoint x: 809, startPoint y: 44, endPoint x: 506, endPoint y: 36, distance: 303.3
click at [506, 36] on div "×" at bounding box center [644, 444] width 805 height 839
click at [1031, 41] on button "×" at bounding box center [1036, 35] width 10 height 18
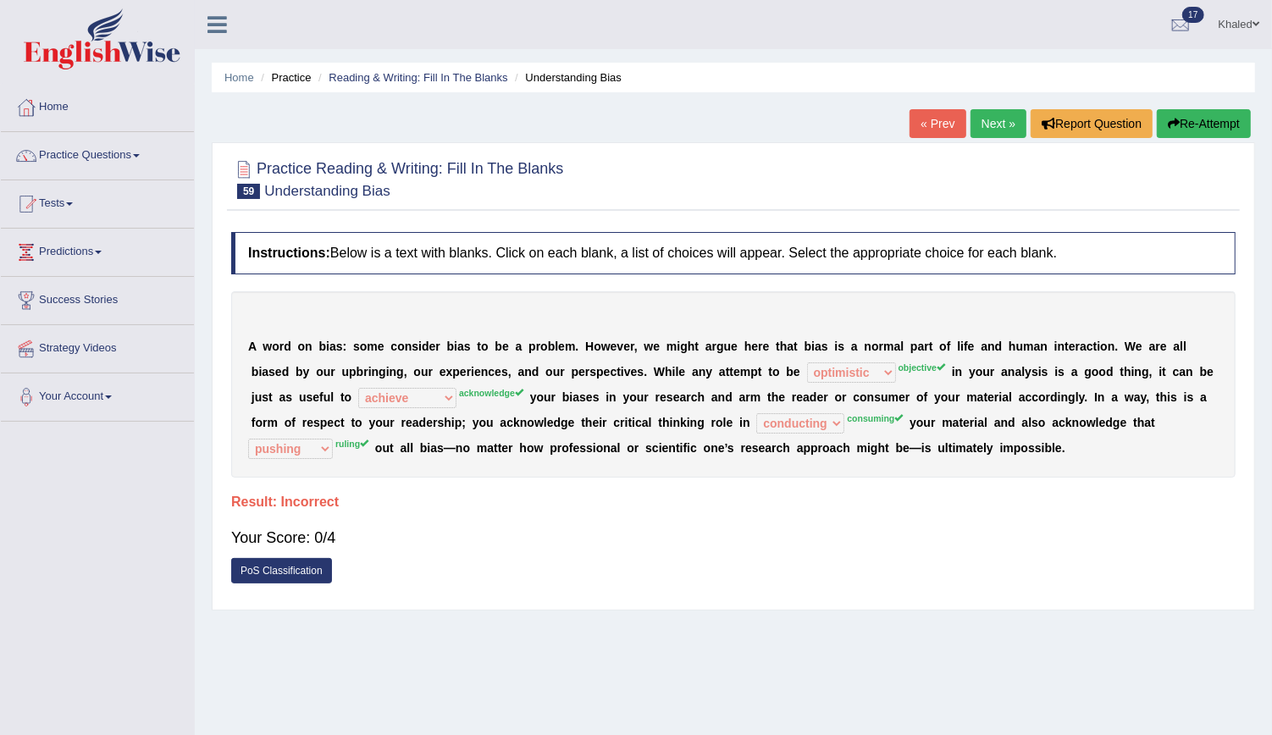
drag, startPoint x: 248, startPoint y: 342, endPoint x: 772, endPoint y: 477, distance: 541.2
click at [772, 477] on div "Instructions: Below is a text with blanks. Click on each blank, a list of choic…" at bounding box center [733, 413] width 1013 height 378
drag, startPoint x: 773, startPoint y: 449, endPoint x: 434, endPoint y: 375, distance: 346.7
click at [425, 372] on div "A w o r d o n b i a s : s o m e c o n s i d e r b i a s t o b e a p r o b l e m…" at bounding box center [733, 384] width 1004 height 186
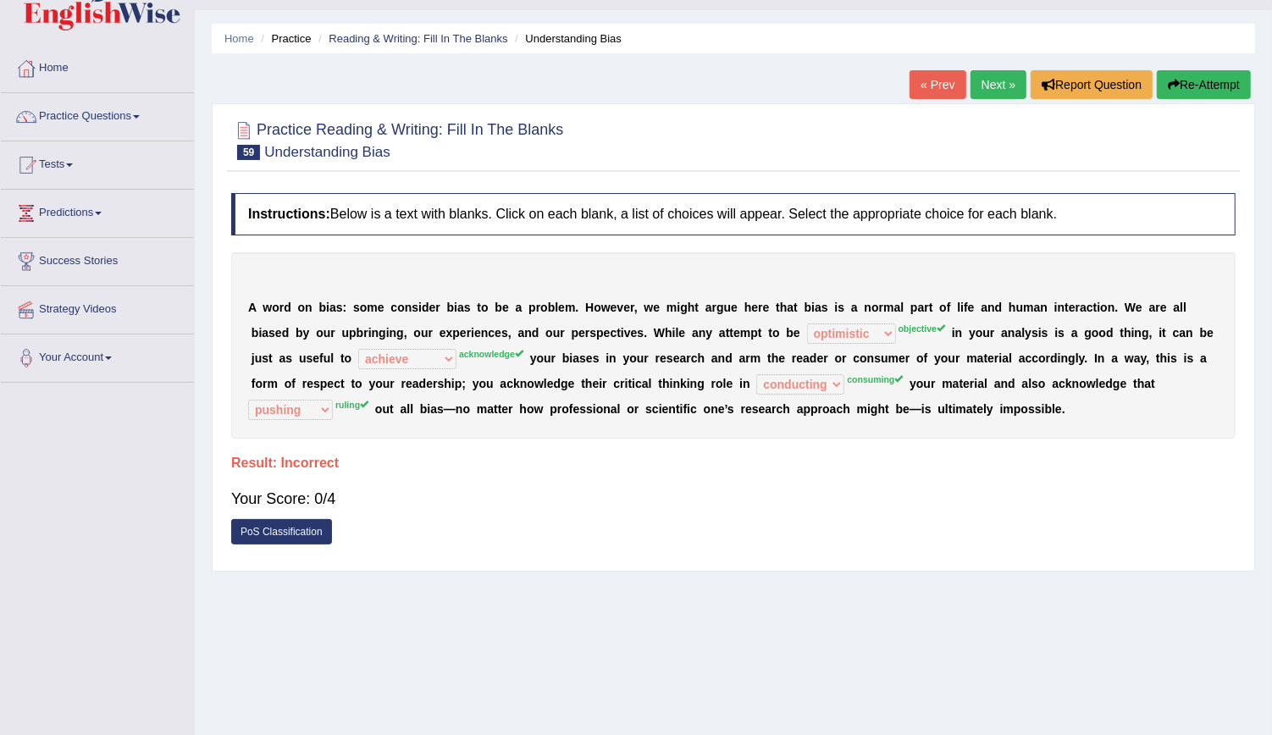
scroll to position [36, 0]
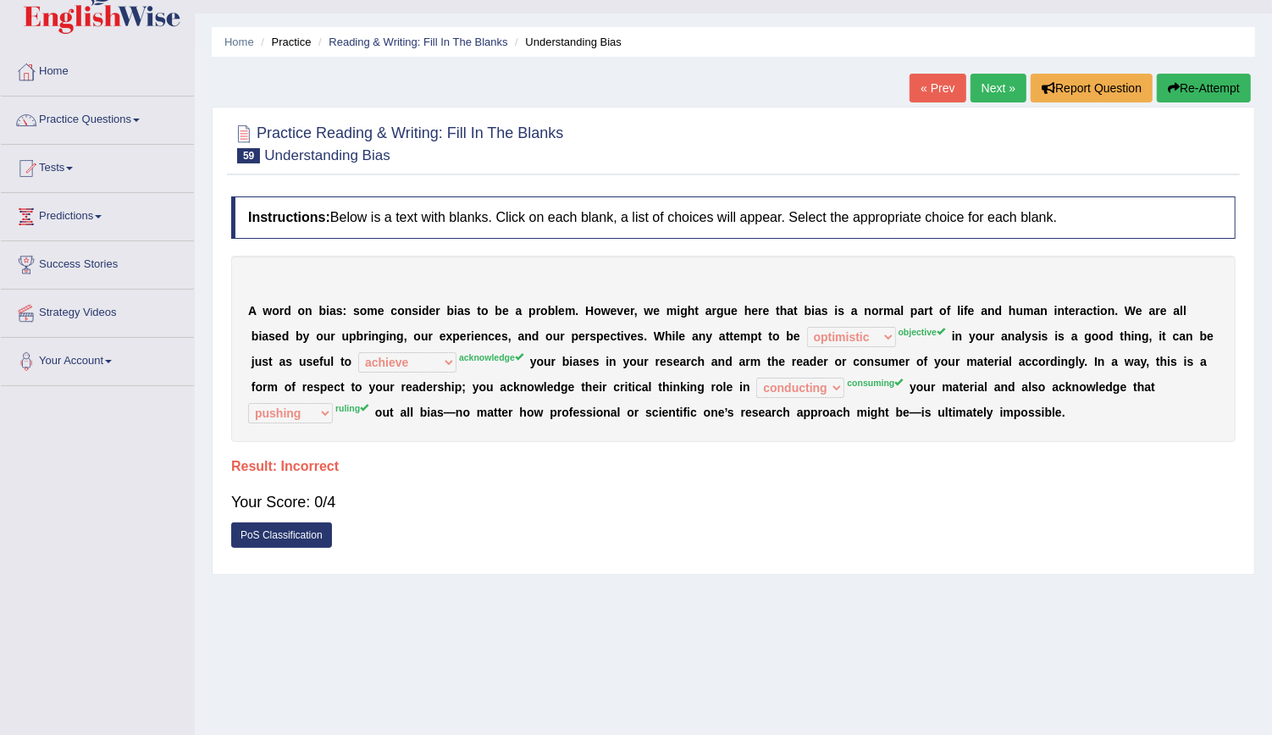
click at [988, 87] on link "Next »" at bounding box center [999, 88] width 56 height 29
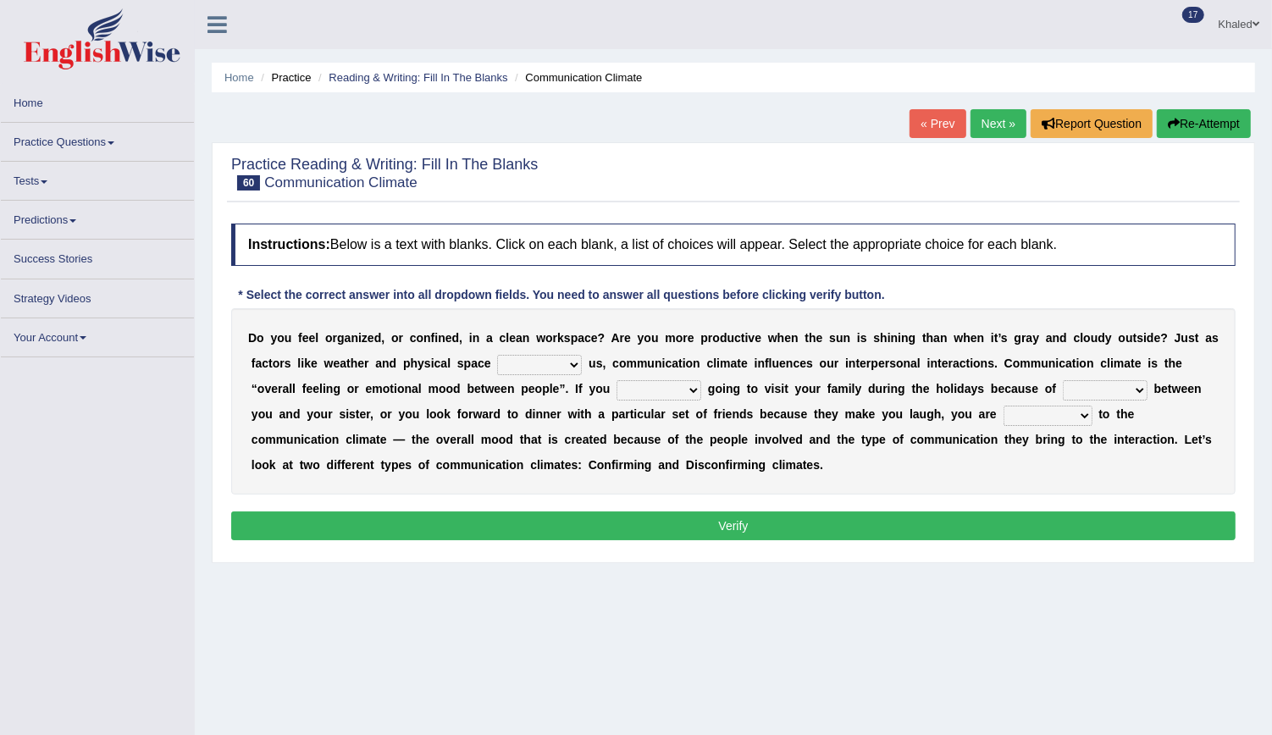
click at [948, 126] on link "« Prev" at bounding box center [938, 123] width 56 height 29
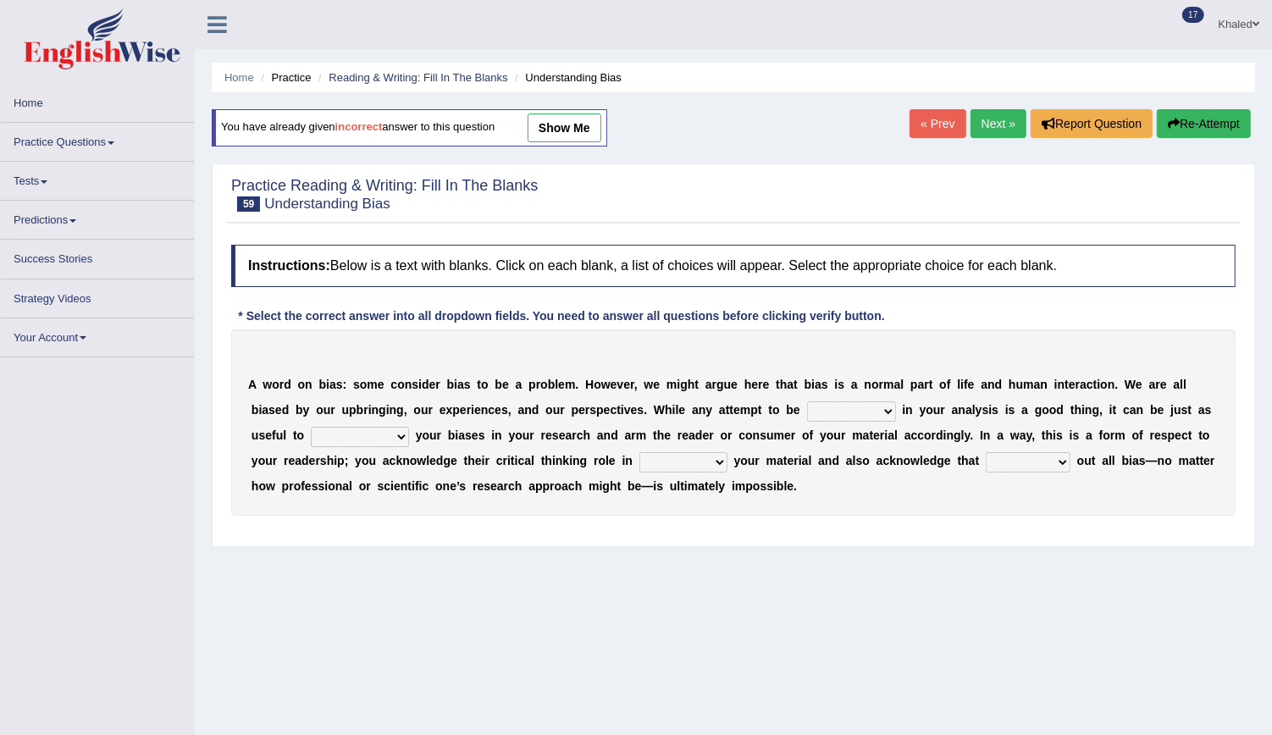
drag, startPoint x: 0, startPoint y: 0, endPoint x: 1211, endPoint y: 126, distance: 1217.6
click at [1211, 126] on button "Re-Attempt" at bounding box center [1204, 123] width 94 height 29
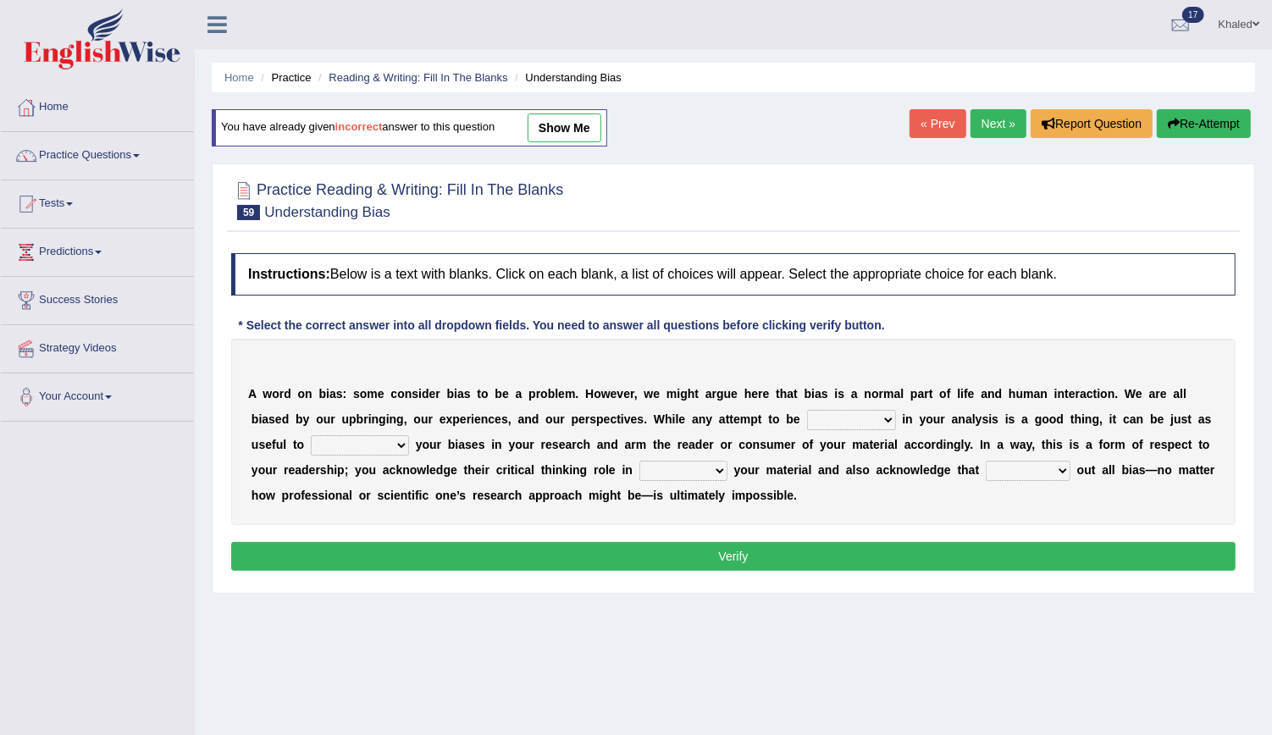
click at [807, 415] on select "objective optimistic subjective pessimistic" at bounding box center [851, 420] width 89 height 20
select select "objective"
click at [807, 410] on select "objective optimistic subjective pessimistic" at bounding box center [851, 420] width 89 height 20
click at [316, 450] on select "assume achieve acquire acknowledge" at bounding box center [360, 445] width 98 height 20
click at [807, 413] on select "objective optimistic subjective pessimistic" at bounding box center [851, 420] width 89 height 20
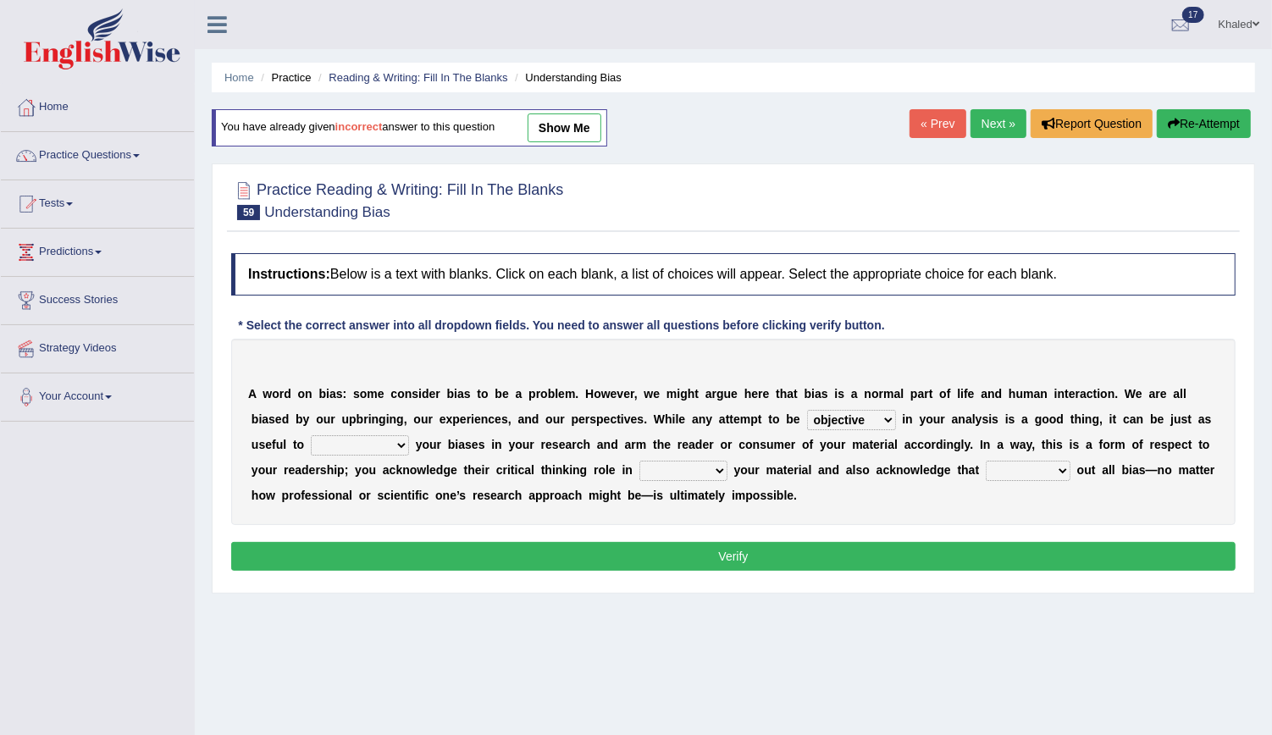
click at [807, 410] on select "objective optimistic subjective pessimistic" at bounding box center [851, 420] width 89 height 20
click at [324, 437] on select "assume achieve acquire acknowledge" at bounding box center [360, 445] width 98 height 20
select select "acknowledge"
click at [311, 435] on select "assume achieve acquire acknowledge" at bounding box center [360, 445] width 98 height 20
click at [639, 461] on select "contacting consuming conducting confirming" at bounding box center [683, 471] width 88 height 20
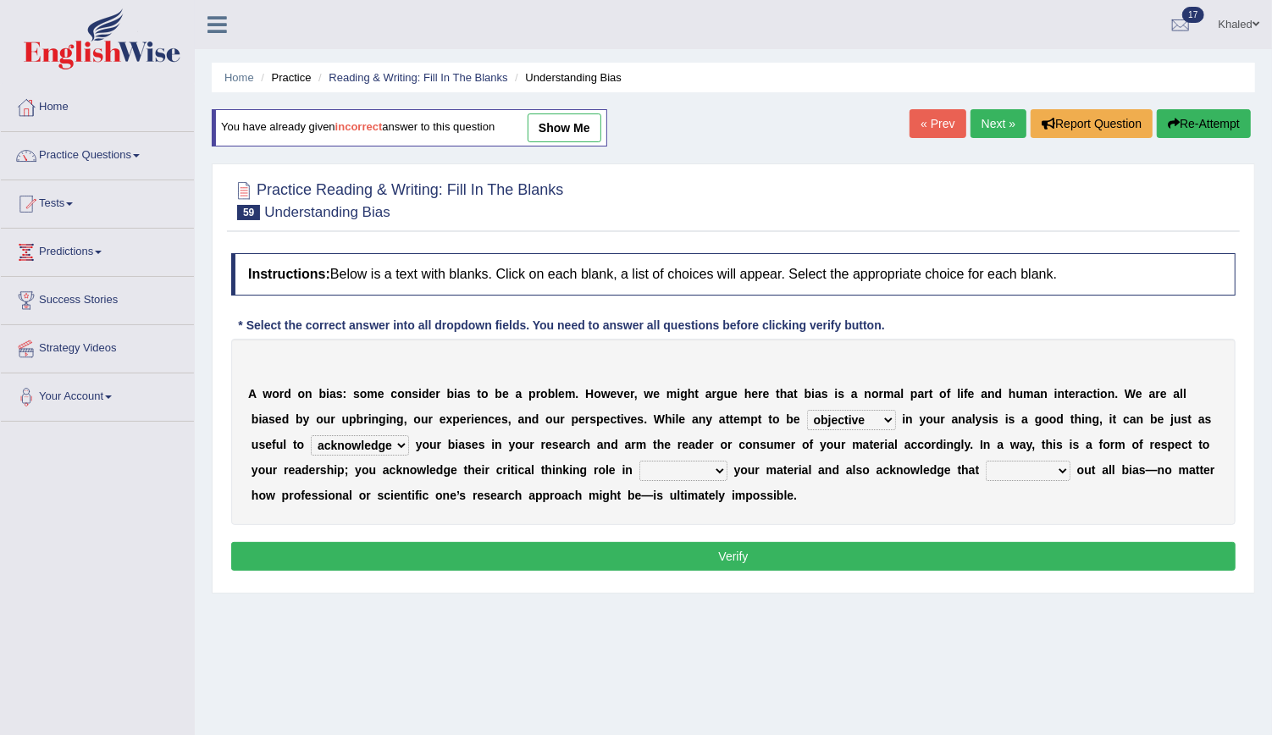
select select "consuming"
click at [639, 461] on select "contacting consuming conducting confirming" at bounding box center [683, 471] width 88 height 20
click at [639, 463] on select "contacting consuming conducting confirming" at bounding box center [683, 471] width 88 height 20
click at [986, 467] on select "phasing building ruling pushing" at bounding box center [1028, 471] width 85 height 20
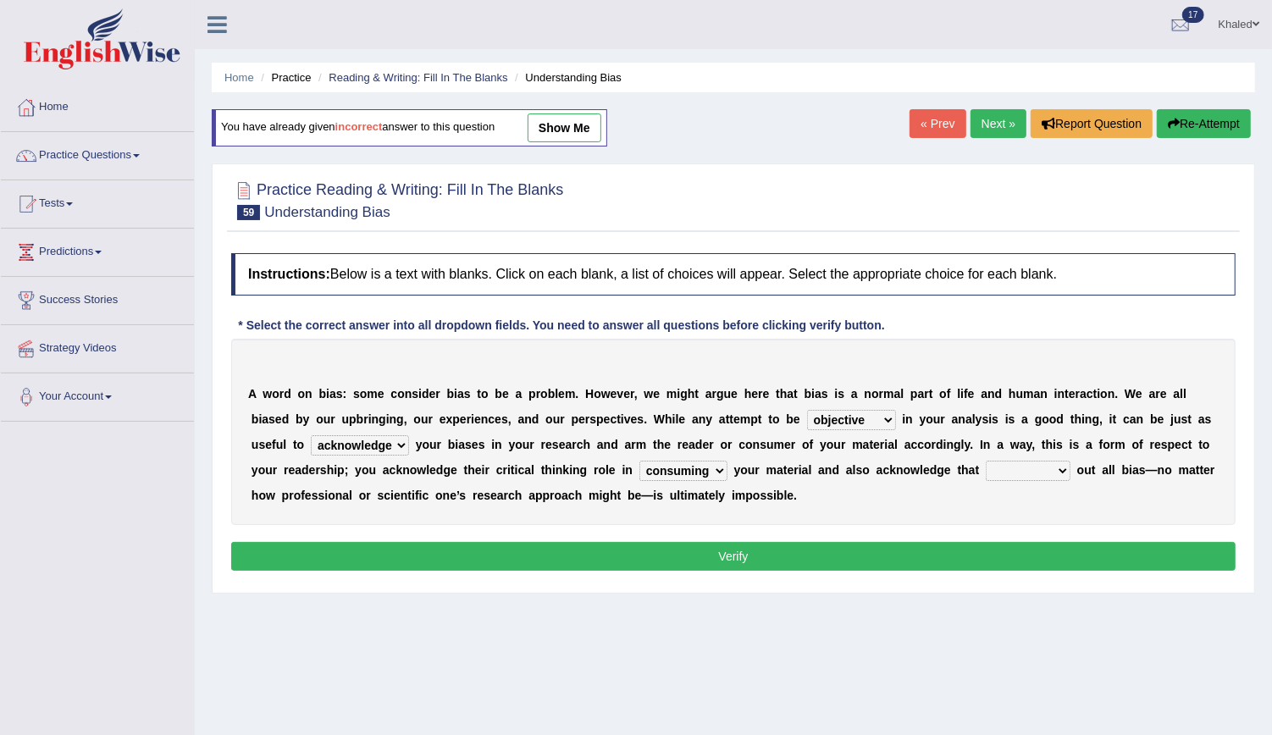
select select "ruling"
click at [986, 461] on select "phasing building ruling pushing" at bounding box center [1028, 471] width 85 height 20
click at [799, 551] on button "Verify" at bounding box center [733, 556] width 1004 height 29
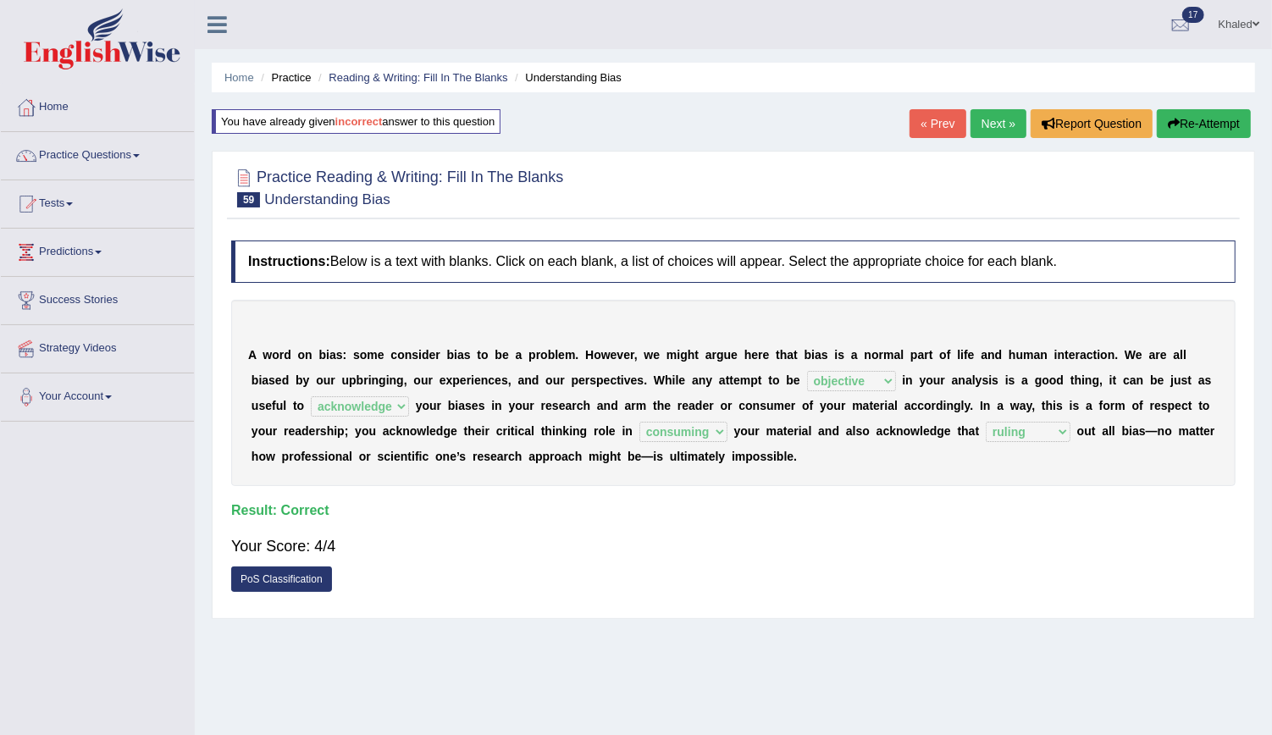
click at [997, 125] on link "Next »" at bounding box center [999, 123] width 56 height 29
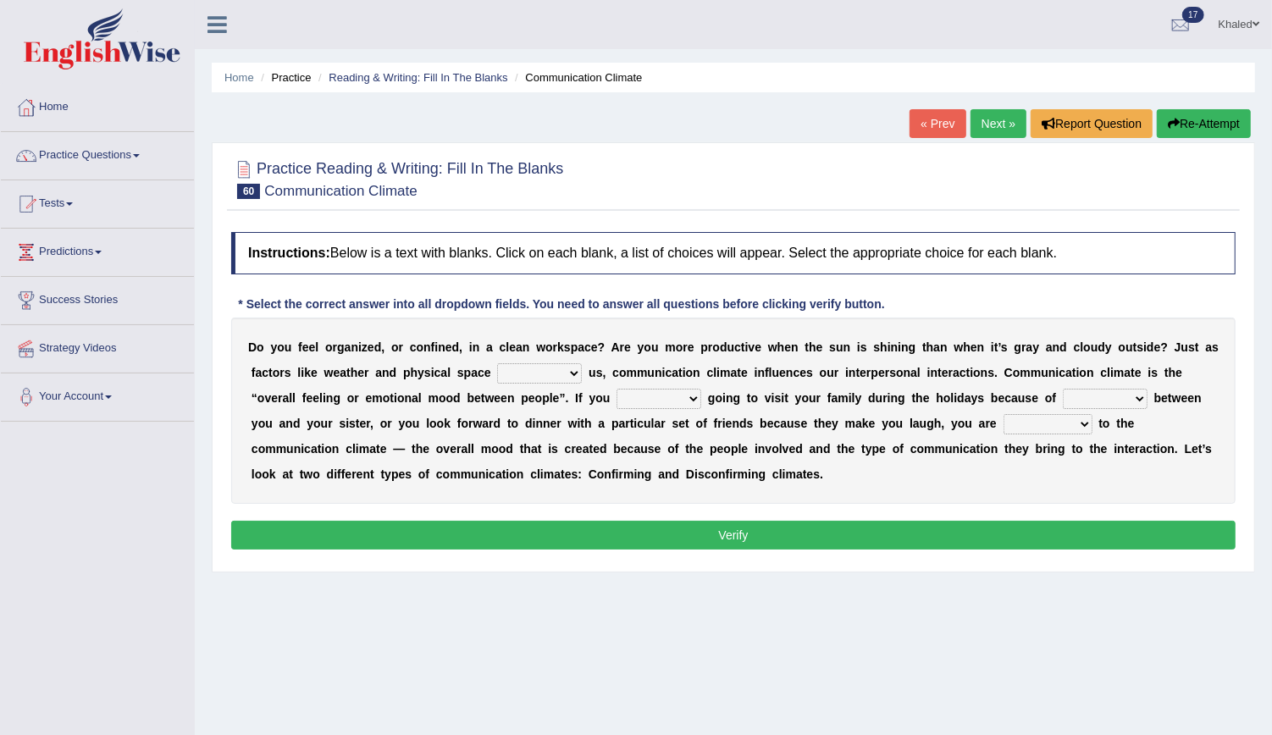
click at [497, 373] on select "improve impact impose imply" at bounding box center [539, 373] width 85 height 20
select select "impact"
click at [497, 363] on select "improve impact impose imply" at bounding box center [539, 373] width 85 height 20
click at [617, 405] on select "dread force scare afraid" at bounding box center [659, 399] width 85 height 20
select select "dread"
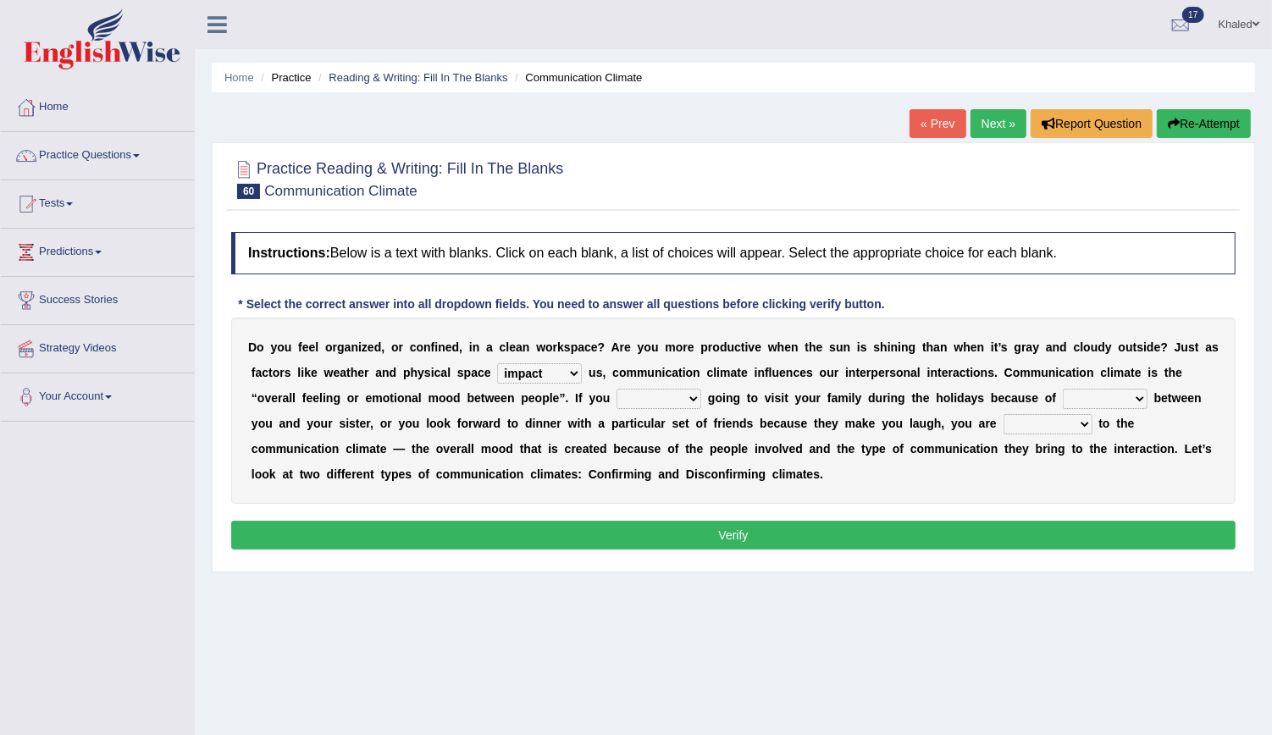
click at [617, 389] on select "dread force scare afraid" at bounding box center [659, 399] width 85 height 20
click at [1063, 394] on select "tender tension tendency tenacity" at bounding box center [1105, 399] width 85 height 20
select select "tension"
click at [1063, 389] on select "tender tension tendency tenacity" at bounding box center [1105, 399] width 85 height 20
click at [1004, 423] on select "relying relating responding recycling" at bounding box center [1048, 424] width 89 height 20
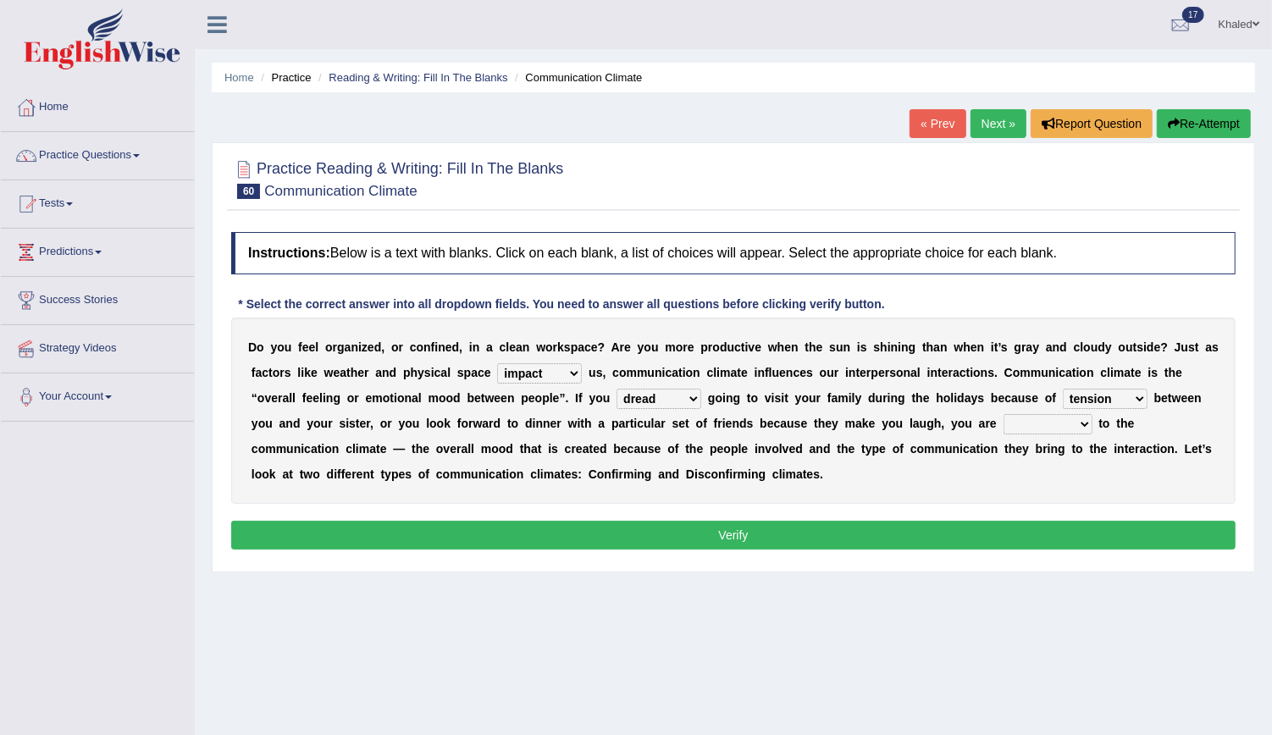
select select "responding"
click at [1004, 414] on select "relying relating responding recycling" at bounding box center [1048, 424] width 89 height 20
click at [799, 531] on button "Verify" at bounding box center [733, 535] width 1004 height 29
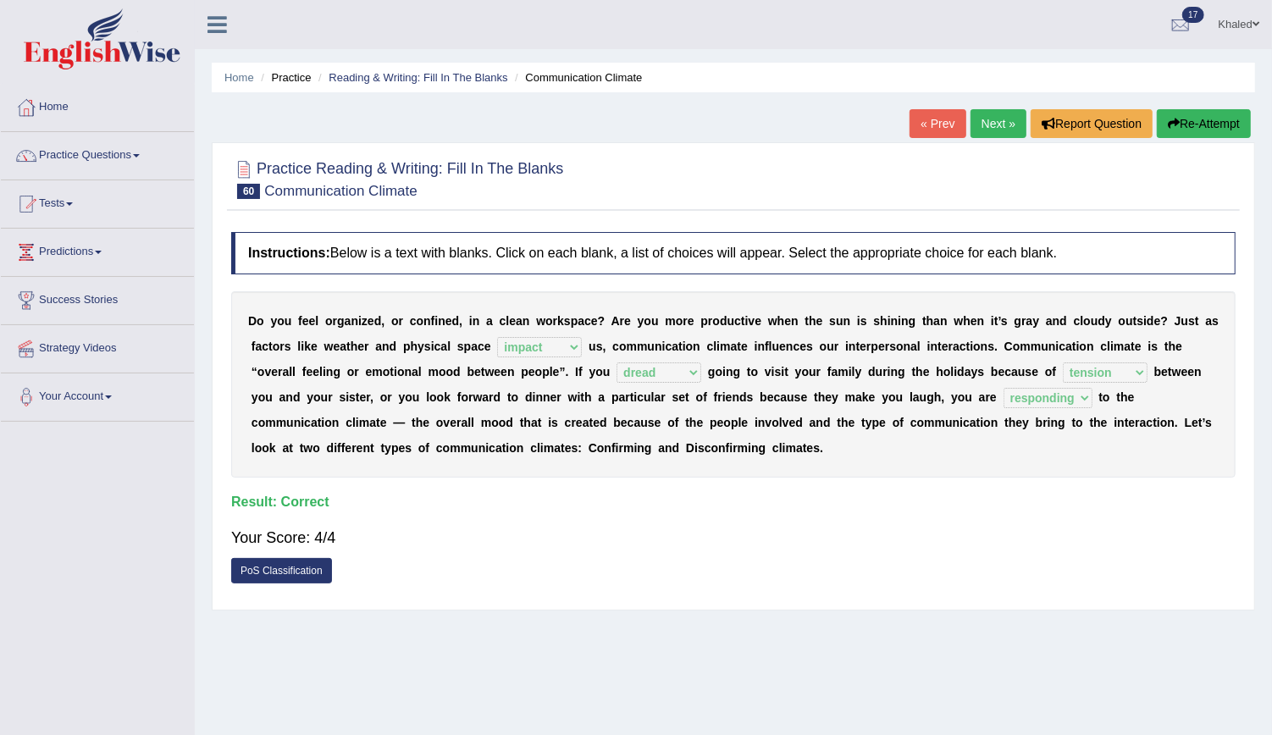
click at [987, 113] on link "Next »" at bounding box center [999, 123] width 56 height 29
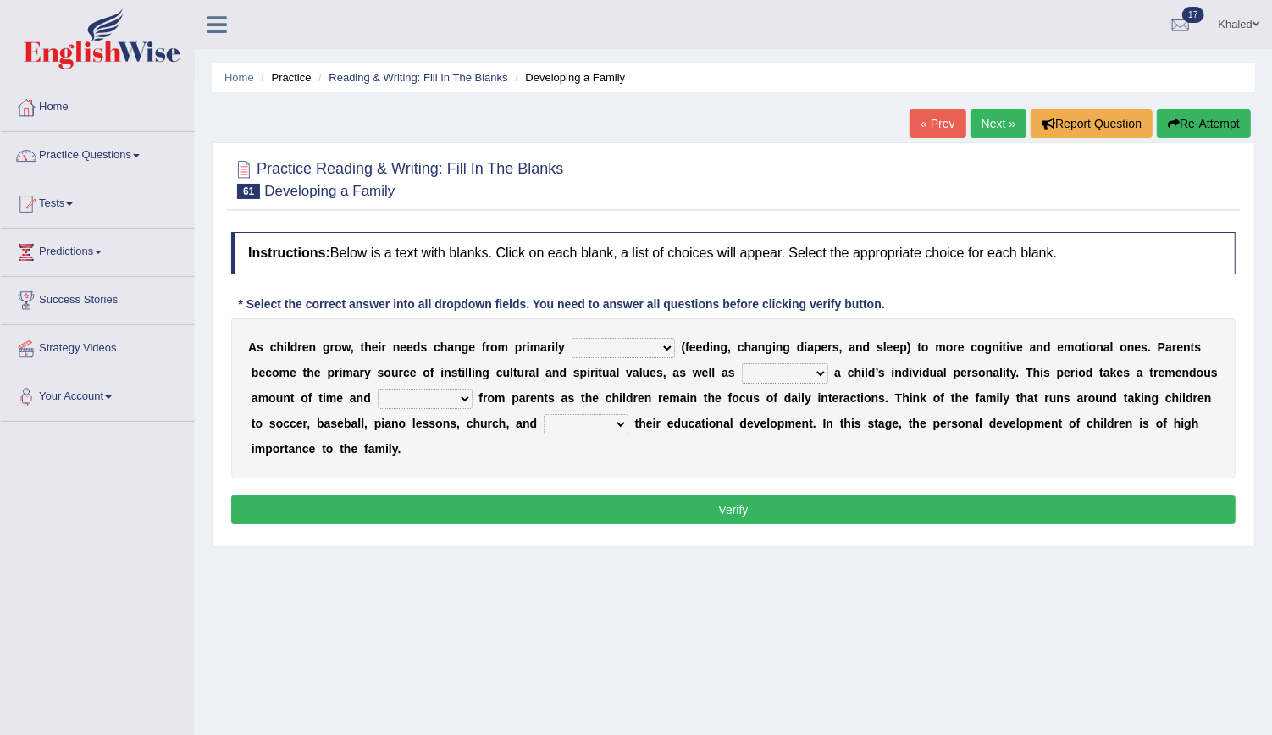
click at [572, 343] on select "psychological educational physical social" at bounding box center [623, 348] width 103 height 20
select select "physical"
click at [572, 338] on select "psychological educational physical social" at bounding box center [623, 348] width 103 height 20
click at [742, 363] on select "caring calculating feeding fostering" at bounding box center [785, 373] width 86 height 20
select select "caring"
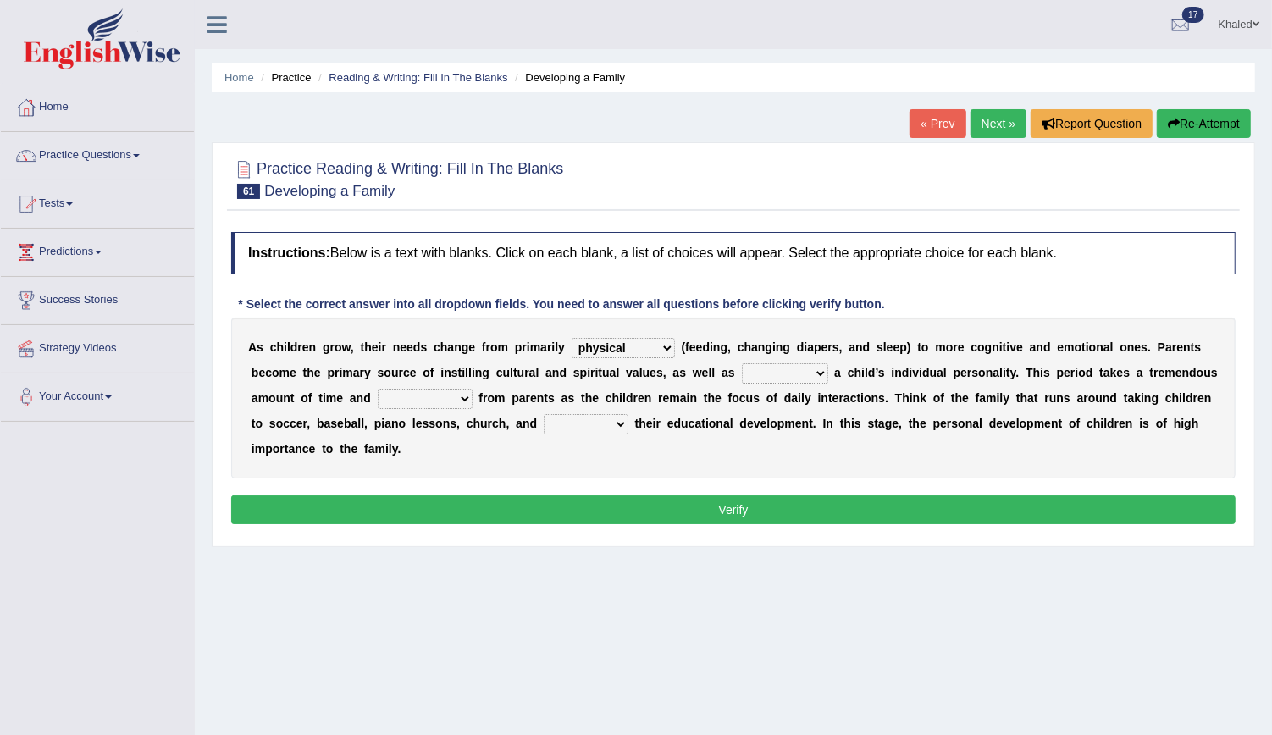
click at [742, 363] on select "caring calculating feeding fostering" at bounding box center [785, 373] width 86 height 20
click at [378, 397] on select "commitment components compliance comments" at bounding box center [425, 399] width 95 height 20
select select "commitment"
click at [378, 389] on select "commitment components compliance comments" at bounding box center [425, 399] width 95 height 20
click at [544, 424] on select "granting guiding generating gaining" at bounding box center [586, 424] width 85 height 20
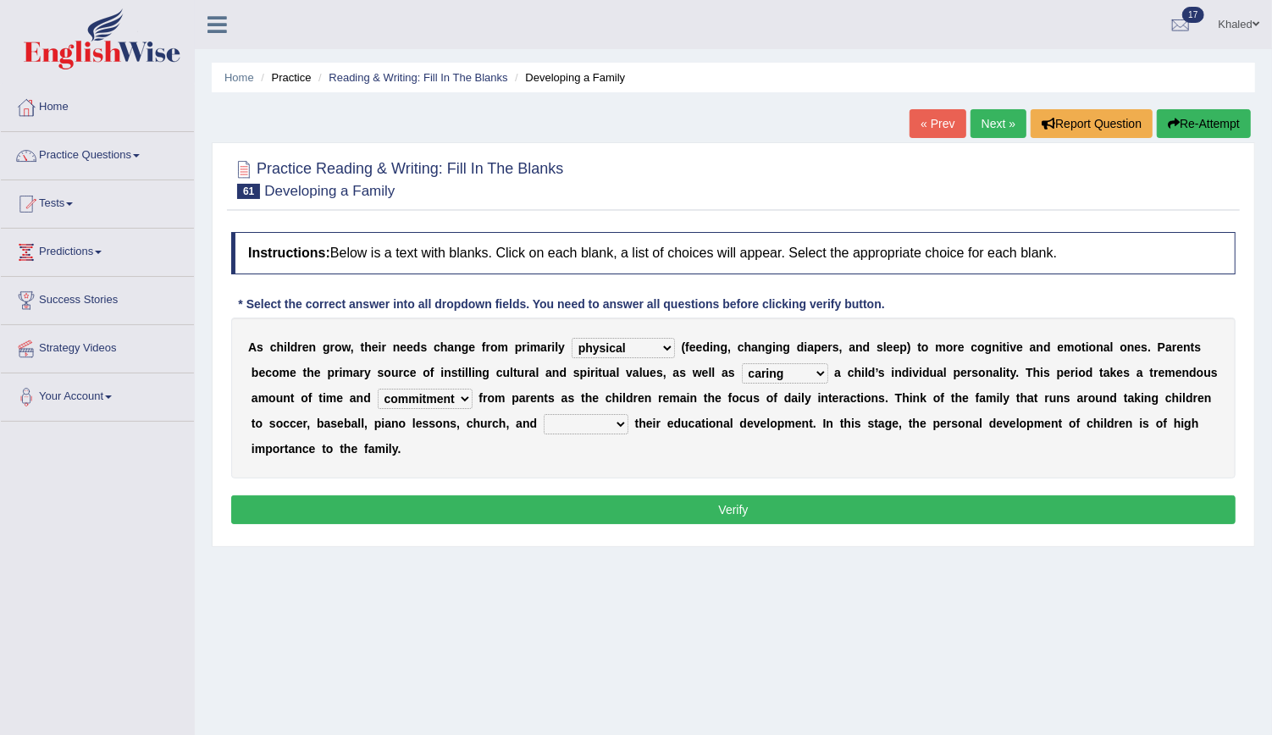
select select "gaining"
click at [544, 414] on select "granting guiding generating gaining" at bounding box center [586, 424] width 85 height 20
click at [489, 495] on button "Verify" at bounding box center [733, 509] width 1004 height 29
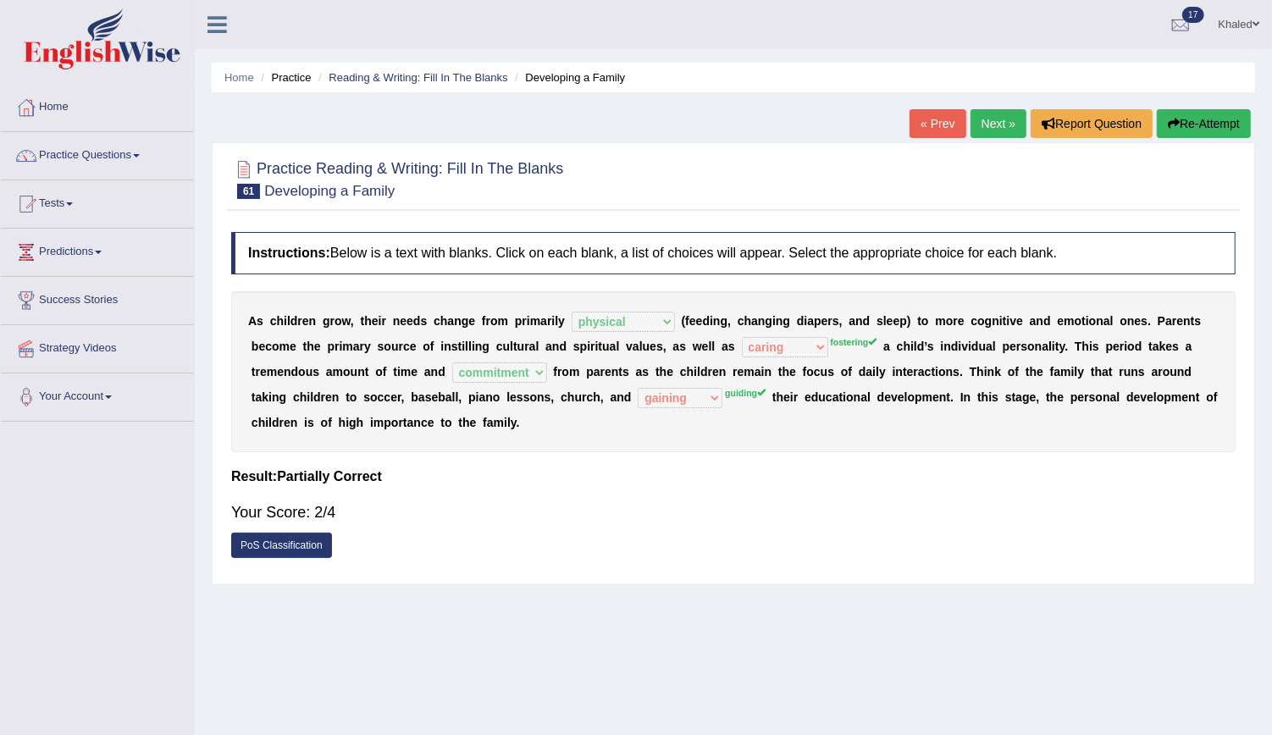
click at [1001, 116] on link "Next »" at bounding box center [999, 123] width 56 height 29
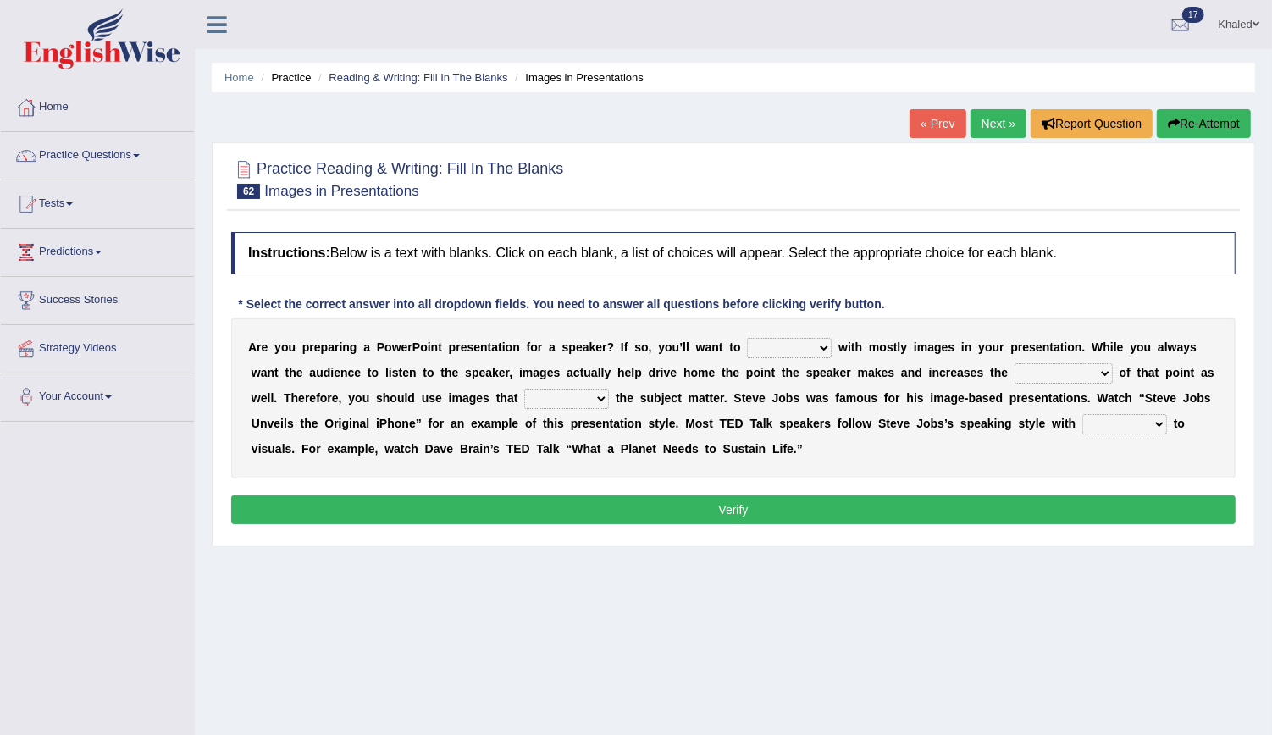
click at [747, 346] on select "stand stay stick stock" at bounding box center [789, 348] width 85 height 20
select select "stock"
click at [747, 338] on select "stand stay stick stock" at bounding box center [789, 348] width 85 height 20
click at [1015, 366] on select "memorability morality mobilization mobility" at bounding box center [1064, 373] width 98 height 20
select select "mobilization"
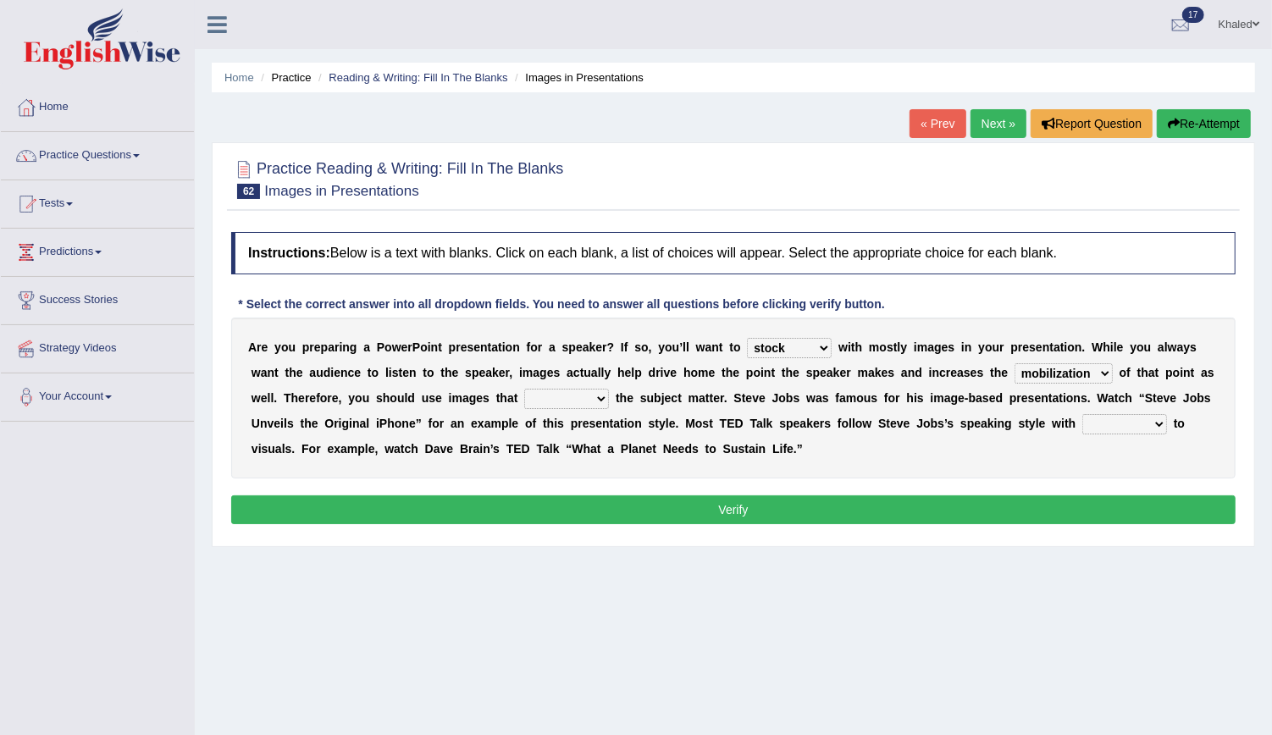
click at [1015, 363] on select "memorability morality mobilization mobility" at bounding box center [1064, 373] width 98 height 20
click at [524, 392] on select "suggest supply submit support" at bounding box center [566, 399] width 85 height 20
select select "submit"
click at [524, 389] on select "suggest supply submit support" at bounding box center [566, 399] width 85 height 20
click at [1082, 424] on select "regard result retrospect request" at bounding box center [1124, 424] width 85 height 20
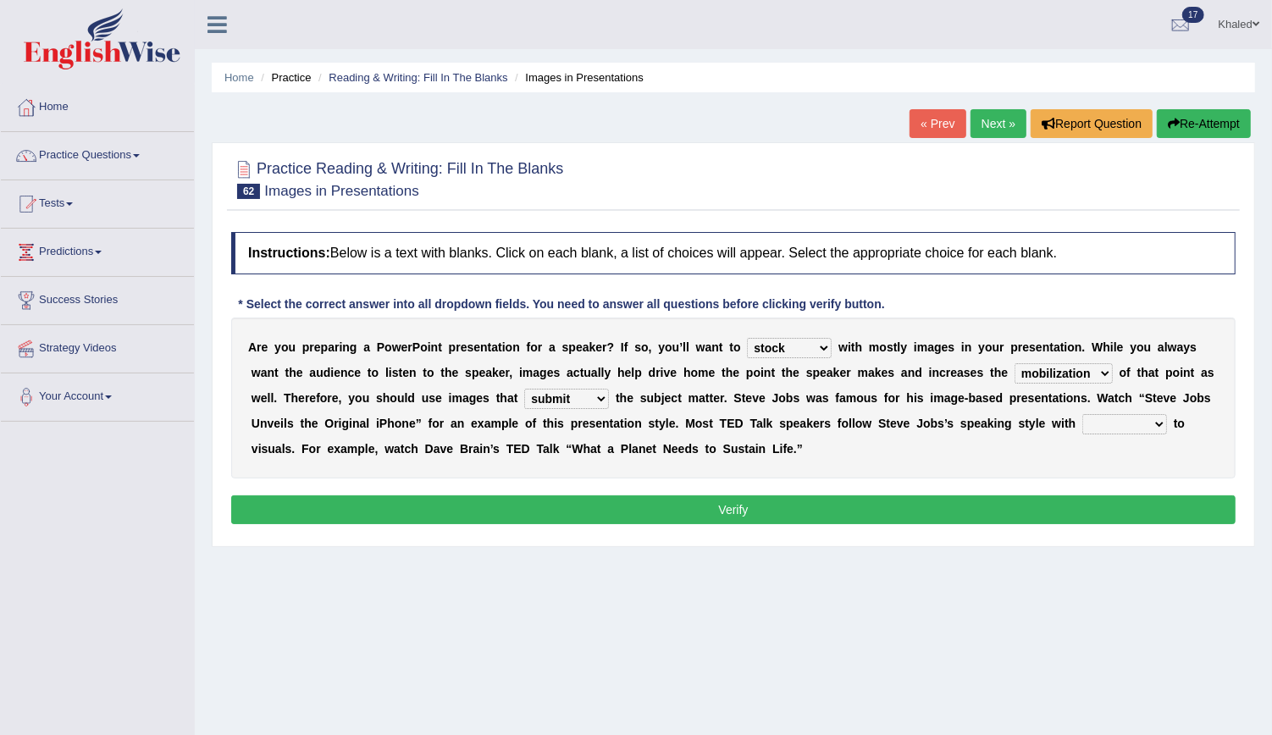
drag, startPoint x: 959, startPoint y: 424, endPoint x: 948, endPoint y: 413, distance: 16.2
click at [1082, 414] on select "regard result retrospect request" at bounding box center [1124, 424] width 85 height 20
select select "regard"
click at [1082, 414] on select "regard result retrospect request" at bounding box center [1124, 424] width 85 height 20
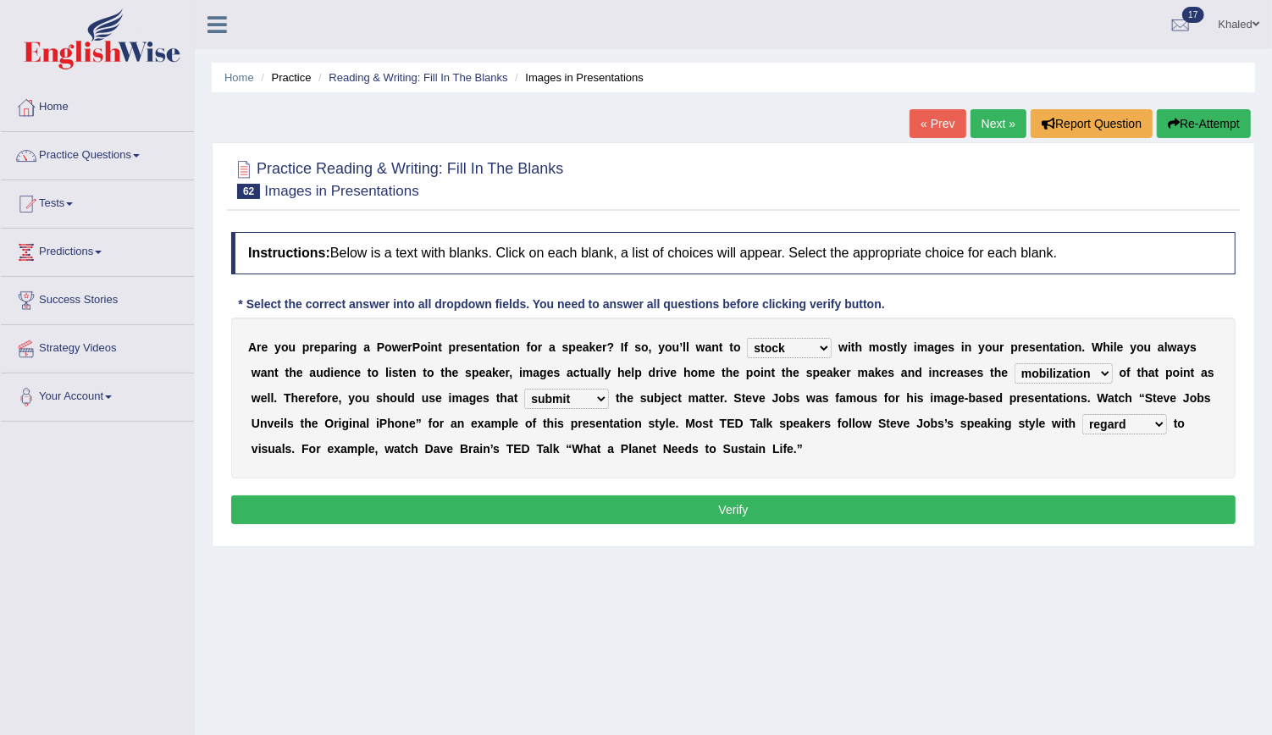
click at [832, 509] on button "Verify" at bounding box center [733, 509] width 1004 height 29
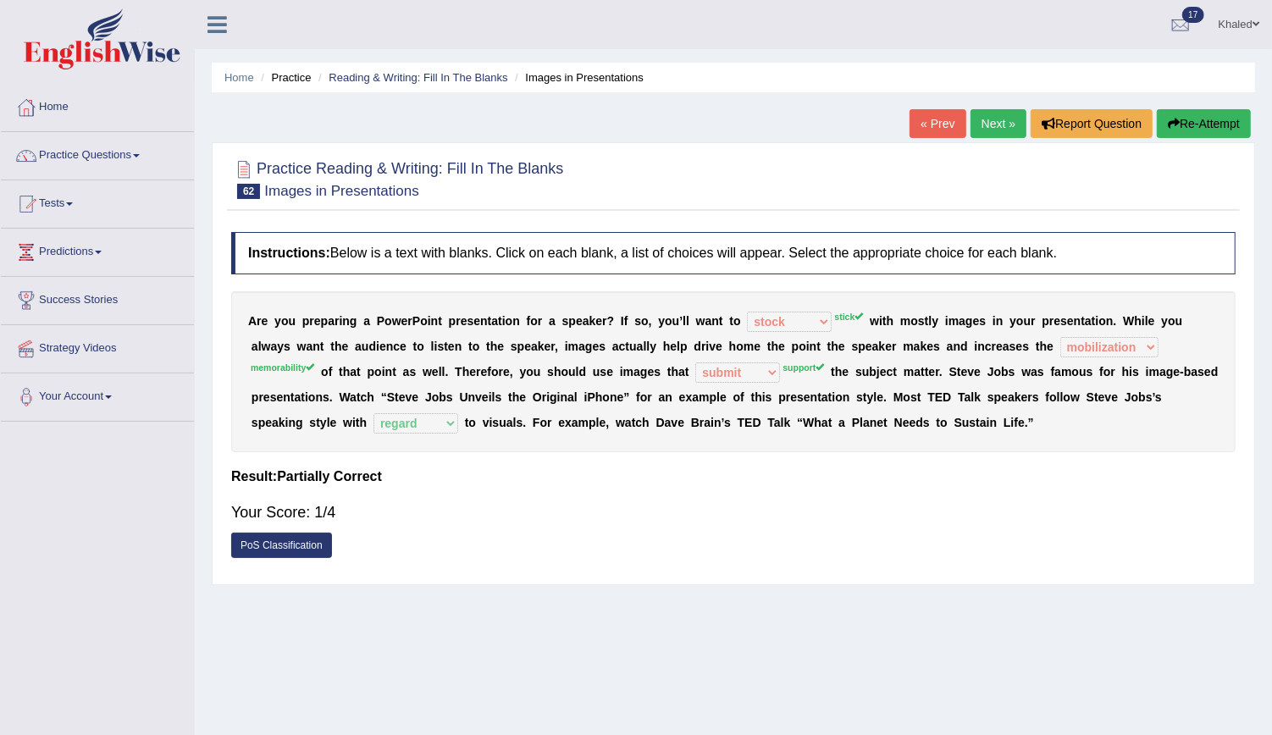
click at [1191, 123] on button "Re-Attempt" at bounding box center [1204, 123] width 94 height 29
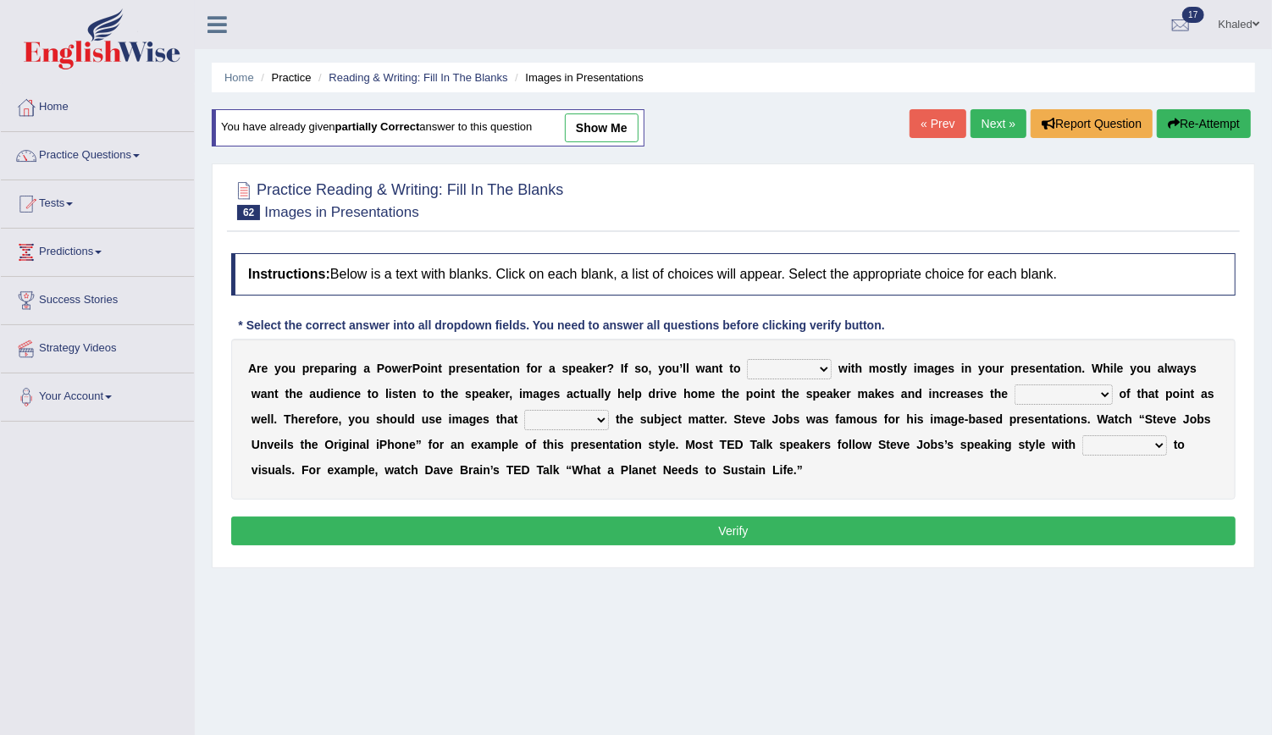
click at [752, 367] on select "stand stay stick stock" at bounding box center [789, 369] width 85 height 20
select select "stick"
click at [747, 359] on select "stand stay stick stock" at bounding box center [789, 369] width 85 height 20
click at [524, 412] on select "suggest supply submit support" at bounding box center [566, 420] width 85 height 20
select select "support"
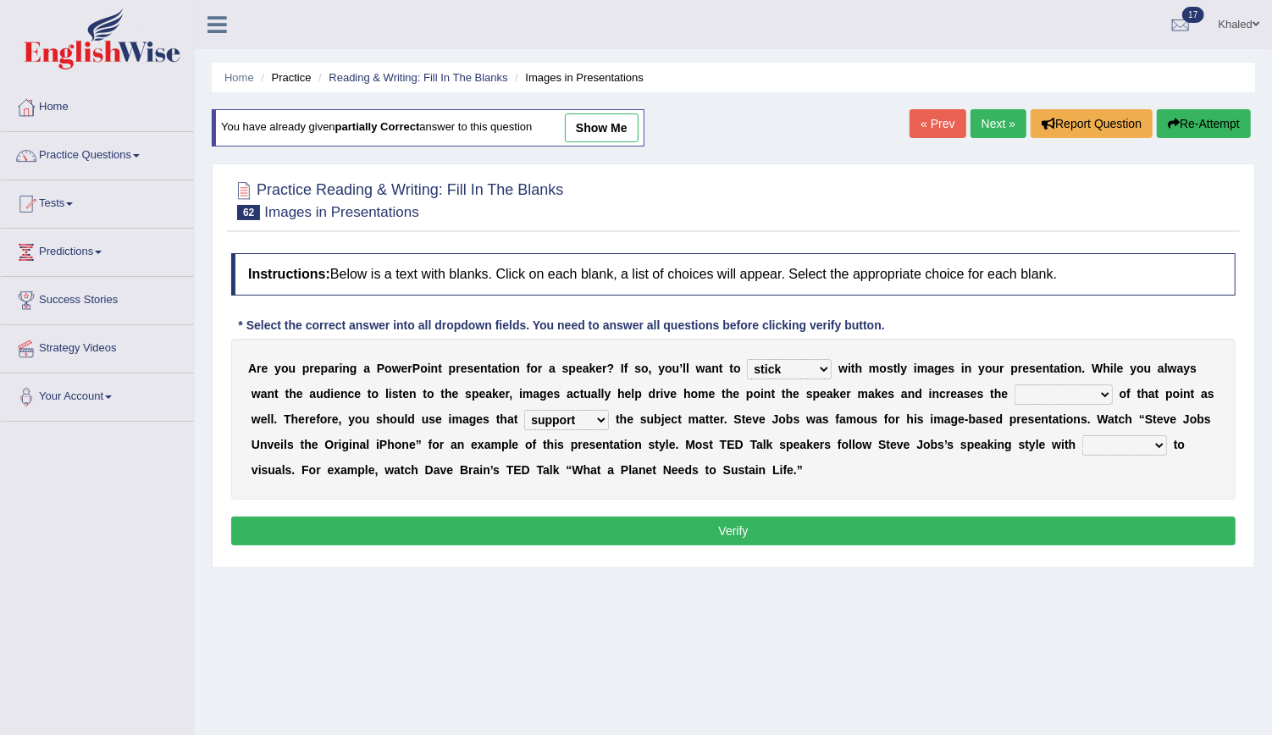
click at [524, 410] on select "suggest supply submit support" at bounding box center [566, 420] width 85 height 20
click at [1015, 389] on select "memorability morality mobilization mobility" at bounding box center [1064, 394] width 98 height 20
select select "memorability"
click at [1015, 384] on select "memorability morality mobilization mobility" at bounding box center [1064, 394] width 98 height 20
click at [1082, 441] on select "regard result retrospect request" at bounding box center [1124, 445] width 85 height 20
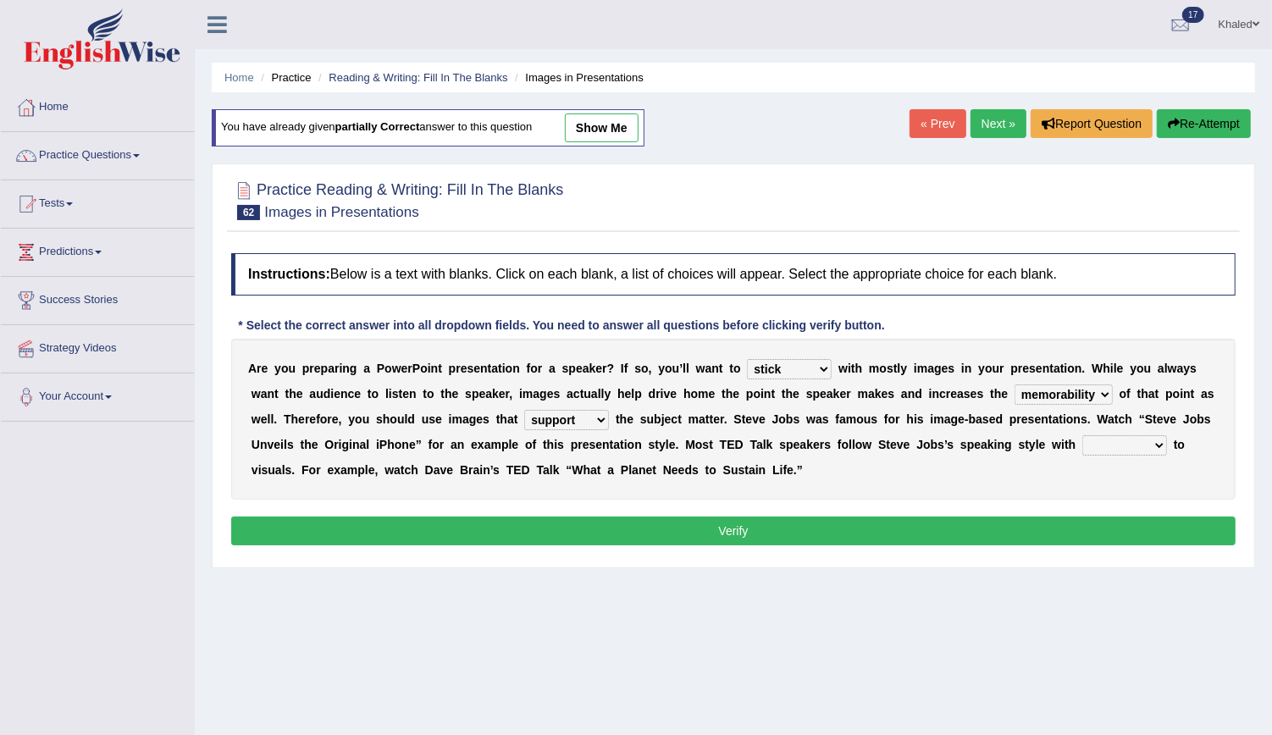
select select "regard"
click at [1082, 435] on select "regard result retrospect request" at bounding box center [1124, 445] width 85 height 20
click at [881, 535] on button "Verify" at bounding box center [733, 531] width 1004 height 29
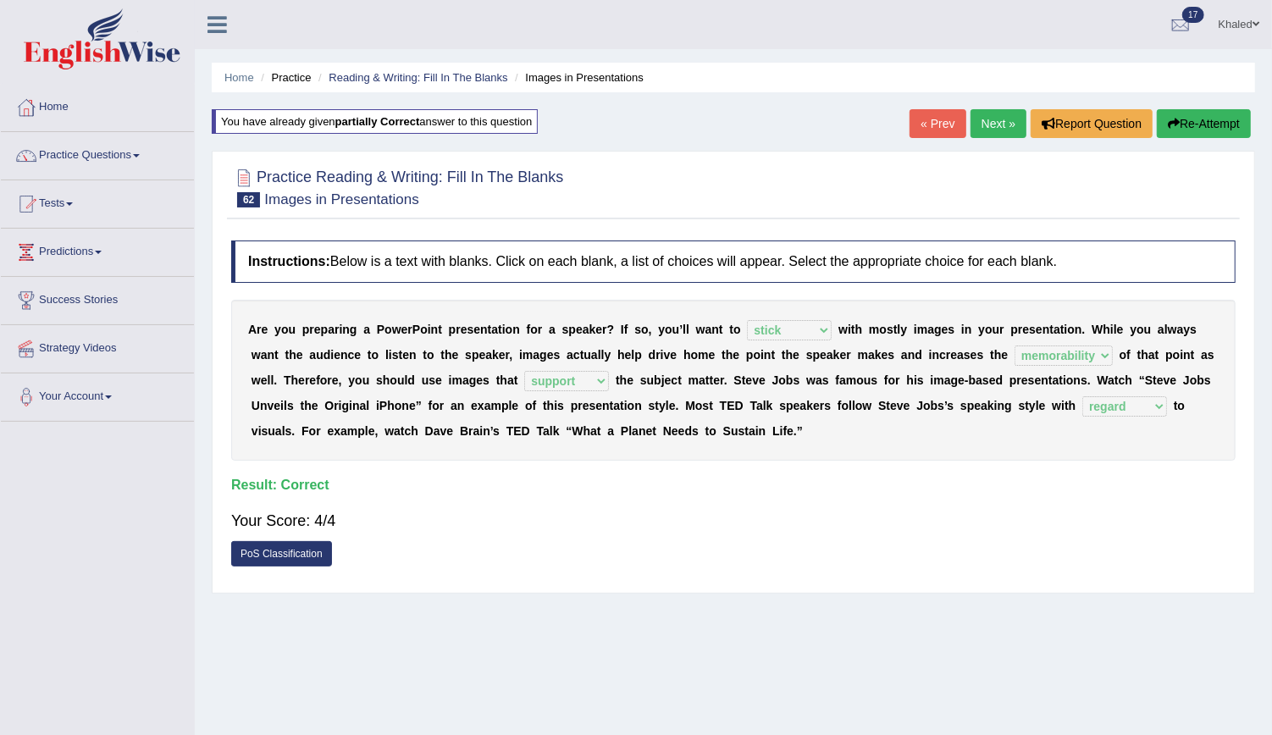
click at [1009, 120] on link "Next »" at bounding box center [999, 123] width 56 height 29
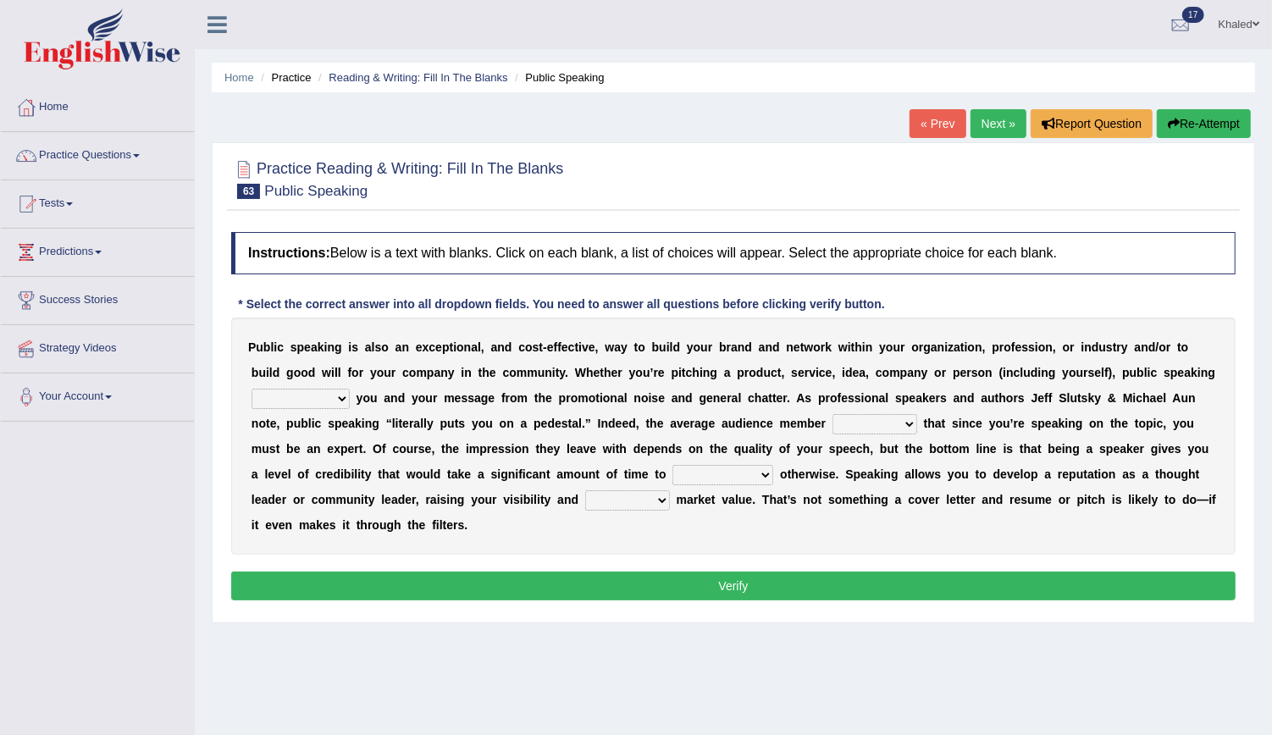
click at [350, 389] on select "differentiates disguises distributes dispute" at bounding box center [301, 399] width 98 height 20
select select "disguises"
click at [350, 389] on select "differentiates disguises distributes dispute" at bounding box center [301, 399] width 98 height 20
click at [832, 429] on select "assists assumes accesses assesses" at bounding box center [874, 424] width 85 height 20
select select "assumes"
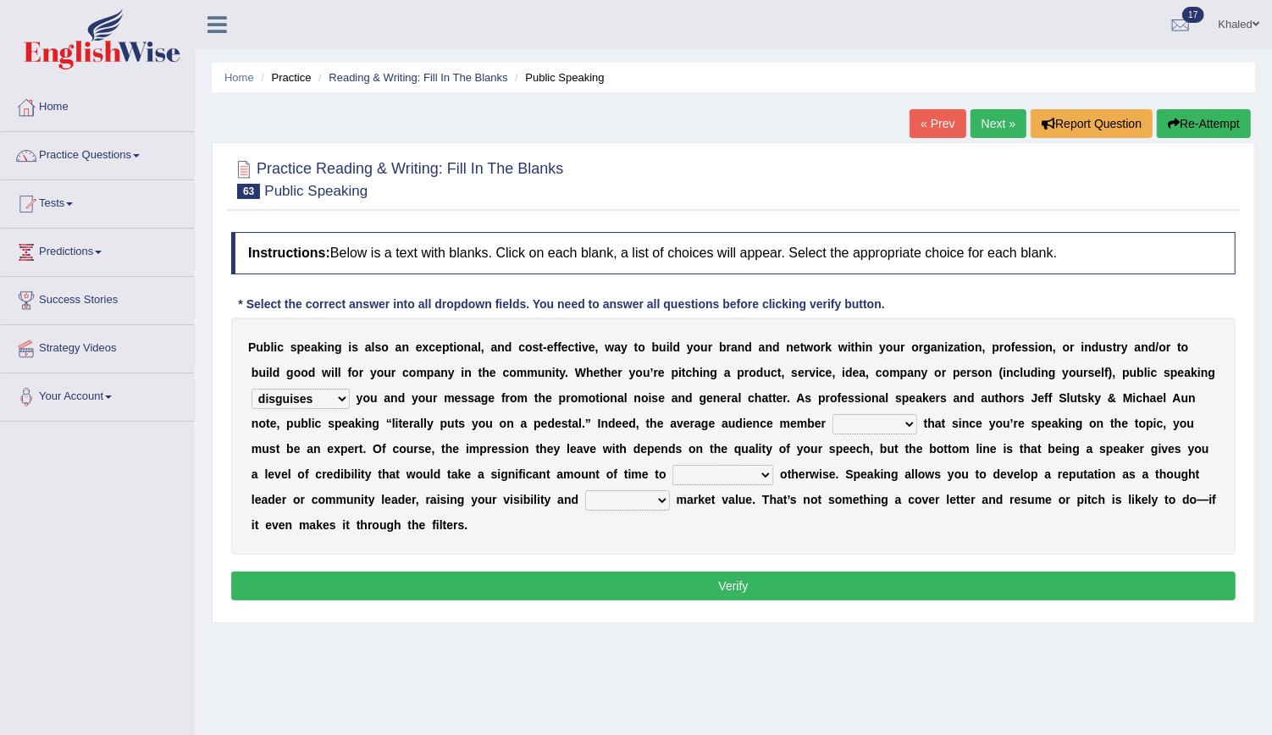
click at [832, 414] on select "assists assumes accesses assesses" at bounding box center [874, 424] width 85 height 20
click at [457, 456] on div "P u b l i c s p e a k i n g i s a l s o a n e x c e p t i o n a l , a n d c o s…" at bounding box center [733, 436] width 1004 height 237
click at [672, 476] on select "cultivate procrastinate communicate culminate" at bounding box center [722, 475] width 101 height 20
select select "communicate"
click at [672, 465] on select "cultivate procrastinate communicate culminate" at bounding box center [722, 475] width 101 height 20
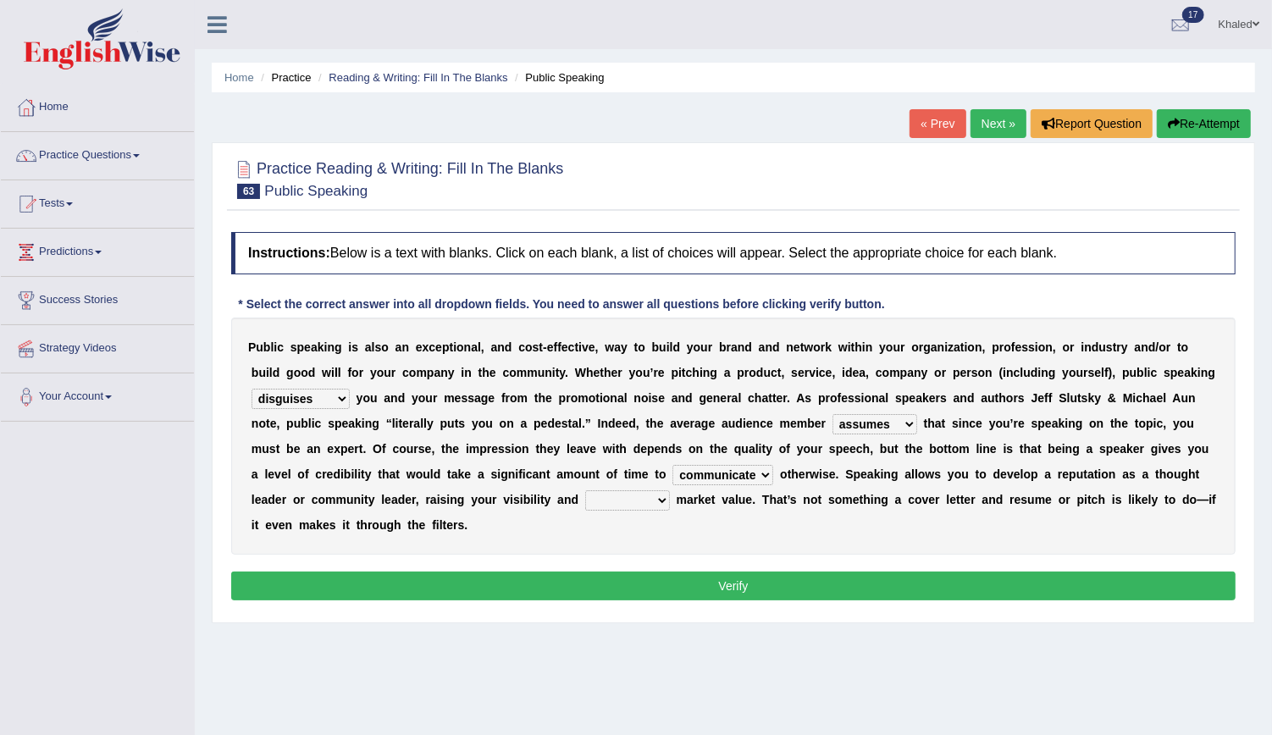
click at [670, 490] on select "perceived diagnosed recessed divided" at bounding box center [627, 500] width 85 height 20
select select "diagnosed"
click at [670, 490] on select "perceived diagnosed recessed divided" at bounding box center [627, 500] width 85 height 20
click at [1070, 572] on button "Verify" at bounding box center [733, 586] width 1004 height 29
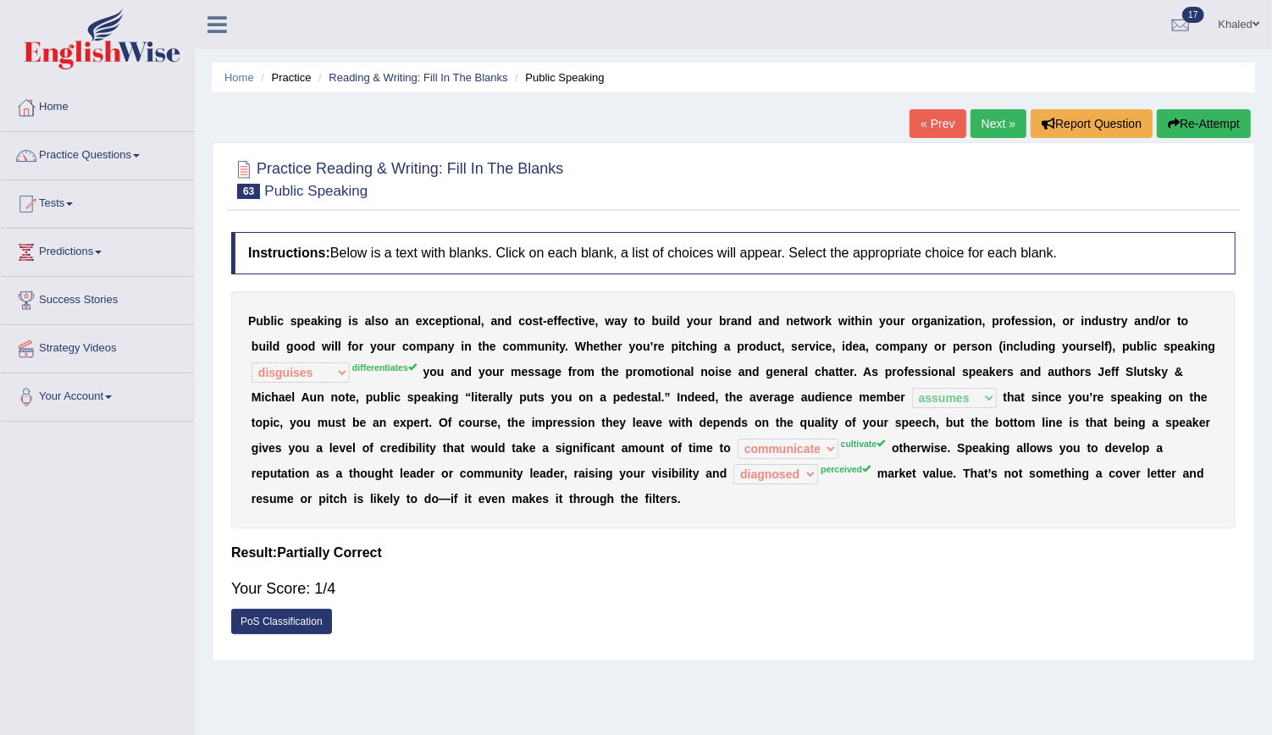
click at [1002, 125] on link "Next »" at bounding box center [999, 123] width 56 height 29
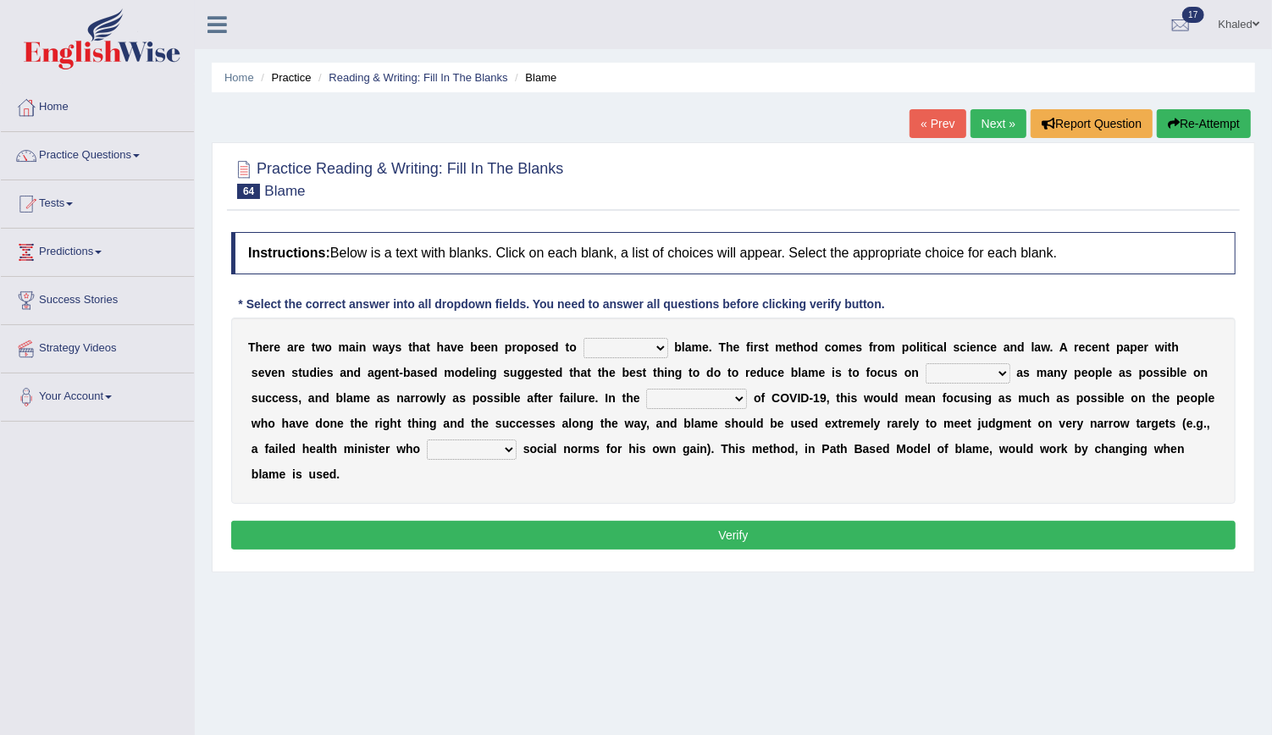
click at [591, 345] on select "abuse release reduce redress" at bounding box center [625, 348] width 85 height 20
click at [583, 338] on select "abuse release reduce redress" at bounding box center [625, 348] width 85 height 20
click at [617, 344] on select "abuse release reduce redress" at bounding box center [625, 348] width 85 height 20
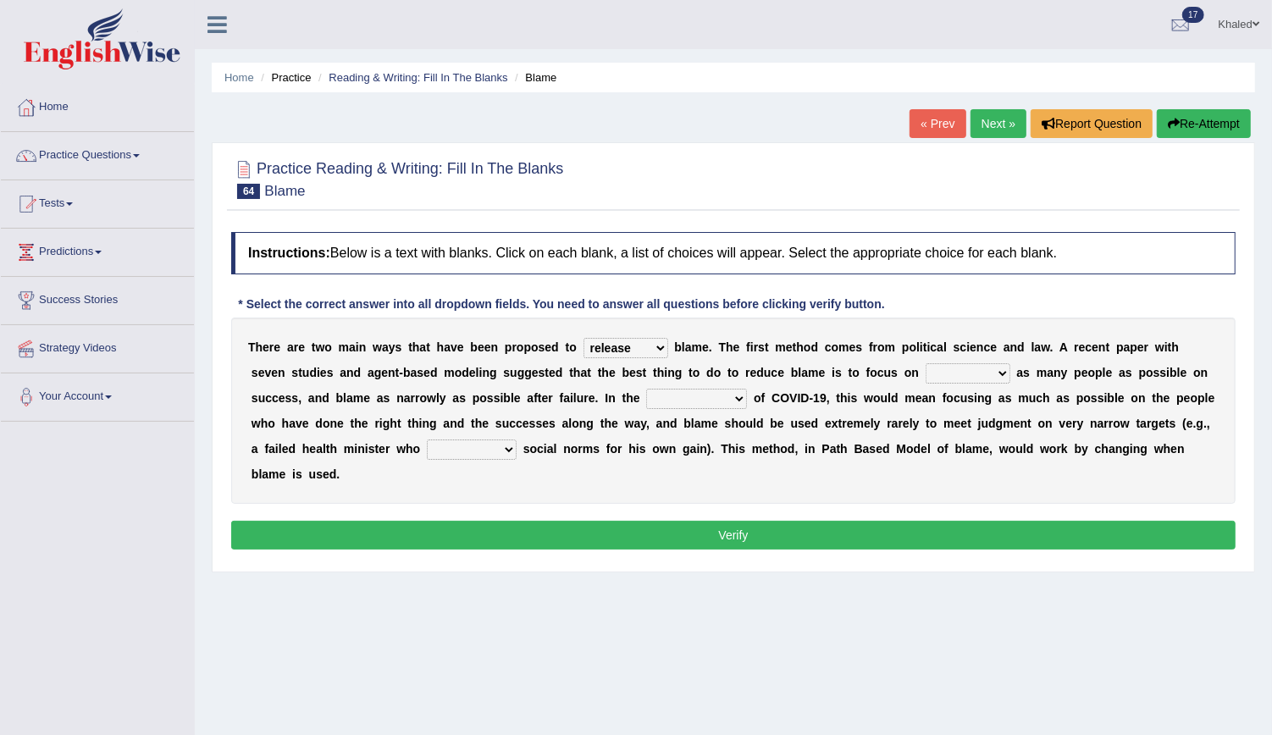
click at [617, 344] on select "abuse release reduce redress" at bounding box center [625, 348] width 85 height 20
select select "reduce"
click at [583, 338] on select "abuse release reduce redress" at bounding box center [625, 348] width 85 height 20
click at [926, 370] on select "praising promising preserving praying" at bounding box center [968, 373] width 85 height 20
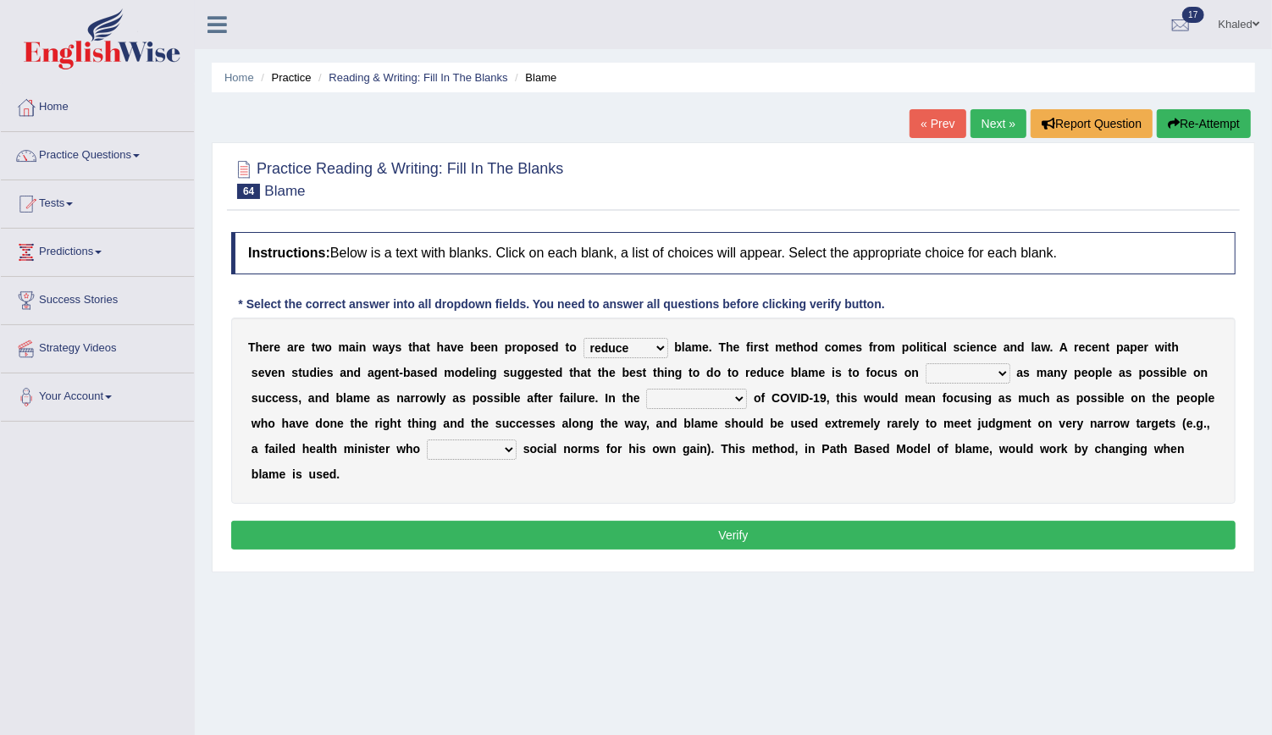
select select "promising"
click at [926, 363] on select "praising promising preserving praying" at bounding box center [968, 373] width 85 height 20
click at [646, 395] on select "context confrontation text construction" at bounding box center [696, 399] width 101 height 20
select select "confrontation"
click at [646, 389] on select "context confrontation text construction" at bounding box center [696, 399] width 101 height 20
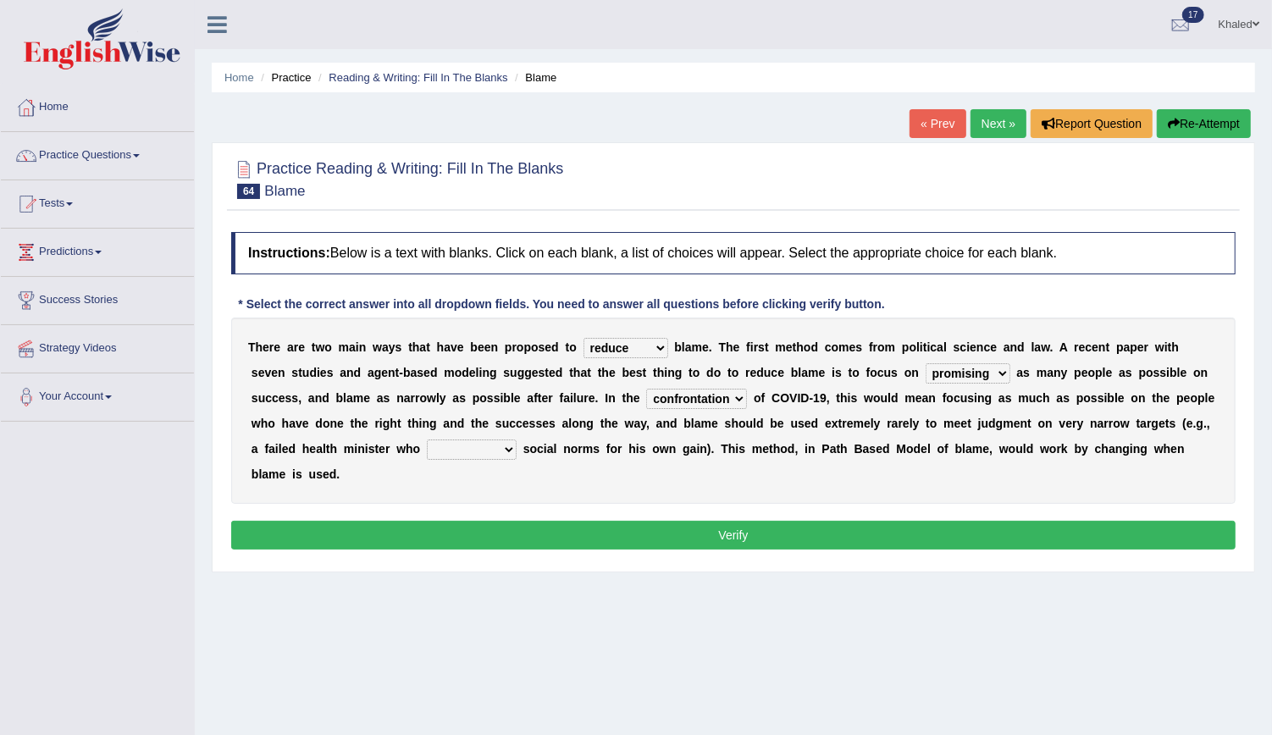
click at [427, 443] on select "departed established violated met" at bounding box center [472, 450] width 90 height 20
select select "established"
click at [427, 440] on select "departed established violated met" at bounding box center [472, 450] width 90 height 20
click at [386, 521] on button "Verify" at bounding box center [733, 535] width 1004 height 29
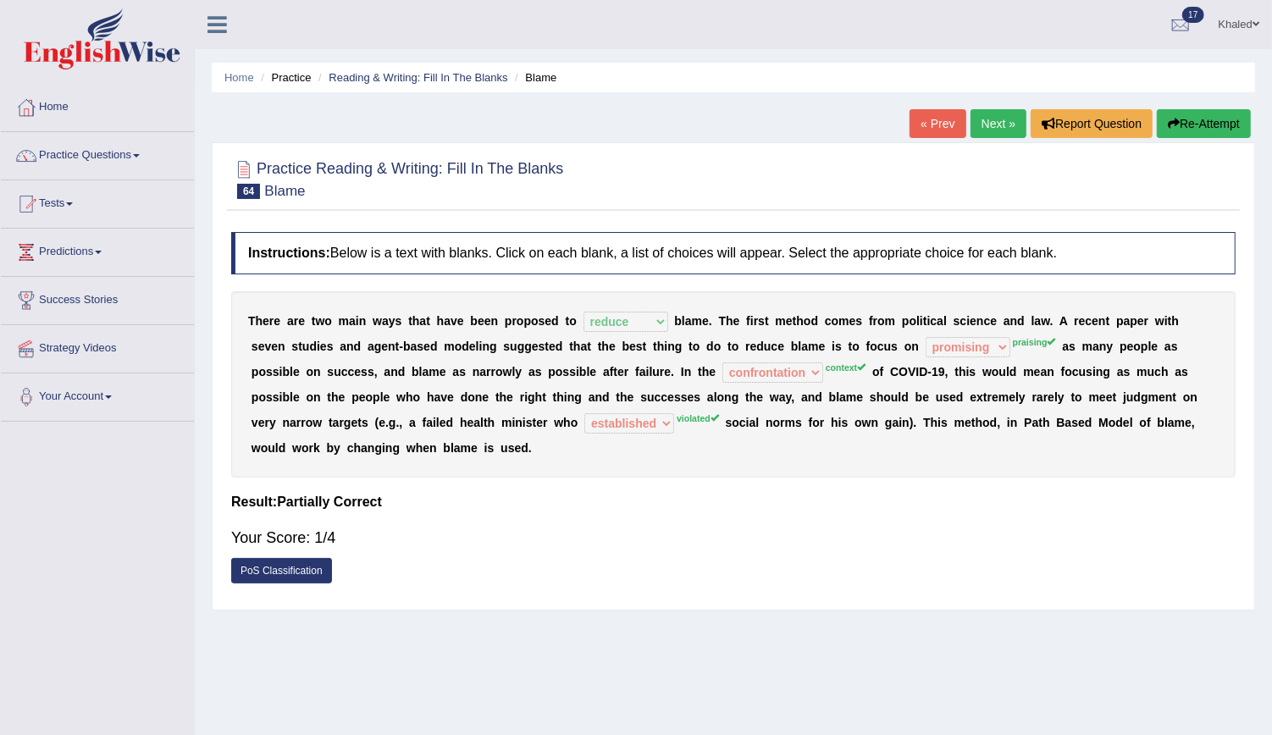
click at [999, 121] on link "Next »" at bounding box center [999, 123] width 56 height 29
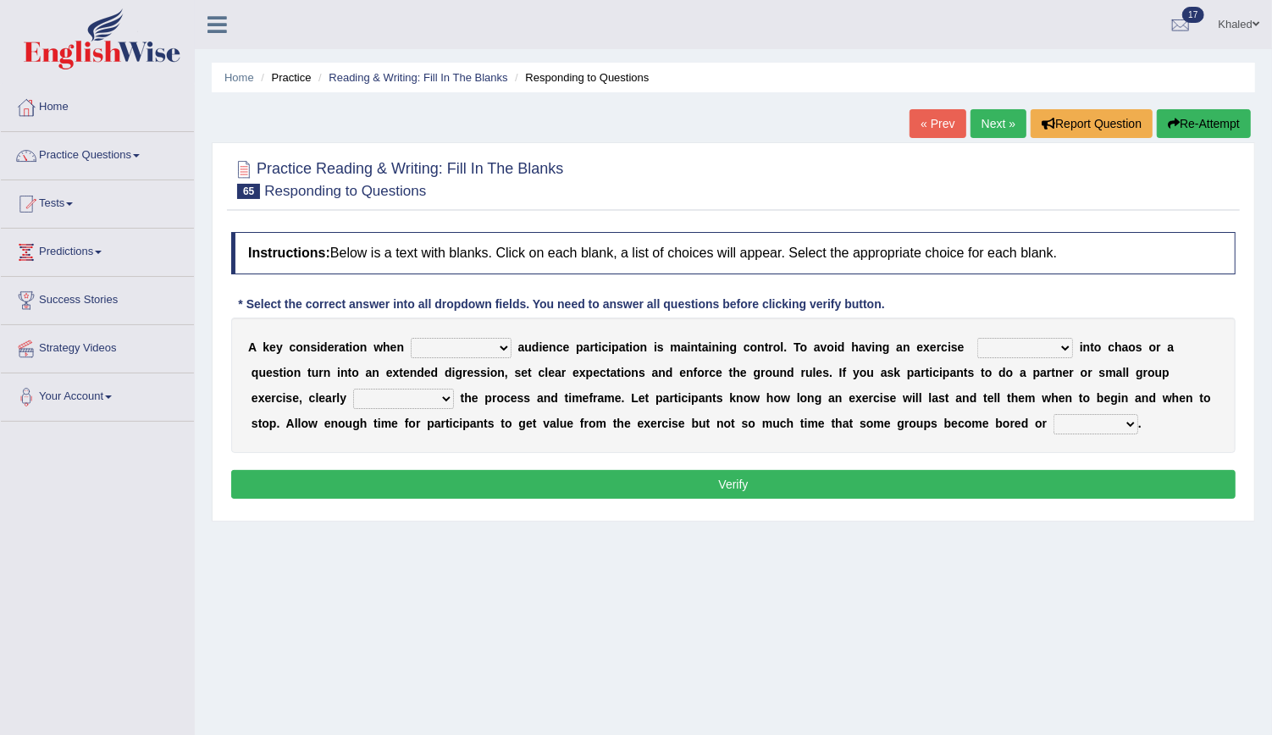
click at [444, 346] on select "incorporating increasing incurring indicating" at bounding box center [461, 348] width 101 height 20
select select "incorporating"
click at [411, 338] on select "incorporating increasing incurring indicating" at bounding box center [461, 348] width 101 height 20
click at [977, 341] on select "deteriorate determine deliver demonstrate" at bounding box center [1025, 348] width 96 height 20
select select "deliver"
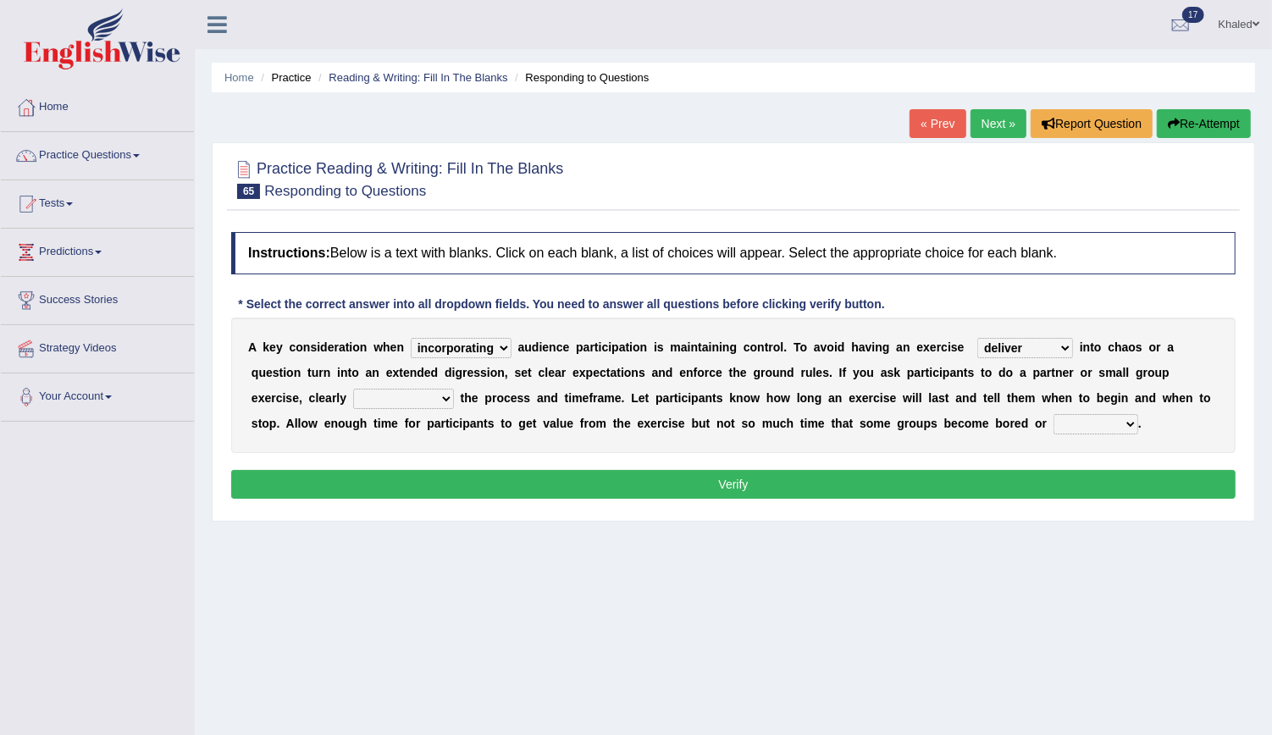
click at [977, 338] on select "deteriorate determine deliver demonstrate" at bounding box center [1025, 348] width 96 height 20
click at [977, 347] on select "deteriorate determine deliver demonstrate" at bounding box center [1025, 348] width 96 height 20
click at [353, 395] on select "communicate confirm accumulate commit" at bounding box center [403, 399] width 101 height 20
select select "confirm"
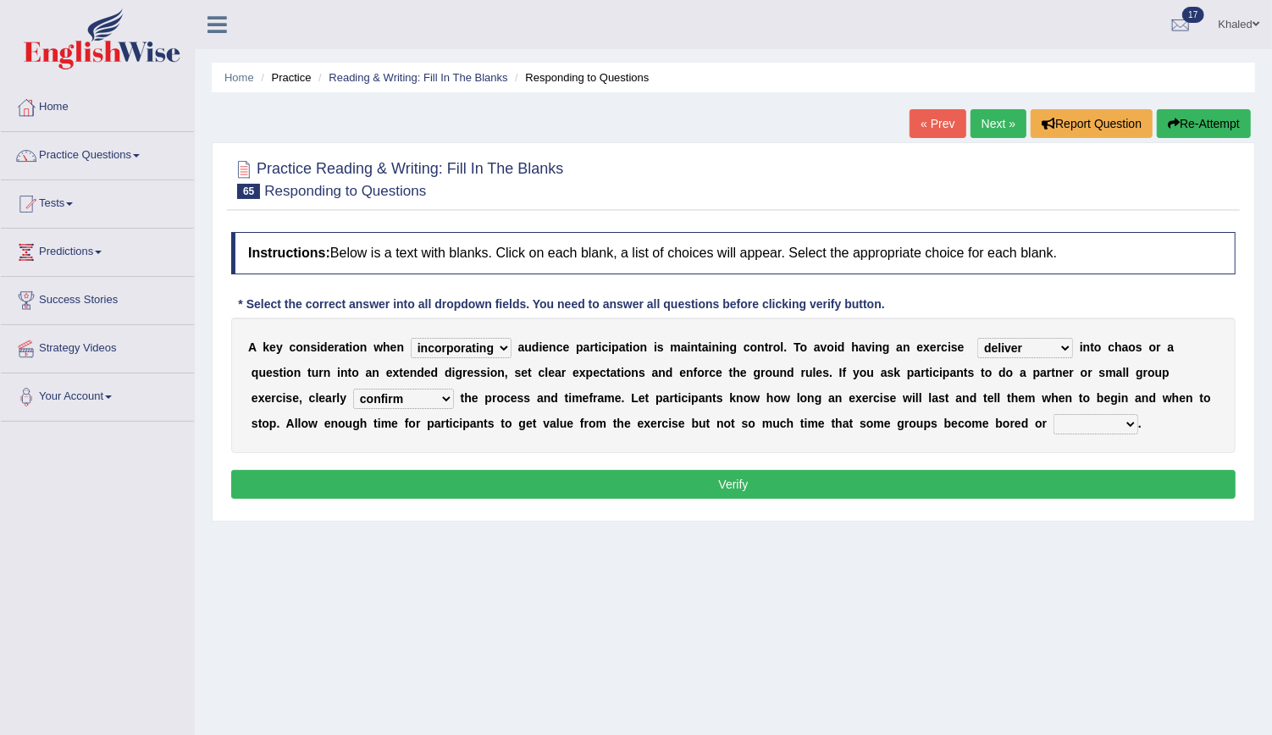
click at [353, 389] on select "communicate confirm accumulate commit" at bounding box center [403, 399] width 101 height 20
click at [353, 394] on select "communicate confirm accumulate commit" at bounding box center [403, 399] width 101 height 20
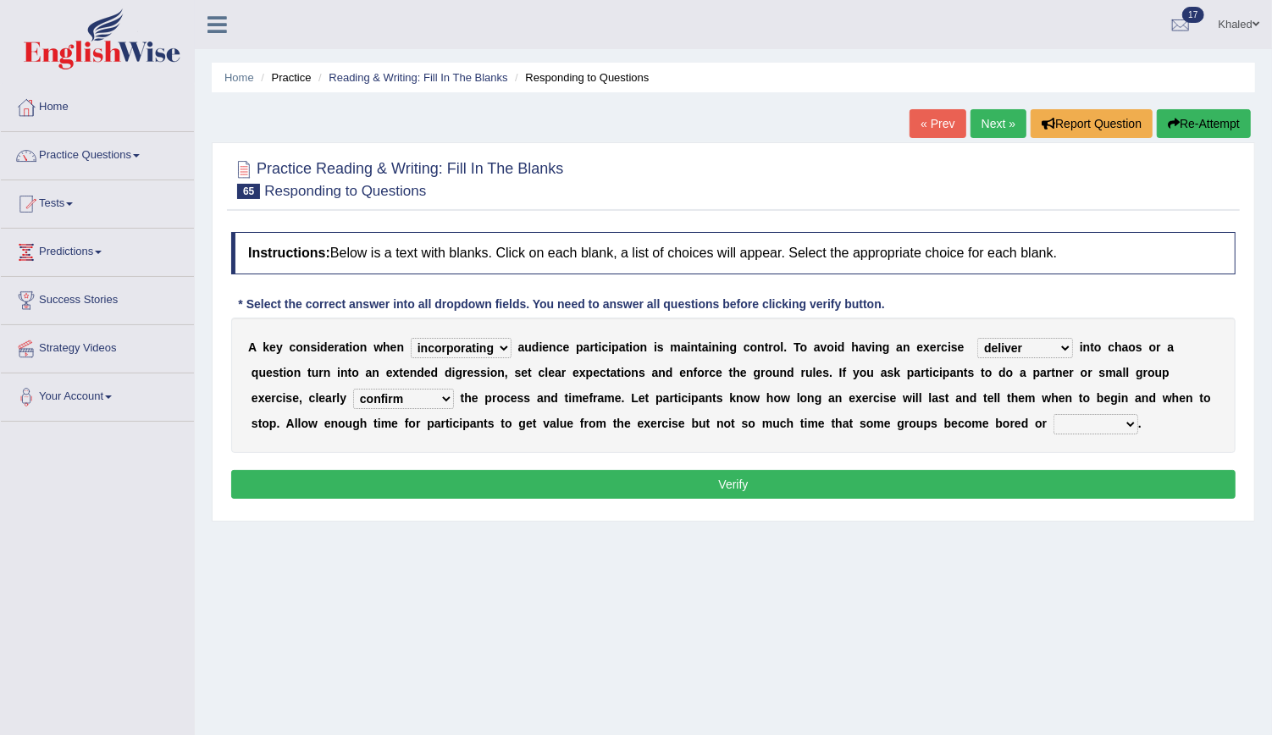
click at [353, 394] on select "communicate confirm accumulate commit" at bounding box center [403, 399] width 101 height 20
click at [353, 395] on select "communicate confirm accumulate commit" at bounding box center [403, 399] width 101 height 20
click at [1053, 424] on select "destroyed distracted disobeyed divided" at bounding box center [1095, 424] width 85 height 20
select select "disobeyed"
click at [1053, 414] on select "destroyed distracted disobeyed divided" at bounding box center [1095, 424] width 85 height 20
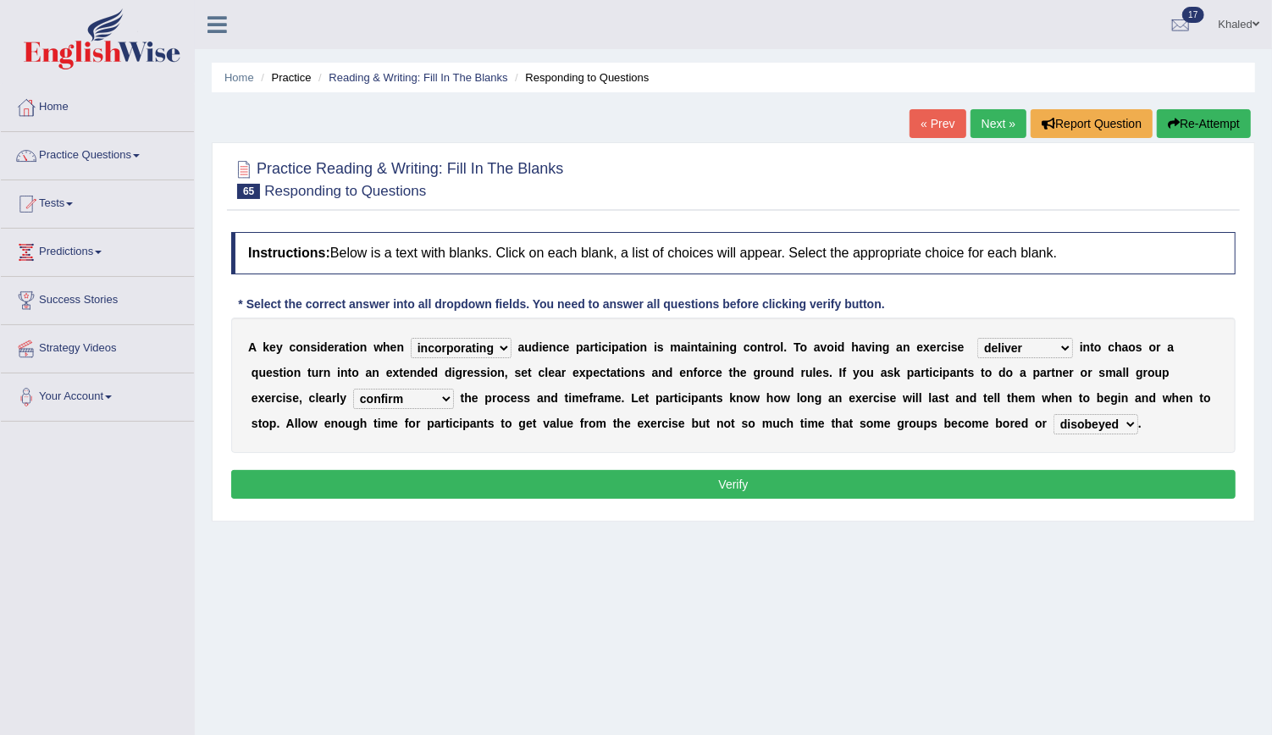
click at [818, 476] on button "Verify" at bounding box center [733, 484] width 1004 height 29
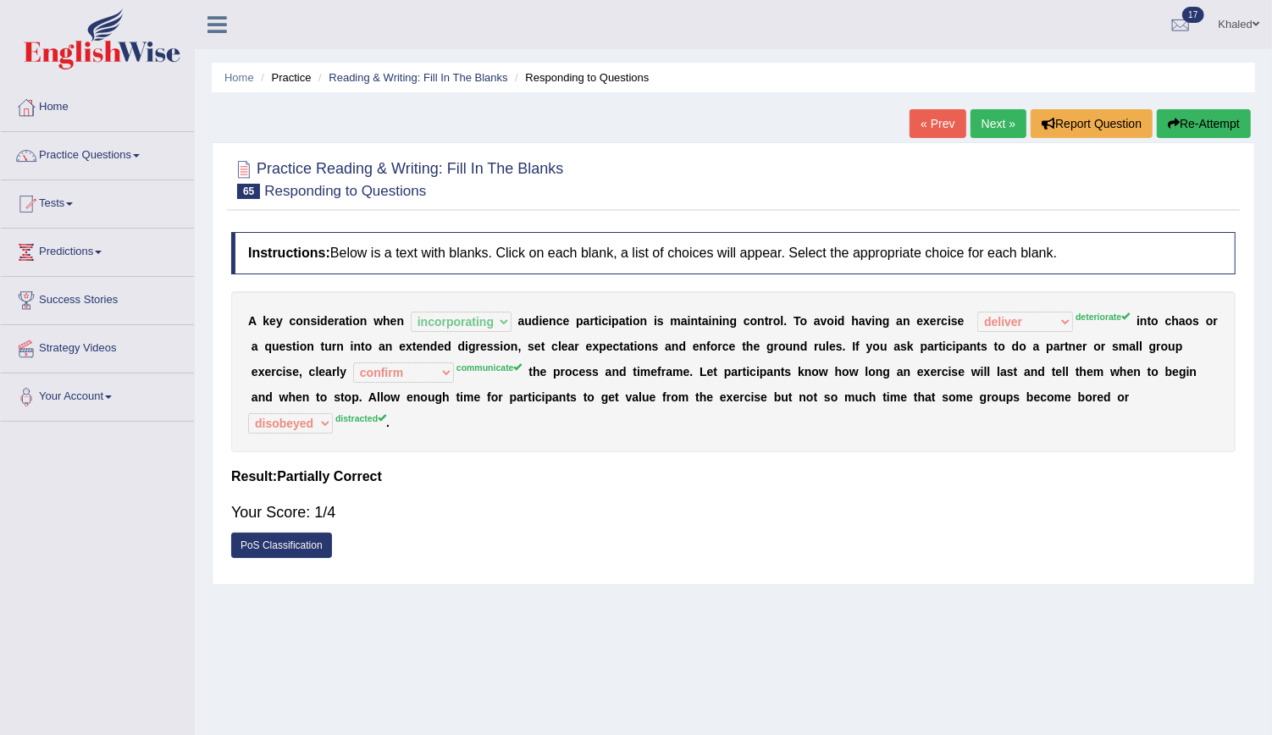
click at [998, 135] on link "Next »" at bounding box center [999, 123] width 56 height 29
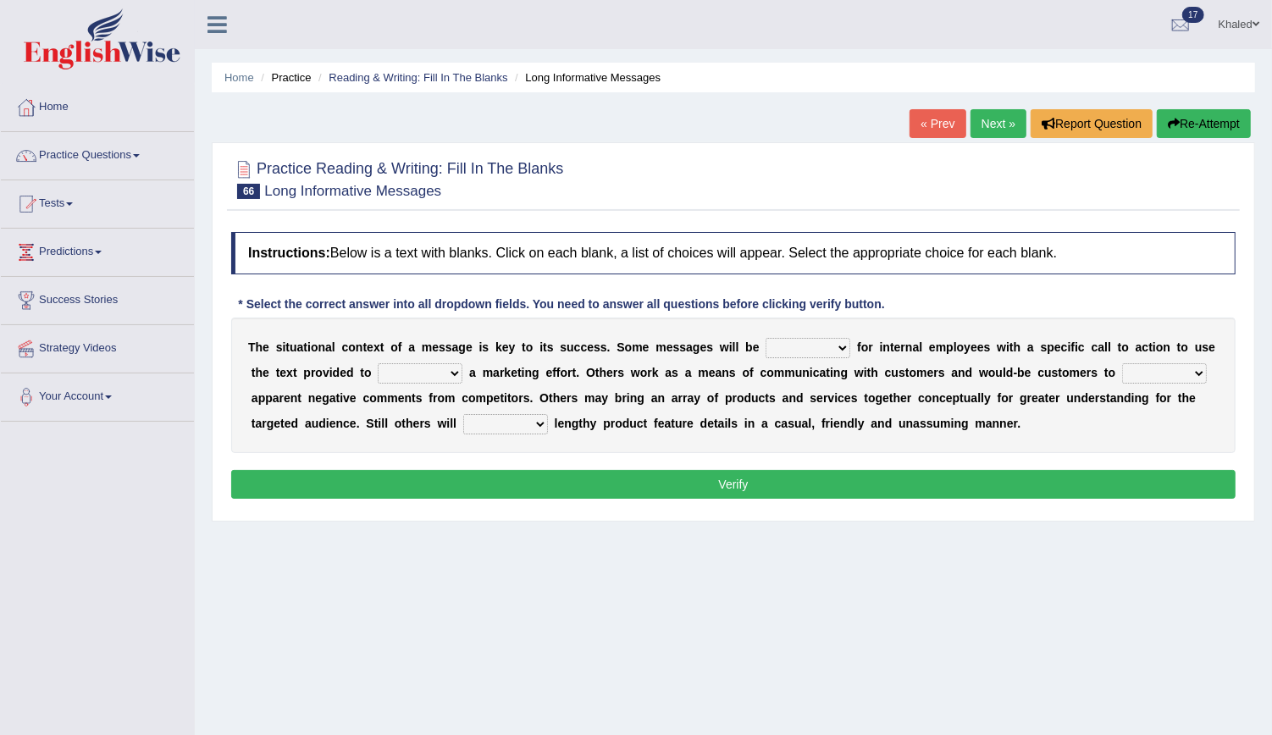
click at [766, 342] on select "targeted varied marketed parted" at bounding box center [808, 348] width 85 height 20
select select "targeted"
click at [766, 338] on select "targeted varied marketed parted" at bounding box center [808, 348] width 85 height 20
click at [378, 373] on select "extract exceed expand export" at bounding box center [420, 373] width 85 height 20
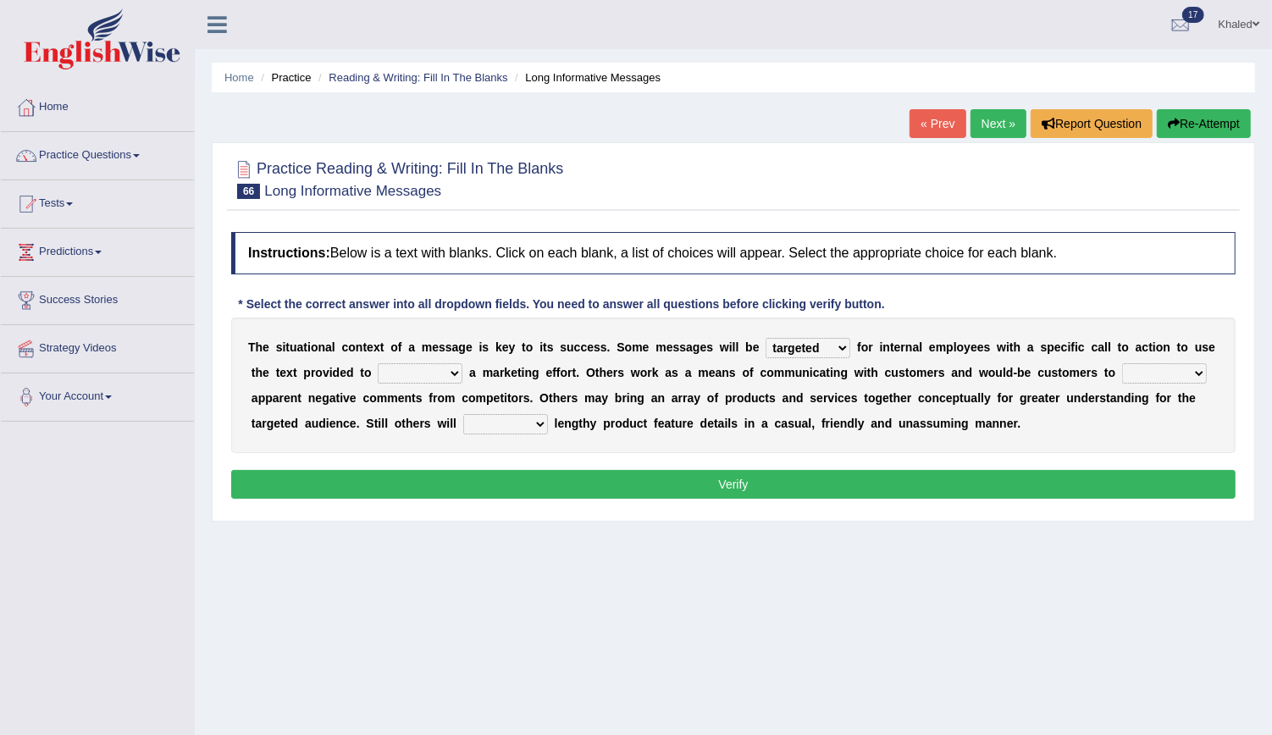
click at [1122, 370] on select "rebut rebel review reboot" at bounding box center [1164, 373] width 85 height 20
select select "review"
click at [1122, 363] on select "rebut rebel review reboot" at bounding box center [1164, 373] width 85 height 20
click at [463, 419] on select "deliver delay delight delegate" at bounding box center [505, 424] width 85 height 20
click at [378, 368] on select "extract exceed expand export" at bounding box center [420, 373] width 85 height 20
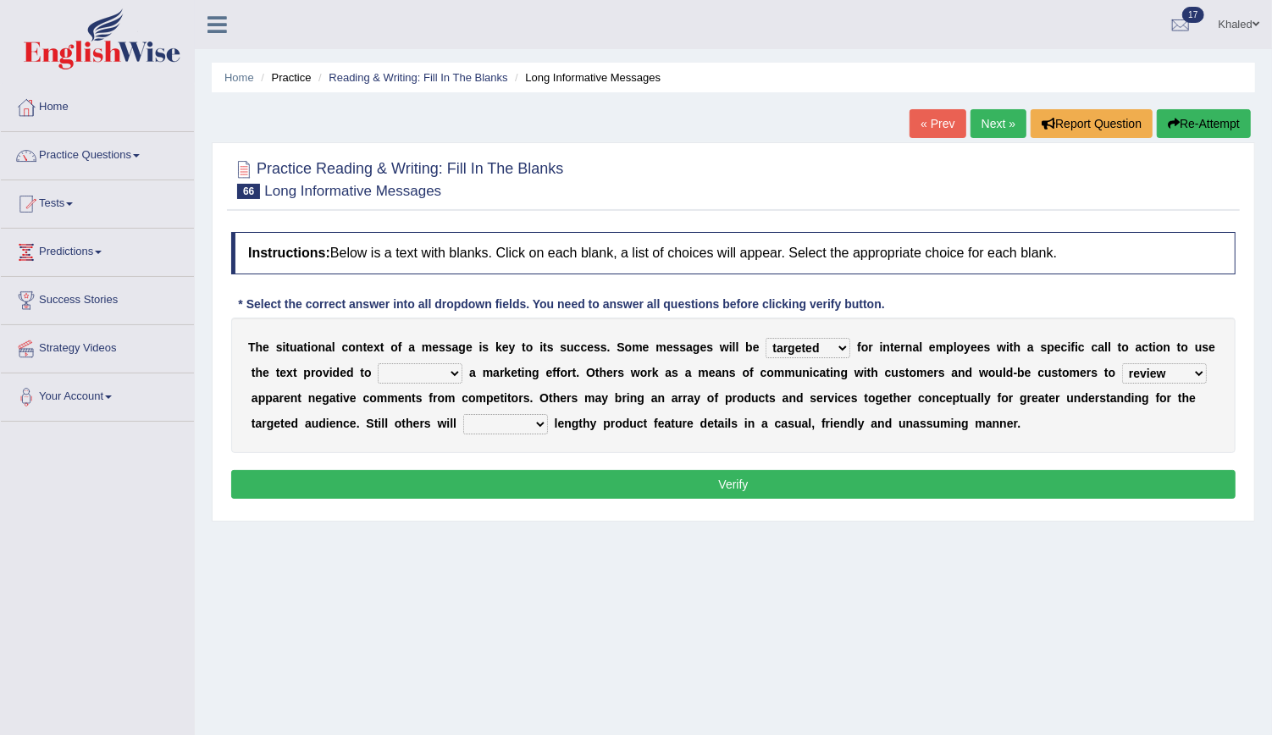
select select "expand"
click at [378, 363] on select "extract exceed expand export" at bounding box center [420, 373] width 85 height 20
click at [463, 419] on select "deliver delay delight delegate" at bounding box center [505, 424] width 85 height 20
select select "delegate"
click at [463, 414] on select "deliver delay delight delegate" at bounding box center [505, 424] width 85 height 20
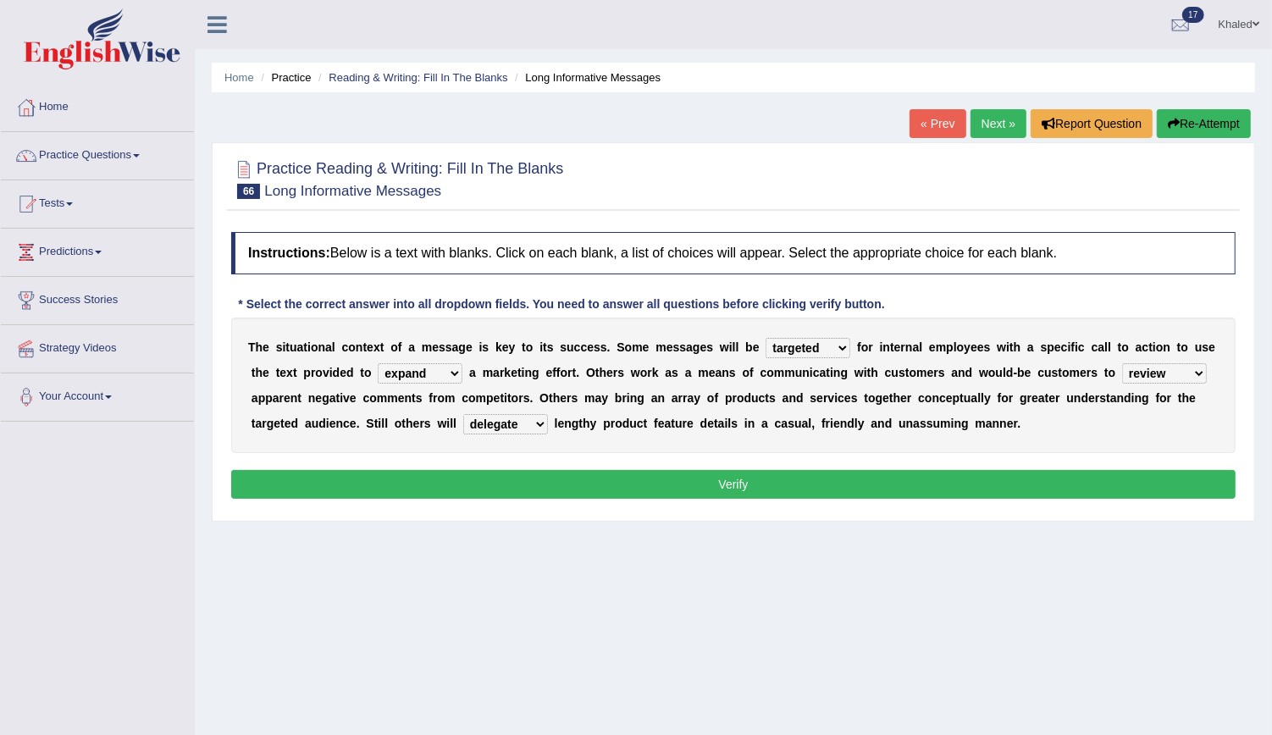
click at [463, 425] on select "deliver delay delight delegate" at bounding box center [505, 424] width 85 height 20
click at [473, 482] on button "Verify" at bounding box center [733, 484] width 1004 height 29
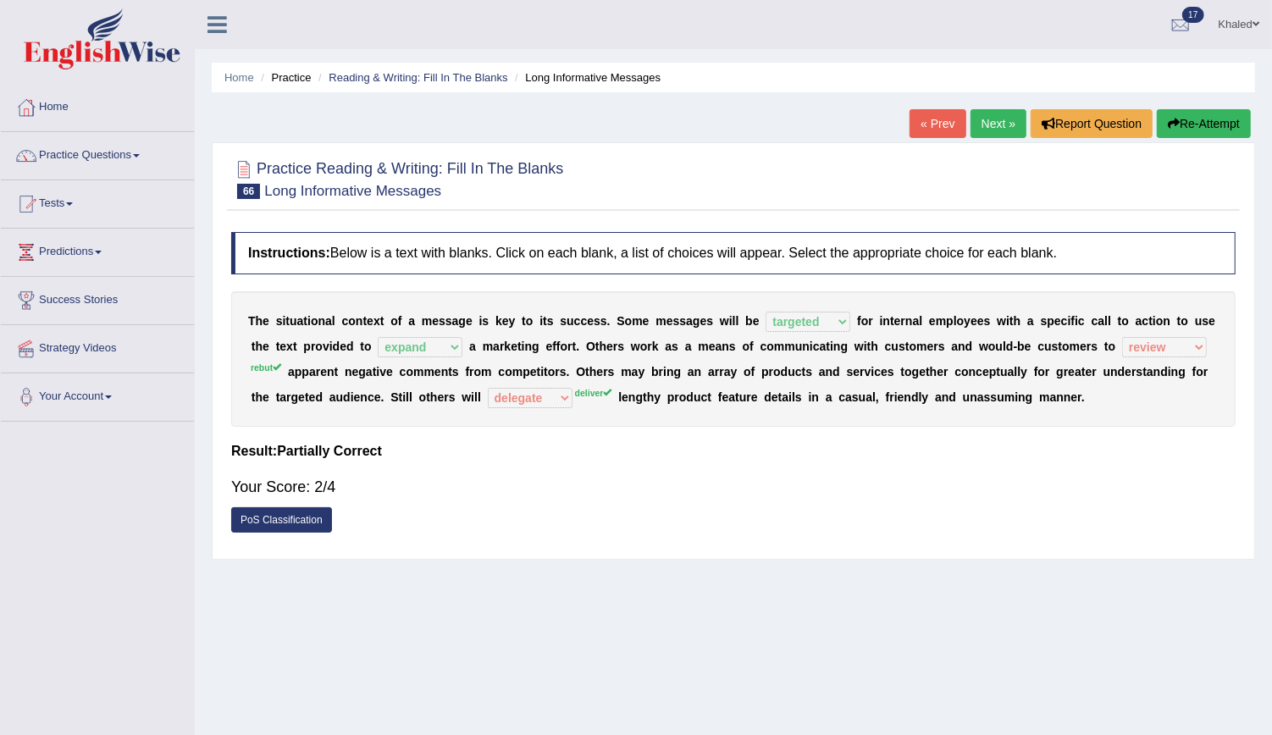
click at [999, 124] on link "Next »" at bounding box center [999, 123] width 56 height 29
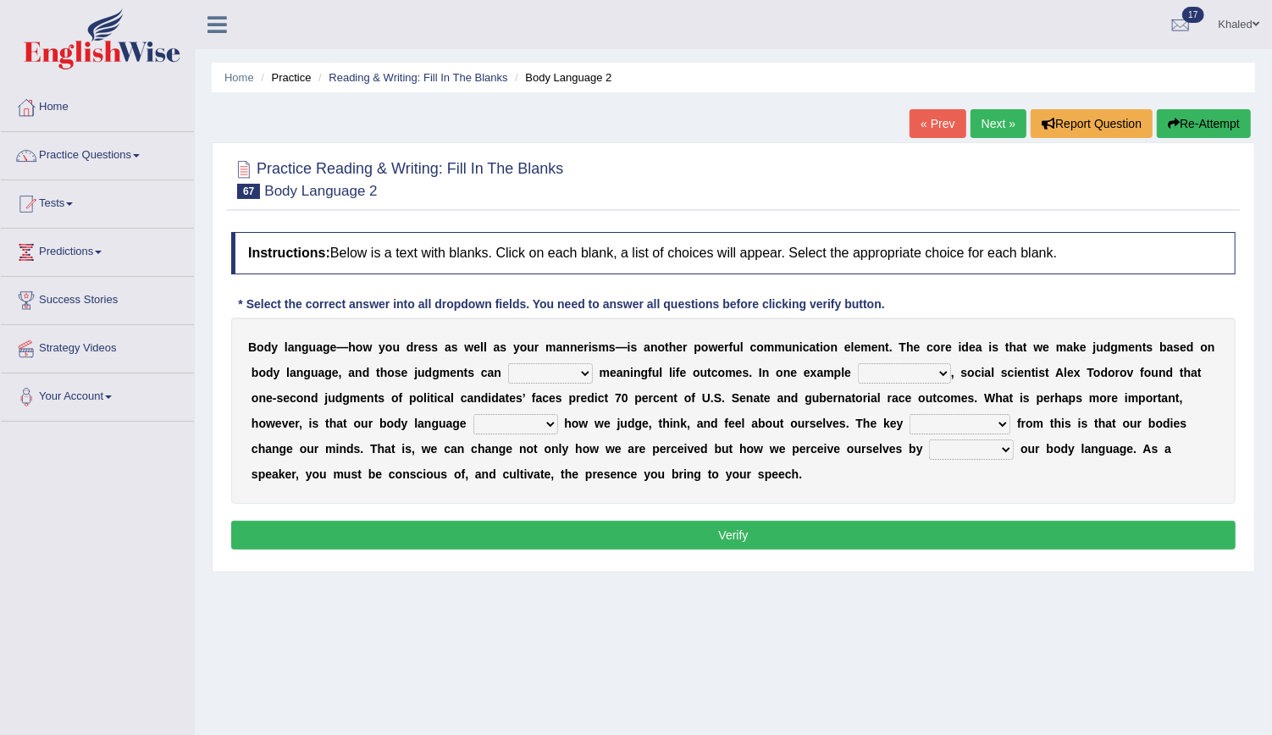
click at [508, 373] on select "predict preserve prevent prepare" at bounding box center [550, 373] width 85 height 20
select select "predict"
click at [508, 363] on select "predict preserve prevent prepare" at bounding box center [550, 373] width 85 height 20
click at [858, 369] on select "citing having cited to be cited cited" at bounding box center [904, 373] width 93 height 20
select select "cited"
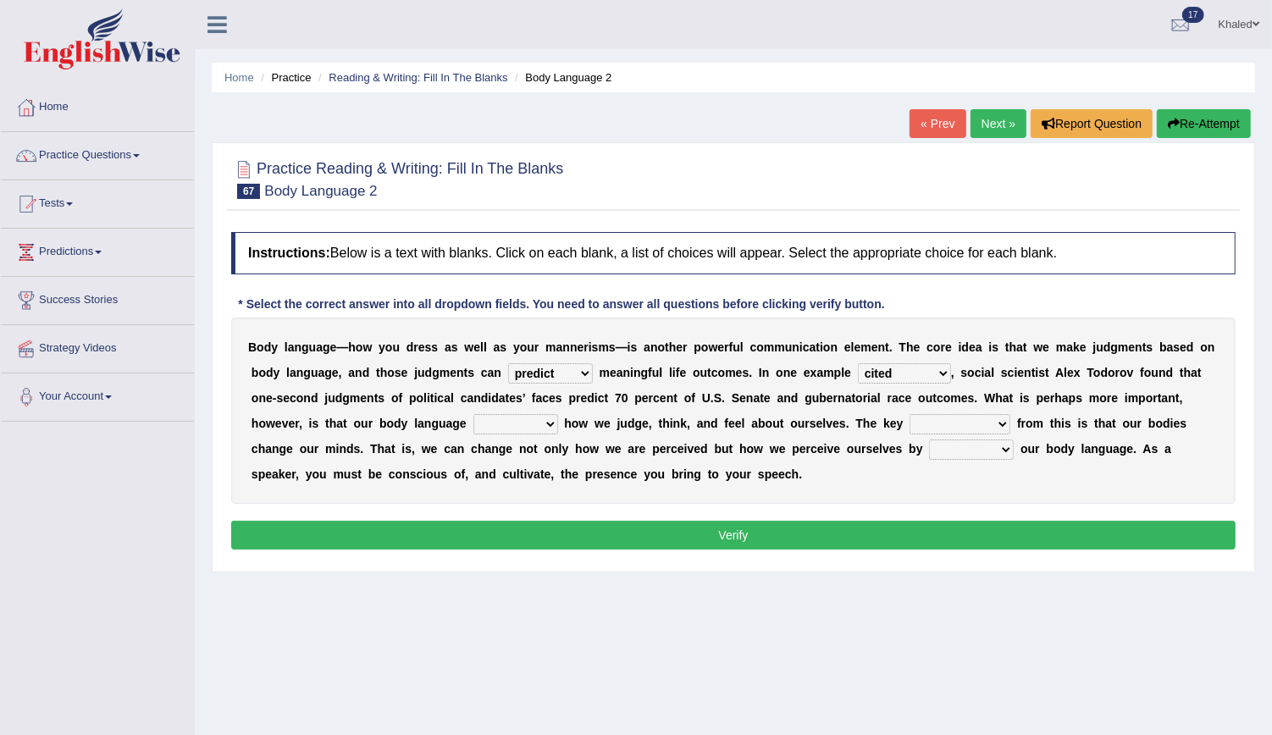
click at [858, 363] on select "citing having cited to be cited cited" at bounding box center [904, 373] width 93 height 20
click at [473, 423] on select "refrains reflects refers refreshes" at bounding box center [515, 424] width 85 height 20
select select "reflects"
click at [473, 414] on select "refrains reflects refers refreshes" at bounding box center [515, 424] width 85 height 20
click at [910, 426] on select "drawback breakthrough takeaway takeoff" at bounding box center [960, 424] width 101 height 20
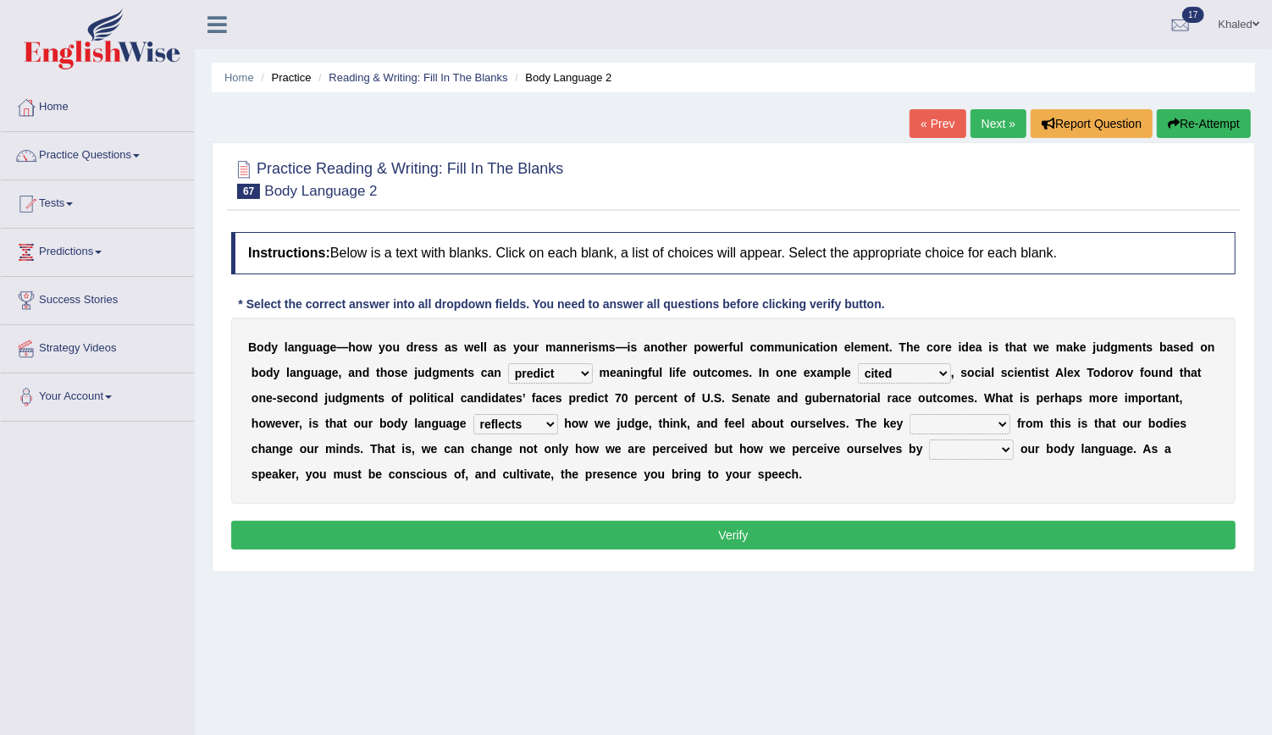
select select "breakthrough"
click at [910, 414] on select "drawback breakthrough takeaway takeoff" at bounding box center [960, 424] width 101 height 20
click at [929, 445] on select "enacting enabling making managing" at bounding box center [971, 450] width 85 height 20
select select "managing"
click at [929, 440] on select "enacting enabling making managing" at bounding box center [971, 450] width 85 height 20
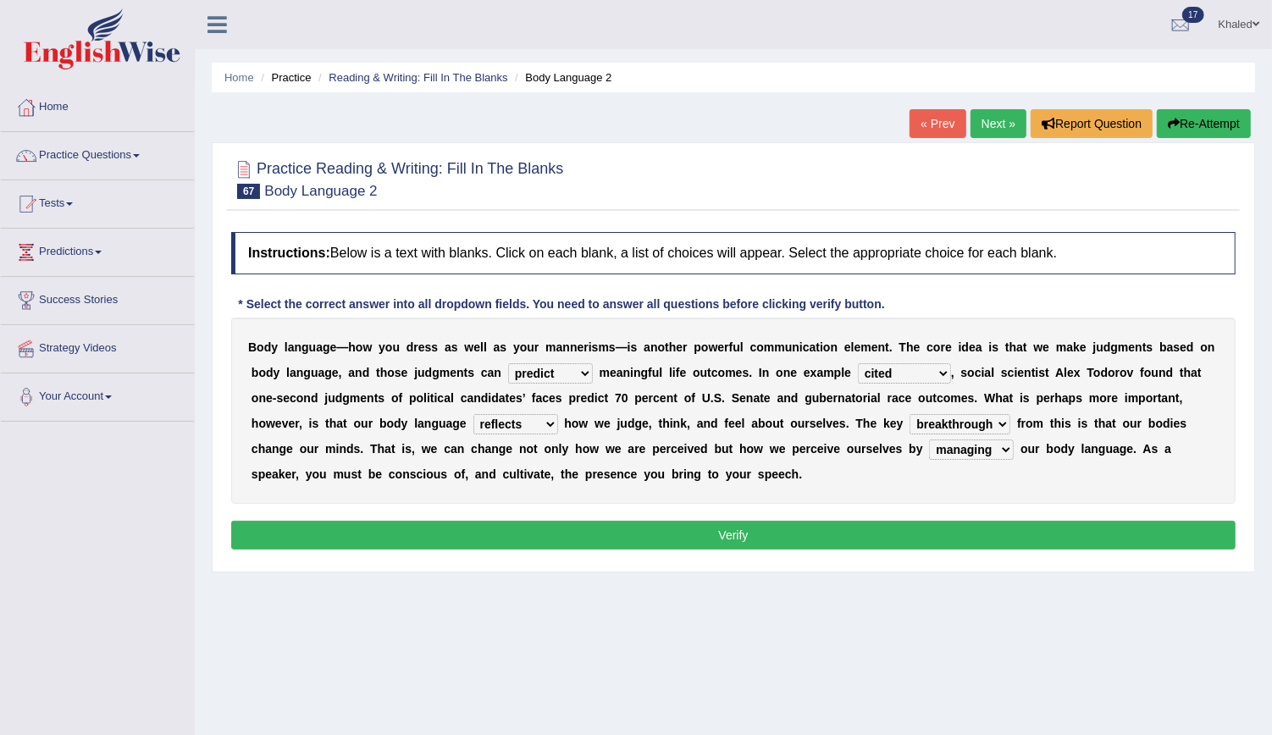
click at [794, 526] on button "Verify" at bounding box center [733, 535] width 1004 height 29
